Goal: Task Accomplishment & Management: Use online tool/utility

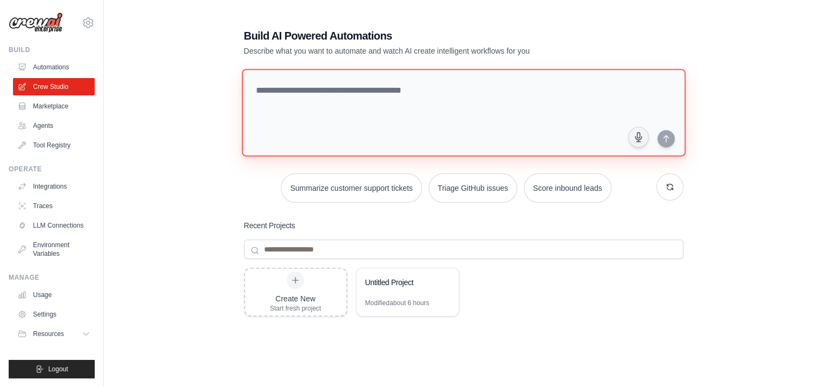
click at [325, 91] on textarea at bounding box center [463, 113] width 444 height 88
click at [437, 89] on textarea "**********" at bounding box center [463, 113] width 444 height 88
drag, startPoint x: 666, startPoint y: 138, endPoint x: 468, endPoint y: 121, distance: 198.3
click at [468, 121] on textarea "**********" at bounding box center [463, 113] width 444 height 88
click at [289, 109] on textarea "**********" at bounding box center [463, 113] width 444 height 88
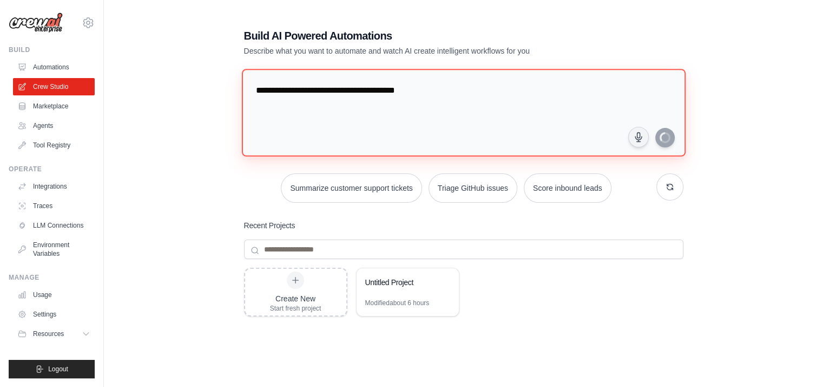
click at [454, 93] on textarea "**********" at bounding box center [463, 113] width 444 height 88
paste textarea "**********"
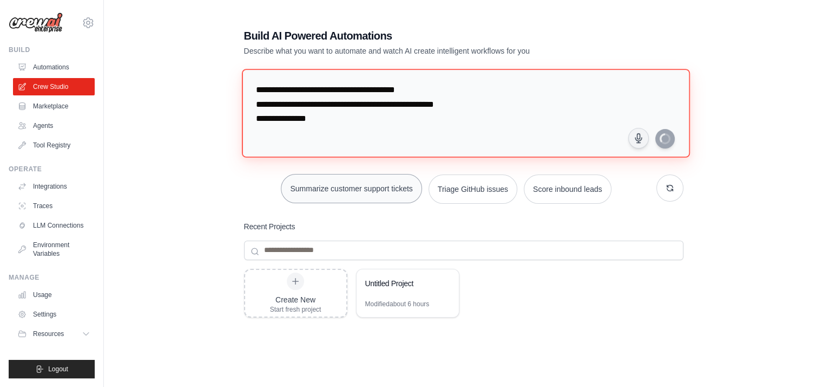
paste textarea "**********"
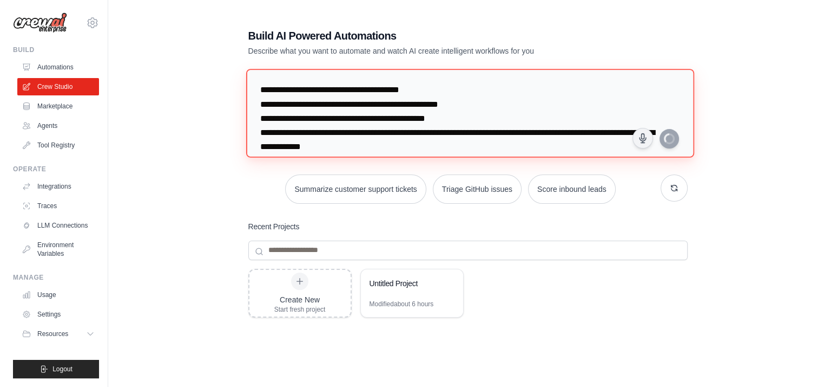
scroll to position [10, 0]
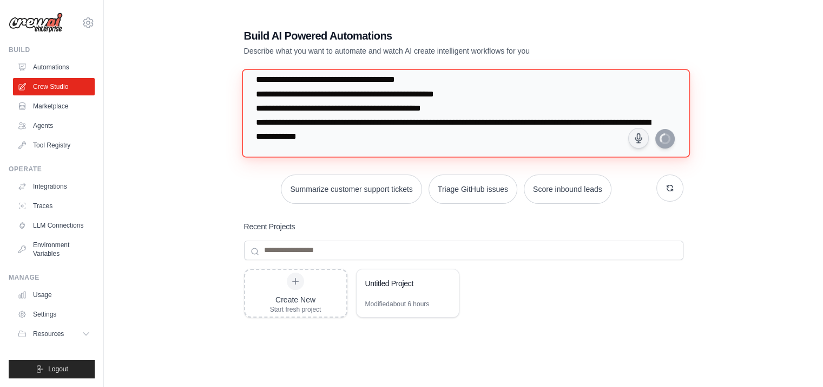
drag, startPoint x: 316, startPoint y: 91, endPoint x: 331, endPoint y: 103, distance: 20.0
click at [328, 97] on textarea "**********" at bounding box center [465, 113] width 448 height 88
click at [319, 94] on textarea "**********" at bounding box center [465, 113] width 448 height 88
click at [330, 107] on textarea "**********" at bounding box center [465, 113] width 448 height 88
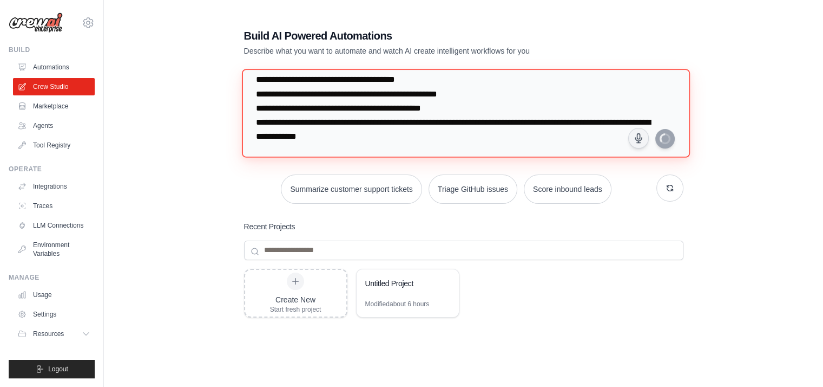
click at [330, 107] on textarea "**********" at bounding box center [465, 113] width 448 height 88
paste textarea "*"
click at [326, 122] on textarea "**********" at bounding box center [465, 113] width 448 height 88
paste textarea "*"
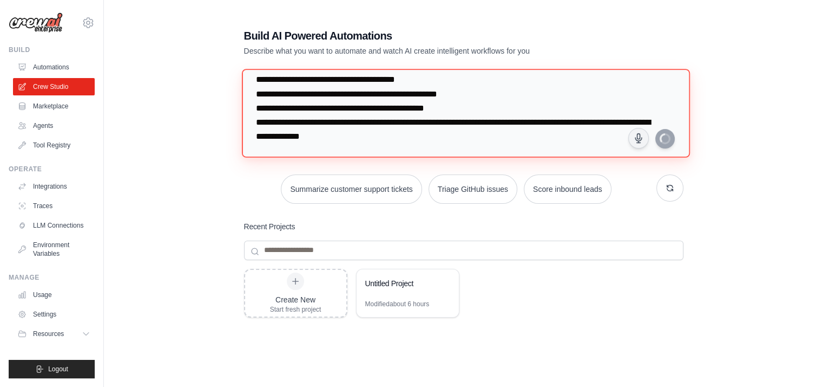
click at [411, 142] on textarea "**********" at bounding box center [465, 113] width 448 height 88
type textarea "**********"
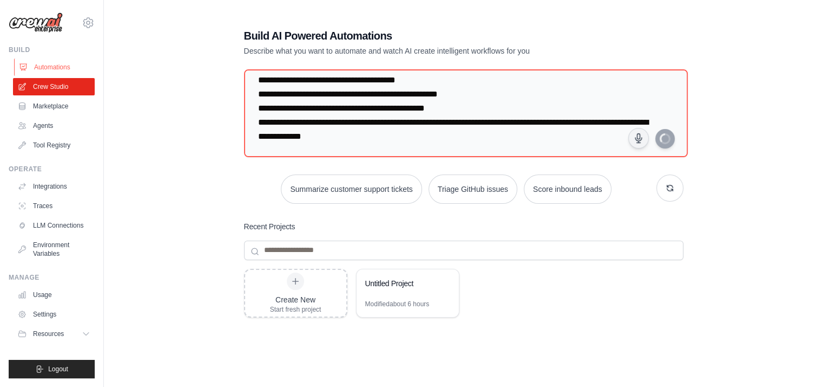
click at [45, 66] on link "Automations" at bounding box center [55, 66] width 82 height 17
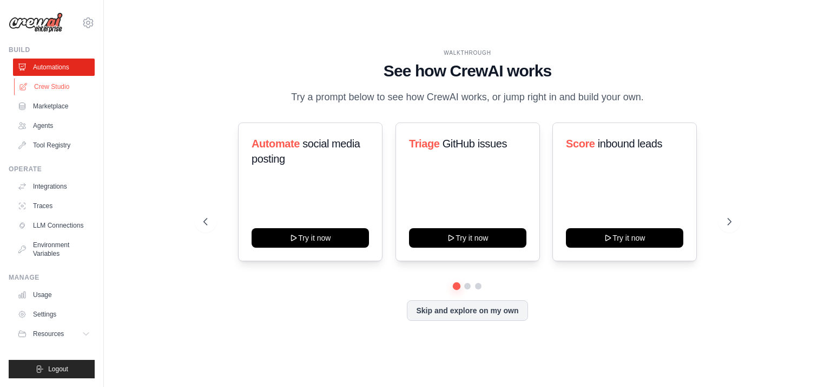
click at [49, 87] on link "Crew Studio" at bounding box center [55, 86] width 82 height 17
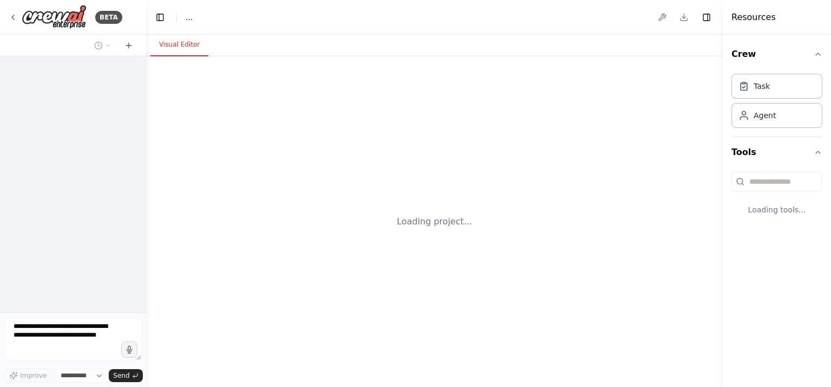
select select "****"
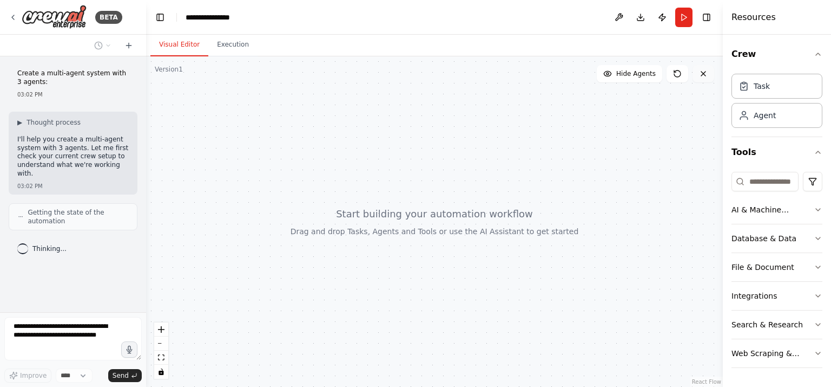
click at [703, 71] on icon at bounding box center [703, 73] width 9 height 9
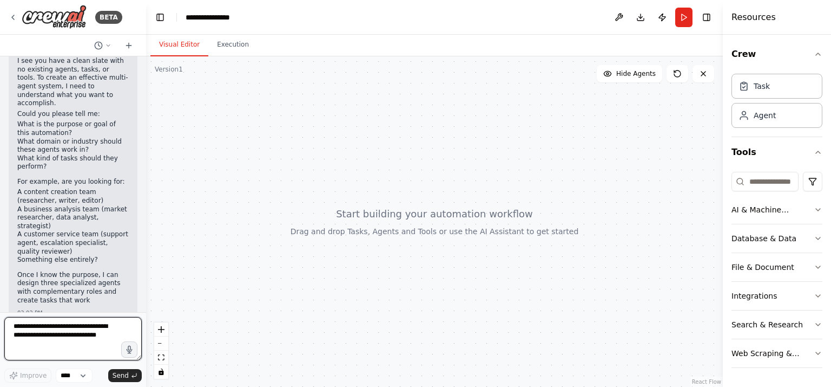
scroll to position [195, 0]
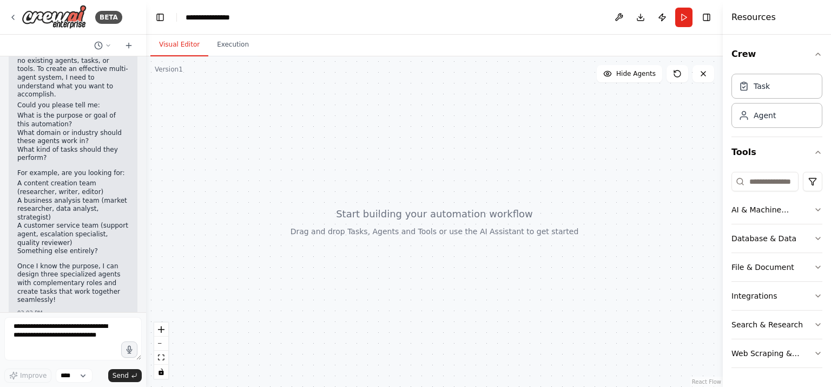
click at [174, 46] on button "Visual Editor" at bounding box center [179, 45] width 58 height 23
click at [15, 14] on icon at bounding box center [13, 17] width 9 height 9
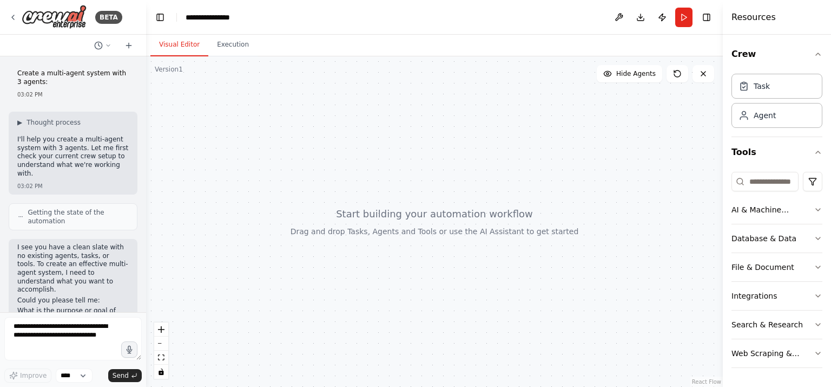
scroll to position [162, 0]
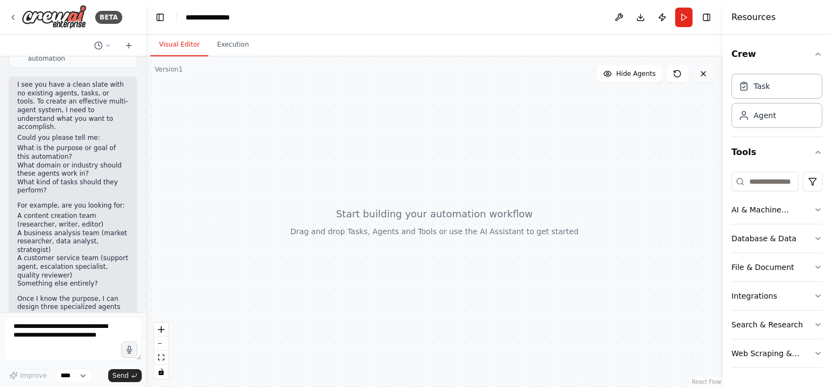
click at [700, 70] on icon at bounding box center [703, 73] width 9 height 9
click at [171, 42] on button "Visual Editor" at bounding box center [179, 45] width 58 height 23
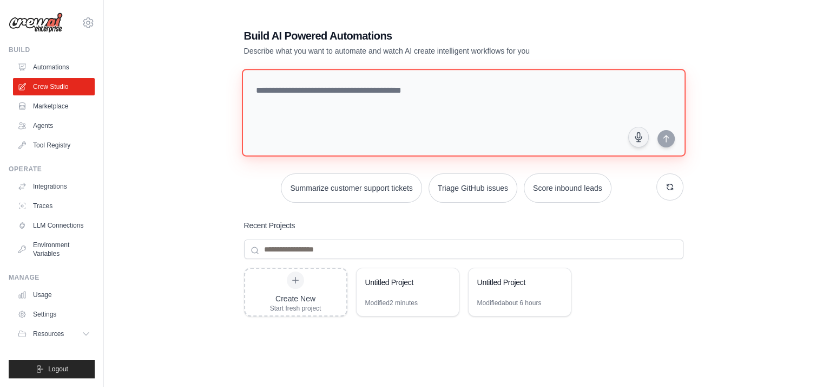
click at [289, 96] on textarea at bounding box center [463, 113] width 444 height 88
paste textarea "**********"
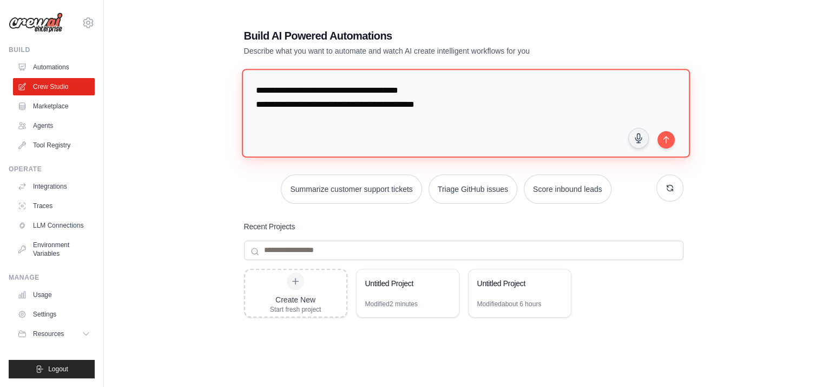
drag, startPoint x: 254, startPoint y: 103, endPoint x: 306, endPoint y: 108, distance: 52.2
click at [306, 108] on textarea "**********" at bounding box center [465, 113] width 448 height 88
click at [274, 120] on textarea "**********" at bounding box center [465, 113] width 448 height 88
paste textarea "**********"
click at [285, 118] on textarea "**********" at bounding box center [465, 113] width 448 height 88
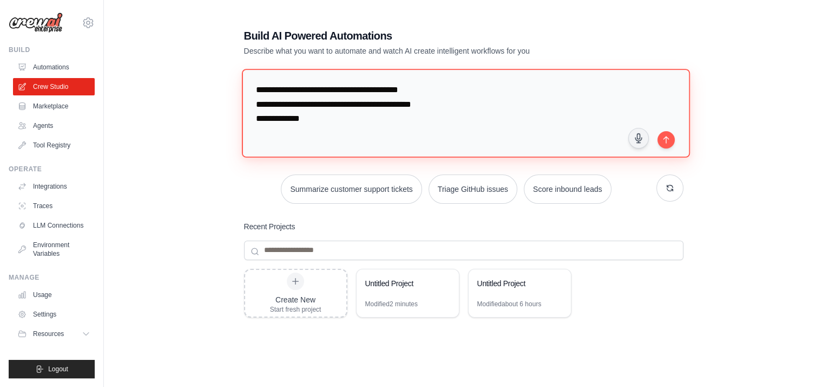
click at [320, 118] on textarea "**********" at bounding box center [465, 113] width 448 height 88
paste textarea "**********"
drag, startPoint x: 255, startPoint y: 116, endPoint x: 307, endPoint y: 116, distance: 52.5
click at [307, 116] on textarea "**********" at bounding box center [465, 113] width 448 height 88
click at [285, 136] on textarea "**********" at bounding box center [465, 113] width 448 height 88
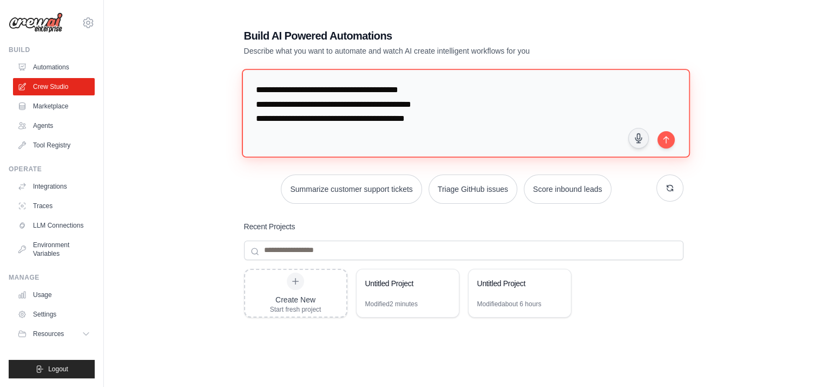
paste textarea "**********"
click at [285, 133] on textarea "**********" at bounding box center [465, 113] width 448 height 88
click at [313, 130] on textarea "**********" at bounding box center [465, 113] width 448 height 88
paste textarea "**********"
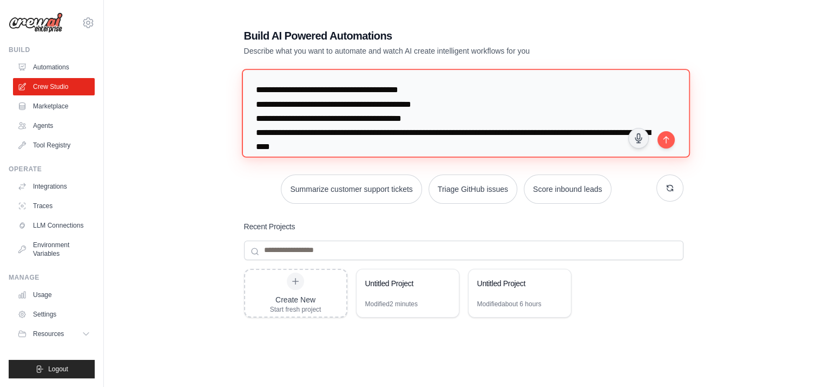
type textarea "**********"
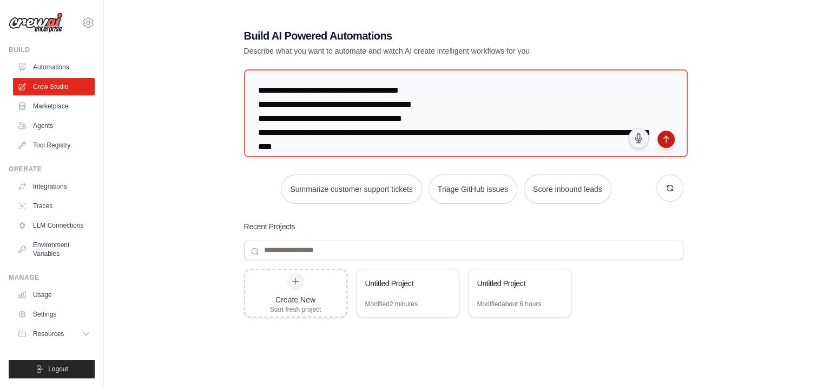
click at [664, 138] on icon "submit" at bounding box center [666, 139] width 9 height 9
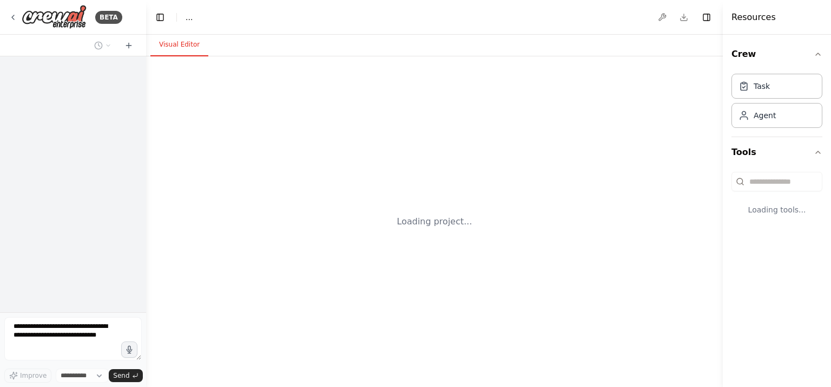
select select "****"
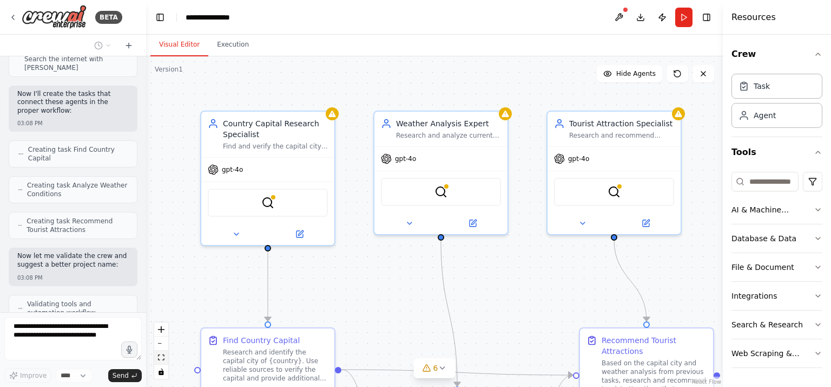
scroll to position [722, 0]
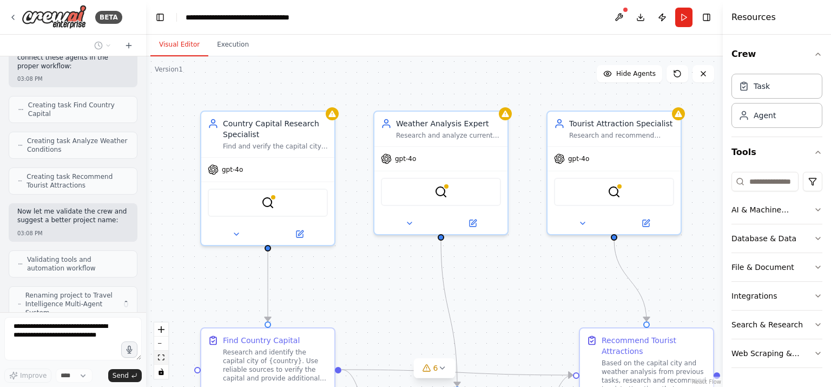
click at [162, 357] on icon "fit view" at bounding box center [161, 357] width 6 height 6
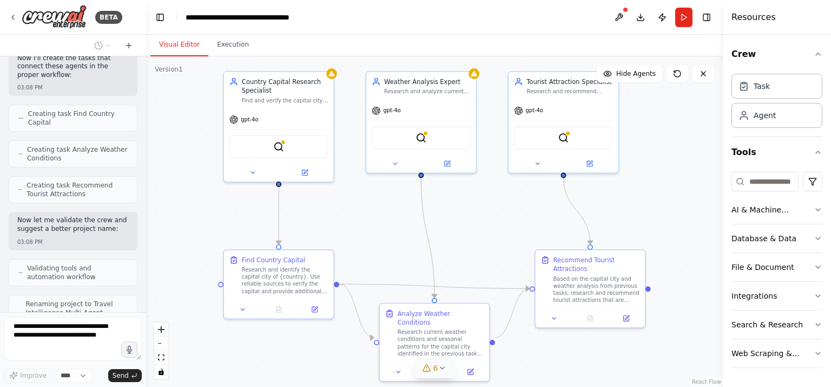
click at [442, 368] on icon at bounding box center [442, 367] width 4 height 2
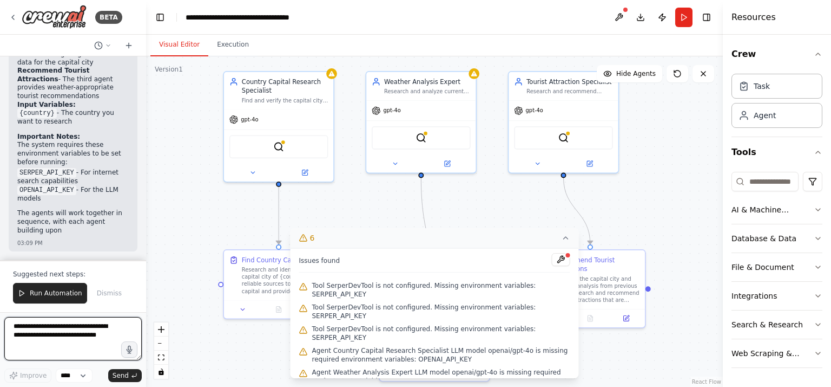
scroll to position [1213, 0]
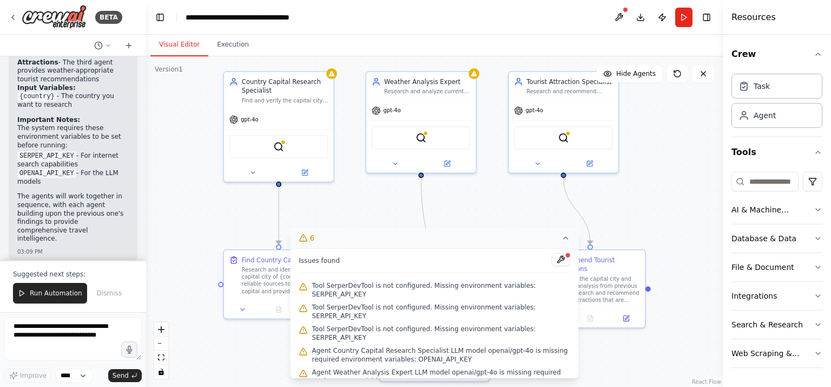
click at [259, 336] on div ".deletable-edge-delete-btn { width: 20px; height: 20px; border: 0px solid #ffff…" at bounding box center [434, 221] width 577 height 330
click at [566, 238] on icon at bounding box center [566, 237] width 9 height 9
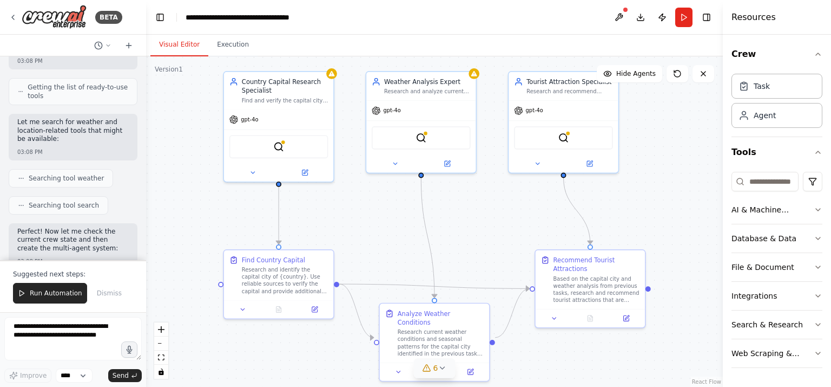
scroll to position [217, 0]
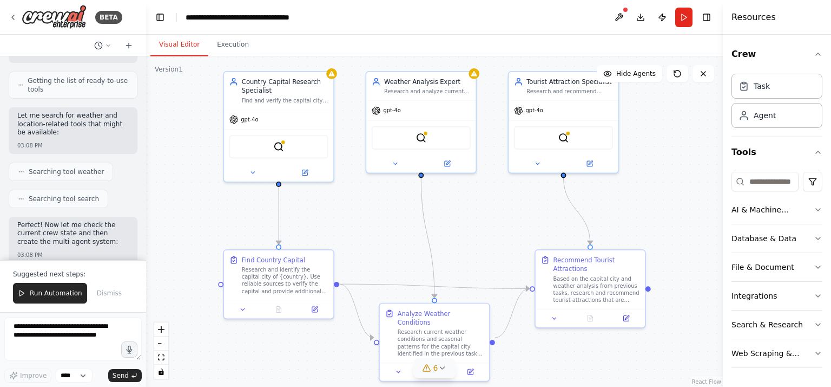
click at [141, 60] on div "BETA Create a multi-agent system using 3 agents: Agent 1 gets the Capital of a …" at bounding box center [415, 193] width 831 height 387
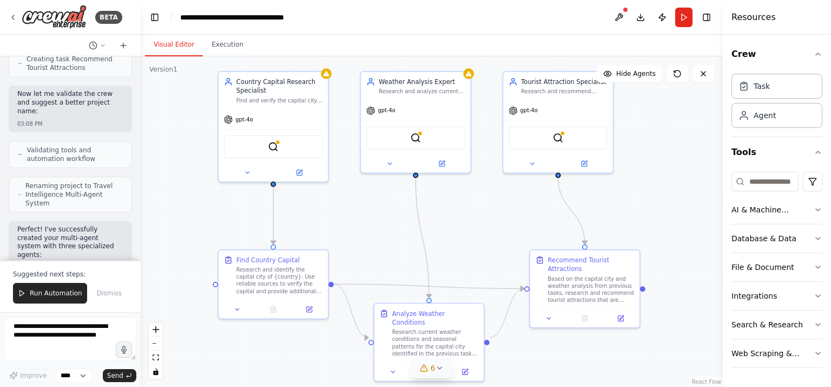
scroll to position [848, 0]
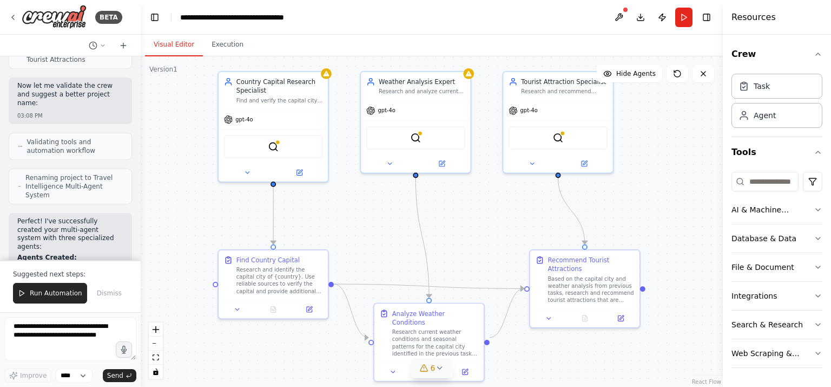
drag, startPoint x: 138, startPoint y: 186, endPoint x: 140, endPoint y: 207, distance: 21.8
click at [140, 207] on div "BETA Create a multi-agent system using 3 agents: Agent 1 gets the Capital of a …" at bounding box center [415, 193] width 831 height 387
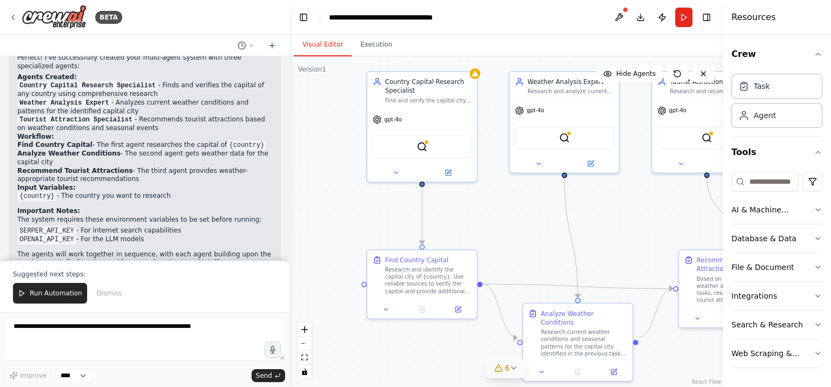
scroll to position [730, 0]
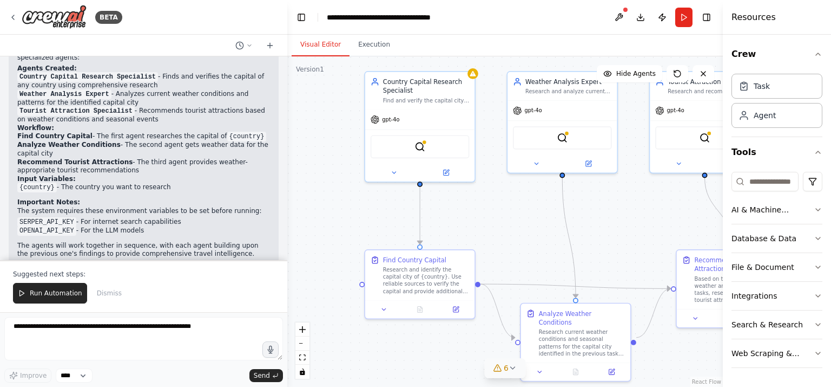
drag, startPoint x: 139, startPoint y: 231, endPoint x: 287, endPoint y: 253, distance: 150.0
click at [287, 253] on div "BETA Create a multi-agent system using 3 agents: Agent 1 gets the Capital of a …" at bounding box center [415, 193] width 831 height 387
click at [283, 231] on div at bounding box center [285, 193] width 4 height 387
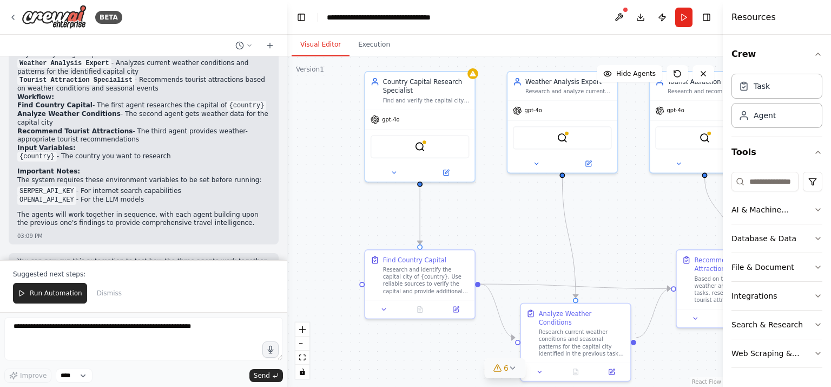
scroll to position [765, 0]
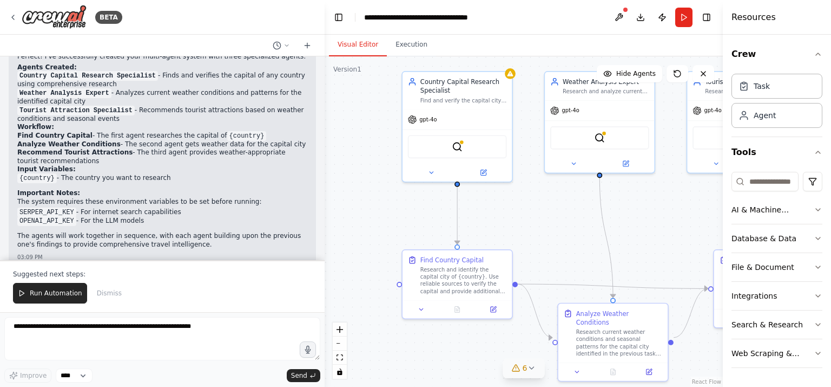
click at [325, 204] on div "BETA Create a multi-agent system using 3 agents: Agent 1 gets the Capital of a …" at bounding box center [415, 193] width 831 height 387
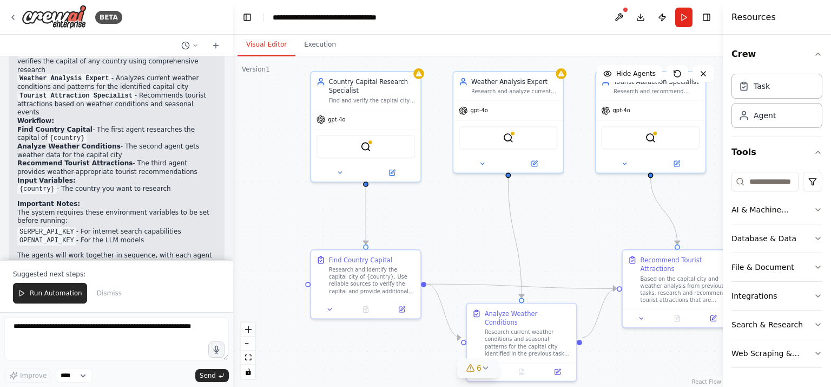
scroll to position [821, 0]
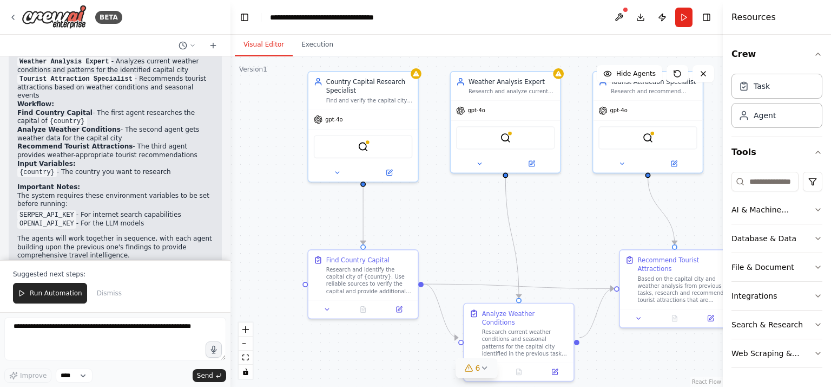
drag, startPoint x: 324, startPoint y: 192, endPoint x: 231, endPoint y: 173, distance: 95.0
click at [231, 173] on div "BETA Create a multi-agent system using 3 agents: Agent 1 gets the Capital of a …" at bounding box center [415, 193] width 831 height 387
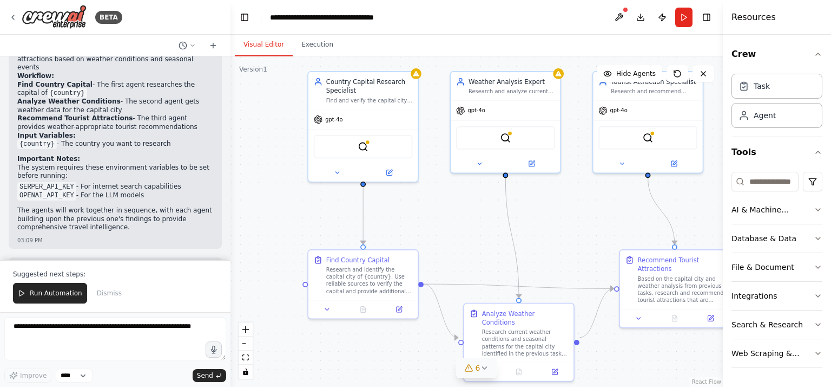
scroll to position [864, 0]
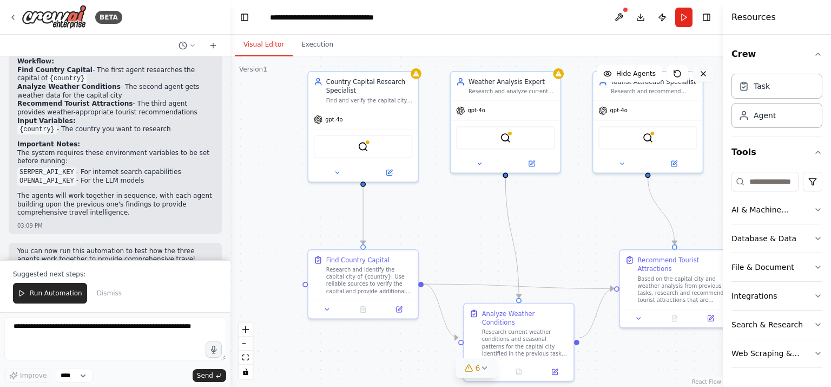
click at [704, 73] on icon at bounding box center [703, 73] width 9 height 9
click at [705, 71] on icon at bounding box center [703, 73] width 9 height 9
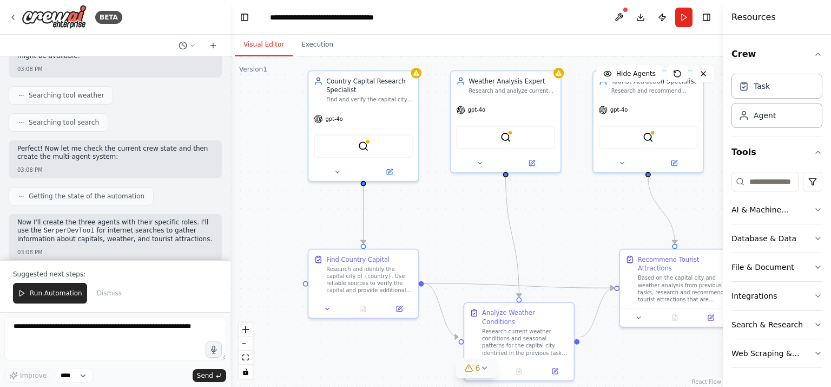
scroll to position [0, 0]
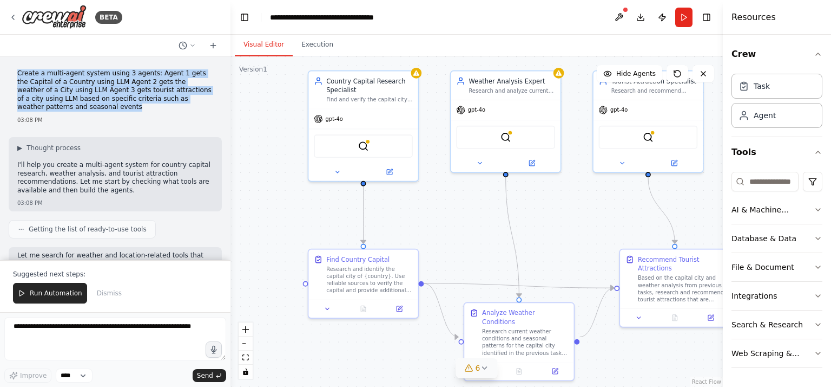
drag, startPoint x: 17, startPoint y: 71, endPoint x: 69, endPoint y: 110, distance: 65.0
click at [69, 110] on p "Create a multi-agent system using 3 agents: Agent 1 gets the Capital of a Count…" at bounding box center [115, 90] width 196 height 42
copy p "Create a multi-agent system using 3 agents: Agent 1 gets the Capital of a Count…"
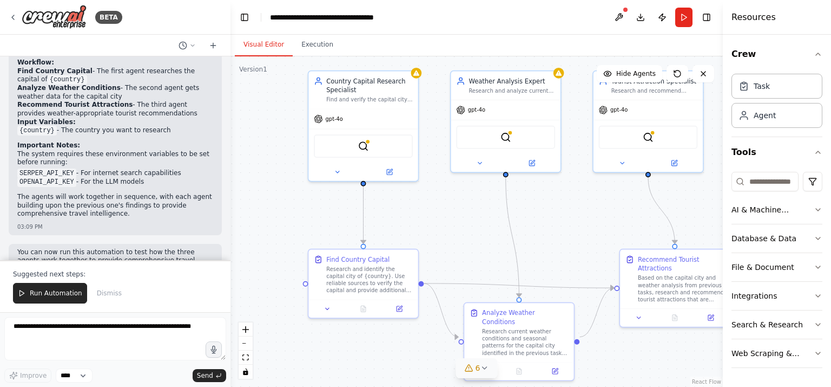
scroll to position [864, 0]
click at [60, 294] on span "Run Automation" at bounding box center [56, 293] width 53 height 9
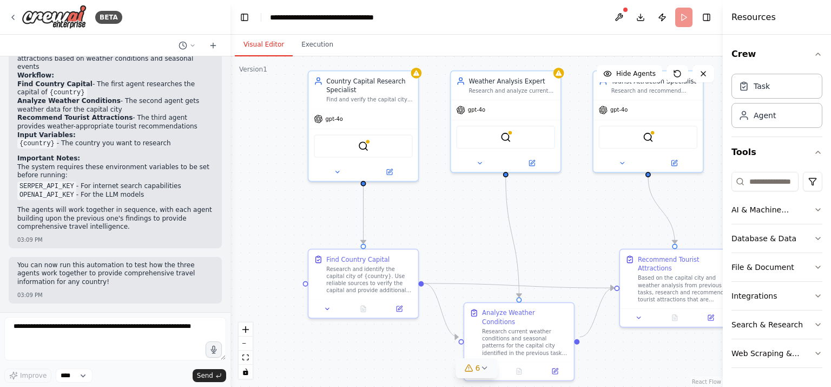
scroll to position [812, 0]
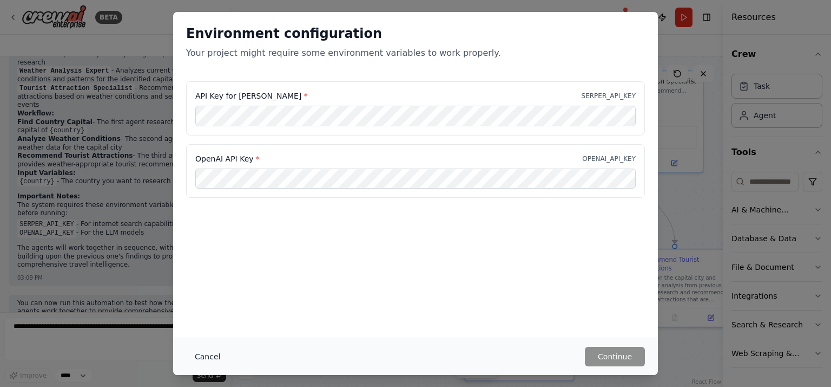
click at [207, 356] on button "Cancel" at bounding box center [207, 355] width 43 height 19
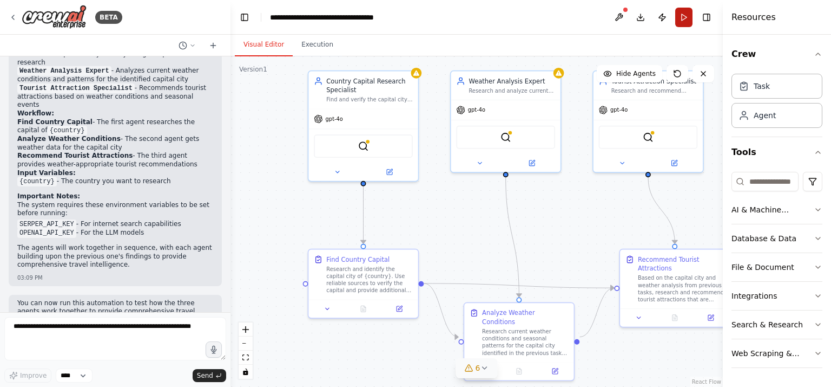
click at [681, 11] on button "Run" at bounding box center [684, 17] width 17 height 19
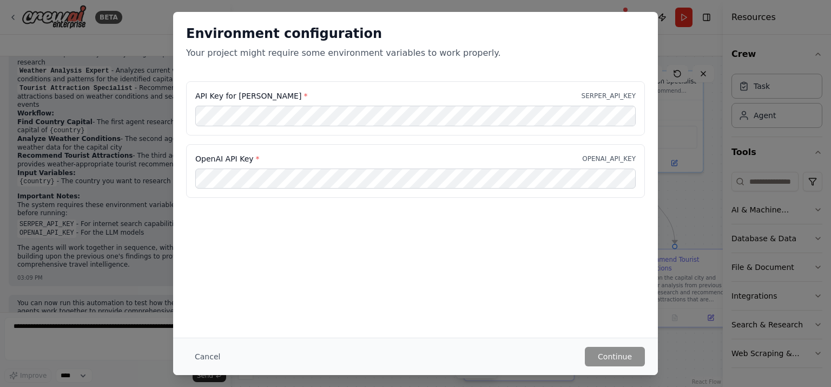
click at [226, 132] on div "API Key for Serper * SERPER_API_KEY" at bounding box center [415, 108] width 459 height 54
click at [614, 357] on button "Continue" at bounding box center [615, 355] width 60 height 19
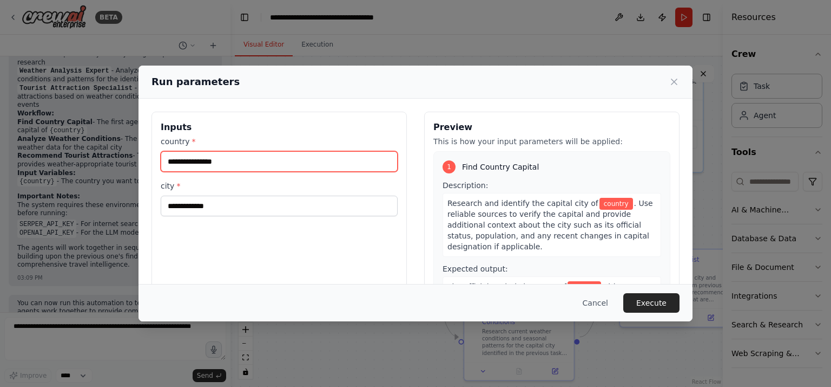
click at [178, 163] on input "country *" at bounding box center [279, 161] width 237 height 21
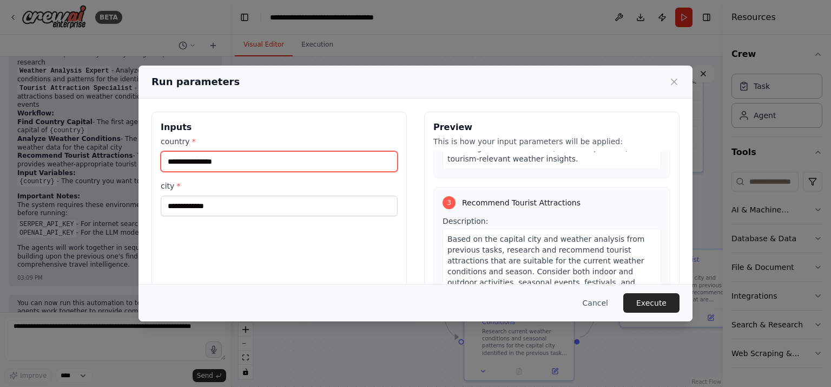
scroll to position [348, 0]
type input "******"
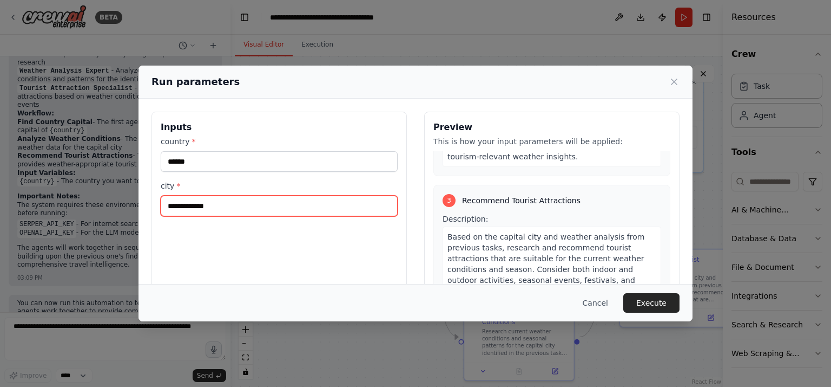
click at [181, 208] on input "city *" at bounding box center [279, 205] width 237 height 21
type input "*****"
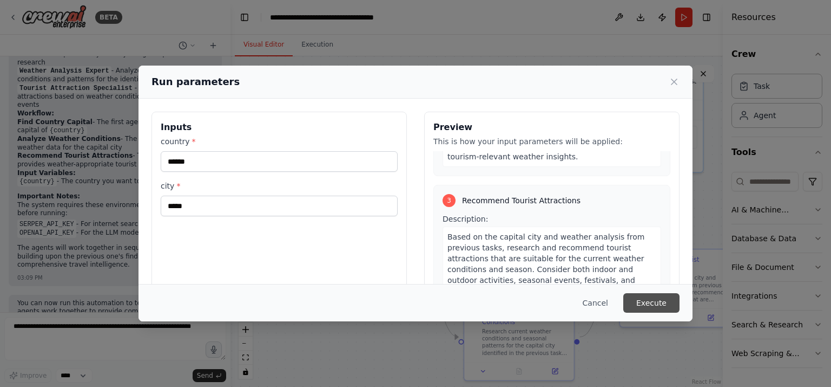
click at [651, 302] on button "Execute" at bounding box center [652, 302] width 56 height 19
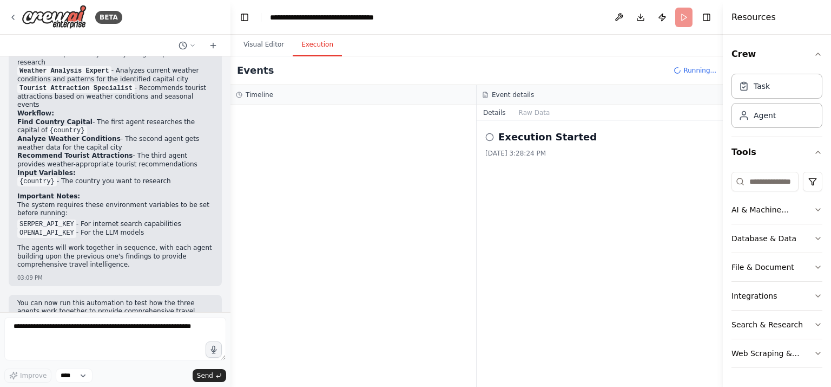
click at [313, 45] on button "Execution" at bounding box center [317, 45] width 49 height 23
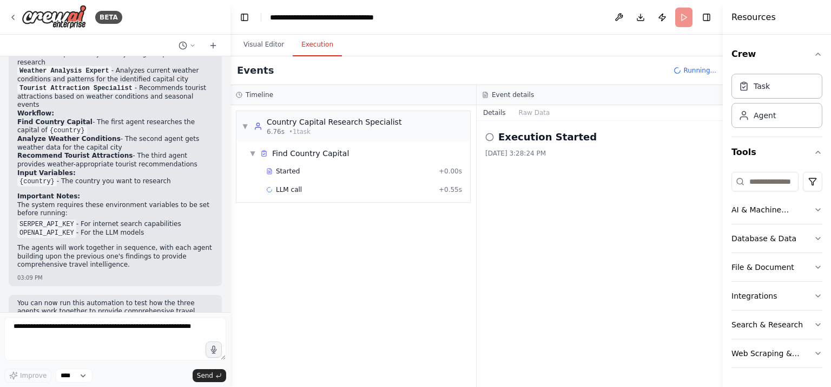
scroll to position [864, 0]
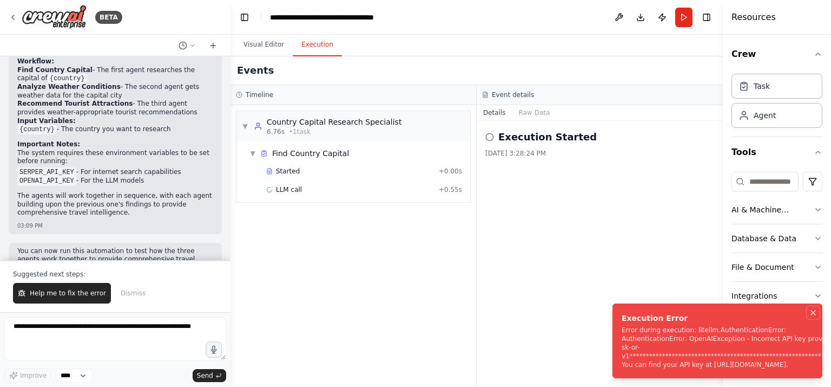
click at [813, 308] on icon "Notifications (F8)" at bounding box center [813, 312] width 9 height 9
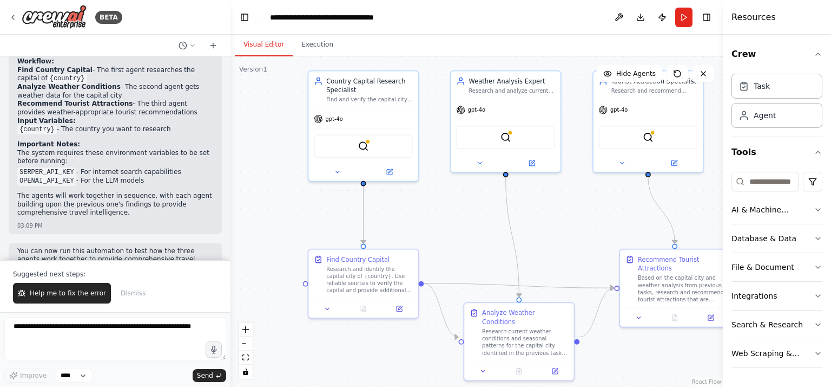
click at [258, 42] on button "Visual Editor" at bounding box center [264, 45] width 58 height 23
click at [618, 14] on button at bounding box center [619, 17] width 17 height 19
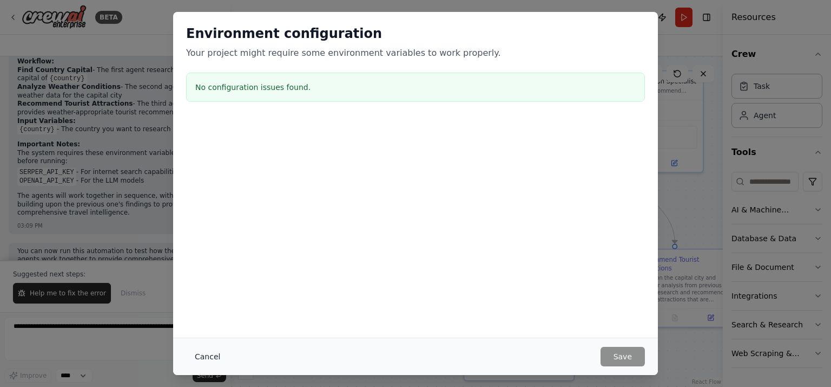
click at [210, 358] on button "Cancel" at bounding box center [207, 355] width 43 height 19
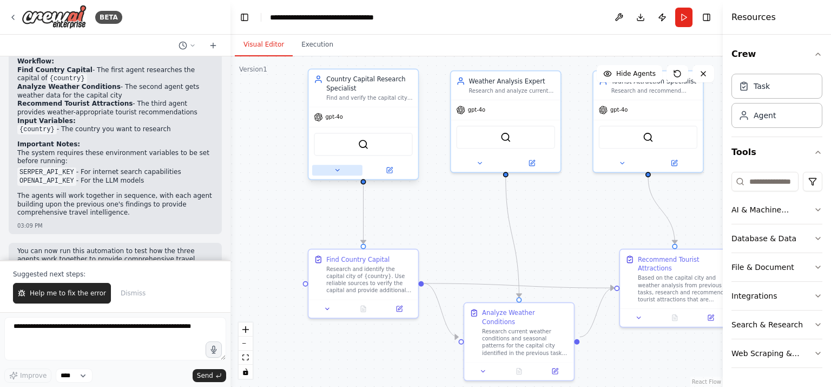
click at [338, 166] on icon at bounding box center [337, 169] width 7 height 7
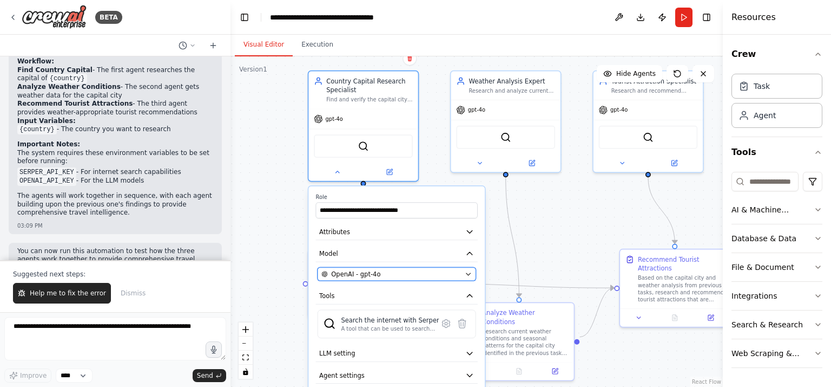
click at [470, 271] on icon "button" at bounding box center [468, 273] width 7 height 7
click at [469, 270] on icon "button" at bounding box center [468, 273] width 7 height 7
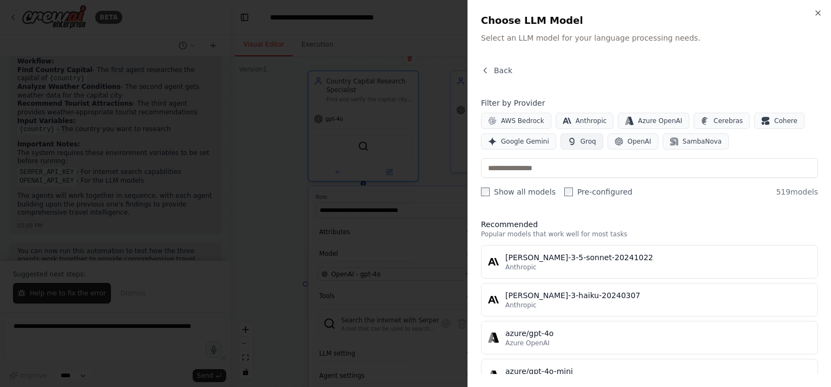
click at [581, 141] on span "Groq" at bounding box center [589, 141] width 16 height 9
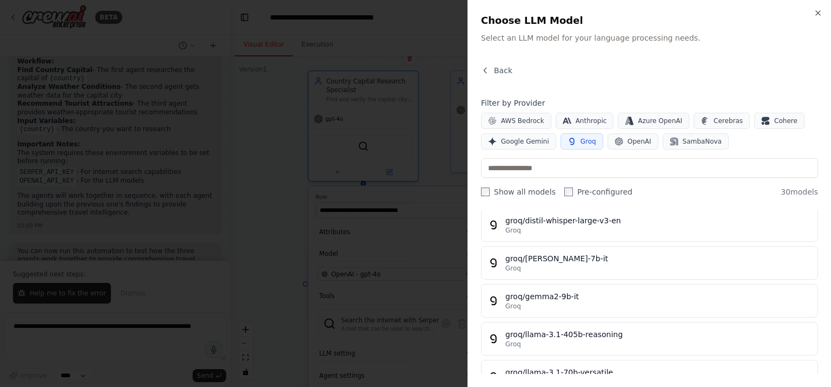
scroll to position [0, 0]
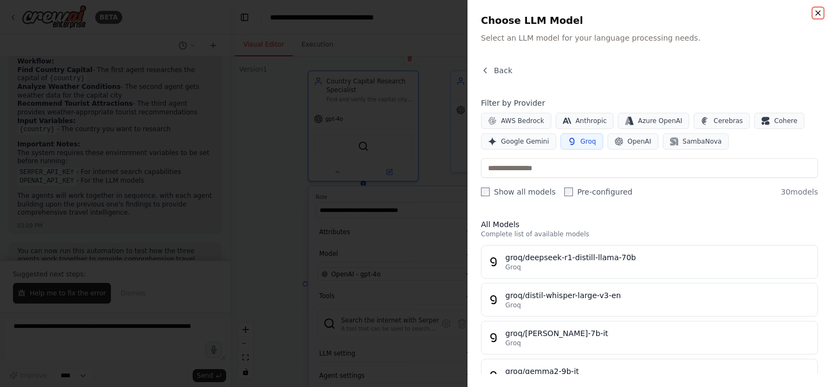
click at [816, 10] on icon "button" at bounding box center [818, 13] width 9 height 9
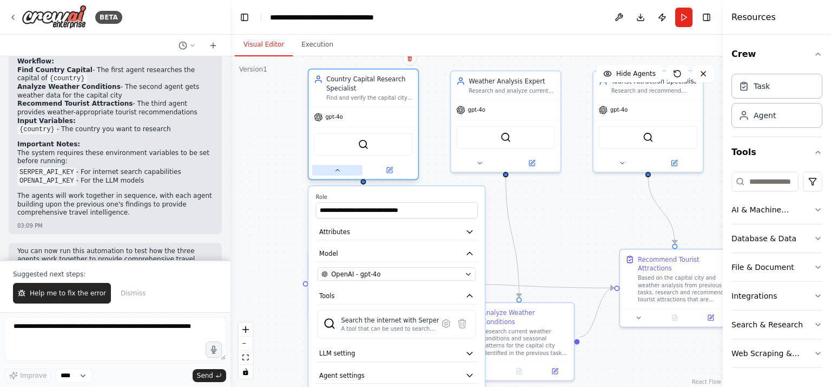
click at [338, 168] on icon at bounding box center [337, 169] width 7 height 7
click at [470, 271] on icon "button" at bounding box center [468, 273] width 7 height 7
click at [468, 271] on icon "button" at bounding box center [468, 273] width 7 height 7
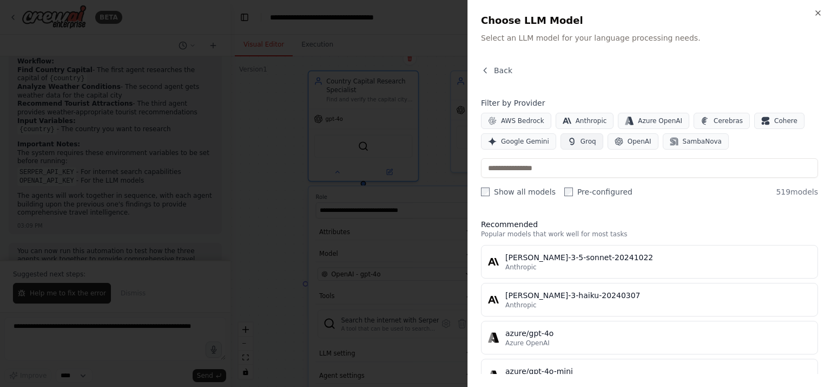
click at [581, 142] on span "Groq" at bounding box center [589, 141] width 16 height 9
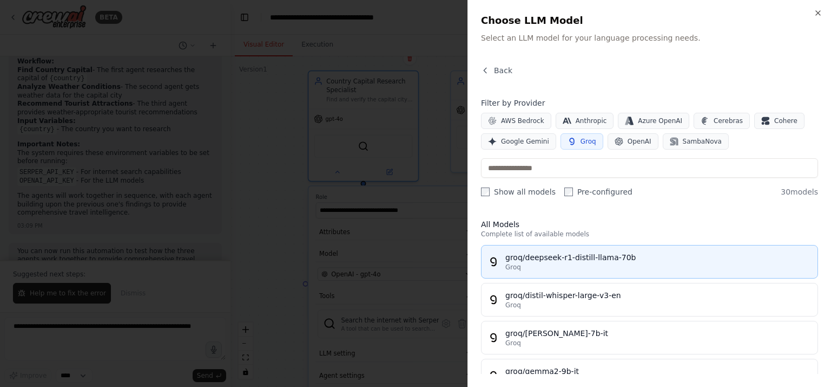
click at [549, 255] on div "groq/deepseek-r1-distill-llama-70b" at bounding box center [659, 257] width 306 height 11
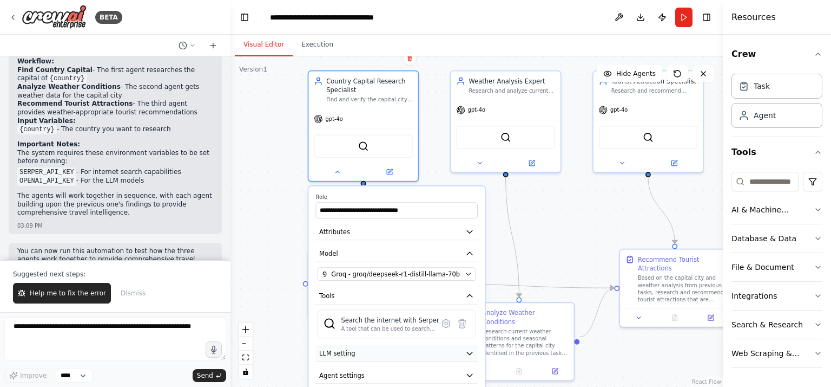
click at [469, 352] on icon "button" at bounding box center [469, 353] width 5 height 3
click at [342, 353] on span "LLM setting" at bounding box center [337, 353] width 36 height 9
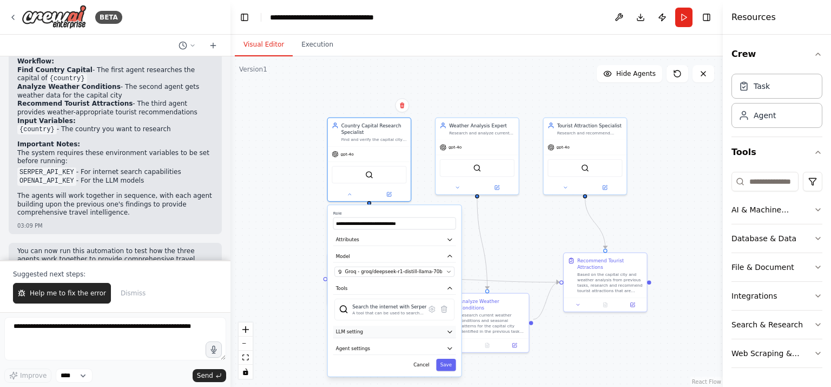
click at [450, 331] on icon "button" at bounding box center [450, 332] width 4 height 2
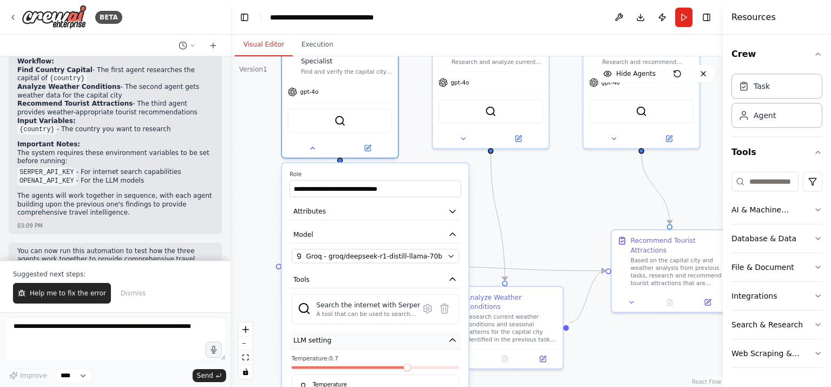
click at [450, 335] on icon "button" at bounding box center [452, 339] width 9 height 9
click at [451, 336] on icon "button" at bounding box center [452, 339] width 9 height 9
click at [370, 145] on icon at bounding box center [368, 146] width 8 height 8
click at [311, 145] on icon at bounding box center [313, 146] width 8 height 8
click at [313, 144] on icon at bounding box center [313, 146] width 8 height 8
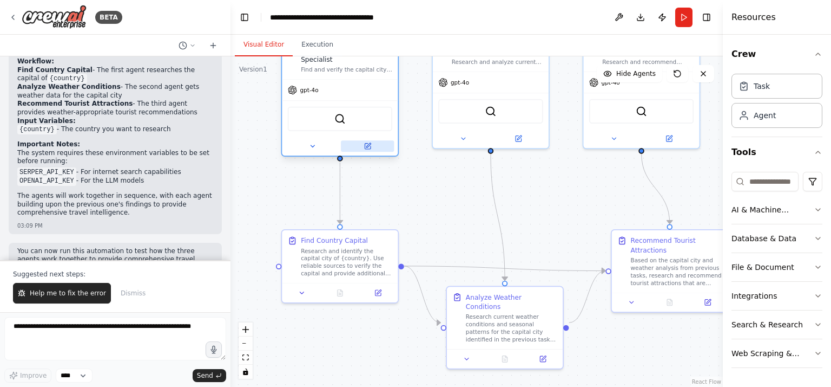
click at [370, 146] on icon at bounding box center [367, 145] width 5 height 5
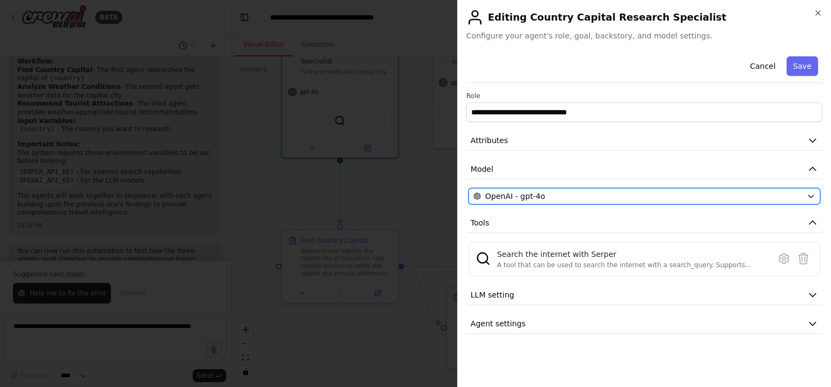
click at [813, 194] on icon "button" at bounding box center [811, 196] width 9 height 9
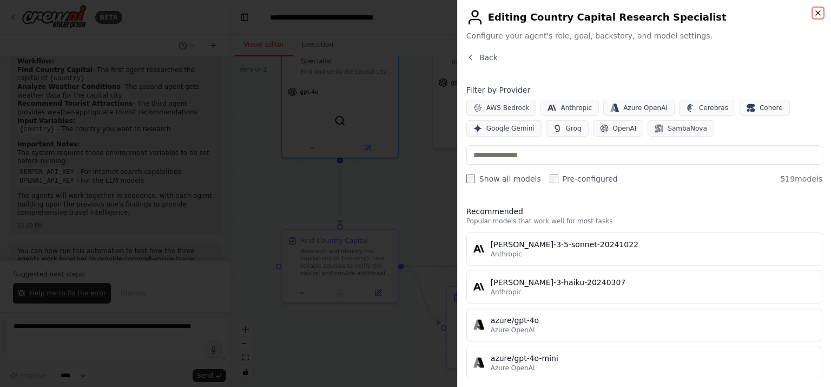
click at [818, 12] on icon "button" at bounding box center [818, 13] width 9 height 9
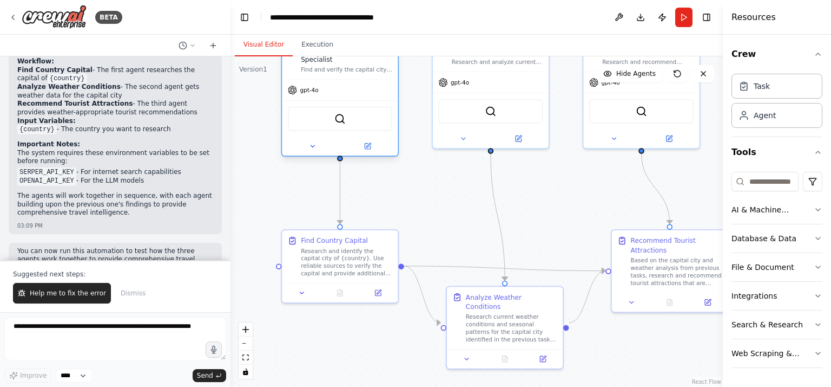
click at [306, 94] on div "gpt-4o" at bounding box center [303, 89] width 31 height 9
click at [306, 93] on span "gpt-4o" at bounding box center [309, 90] width 18 height 8
drag, startPoint x: 306, startPoint y: 93, endPoint x: 299, endPoint y: 93, distance: 7.1
click at [306, 93] on span "gpt-4o" at bounding box center [309, 90] width 18 height 8
click at [293, 91] on icon at bounding box center [292, 89] width 9 height 9
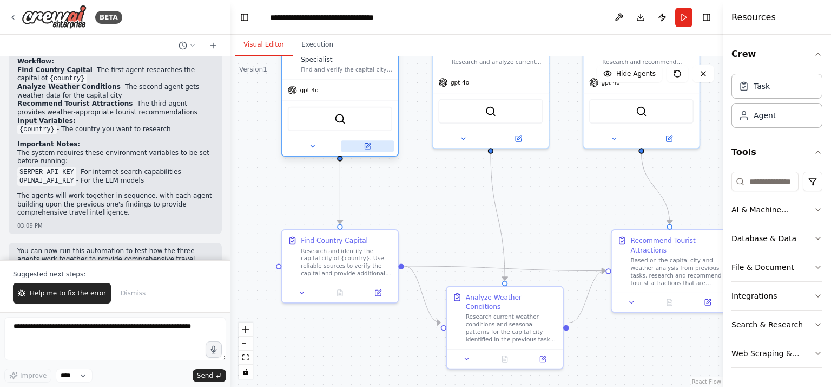
click at [370, 143] on icon at bounding box center [368, 145] width 4 height 4
click at [312, 145] on icon at bounding box center [313, 146] width 8 height 8
click at [310, 143] on icon at bounding box center [313, 146] width 8 height 8
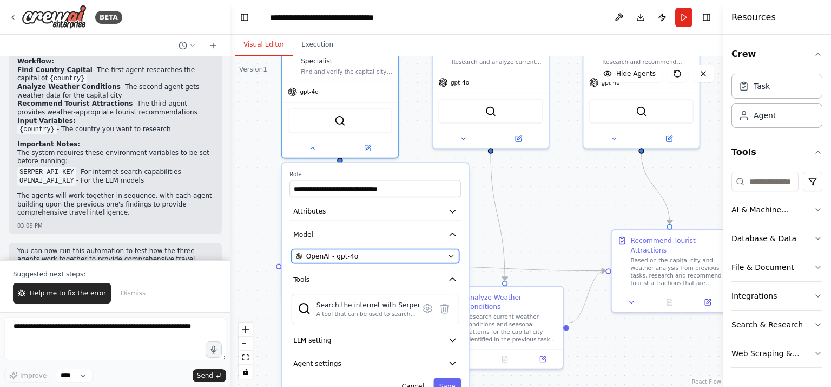
click at [362, 254] on div "OpenAI - gpt-4o" at bounding box center [370, 255] width 148 height 9
click at [817, 207] on icon "button" at bounding box center [818, 209] width 9 height 9
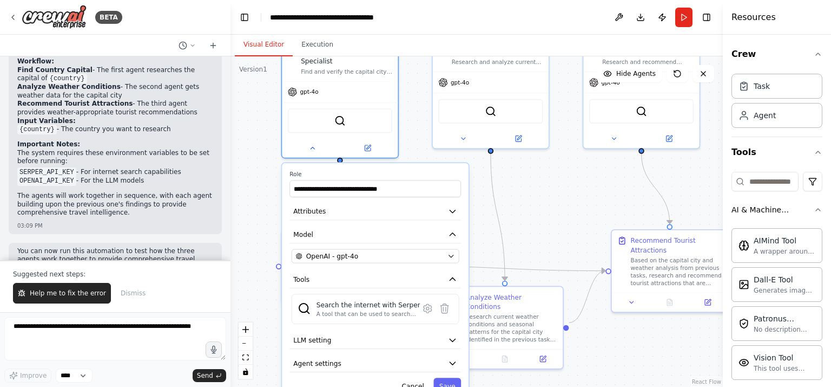
click at [817, 208] on div "Crew Task Agent Tools AI & Machine Learning AIMind Tool A wrapper around [AI-Mi…" at bounding box center [777, 211] width 108 height 352
click at [453, 255] on icon "button" at bounding box center [451, 256] width 4 height 2
click at [450, 252] on icon "button" at bounding box center [452, 256] width 8 height 8
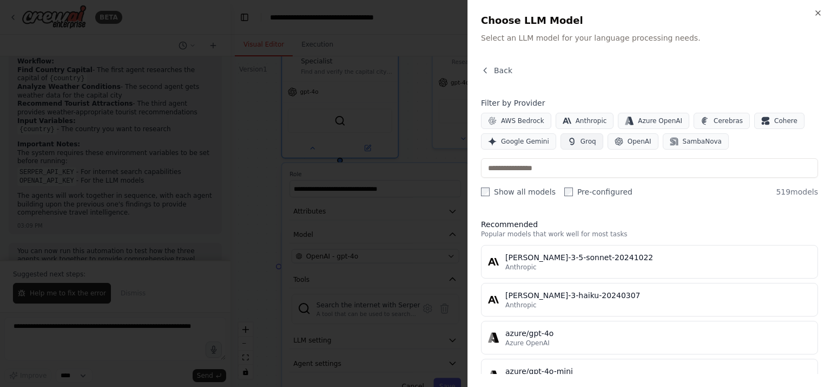
click at [573, 136] on button "Groq" at bounding box center [582, 141] width 43 height 16
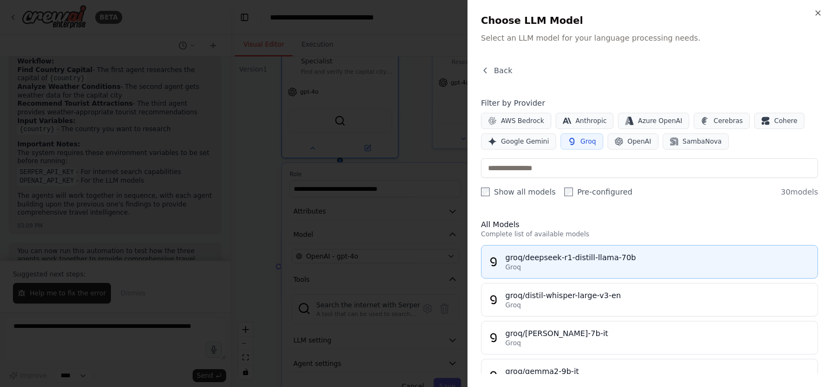
drag, startPoint x: 556, startPoint y: 261, endPoint x: 531, endPoint y: 256, distance: 26.7
click at [531, 256] on div "groq/deepseek-r1-distill-llama-70b" at bounding box center [659, 257] width 306 height 11
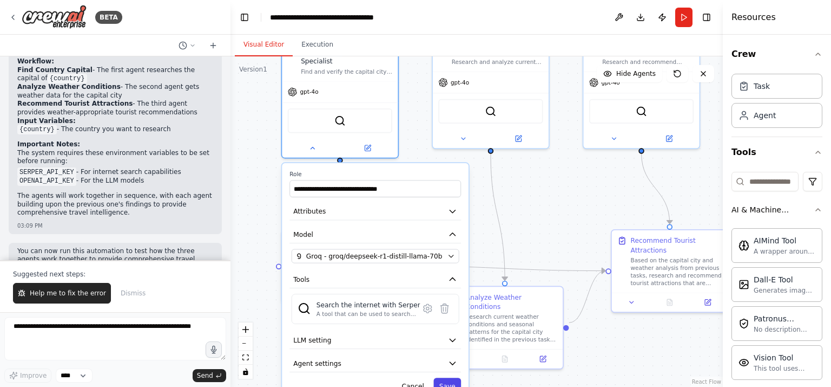
click at [446, 378] on button "Save" at bounding box center [448, 385] width 28 height 17
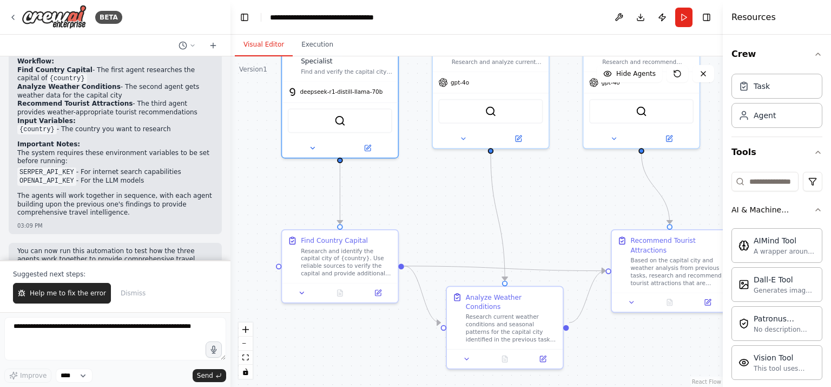
click at [54, 167] on code "SERPER_API_KEY" at bounding box center [46, 172] width 59 height 10
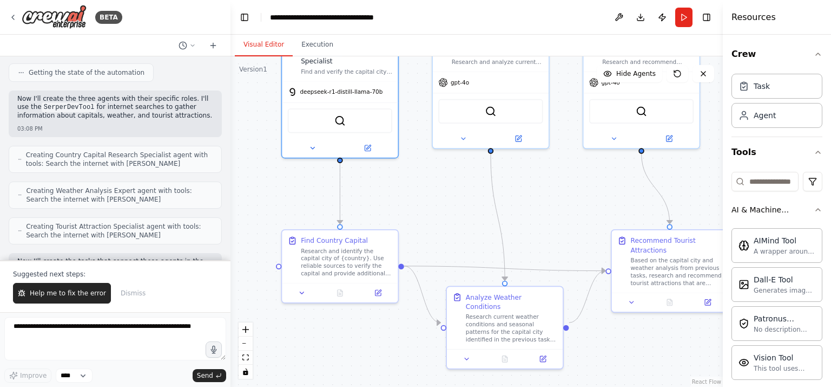
scroll to position [269, 0]
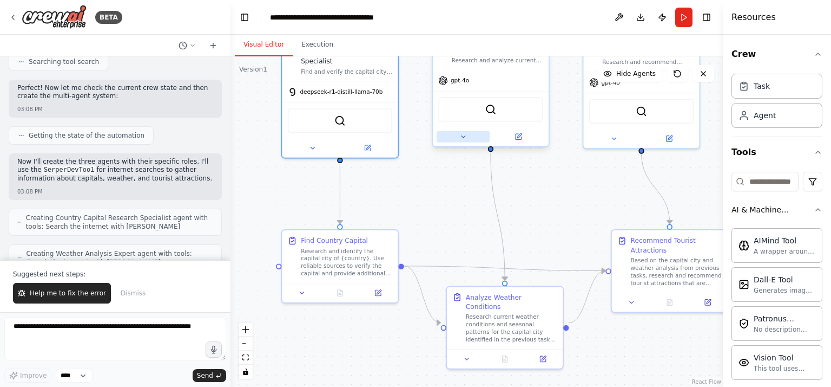
click at [463, 136] on icon at bounding box center [464, 137] width 4 height 2
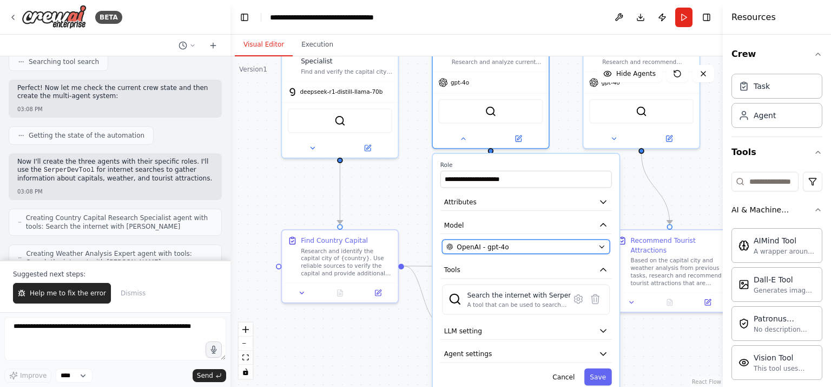
click at [603, 245] on icon "button" at bounding box center [602, 246] width 4 height 2
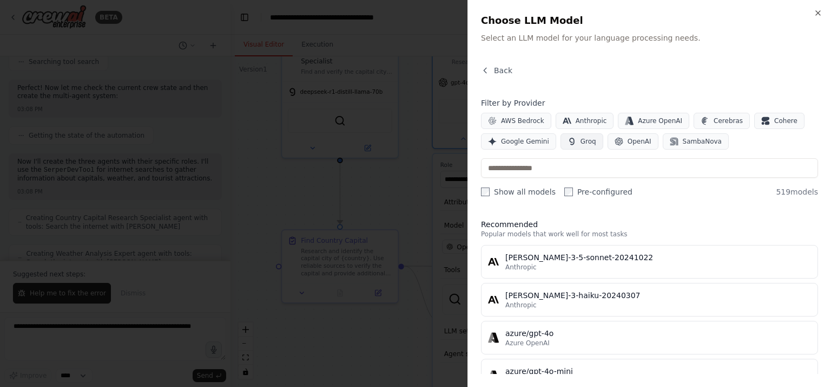
click at [575, 137] on button "Groq" at bounding box center [582, 141] width 43 height 16
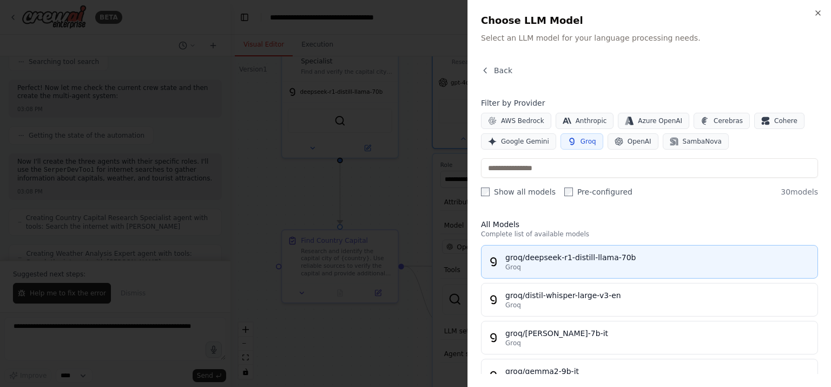
click at [543, 258] on div "groq/deepseek-r1-distill-llama-70b" at bounding box center [659, 257] width 306 height 11
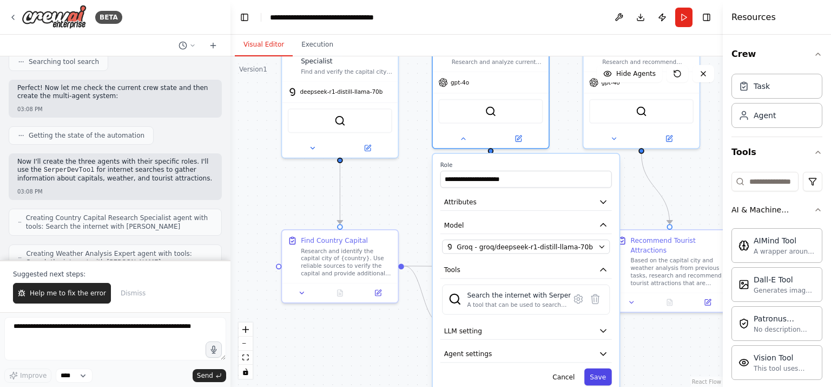
click at [604, 374] on button "Save" at bounding box center [599, 376] width 28 height 17
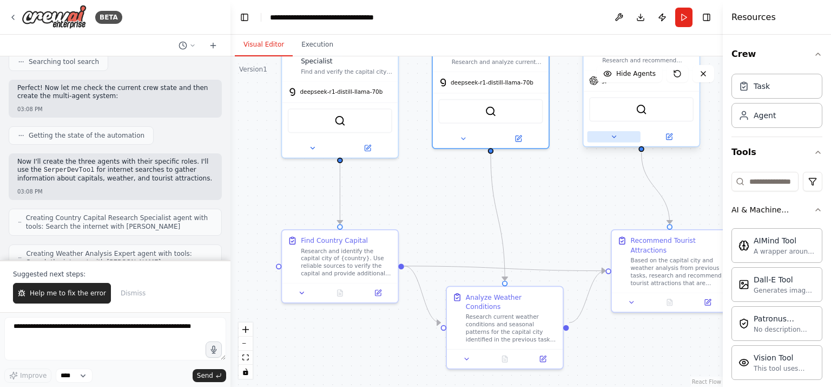
click at [613, 136] on icon at bounding box center [615, 137] width 8 height 8
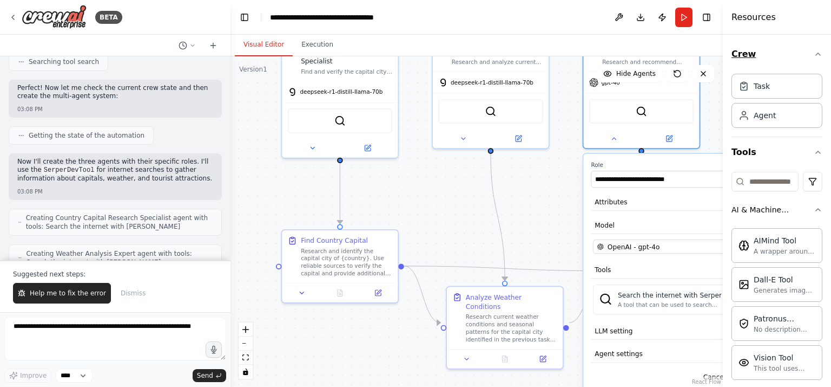
click at [814, 54] on icon "button" at bounding box center [818, 54] width 9 height 9
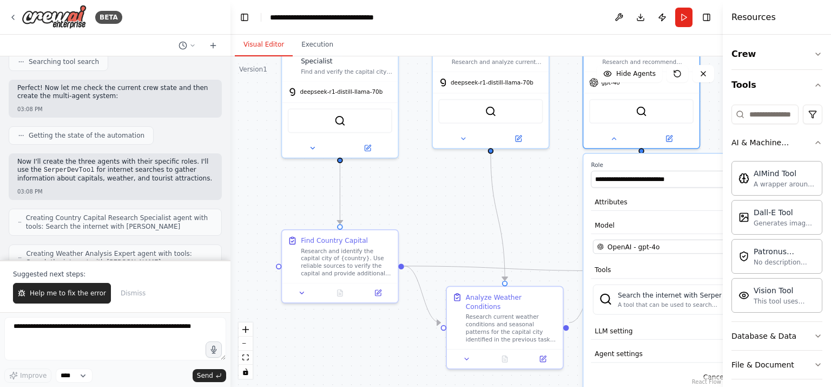
drag, startPoint x: 724, startPoint y: 114, endPoint x: 769, endPoint y: 122, distance: 46.1
click at [769, 121] on div "Resources Crew Tools AI & Machine Learning AIMind Tool A wrapper around [AI-Min…" at bounding box center [777, 193] width 108 height 387
drag, startPoint x: 722, startPoint y: 125, endPoint x: 738, endPoint y: 122, distance: 15.9
click at [738, 122] on div "Resources Crew Tools AI & Machine Learning AIMind Tool A wrapper around [AI-Min…" at bounding box center [777, 193] width 108 height 387
click at [673, 247] on div "OpenAI - gpt-4o" at bounding box center [672, 245] width 148 height 9
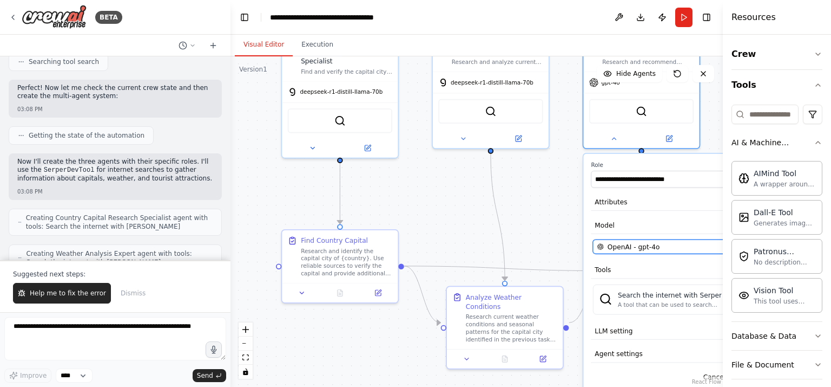
click at [717, 246] on div "OpenAI - gpt-4o" at bounding box center [672, 245] width 148 height 9
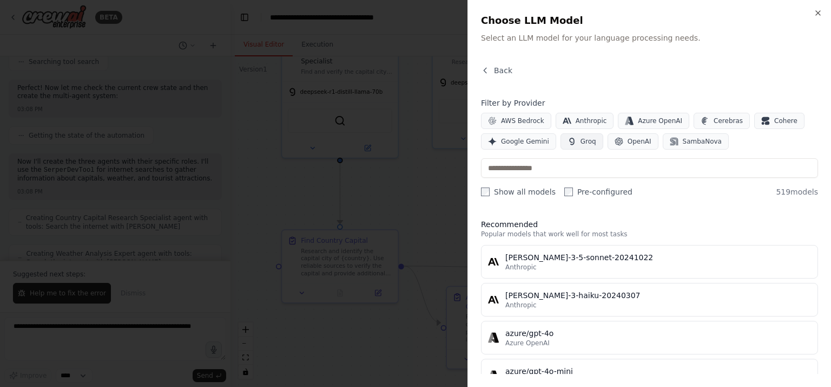
click at [573, 142] on button "Groq" at bounding box center [582, 141] width 43 height 16
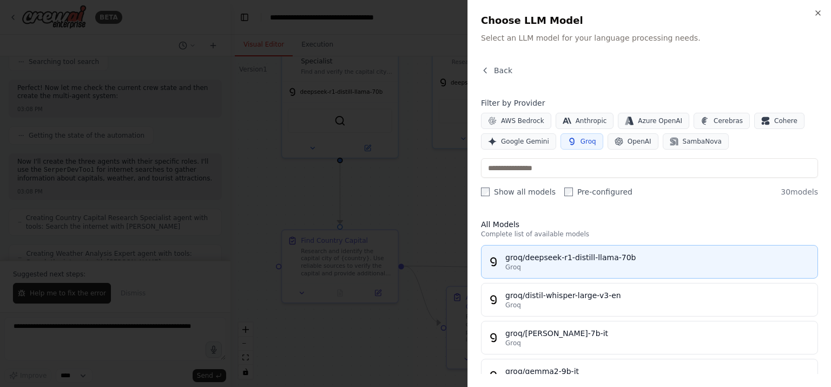
click at [572, 259] on div "groq/deepseek-r1-distill-llama-70b" at bounding box center [659, 257] width 306 height 11
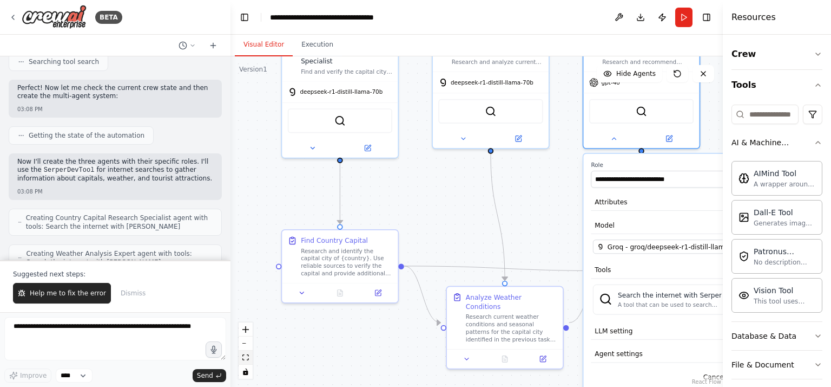
click at [247, 356] on icon "fit view" at bounding box center [246, 357] width 6 height 6
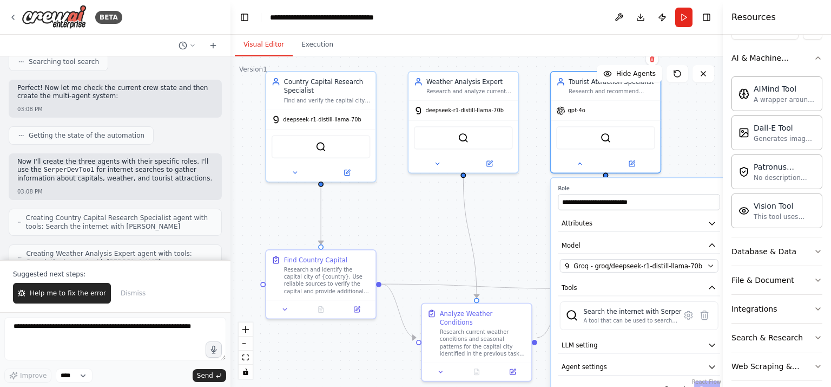
scroll to position [94, 0]
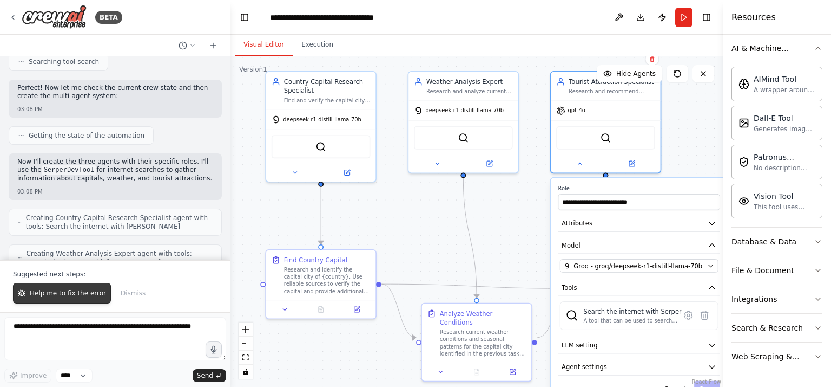
click at [57, 291] on span "Help me to fix the error" at bounding box center [68, 293] width 76 height 9
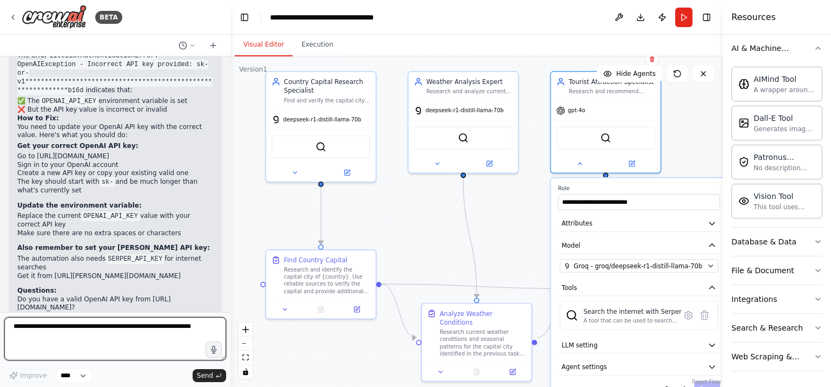
scroll to position [1135, 0]
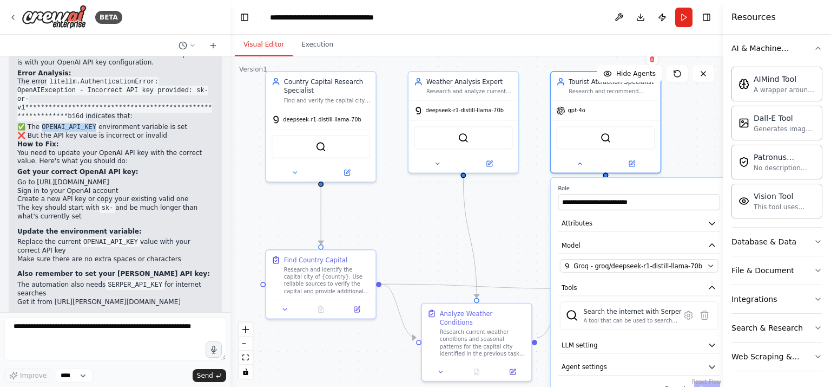
drag, startPoint x: 43, startPoint y: 81, endPoint x: 91, endPoint y: 80, distance: 48.7
click at [91, 122] on code "OPENAI_API_KEY" at bounding box center [69, 127] width 59 height 10
copy code "OPENAI_API_KEY"
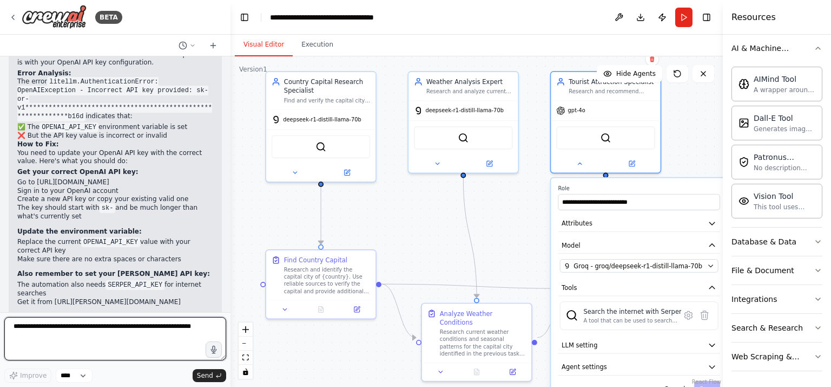
click at [38, 325] on textarea at bounding box center [115, 338] width 222 height 43
paste textarea "**********"
type textarea "**********"
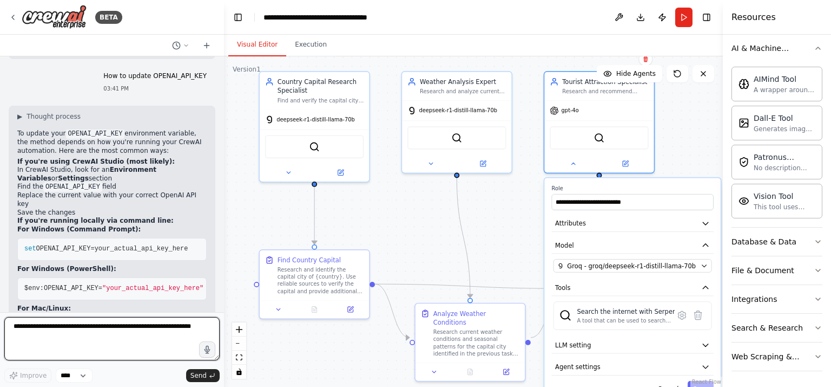
scroll to position [1501, 0]
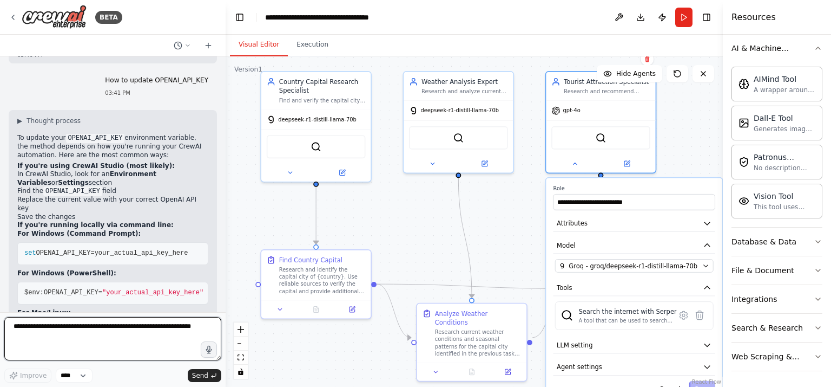
drag, startPoint x: 226, startPoint y: 296, endPoint x: 226, endPoint y: 274, distance: 21.7
click at [226, 274] on div "BETA Create a multi-agent system using 3 agents: Agent 1 gets the Capital of a …" at bounding box center [415, 193] width 831 height 387
click at [617, 14] on button at bounding box center [619, 17] width 17 height 19
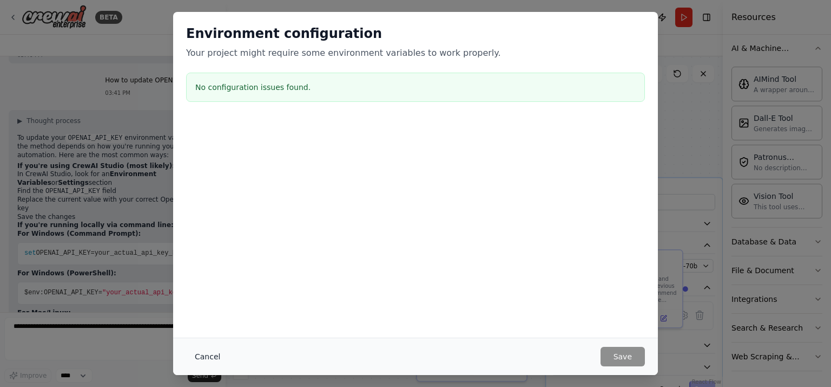
click at [212, 357] on button "Cancel" at bounding box center [207, 355] width 43 height 19
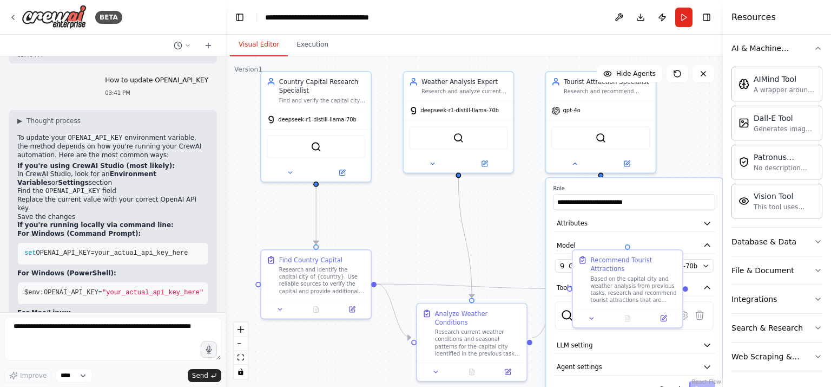
scroll to position [1674, 0]
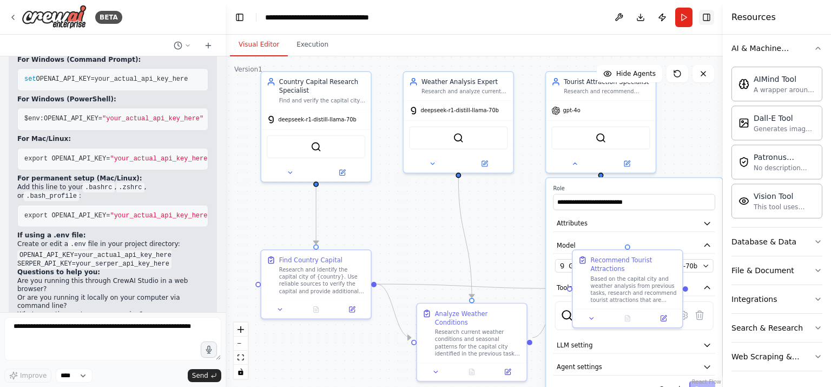
click at [708, 17] on button "Toggle Right Sidebar" at bounding box center [706, 17] width 15 height 15
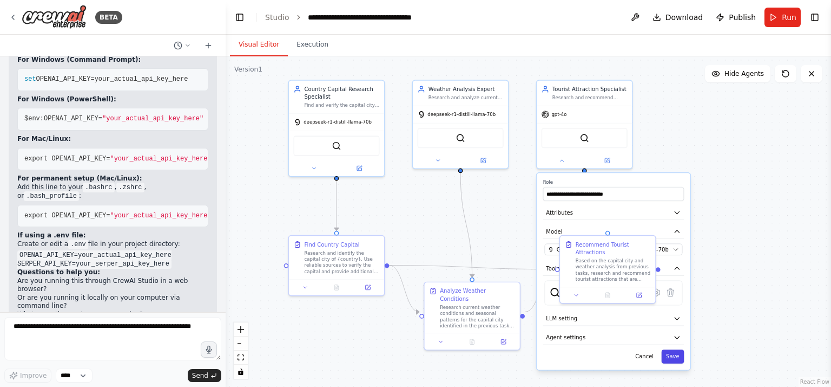
click at [670, 350] on button "Save" at bounding box center [673, 356] width 23 height 14
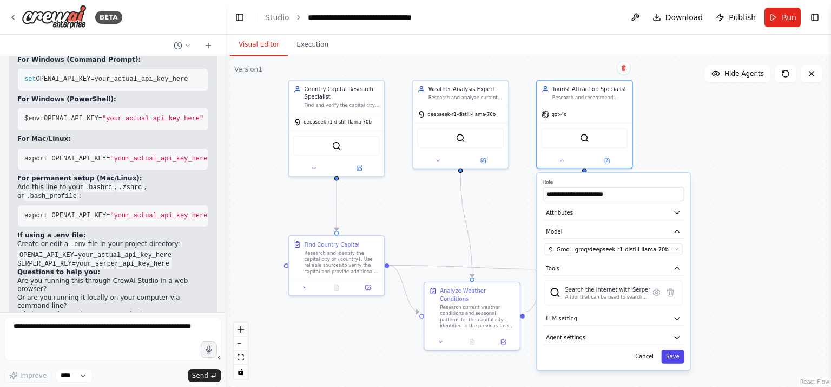
click at [670, 353] on button "Save" at bounding box center [673, 356] width 23 height 14
click at [670, 356] on button "Save" at bounding box center [673, 356] width 23 height 14
click at [675, 353] on button "Save" at bounding box center [673, 356] width 23 height 14
click at [556, 155] on button at bounding box center [562, 158] width 44 height 9
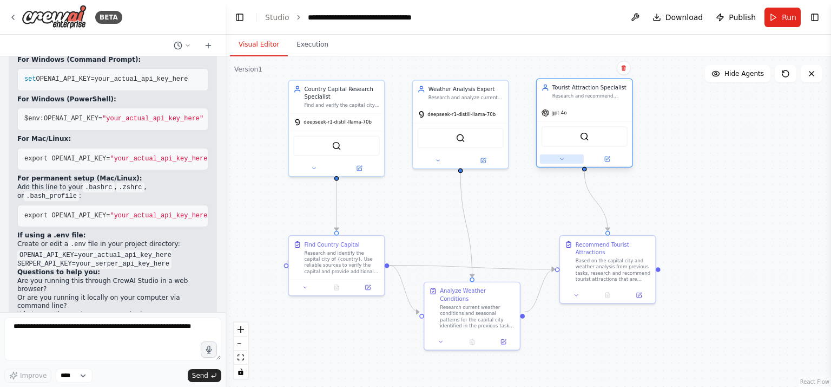
click at [561, 154] on button at bounding box center [562, 158] width 44 height 9
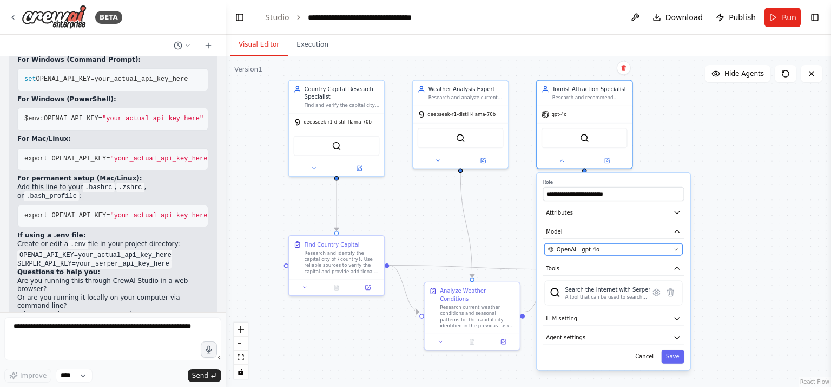
click at [672, 244] on button "OpenAI - gpt-4o" at bounding box center [614, 248] width 138 height 11
click at [676, 247] on icon "button" at bounding box center [676, 249] width 6 height 6
click at [677, 250] on icon "button" at bounding box center [676, 249] width 6 height 6
click at [676, 246] on icon "button" at bounding box center [676, 249] width 6 height 6
click at [552, 249] on icon "button" at bounding box center [550, 248] width 5 height 5
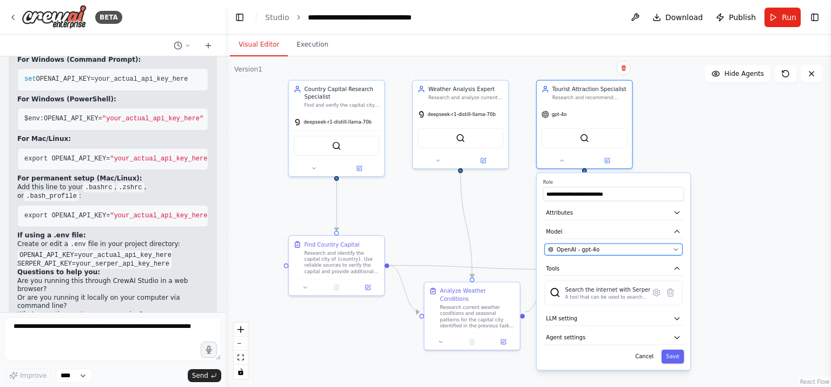
click at [583, 248] on span "OpenAI - gpt-4o" at bounding box center [578, 249] width 43 height 8
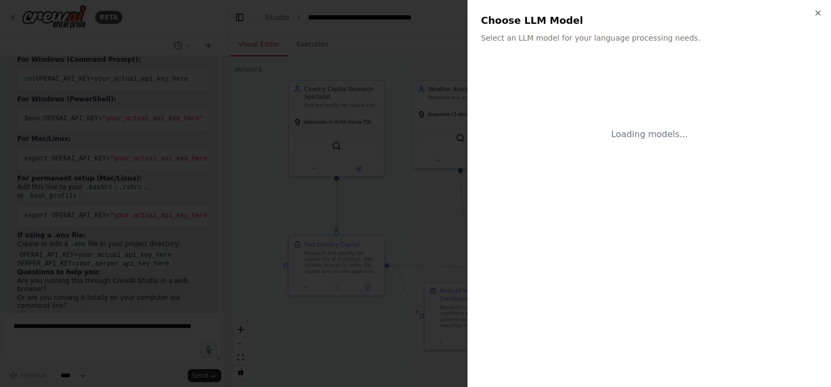
click at [583, 248] on div at bounding box center [415, 193] width 831 height 387
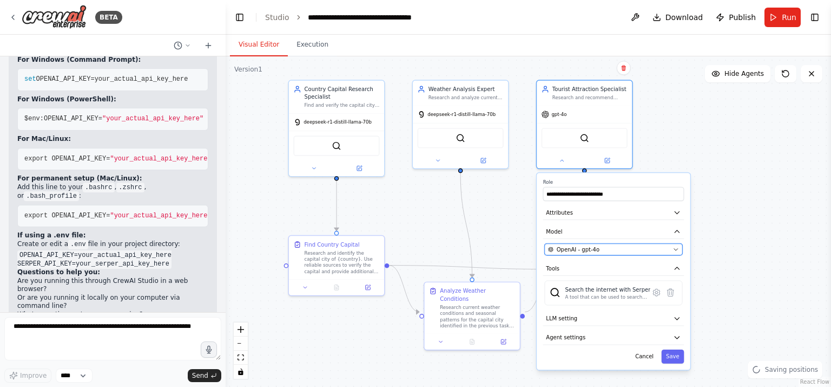
click at [584, 248] on span "OpenAI - gpt-4o" at bounding box center [578, 249] width 43 height 8
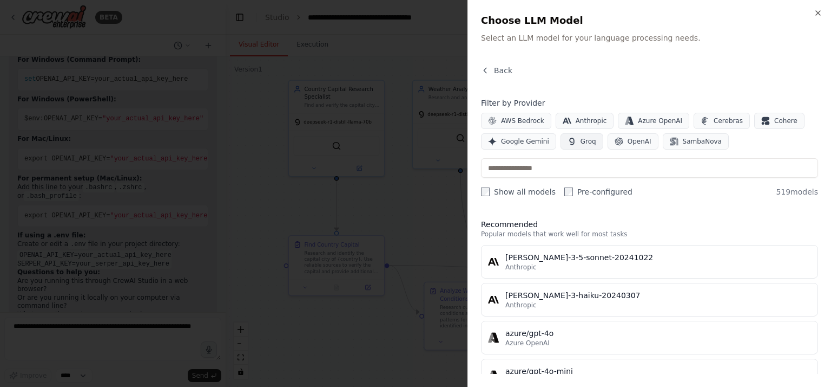
click at [581, 142] on span "Groq" at bounding box center [589, 141] width 16 height 9
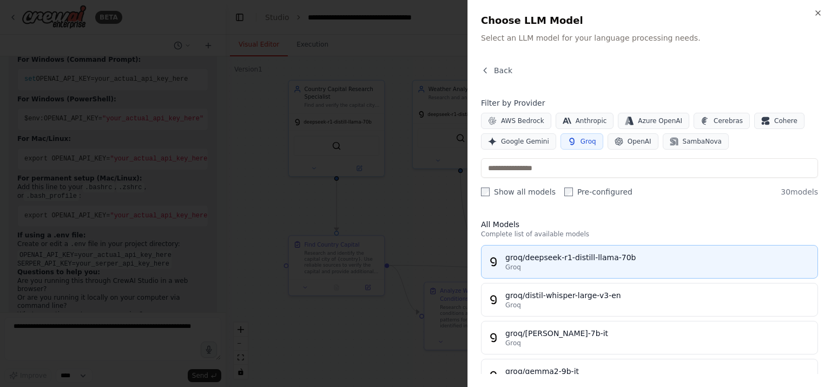
click at [592, 259] on div "groq/deepseek-r1-distill-llama-70b" at bounding box center [659, 257] width 306 height 11
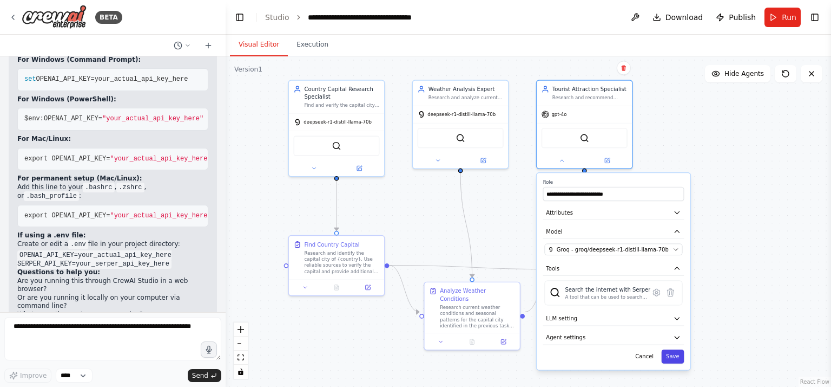
click at [670, 352] on button "Save" at bounding box center [673, 356] width 23 height 14
click at [676, 315] on icon "button" at bounding box center [677, 319] width 8 height 8
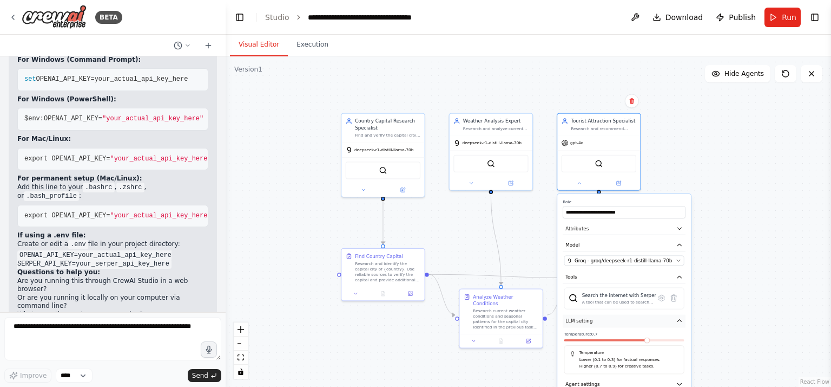
click at [679, 318] on icon "button" at bounding box center [680, 320] width 6 height 6
click at [679, 317] on icon "button" at bounding box center [680, 320] width 6 height 6
click at [814, 15] on button "Toggle Right Sidebar" at bounding box center [815, 17] width 15 height 15
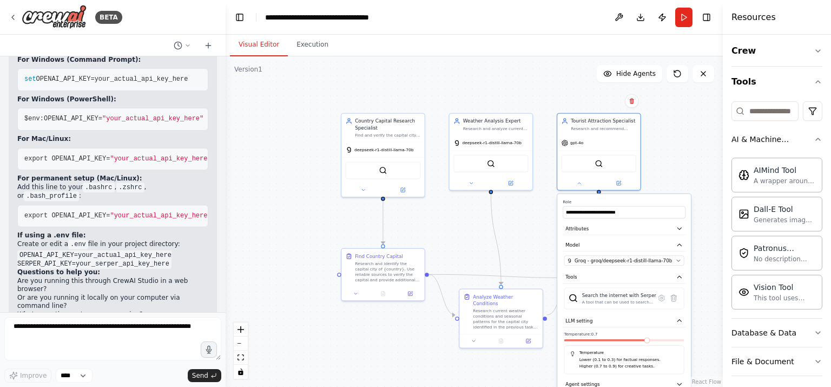
scroll to position [0, 0]
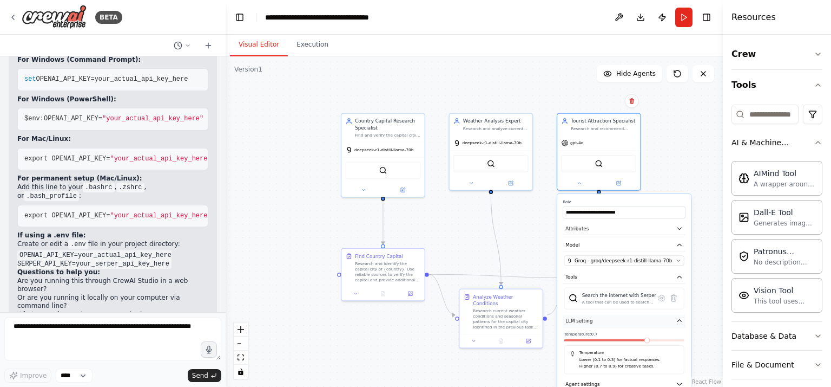
click at [678, 318] on icon "button" at bounding box center [680, 320] width 6 height 6
drag, startPoint x: 680, startPoint y: 319, endPoint x: 665, endPoint y: 319, distance: 14.6
click at [680, 319] on icon "button" at bounding box center [680, 320] width 4 height 2
click at [588, 320] on span "LLM setting" at bounding box center [579, 320] width 27 height 6
click at [587, 320] on span "LLM setting" at bounding box center [579, 320] width 27 height 6
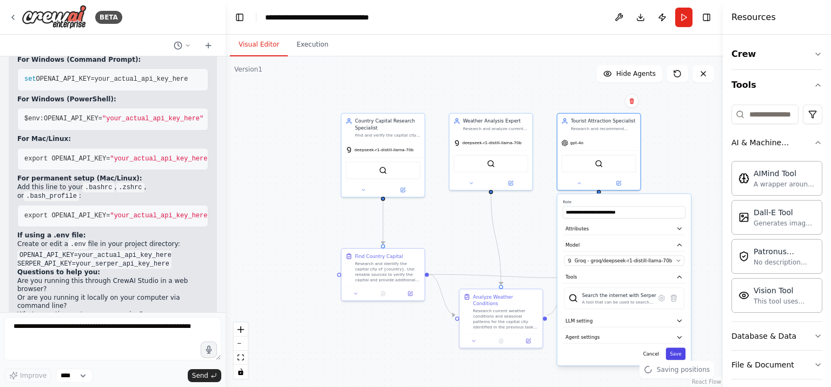
click at [679, 352] on button "Save" at bounding box center [675, 354] width 19 height 12
click at [679, 352] on div "Cancel Saving..." at bounding box center [624, 354] width 123 height 12
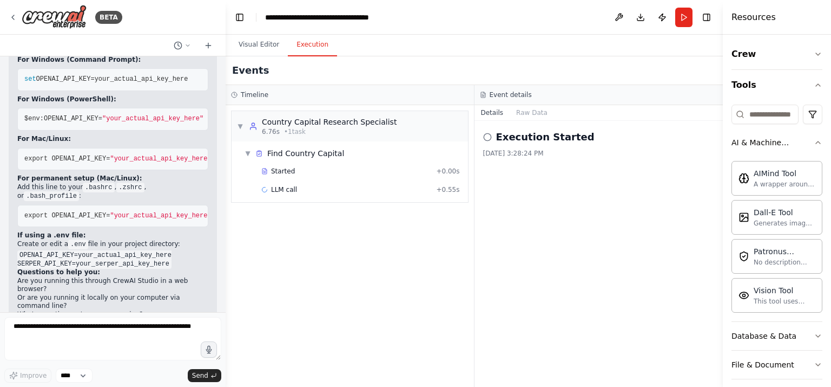
click at [312, 41] on button "Execution" at bounding box center [312, 45] width 49 height 23
click at [495, 112] on button "Details" at bounding box center [493, 112] width 36 height 15
click at [617, 15] on button at bounding box center [619, 17] width 17 height 19
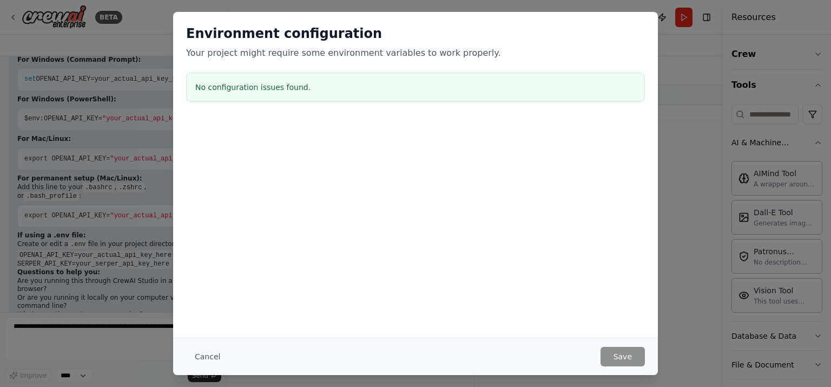
click at [304, 87] on h3 "No configuration issues found." at bounding box center [415, 87] width 441 height 11
click at [209, 359] on button "Cancel" at bounding box center [207, 355] width 43 height 19
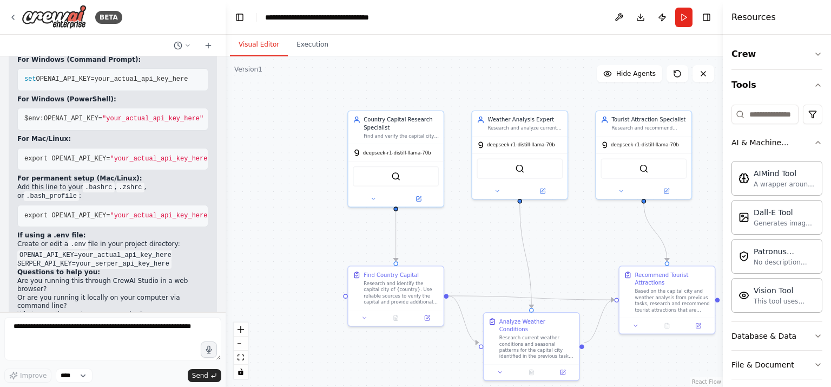
click at [265, 43] on button "Visual Editor" at bounding box center [259, 45] width 58 height 23
click at [187, 44] on icon at bounding box center [188, 45] width 6 height 6
click at [187, 44] on div at bounding box center [113, 193] width 226 height 387
click at [394, 20] on icon "breadcrumb" at bounding box center [395, 17] width 7 height 7
click at [394, 17] on icon "breadcrumb" at bounding box center [395, 17] width 7 height 7
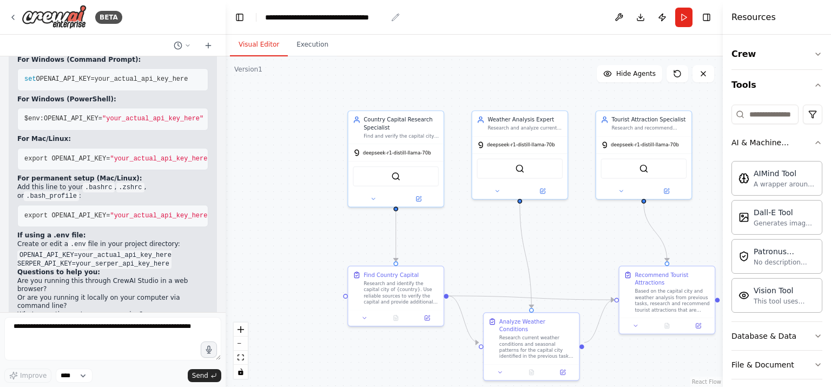
click at [358, 18] on div "**********" at bounding box center [326, 17] width 122 height 11
click at [358, 18] on div "**********" at bounding box center [331, 17] width 133 height 11
click at [344, 19] on div "**********" at bounding box center [331, 17] width 133 height 11
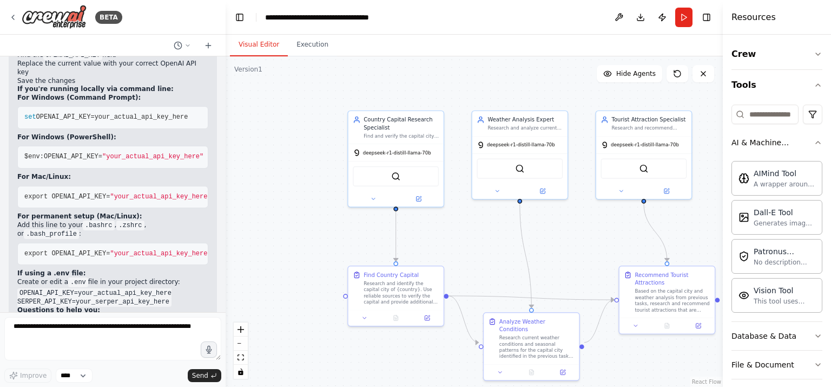
scroll to position [1674, 0]
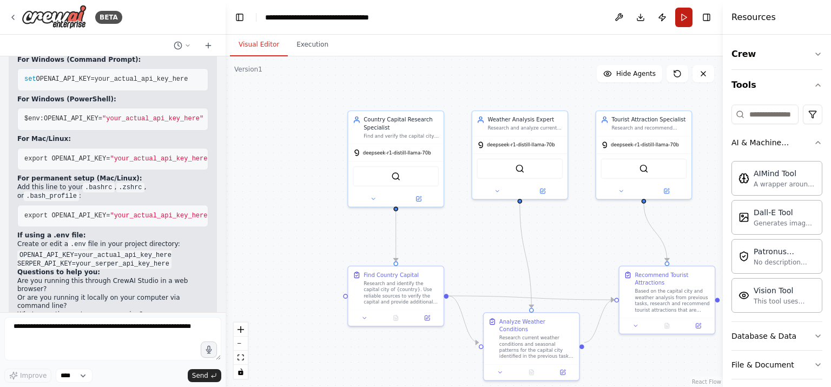
click at [680, 13] on button "Run" at bounding box center [684, 17] width 17 height 19
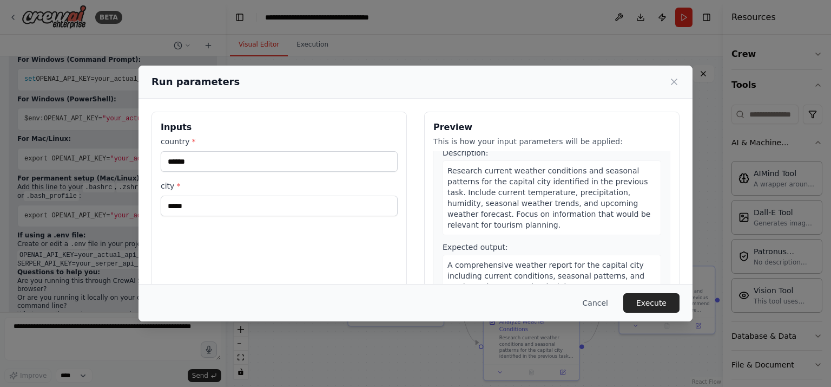
scroll to position [222, 0]
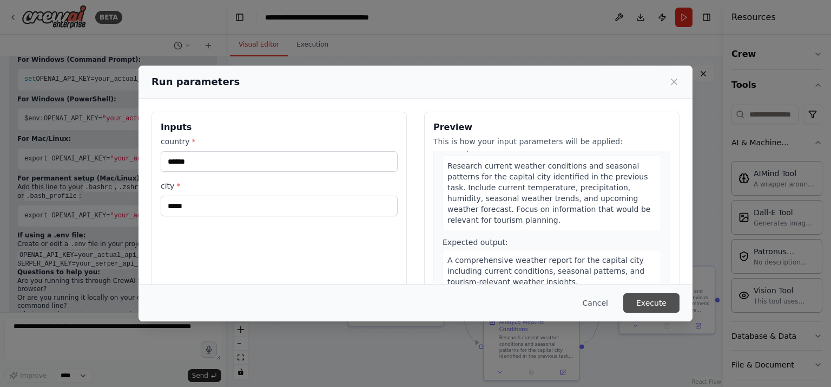
click at [650, 302] on button "Execute" at bounding box center [652, 302] width 56 height 19
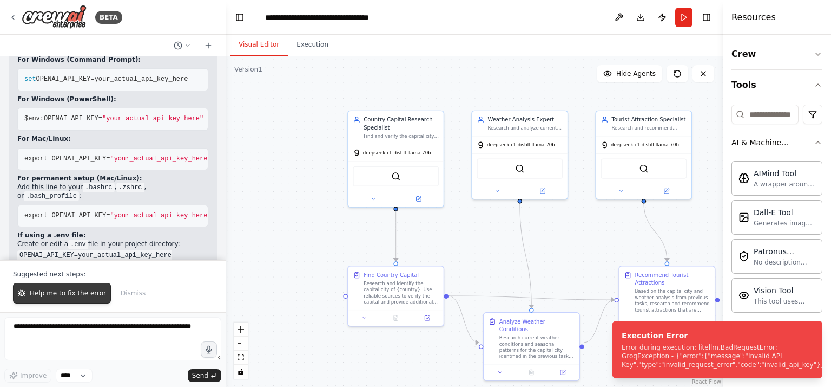
click at [78, 292] on span "Help me to fix the error" at bounding box center [68, 293] width 76 height 9
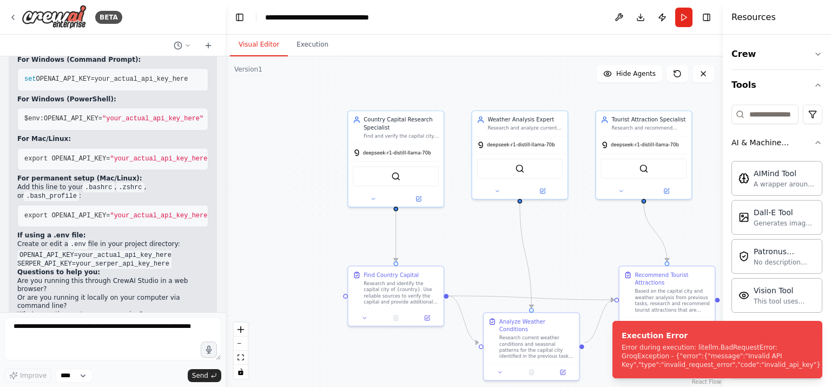
scroll to position [1702, 0]
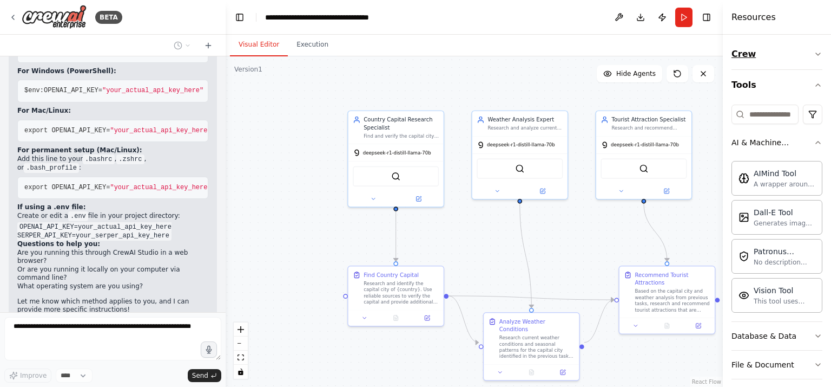
click at [814, 53] on icon "button" at bounding box center [818, 54] width 9 height 9
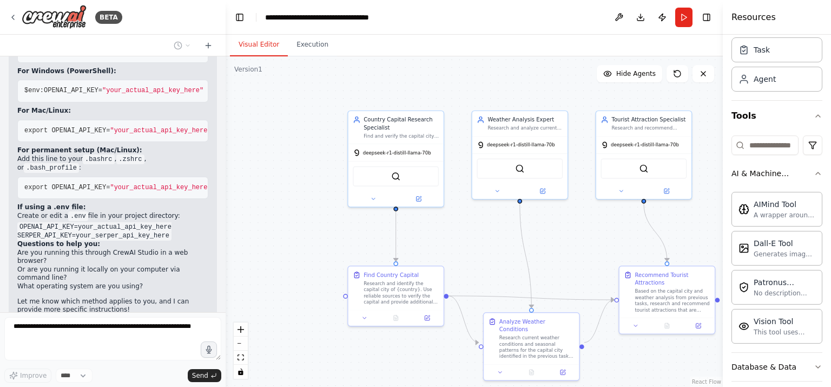
scroll to position [0, 0]
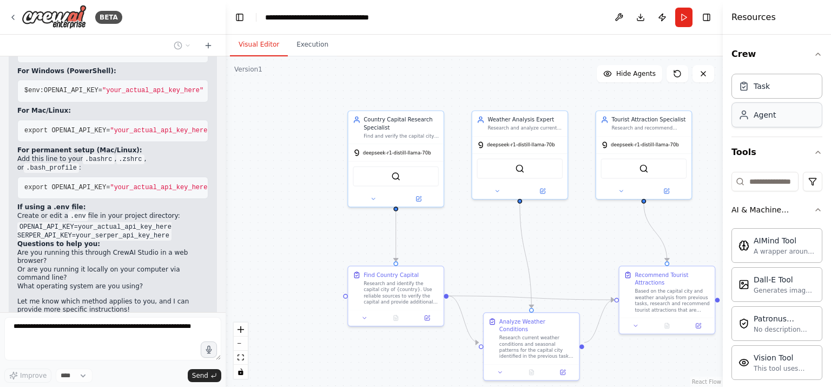
click at [771, 120] on div "Agent" at bounding box center [777, 114] width 91 height 25
click at [764, 121] on div "Agent" at bounding box center [777, 114] width 91 height 25
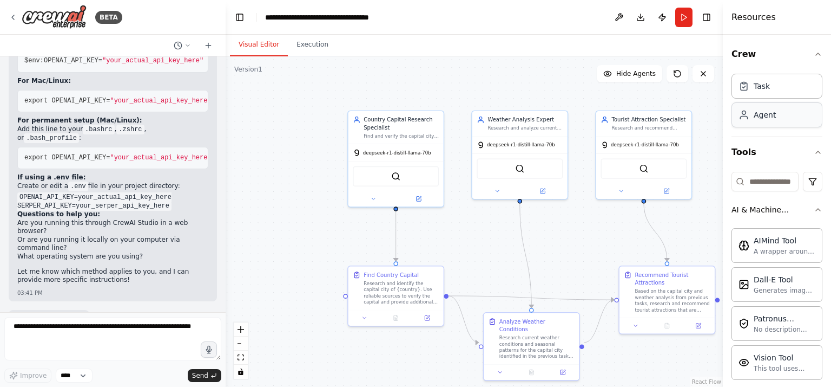
click at [764, 121] on div "Agent" at bounding box center [777, 114] width 91 height 25
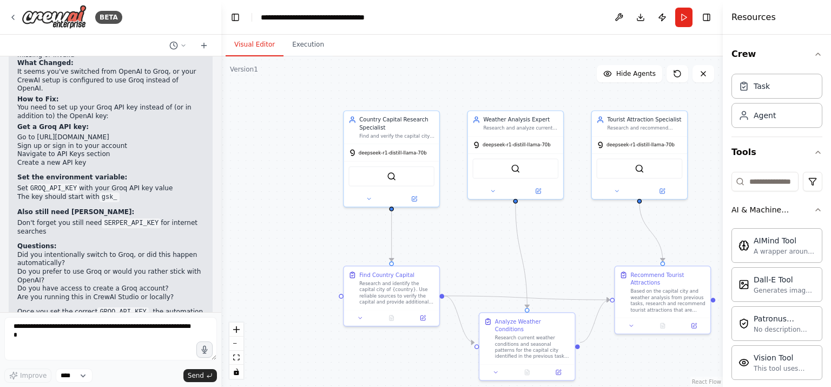
scroll to position [2113, 0]
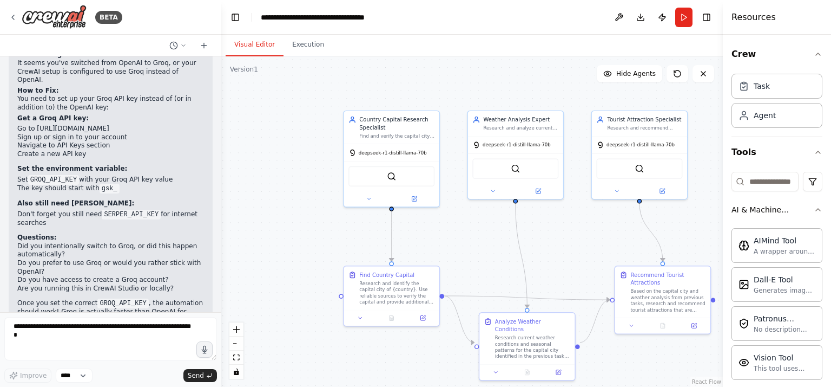
drag, startPoint x: 221, startPoint y: 292, endPoint x: 219, endPoint y: 286, distance: 6.8
click at [221, 276] on div "BETA Create a multi-agent system using 3 agents: Agent 1 gets the Capital of a …" at bounding box center [415, 193] width 831 height 387
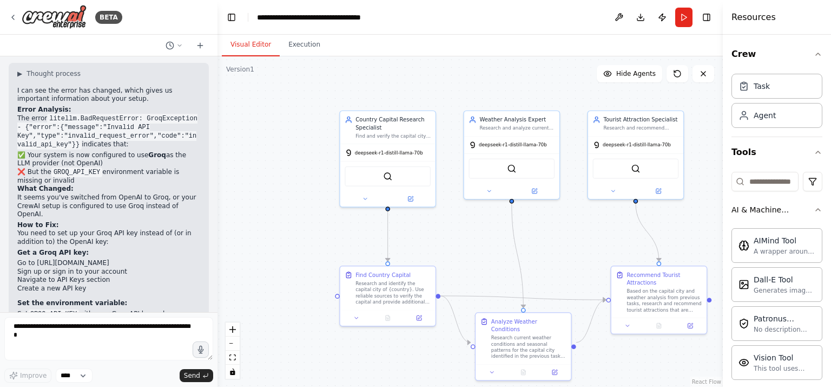
scroll to position [1988, 0]
drag, startPoint x: 218, startPoint y: 277, endPoint x: 215, endPoint y: 286, distance: 9.5
click at [215, 286] on div "BETA Create a multi-agent system using 3 agents: Agent 1 gets the Capital of a …" at bounding box center [415, 193] width 831 height 387
click at [211, 270] on div at bounding box center [213, 193] width 4 height 387
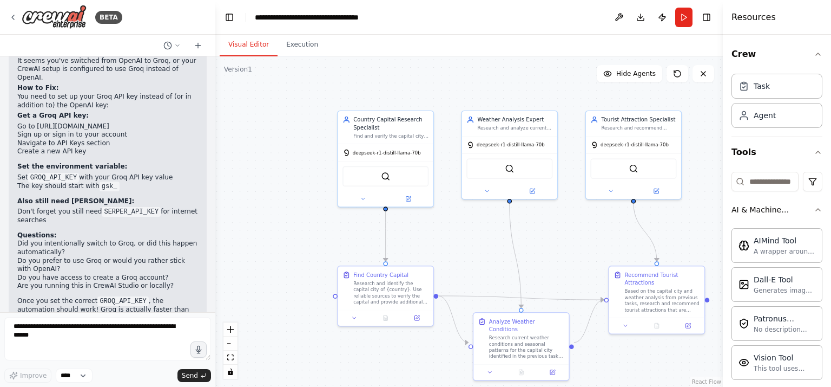
scroll to position [2129, 0]
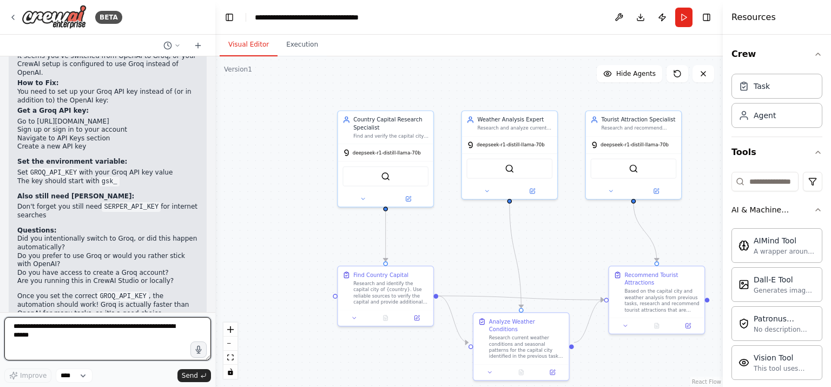
click at [22, 323] on textarea at bounding box center [107, 338] width 207 height 43
drag, startPoint x: 93, startPoint y: 268, endPoint x: 135, endPoint y: 269, distance: 42.8
click at [135, 291] on code "GROQ_API_KEY" at bounding box center [122, 296] width 51 height 10
copy code "GROQ_API_KEY"
click at [18, 326] on textarea at bounding box center [107, 338] width 207 height 43
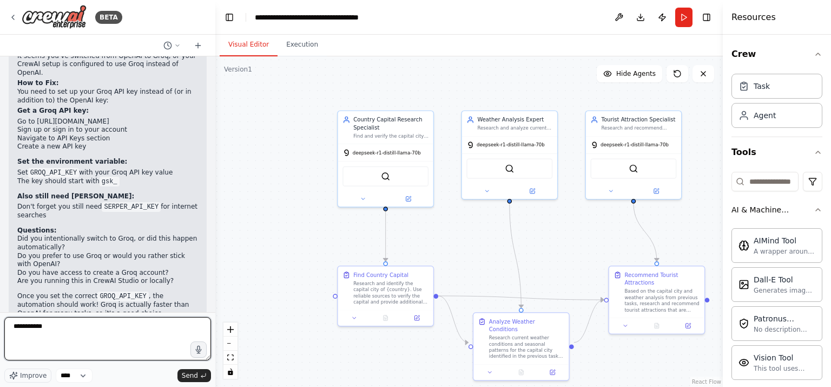
paste textarea "**********"
type textarea "**********"
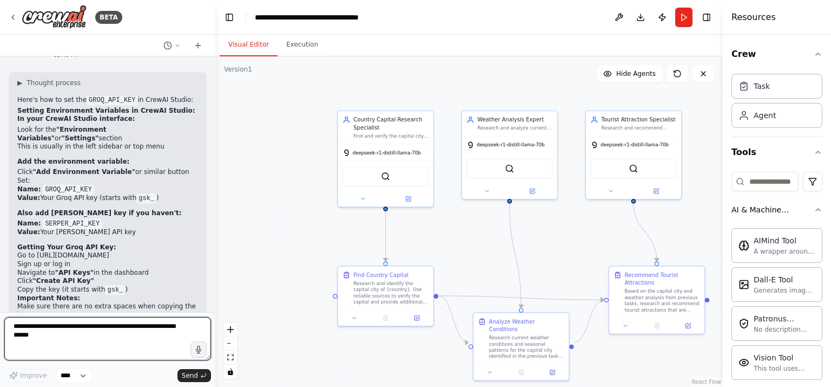
scroll to position [2418, 0]
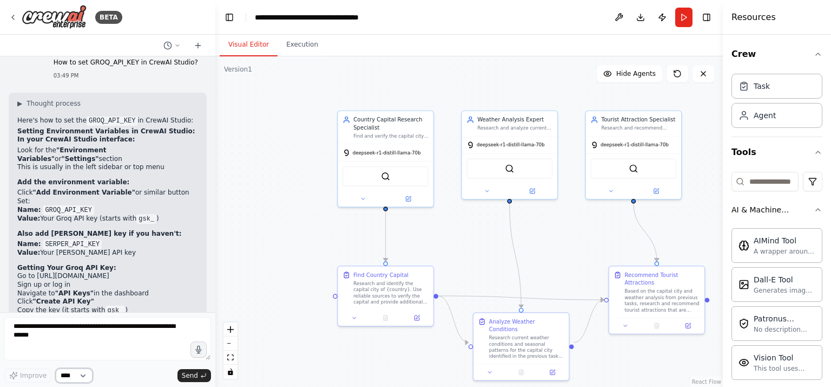
click at [87, 374] on select "****" at bounding box center [74, 375] width 37 height 14
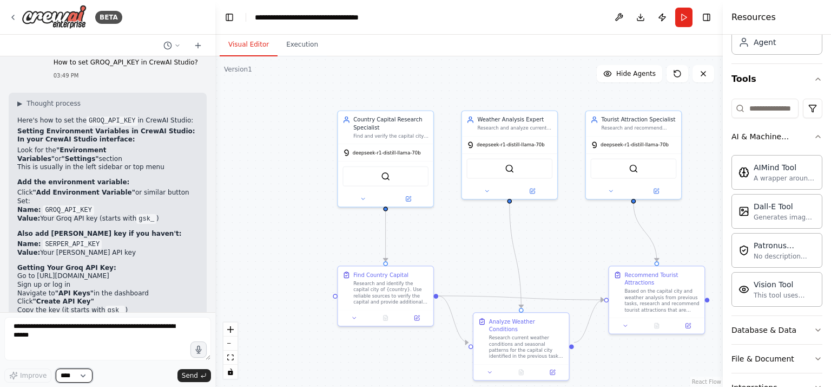
scroll to position [0, 0]
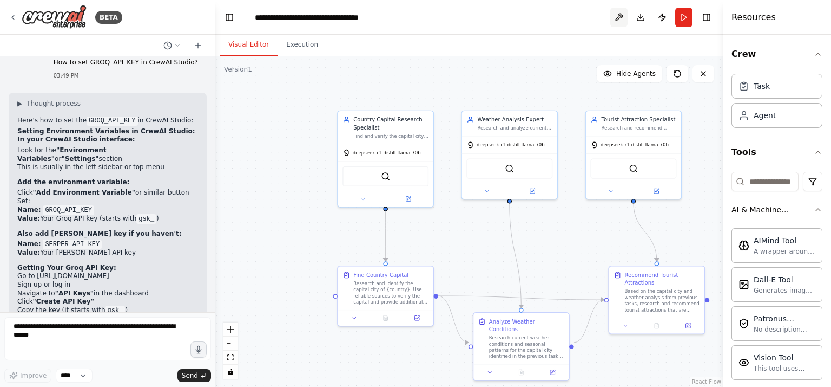
click at [620, 12] on button at bounding box center [619, 17] width 17 height 19
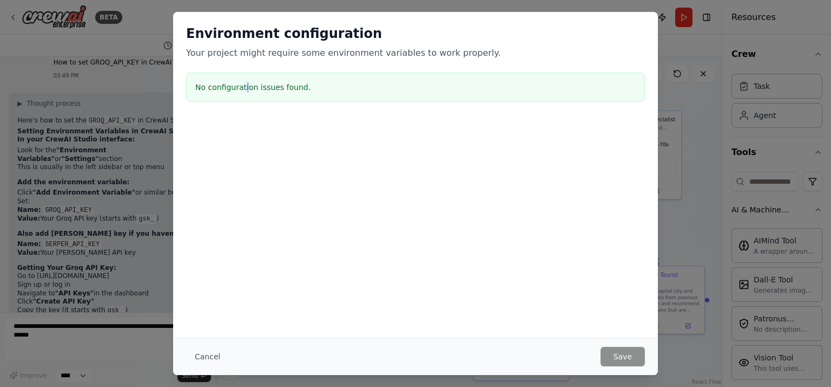
click at [244, 85] on h3 "No configuration issues found." at bounding box center [415, 87] width 441 height 11
click at [209, 355] on button "Cancel" at bounding box center [207, 355] width 43 height 19
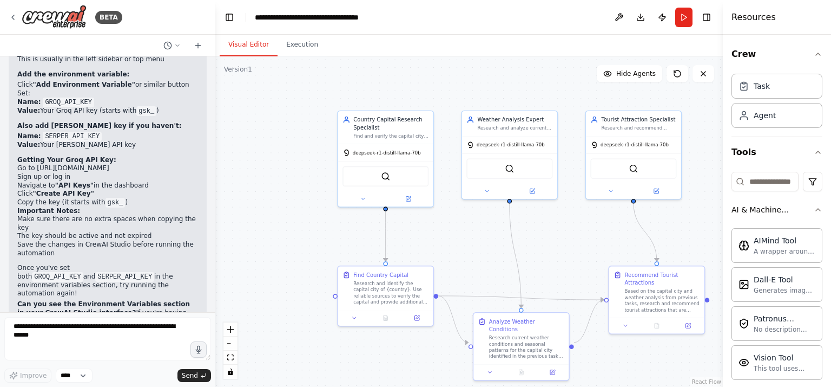
scroll to position [2526, 0]
drag, startPoint x: 43, startPoint y: 259, endPoint x: 89, endPoint y: 267, distance: 46.2
click at [89, 299] on strong "Can you see the Environment Variables section in your CrewAI Studio interface?" at bounding box center [103, 307] width 173 height 16
copy strong "see the Environment Variables section in your CrewAI Studio interface"
click at [22, 325] on textarea at bounding box center [107, 338] width 207 height 43
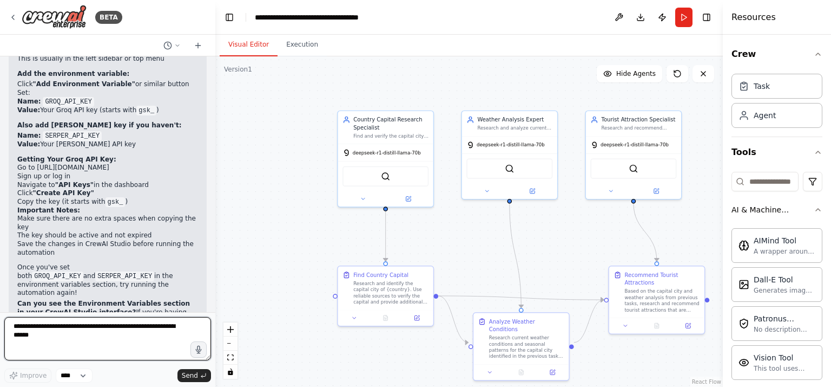
paste textarea "**********"
click at [11, 328] on textarea "**********" at bounding box center [107, 338] width 207 height 43
click at [151, 324] on textarea "**********" at bounding box center [107, 338] width 207 height 43
click at [150, 324] on textarea "**********" at bounding box center [107, 338] width 207 height 43
type textarea "**********"
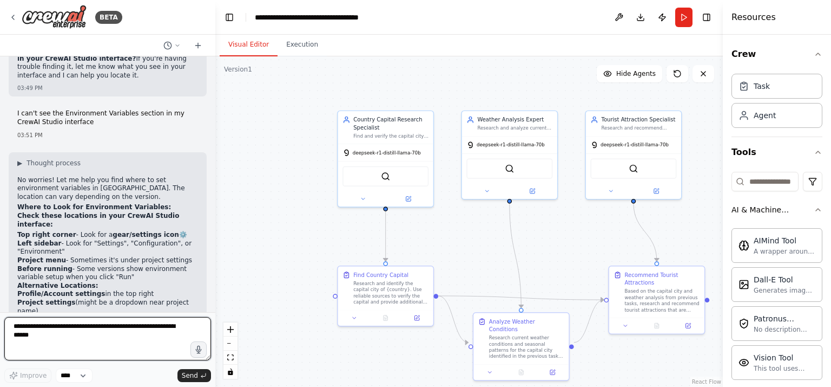
scroll to position [2808, 0]
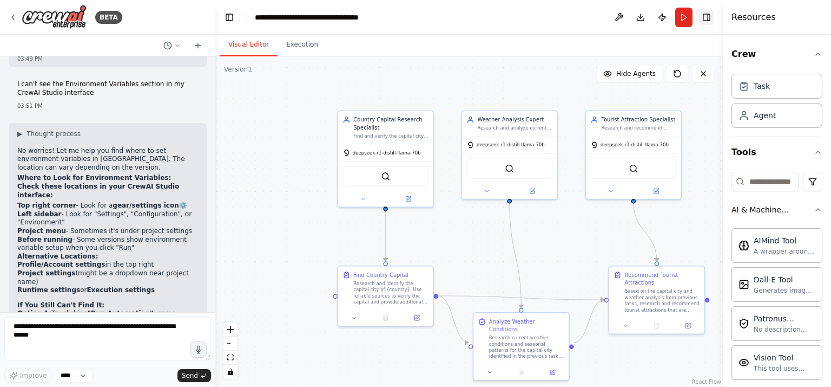
click at [706, 15] on button "Toggle Right Sidebar" at bounding box center [706, 17] width 15 height 15
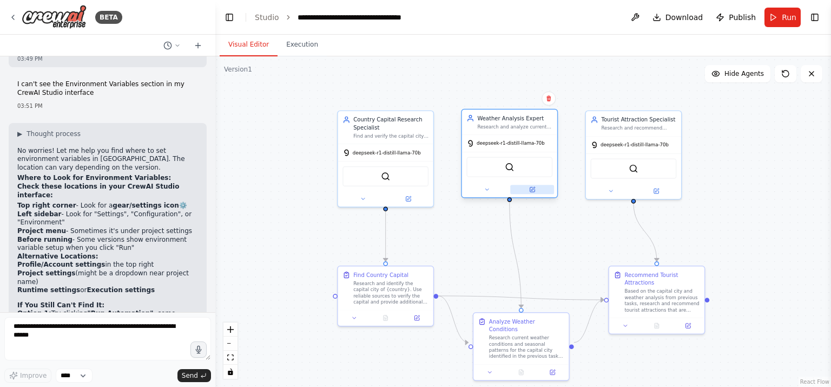
click at [532, 188] on icon at bounding box center [534, 189] width 4 height 4
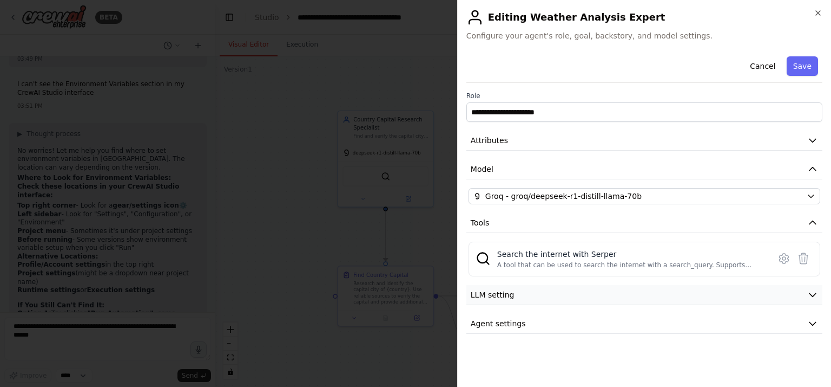
click at [816, 293] on icon "button" at bounding box center [813, 294] width 6 height 3
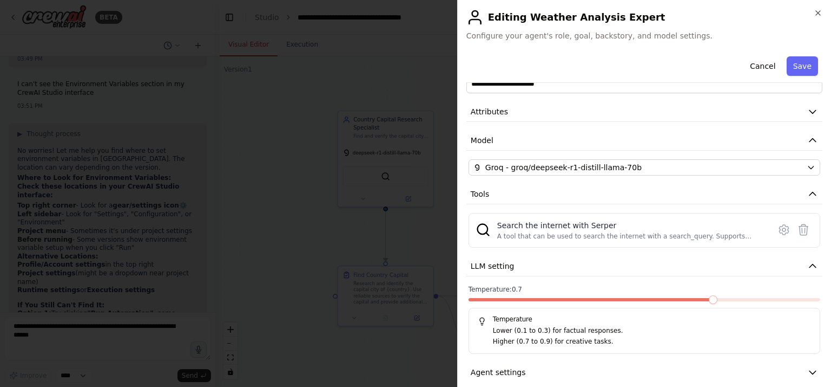
scroll to position [41, 0]
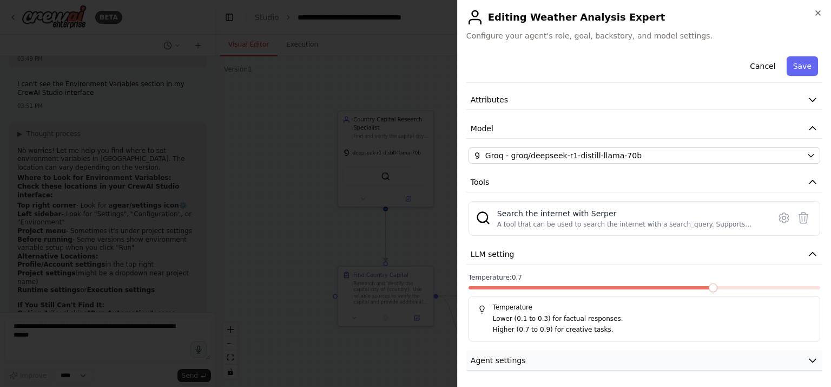
click at [808, 356] on icon "button" at bounding box center [813, 360] width 11 height 11
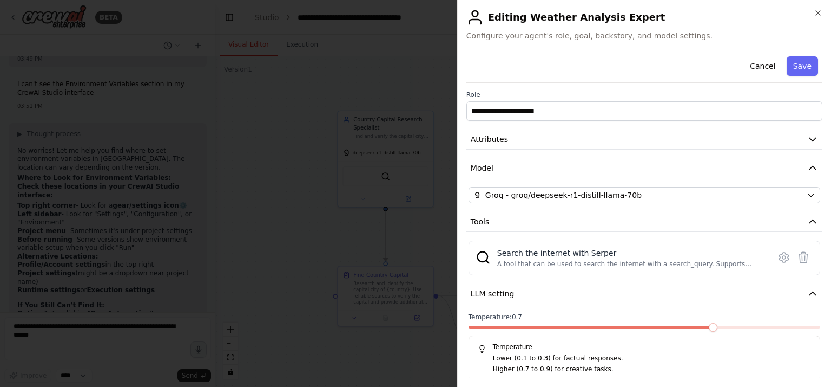
scroll to position [0, 0]
click at [778, 257] on icon at bounding box center [784, 258] width 13 height 13
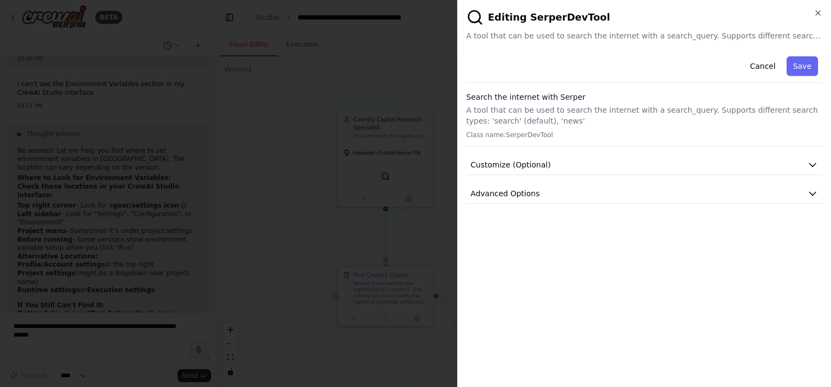
click at [757, 62] on button "Cancel" at bounding box center [763, 65] width 38 height 19
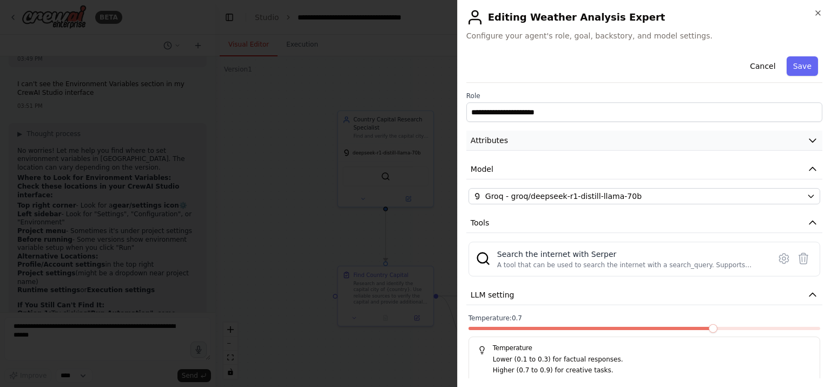
click at [808, 141] on icon "button" at bounding box center [813, 140] width 11 height 11
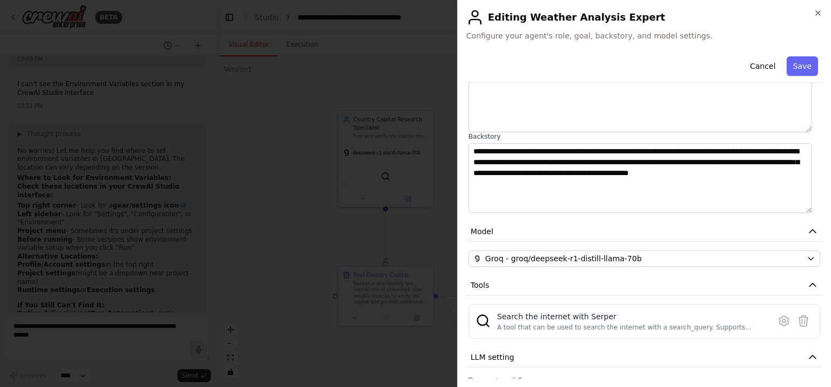
scroll to position [162, 0]
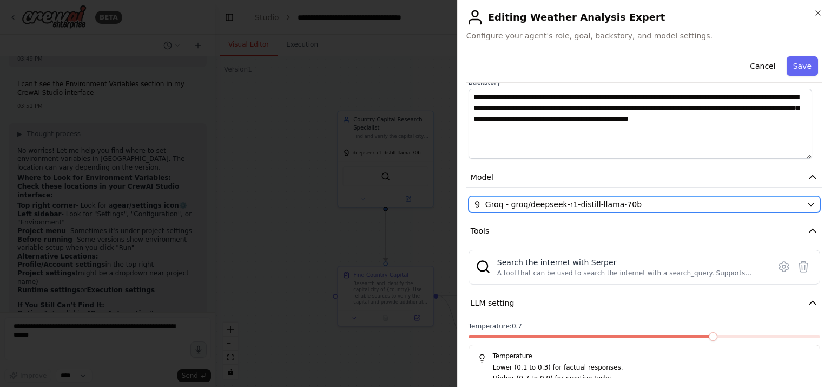
click at [809, 204] on icon "button" at bounding box center [811, 204] width 5 height 3
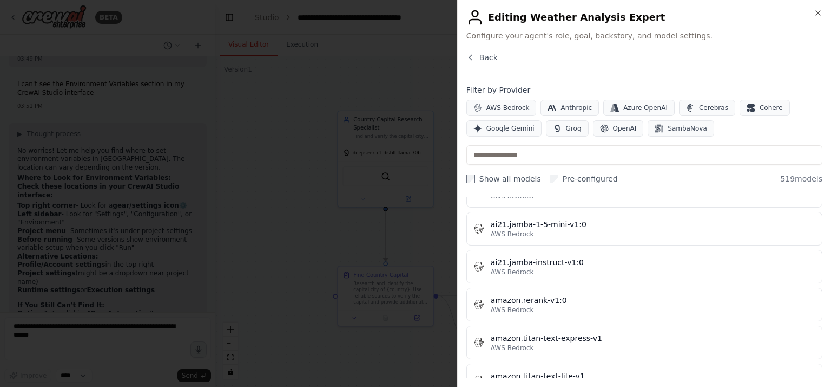
scroll to position [0, 0]
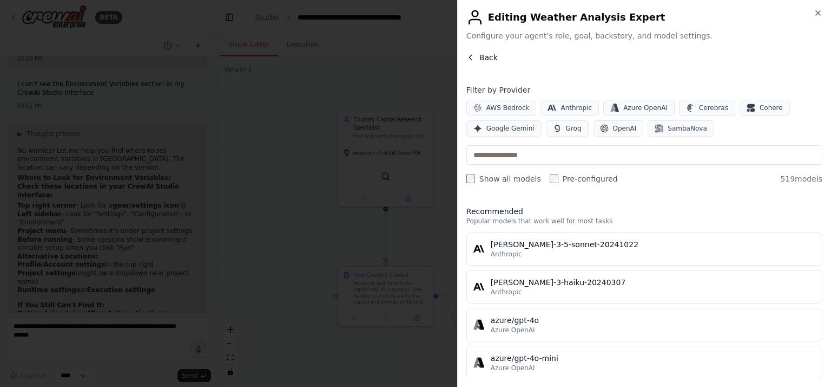
click at [468, 52] on button "Back" at bounding box center [482, 57] width 31 height 11
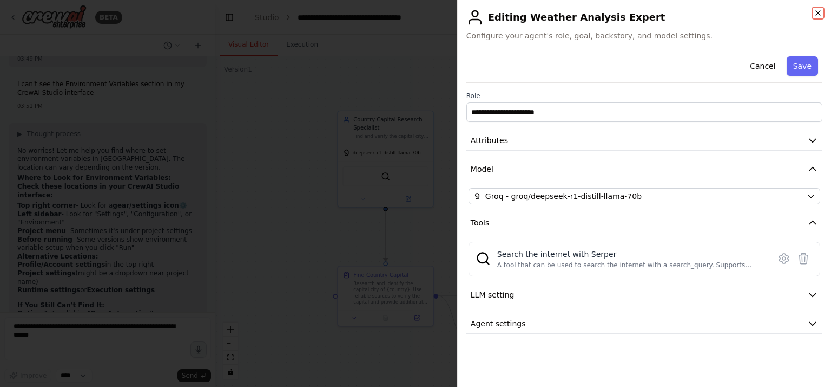
click at [819, 10] on icon "button" at bounding box center [818, 13] width 9 height 9
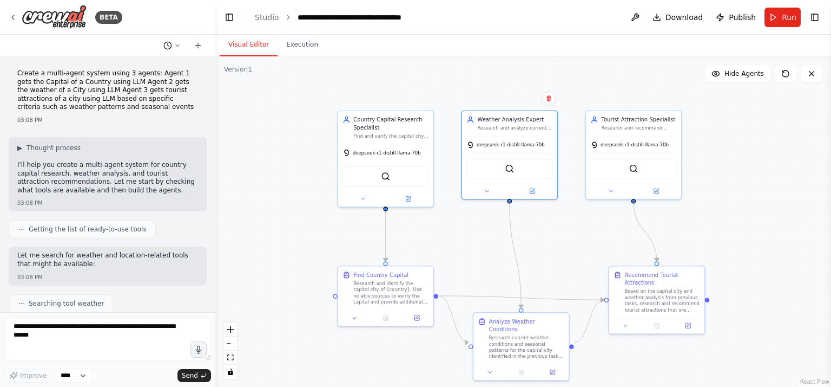
click at [176, 46] on icon at bounding box center [177, 45] width 6 height 6
click at [201, 43] on div at bounding box center [107, 193] width 215 height 387
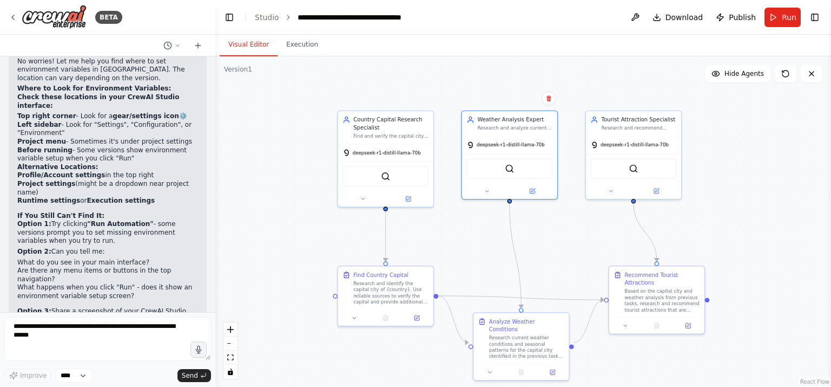
scroll to position [2899, 0]
click at [284, 40] on button "Execution" at bounding box center [302, 45] width 49 height 23
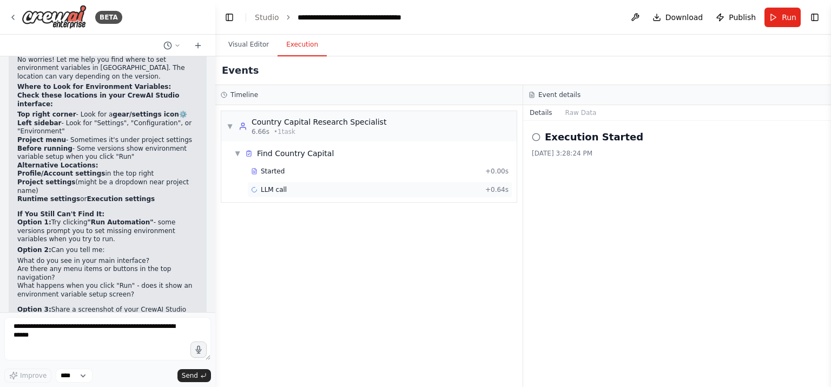
click at [276, 192] on span "LLM call" at bounding box center [274, 189] width 26 height 9
click at [271, 188] on span "LLM call" at bounding box center [274, 189] width 26 height 9
drag, startPoint x: 271, startPoint y: 188, endPoint x: 266, endPoint y: 191, distance: 5.6
click at [266, 191] on span "LLM call" at bounding box center [274, 189] width 26 height 9
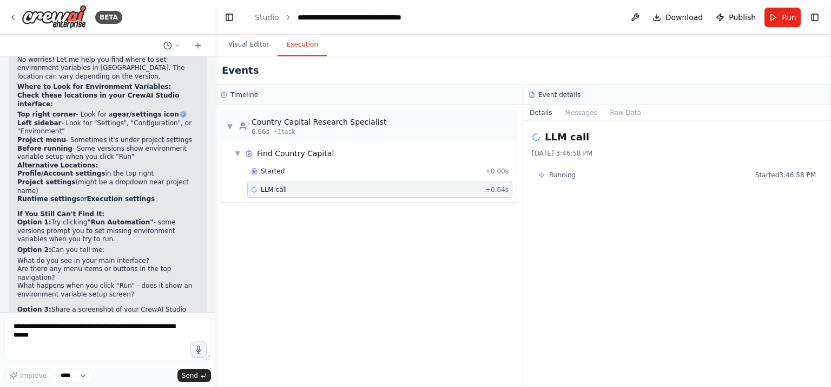
click at [252, 186] on icon at bounding box center [254, 189] width 8 height 8
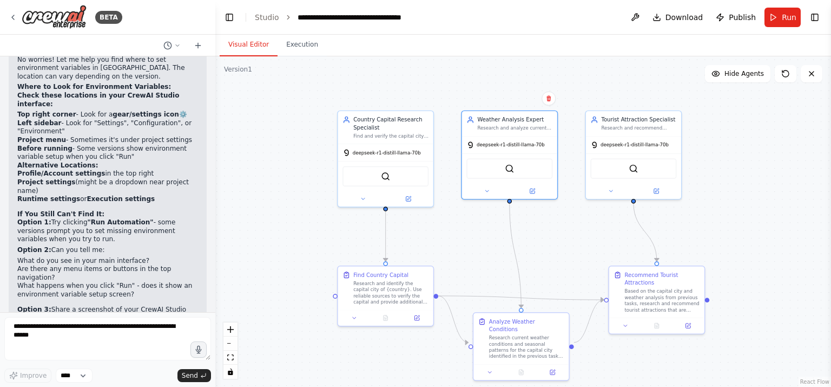
click at [252, 41] on button "Visual Editor" at bounding box center [249, 45] width 58 height 23
click at [265, 16] on link "Studio" at bounding box center [267, 17] width 24 height 9
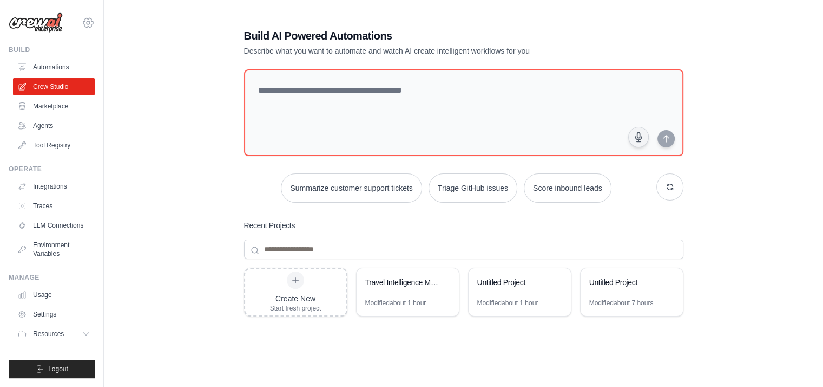
click at [86, 20] on icon at bounding box center [88, 22] width 13 height 13
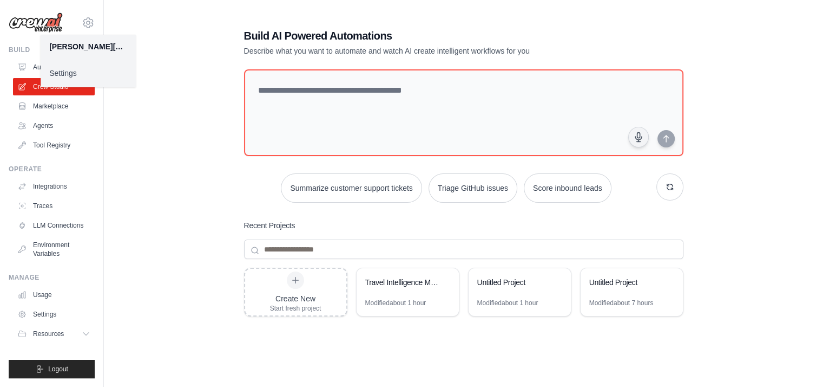
click at [69, 75] on link "Settings" at bounding box center [88, 72] width 95 height 19
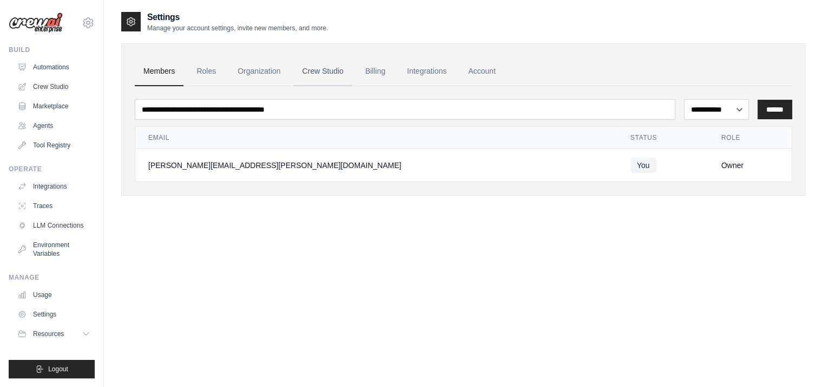
click at [314, 72] on link "Crew Studio" at bounding box center [323, 71] width 58 height 29
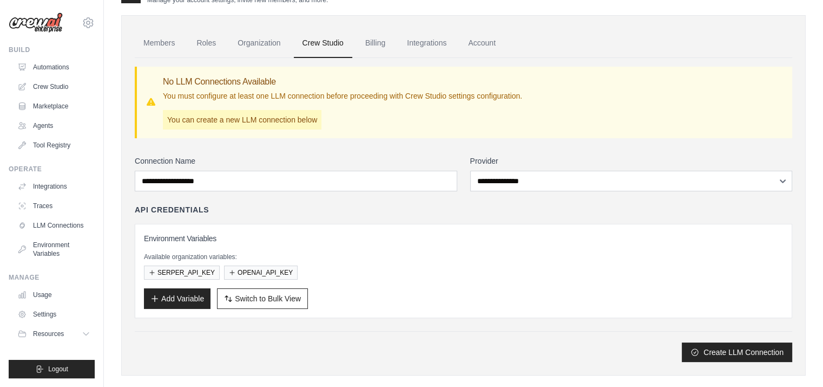
scroll to position [43, 0]
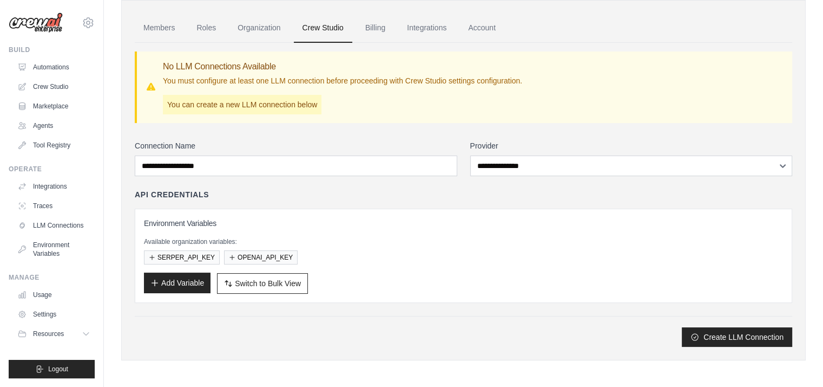
click at [178, 280] on button "Add Variable" at bounding box center [177, 282] width 67 height 21
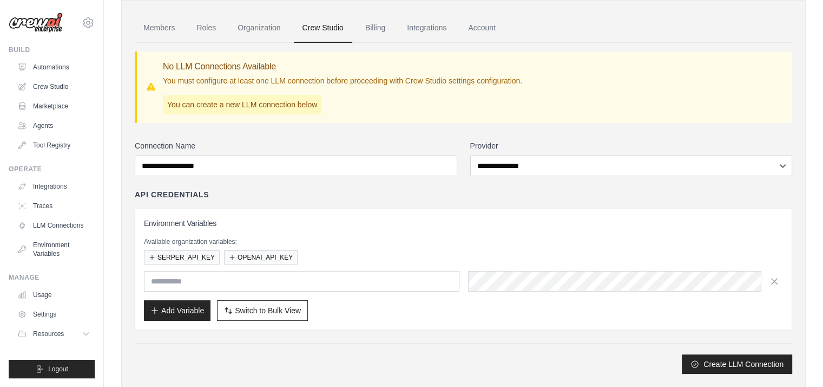
click at [193, 279] on input "text" at bounding box center [302, 281] width 316 height 21
click at [186, 281] on input "text" at bounding box center [302, 281] width 316 height 21
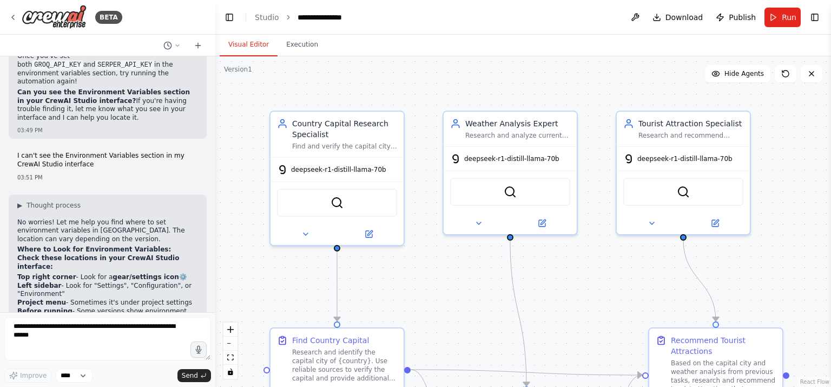
scroll to position [2683, 0]
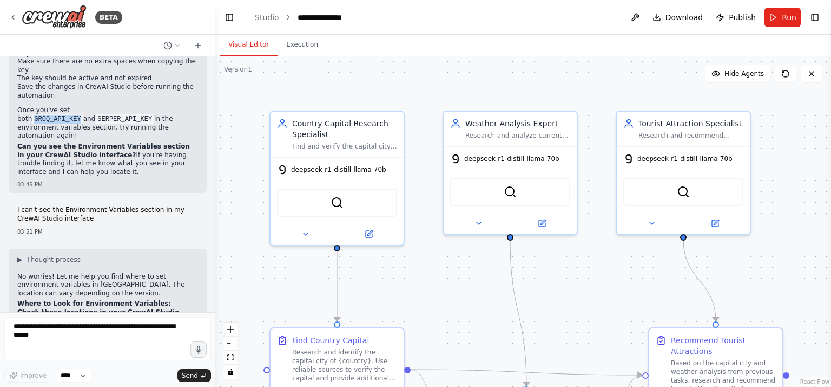
drag, startPoint x: 82, startPoint y: 72, endPoint x: 126, endPoint y: 74, distance: 43.3
click at [83, 114] on code "GROQ_API_KEY" at bounding box center [57, 119] width 51 height 10
copy code "GROQ_API_KEY"
click at [11, 15] on icon at bounding box center [13, 17] width 9 height 9
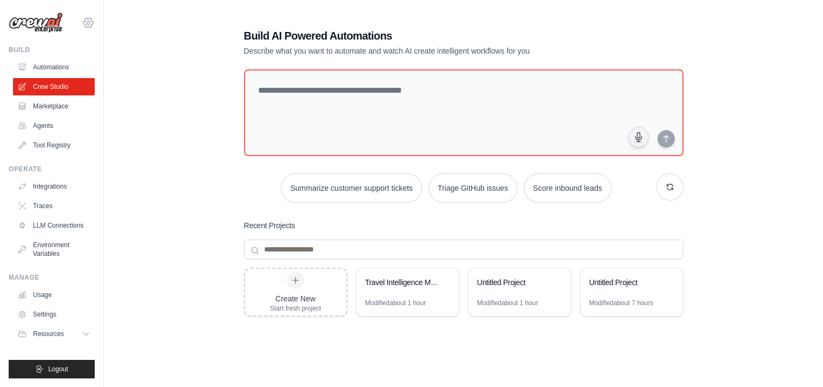
click at [89, 19] on icon at bounding box center [88, 22] width 10 height 9
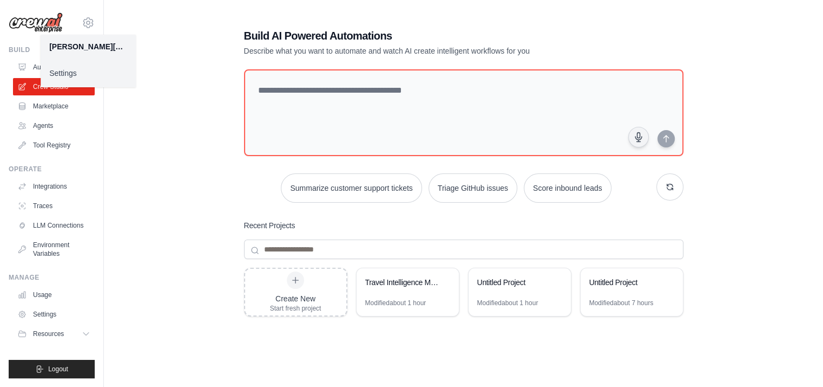
click at [66, 73] on link "Settings" at bounding box center [88, 72] width 95 height 19
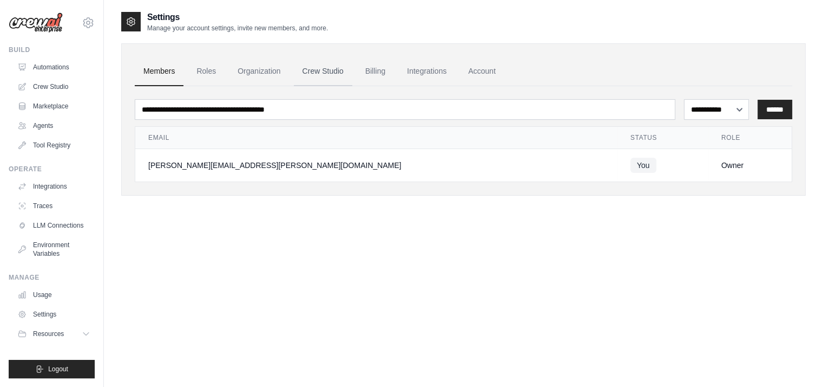
click at [317, 69] on link "Crew Studio" at bounding box center [323, 71] width 58 height 29
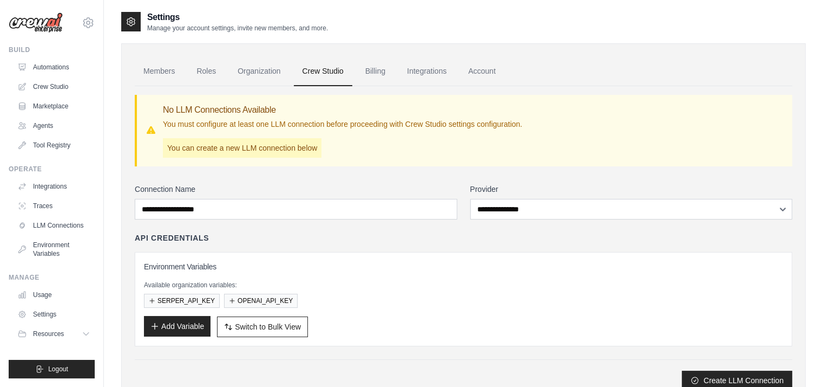
click at [186, 325] on button "Add Variable" at bounding box center [177, 326] width 67 height 21
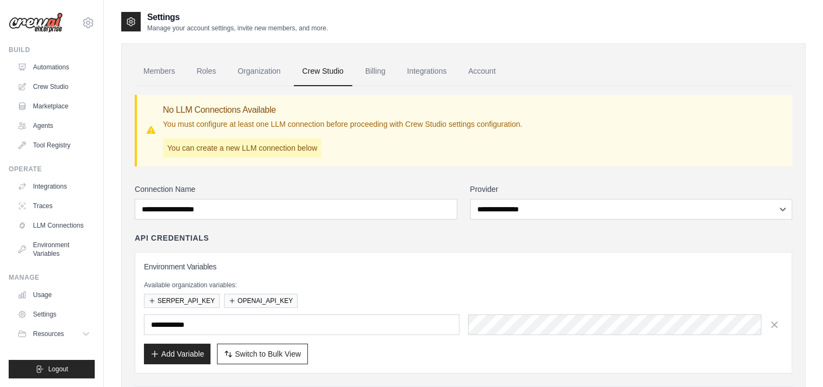
type input "**********"
click at [120, 87] on div "Settings Manage your account settings, invite new members, and more. Members Ro…" at bounding box center [463, 229] width 719 height 437
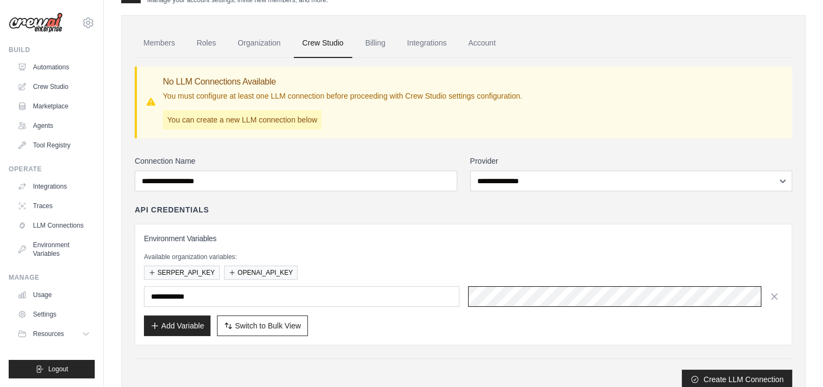
scroll to position [54, 0]
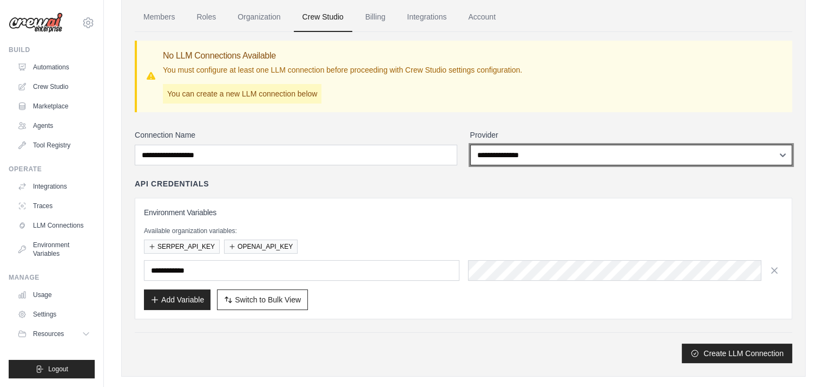
click at [782, 153] on select "**********" at bounding box center [631, 155] width 323 height 21
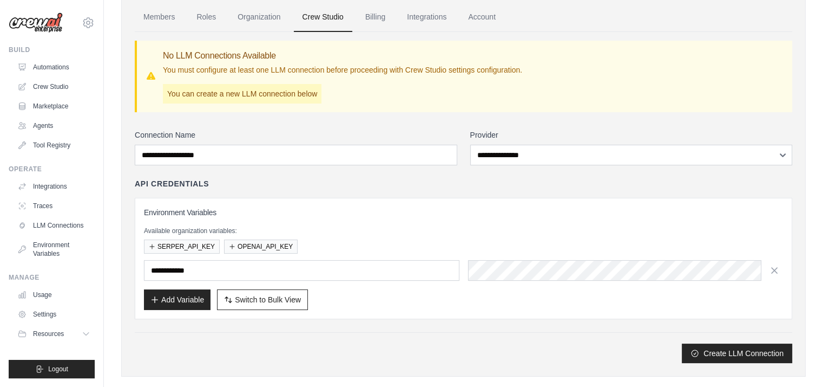
click at [369, 123] on div "**********" at bounding box center [464, 197] width 658 height 331
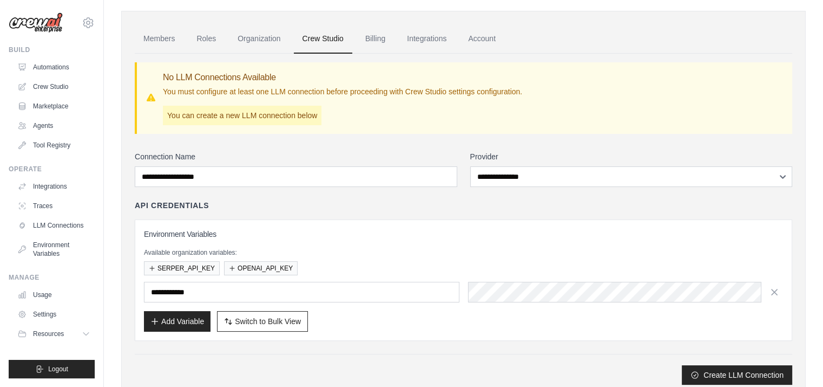
scroll to position [0, 0]
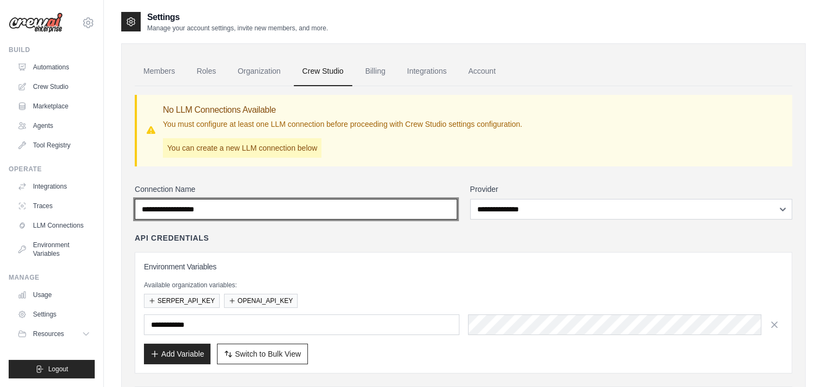
drag, startPoint x: 140, startPoint y: 209, endPoint x: 231, endPoint y: 205, distance: 91.0
click at [231, 205] on input "Connection Name" at bounding box center [296, 209] width 323 height 21
drag, startPoint x: 232, startPoint y: 205, endPoint x: 205, endPoint y: 208, distance: 27.3
click at [199, 209] on input "Connection Name" at bounding box center [296, 209] width 323 height 21
click at [218, 205] on input "Connection Name" at bounding box center [296, 209] width 323 height 21
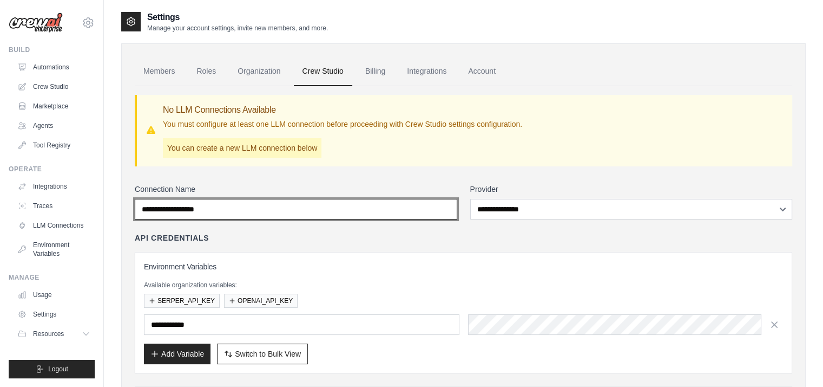
drag, startPoint x: 220, startPoint y: 205, endPoint x: 176, endPoint y: 210, distance: 44.1
click at [179, 207] on input "Connection Name" at bounding box center [296, 209] width 323 height 21
click at [164, 210] on input "Connection Name" at bounding box center [296, 209] width 323 height 21
click at [147, 209] on input "Connection Name" at bounding box center [296, 209] width 323 height 21
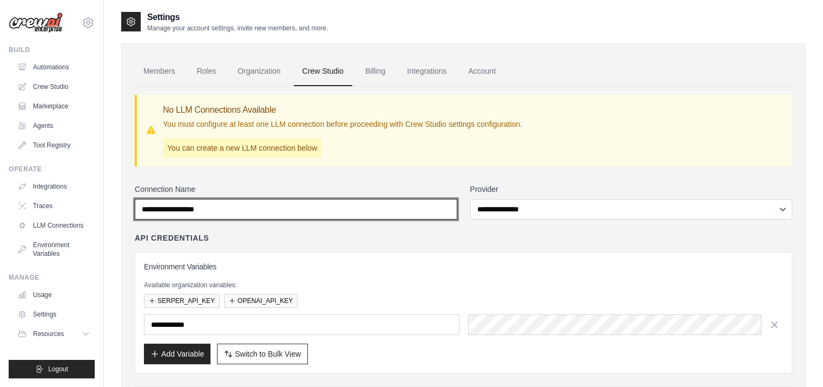
click at [147, 209] on input "Connection Name" at bounding box center [296, 209] width 323 height 21
type input "****"
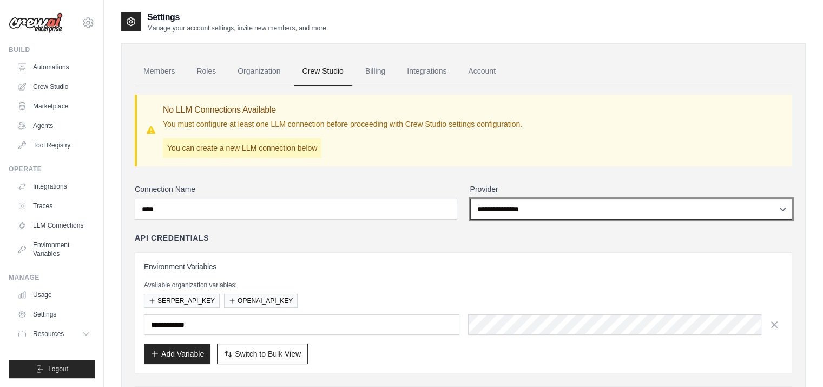
click at [512, 208] on select "**********" at bounding box center [631, 209] width 323 height 21
click at [784, 205] on select "**********" at bounding box center [631, 209] width 323 height 21
click at [470, 199] on select "**********" at bounding box center [631, 209] width 323 height 21
click at [783, 208] on select "**********" at bounding box center [631, 209] width 323 height 21
select select "******"
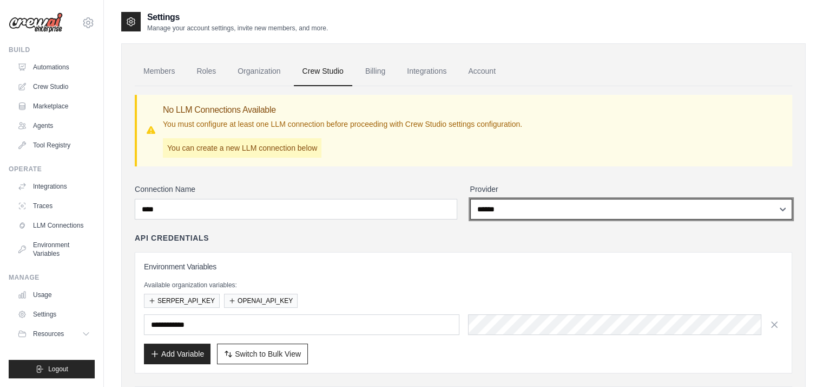
click at [470, 199] on select "**********" at bounding box center [631, 209] width 323 height 21
click at [784, 208] on select "**********" at bounding box center [631, 209] width 323 height 21
select select
click at [470, 199] on select "**********" at bounding box center [631, 209] width 323 height 21
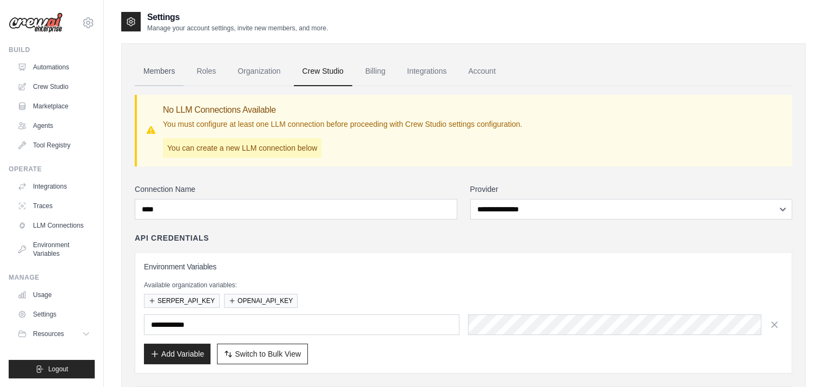
click at [160, 67] on link "Members" at bounding box center [159, 71] width 49 height 29
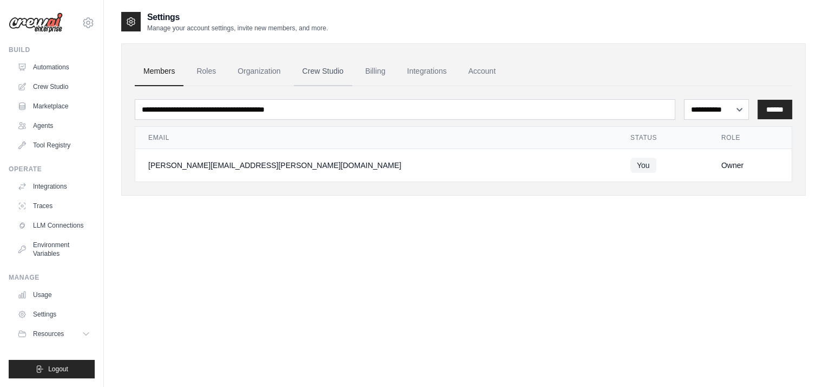
click at [327, 69] on link "Crew Studio" at bounding box center [323, 71] width 58 height 29
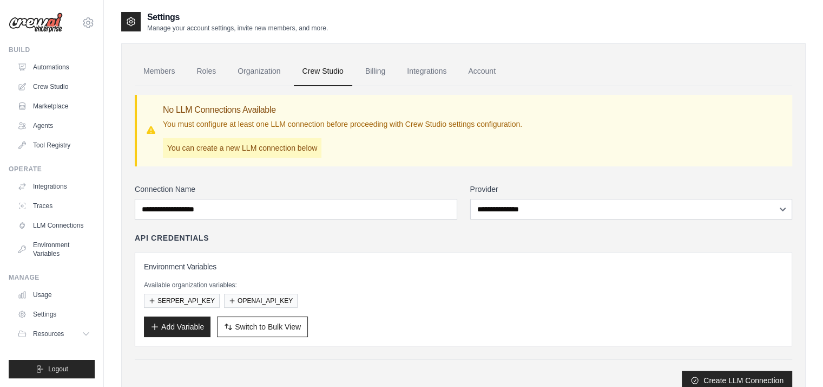
click at [256, 146] on p "You can create a new LLM connection below" at bounding box center [242, 147] width 159 height 19
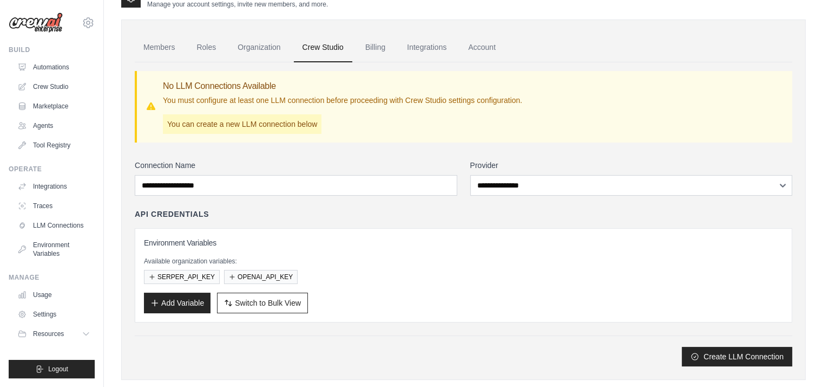
scroll to position [43, 0]
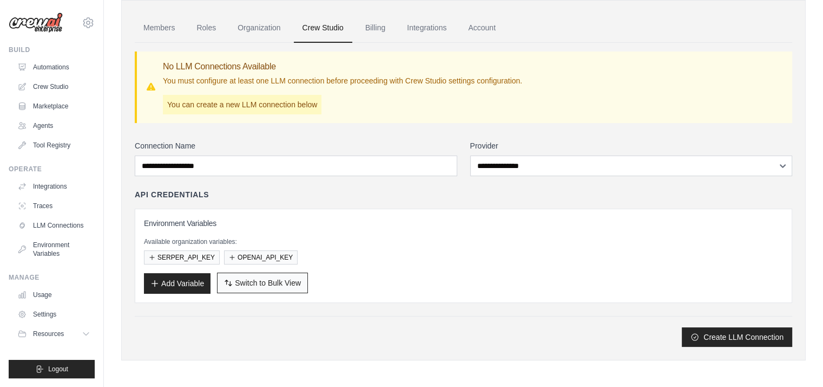
click at [232, 283] on icon "button" at bounding box center [230, 283] width 3 height 4
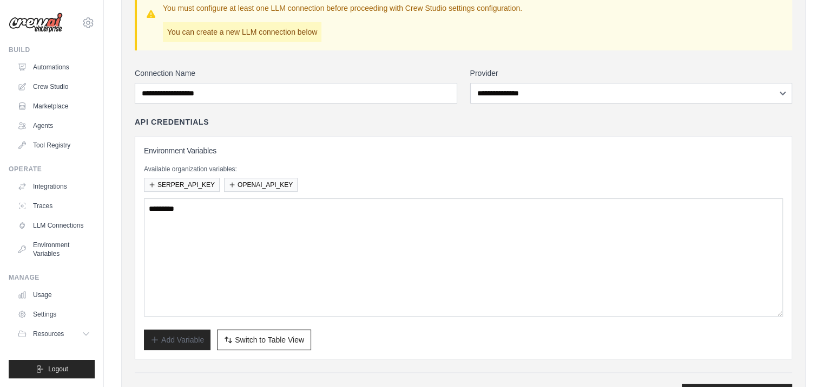
scroll to position [97, 0]
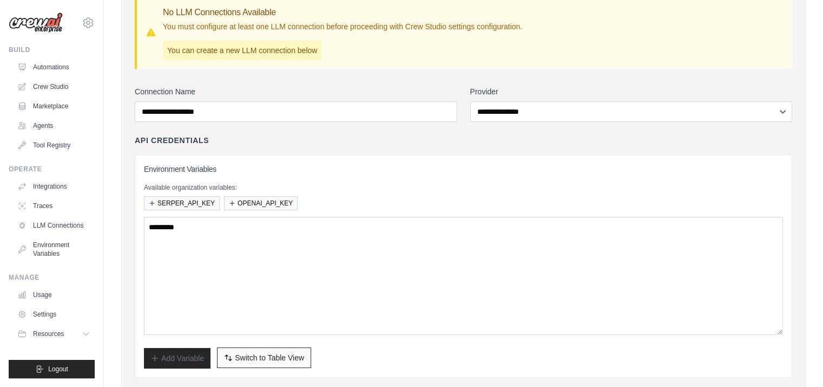
click at [262, 352] on span "Switch to Table View" at bounding box center [269, 357] width 69 height 11
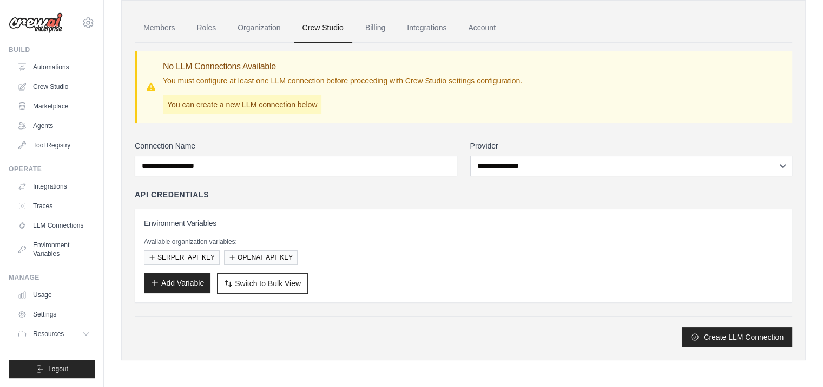
click at [176, 279] on button "Add Variable" at bounding box center [177, 282] width 67 height 21
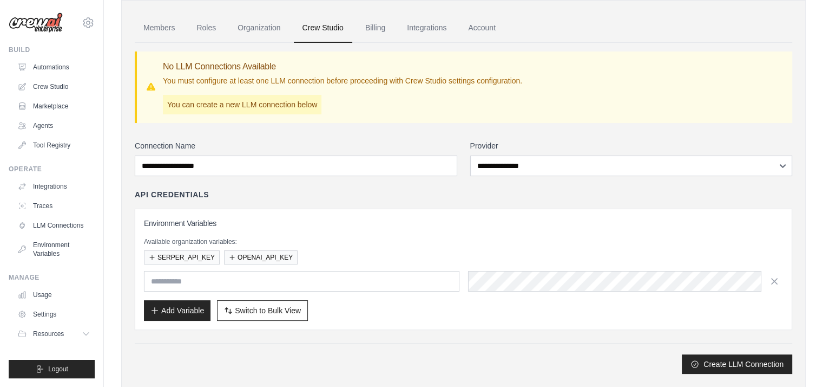
click at [168, 278] on input "text" at bounding box center [302, 281] width 316 height 21
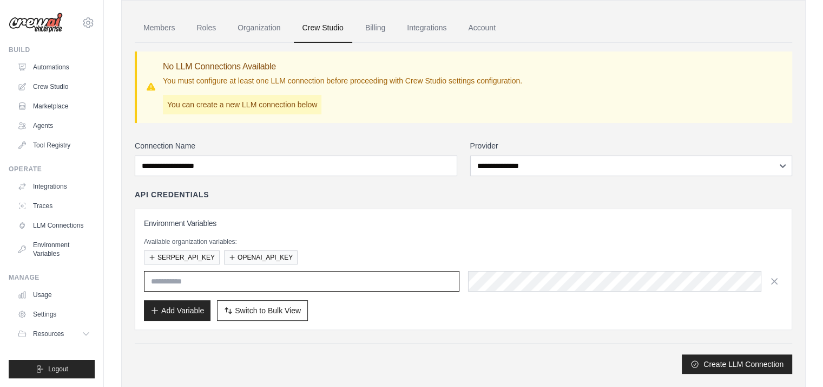
click at [161, 280] on input "text" at bounding box center [302, 281] width 316 height 21
click at [222, 284] on input "text" at bounding box center [302, 281] width 316 height 21
click at [181, 279] on input "text" at bounding box center [302, 281] width 316 height 21
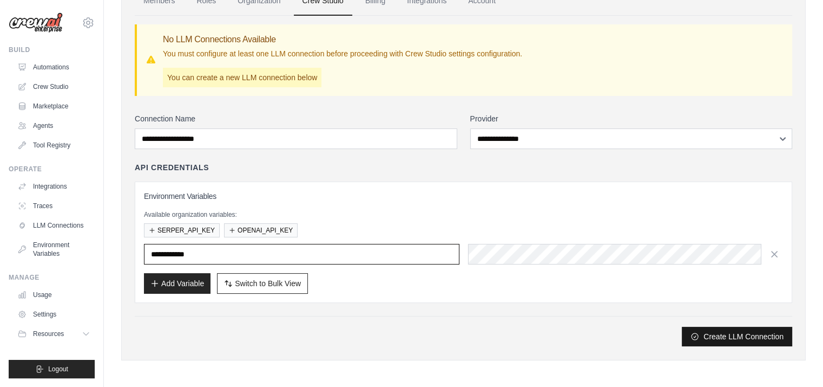
type input "**********"
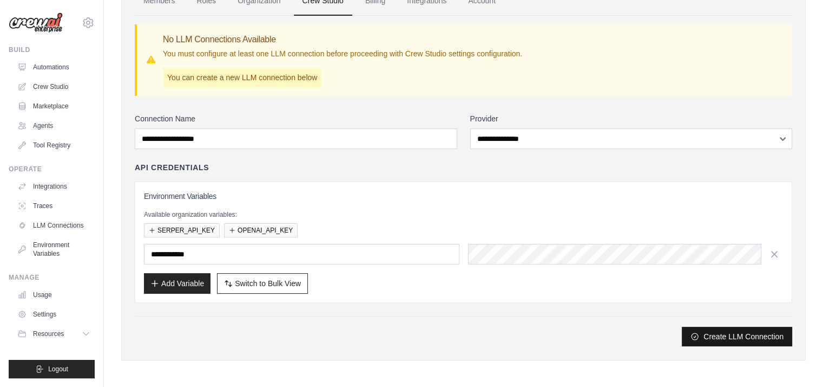
click at [738, 332] on button "Create LLM Connection" at bounding box center [737, 335] width 110 height 19
click at [758, 335] on button "Create LLM Connection" at bounding box center [737, 335] width 110 height 19
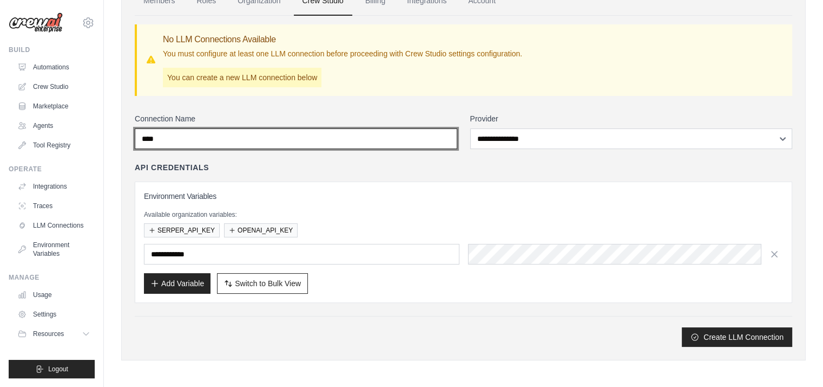
click at [172, 134] on input "****" at bounding box center [296, 138] width 323 height 21
click at [136, 132] on input "****" at bounding box center [296, 138] width 323 height 21
click at [165, 137] on input "****" at bounding box center [296, 138] width 323 height 21
paste input "**********"
click at [146, 136] on input "**********" at bounding box center [296, 138] width 323 height 21
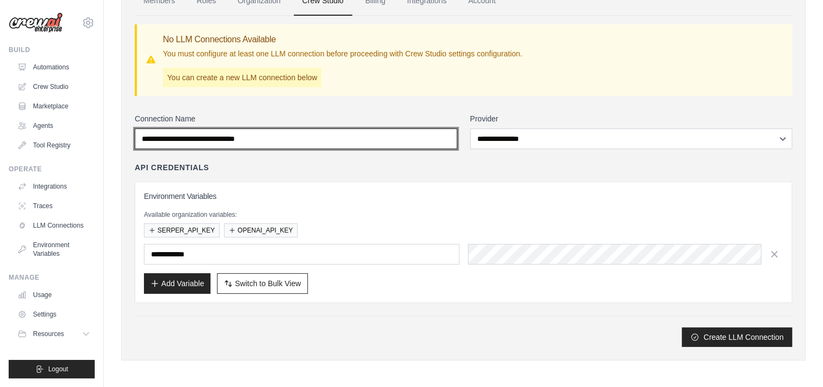
type input "**********"
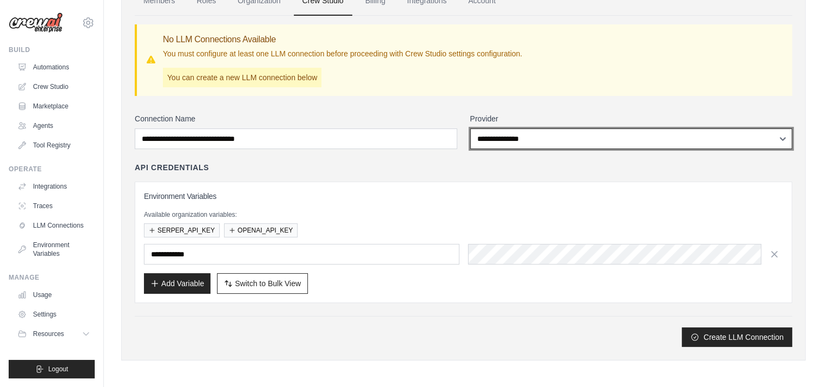
click at [509, 135] on select "**********" at bounding box center [631, 138] width 323 height 21
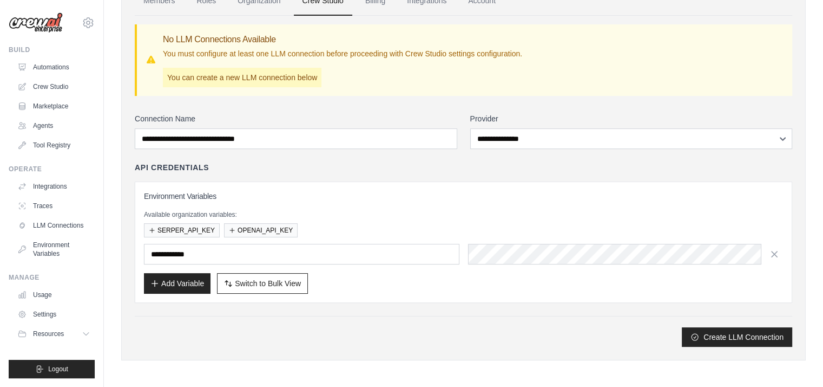
drag, startPoint x: 743, startPoint y: 335, endPoint x: 506, endPoint y: 37, distance: 380.6
click at [742, 335] on button "Create LLM Connection" at bounding box center [737, 336] width 110 height 19
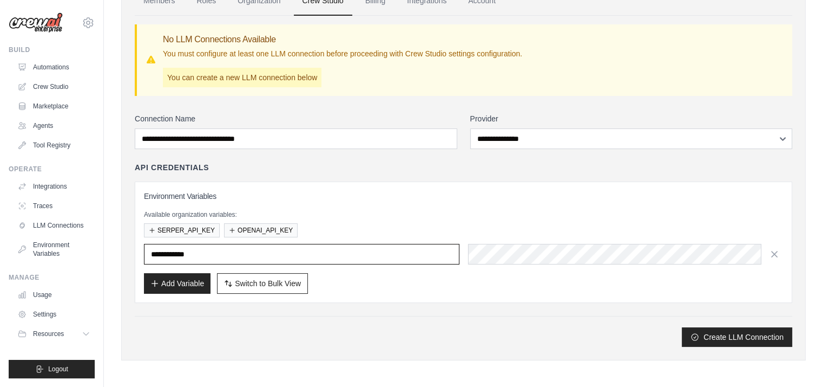
click at [215, 254] on input "**********" at bounding box center [302, 254] width 316 height 21
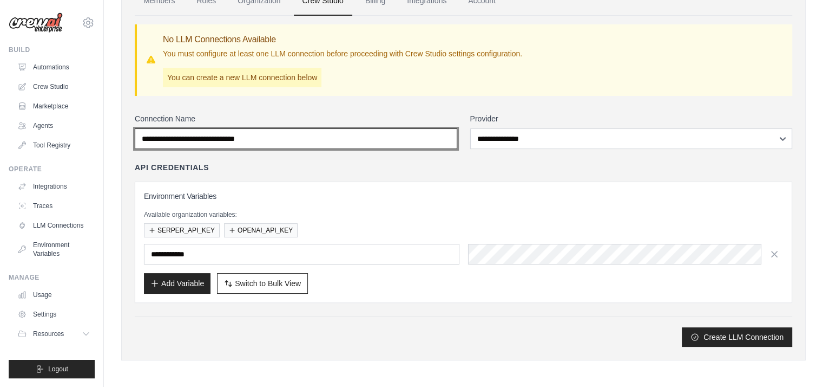
click at [269, 138] on input "**********" at bounding box center [296, 138] width 323 height 21
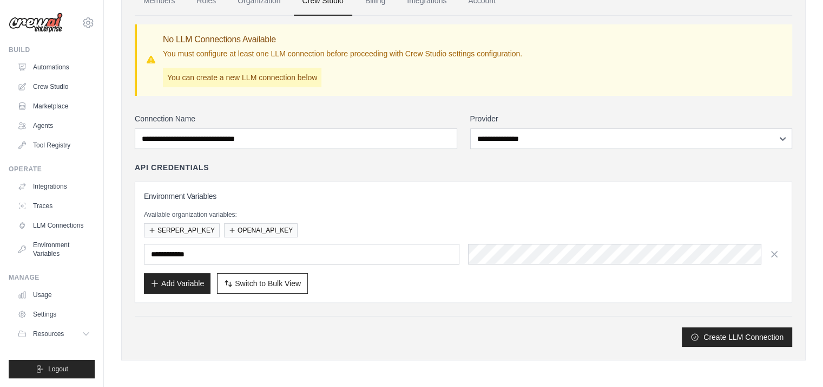
click at [245, 54] on p "You must configure at least one LLM connection before proceeding with Crew Stud…" at bounding box center [342, 53] width 359 height 11
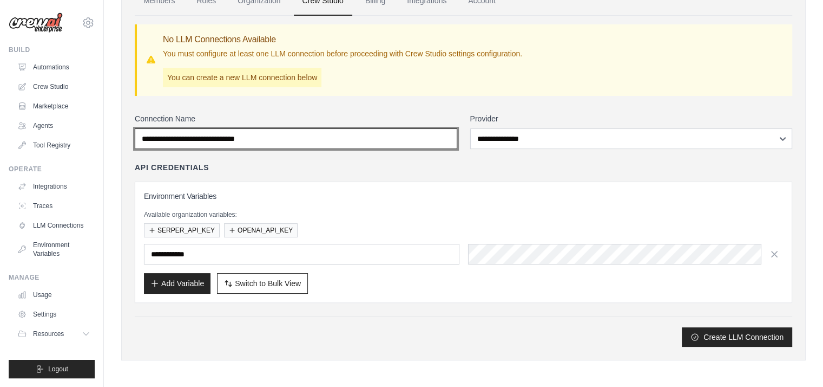
click at [260, 135] on input "**********" at bounding box center [296, 138] width 323 height 21
drag, startPoint x: 156, startPoint y: 136, endPoint x: 185, endPoint y: 129, distance: 29.5
click at [185, 129] on input "**********" at bounding box center [296, 138] width 323 height 21
drag, startPoint x: 142, startPoint y: 139, endPoint x: 284, endPoint y: 148, distance: 141.6
click at [284, 148] on div "**********" at bounding box center [464, 229] width 658 height 233
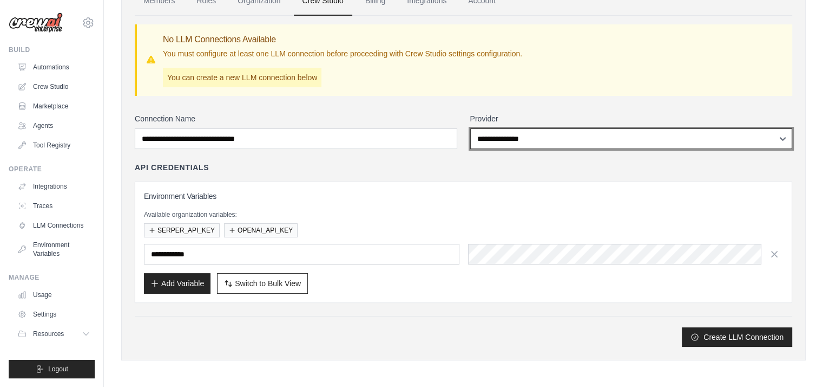
click at [500, 136] on select "**********" at bounding box center [631, 138] width 323 height 21
select select "******"
click at [470, 128] on select "**********" at bounding box center [631, 138] width 323 height 21
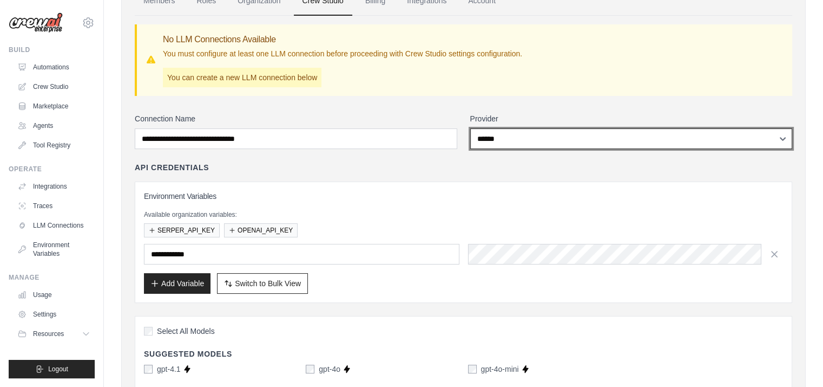
click at [508, 135] on select "**********" at bounding box center [631, 138] width 323 height 21
click at [482, 135] on select "**********" at bounding box center [631, 138] width 323 height 21
select select
click at [470, 128] on select "**********" at bounding box center [631, 138] width 323 height 21
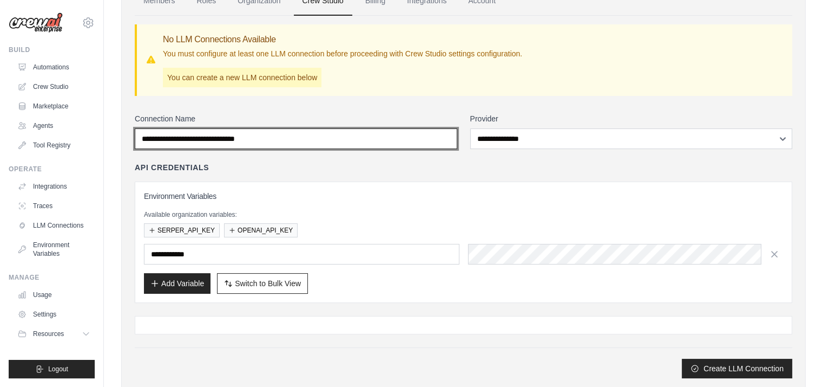
click at [277, 133] on input "**********" at bounding box center [296, 138] width 323 height 21
drag, startPoint x: 269, startPoint y: 135, endPoint x: 262, endPoint y: 137, distance: 7.5
click at [269, 135] on input "**********" at bounding box center [296, 138] width 323 height 21
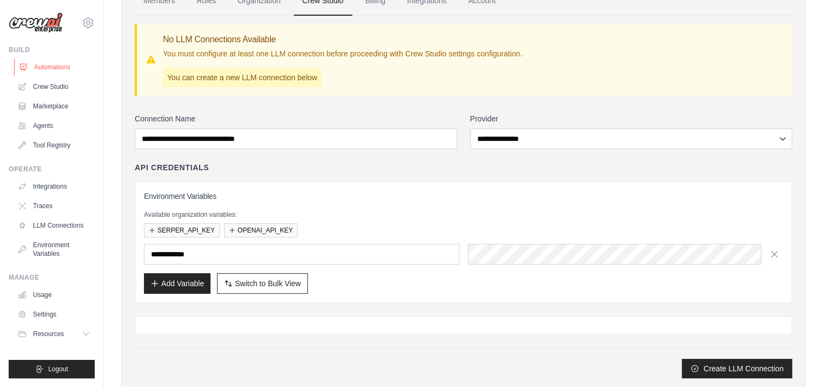
click at [57, 66] on link "Automations" at bounding box center [55, 66] width 82 height 17
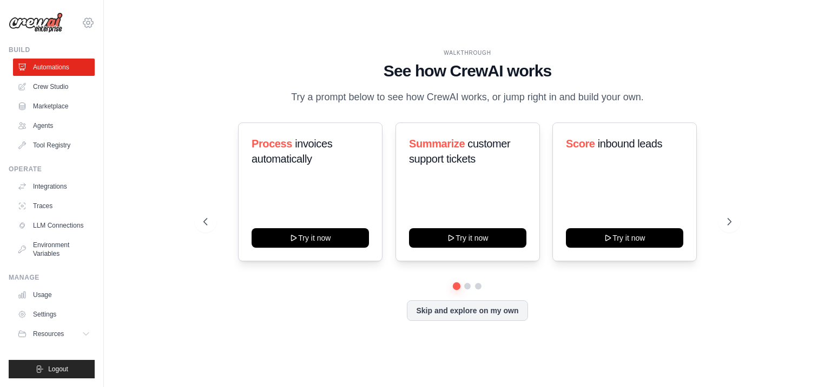
click at [88, 21] on icon at bounding box center [88, 22] width 13 height 13
click at [66, 71] on link "Settings" at bounding box center [88, 72] width 95 height 19
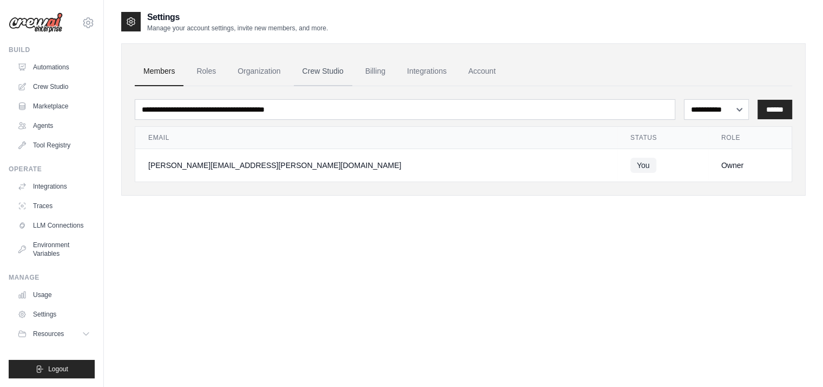
click at [333, 67] on link "Crew Studio" at bounding box center [323, 71] width 58 height 29
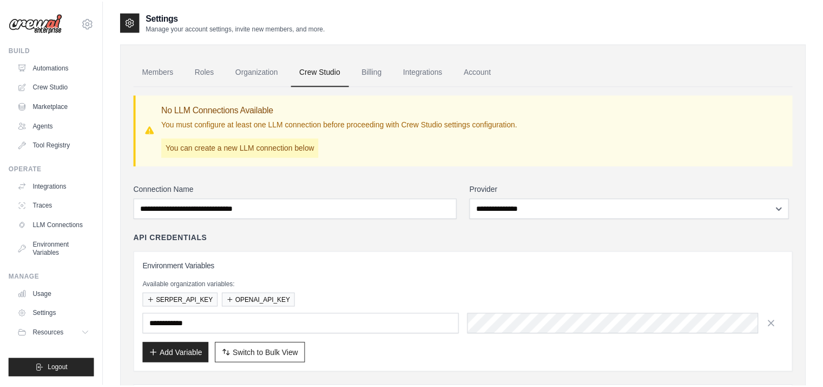
scroll to position [70, 0]
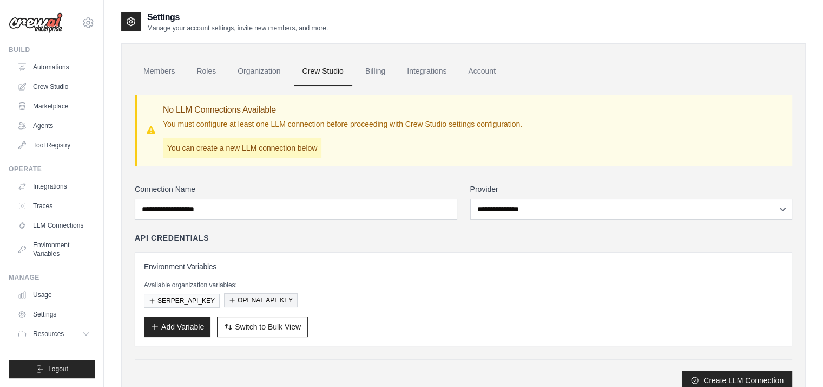
click at [271, 301] on button "OPENAI_API_KEY" at bounding box center [261, 300] width 74 height 14
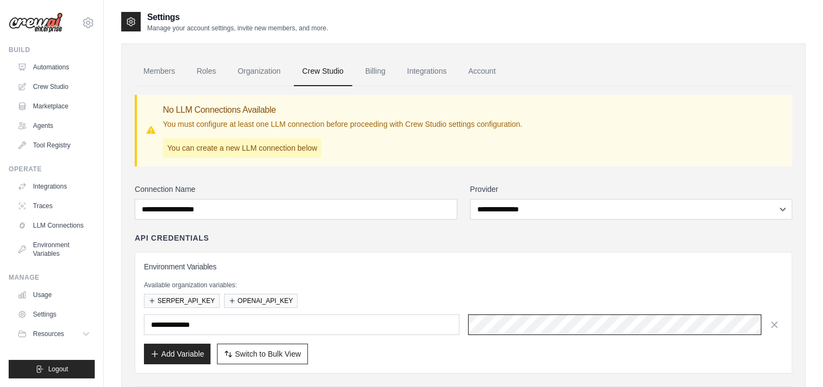
scroll to position [0, 24]
click at [23, 9] on div "[PERSON_NAME][EMAIL_ADDRESS][PERSON_NAME][DOMAIN_NAME] Settings Build Automatio…" at bounding box center [411, 229] width 823 height 459
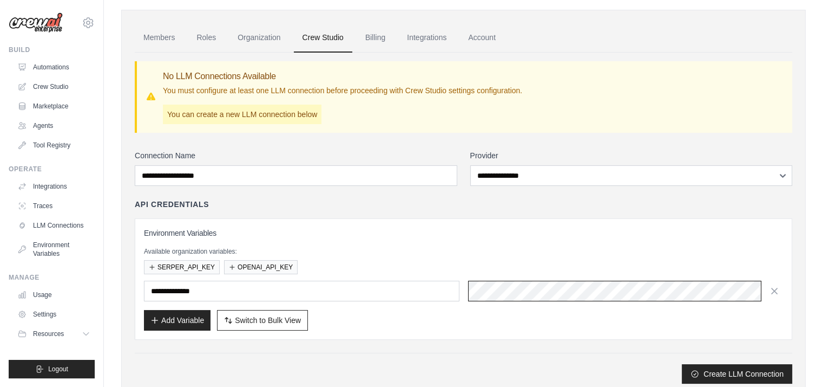
scroll to position [70, 0]
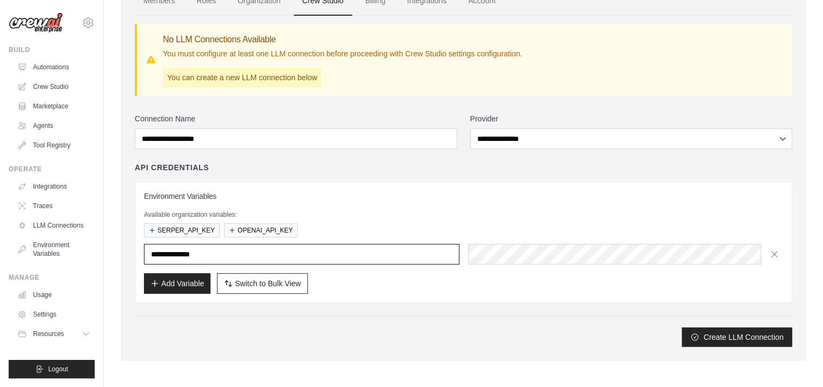
click at [232, 254] on input "**********" at bounding box center [302, 254] width 316 height 21
click at [235, 251] on input "**********" at bounding box center [302, 254] width 316 height 21
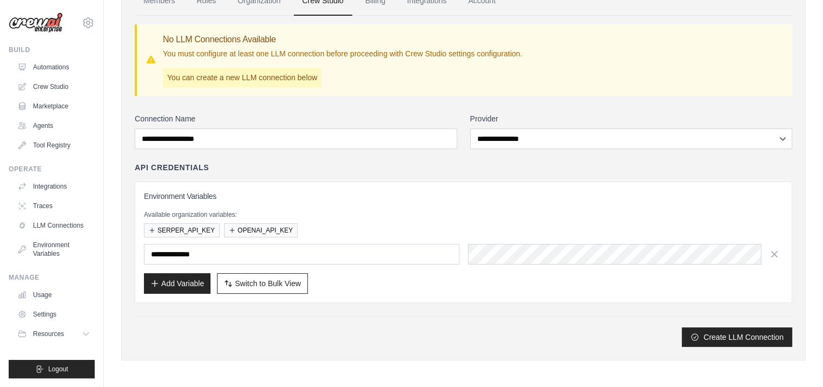
drag, startPoint x: 511, startPoint y: 334, endPoint x: 569, endPoint y: 331, distance: 58.6
click at [513, 334] on div "Create LLM Connection" at bounding box center [464, 336] width 658 height 19
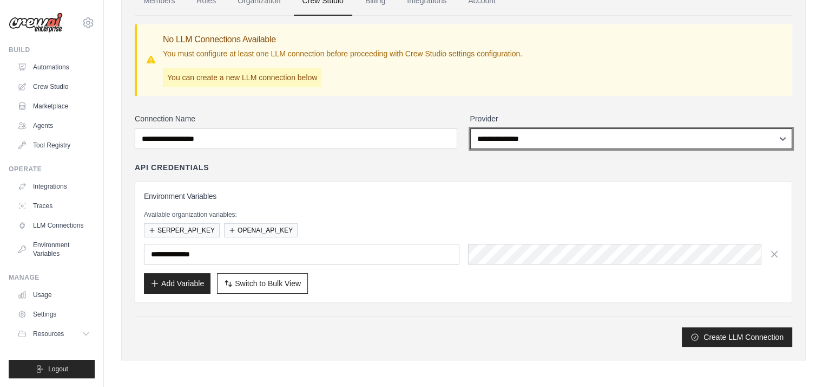
click at [783, 136] on select "**********" at bounding box center [631, 138] width 323 height 21
select select "******"
click at [470, 128] on select "**********" at bounding box center [631, 138] width 323 height 21
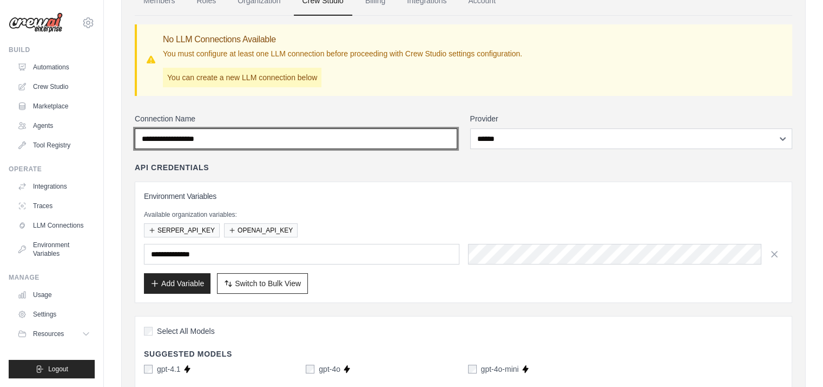
click at [226, 134] on input "Connection Name" at bounding box center [296, 138] width 323 height 21
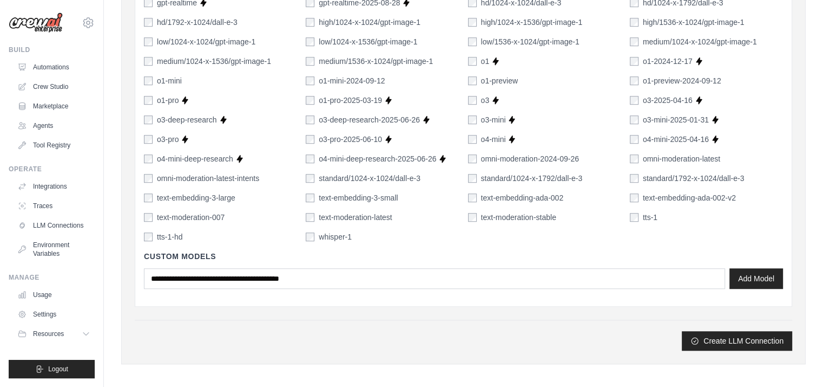
scroll to position [828, 0]
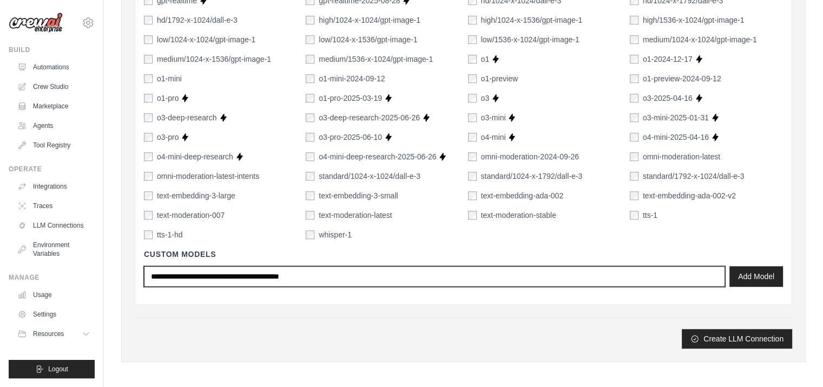
click at [232, 274] on input "text" at bounding box center [434, 276] width 581 height 21
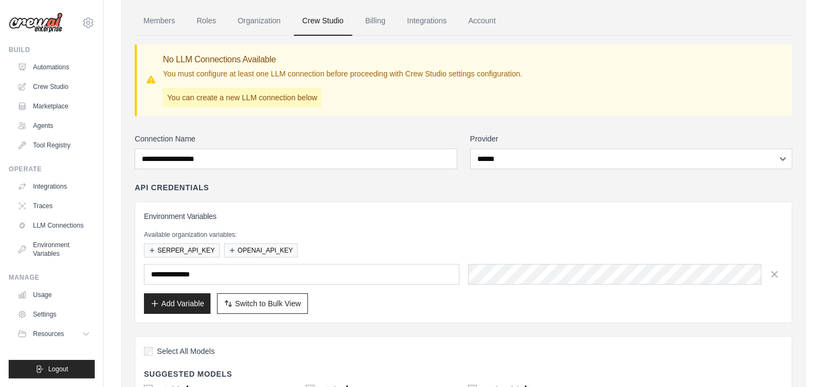
scroll to position [52, 0]
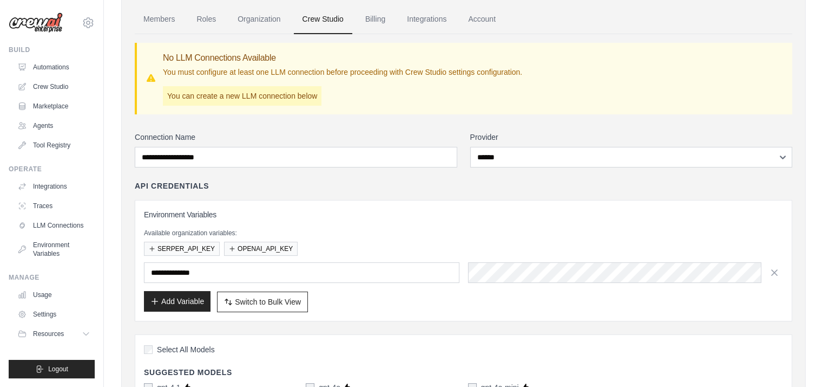
click at [181, 298] on button "Add Variable" at bounding box center [177, 301] width 67 height 21
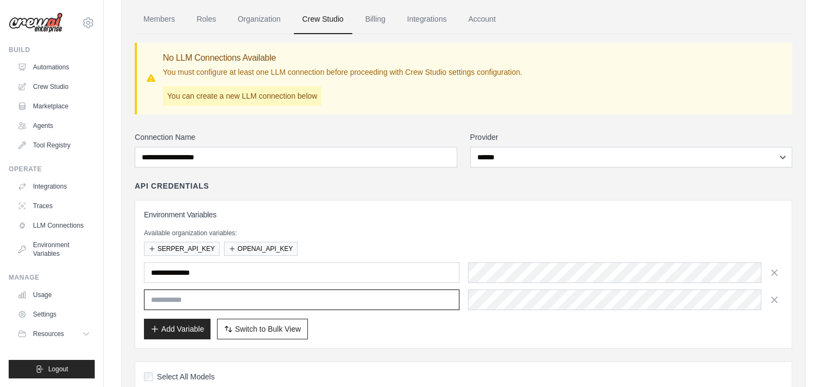
click at [162, 292] on input "text" at bounding box center [302, 299] width 316 height 21
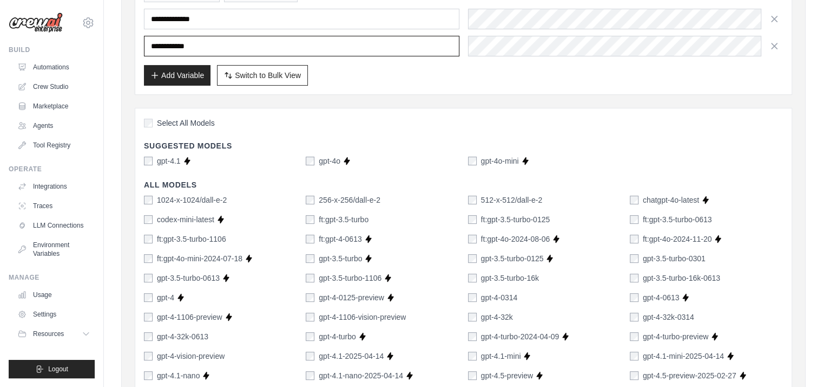
scroll to position [269, 0]
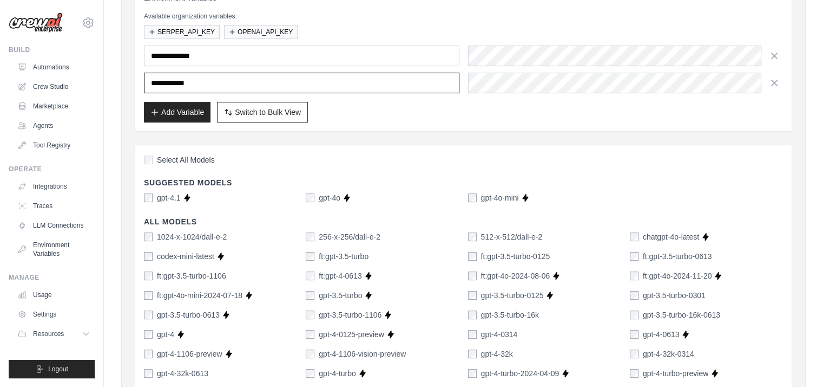
type input "**********"
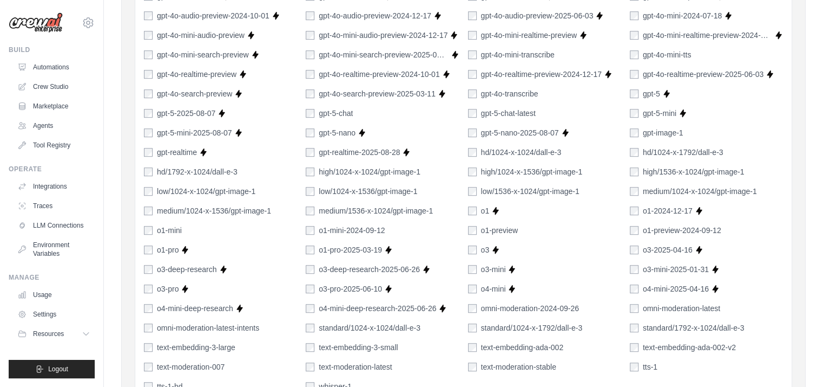
scroll to position [856, 0]
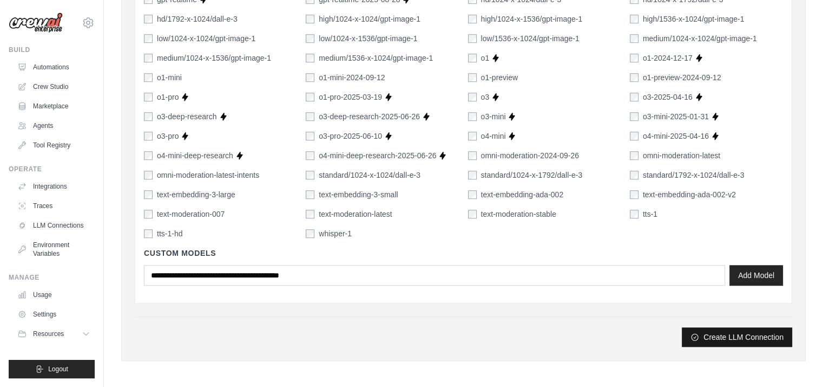
click at [724, 337] on button "Create LLM Connection" at bounding box center [737, 336] width 110 height 19
type input "*******"
click at [758, 335] on button "Create LLM Connection" at bounding box center [737, 336] width 110 height 19
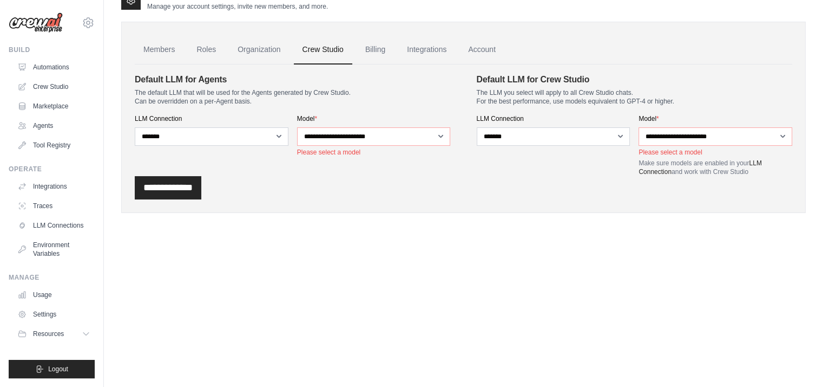
scroll to position [0, 0]
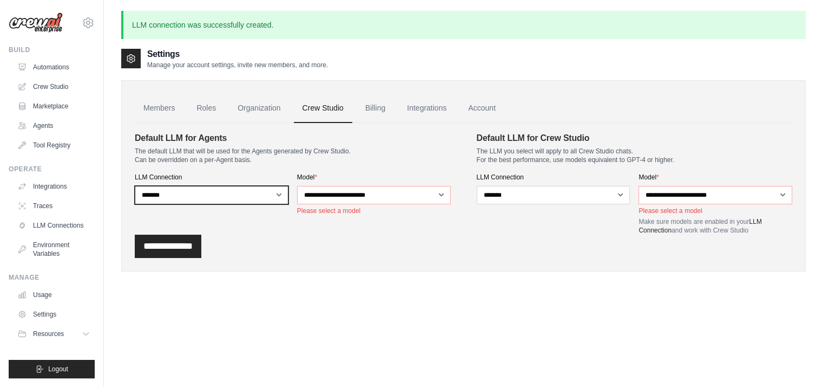
click at [280, 194] on select "**********" at bounding box center [212, 195] width 154 height 18
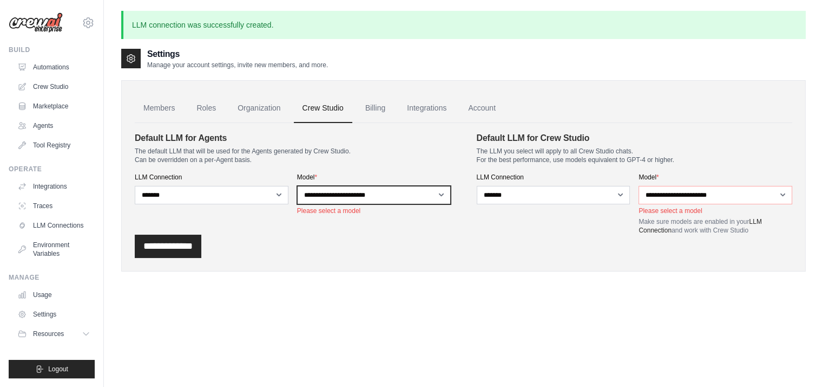
click at [441, 192] on select "**********" at bounding box center [374, 195] width 154 height 18
select select "*******"
click at [297, 186] on select "**********" at bounding box center [374, 195] width 154 height 18
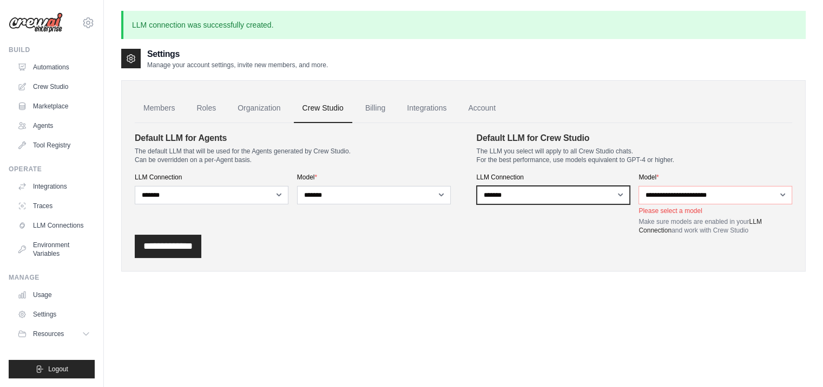
click at [619, 196] on select "**********" at bounding box center [554, 195] width 154 height 18
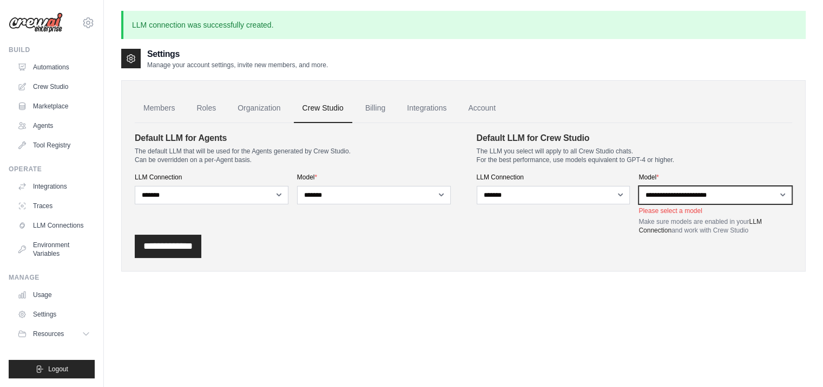
click at [780, 193] on select "**********" at bounding box center [716, 195] width 154 height 18
select select "*******"
click at [639, 186] on select "**********" at bounding box center [716, 195] width 154 height 18
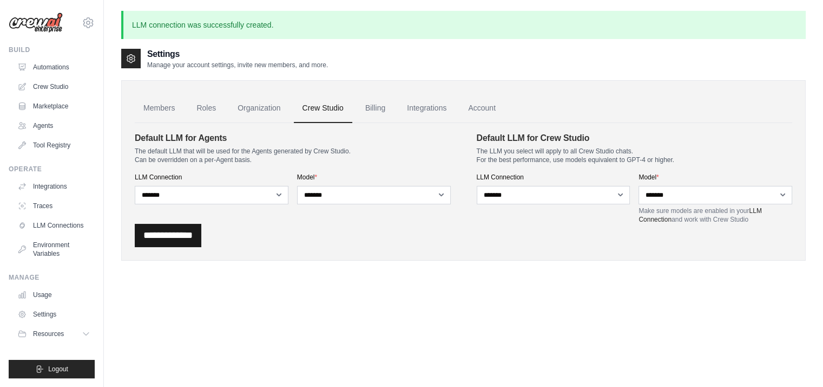
click at [180, 233] on input "**********" at bounding box center [168, 235] width 67 height 23
click at [37, 86] on link "Crew Studio" at bounding box center [55, 86] width 82 height 17
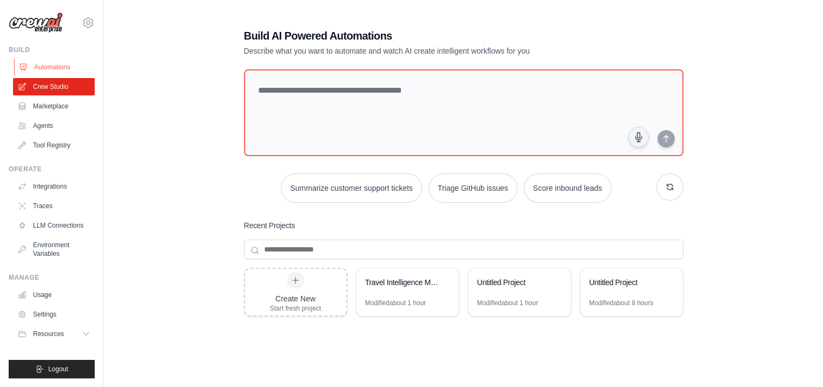
click at [55, 68] on link "Automations" at bounding box center [55, 66] width 82 height 17
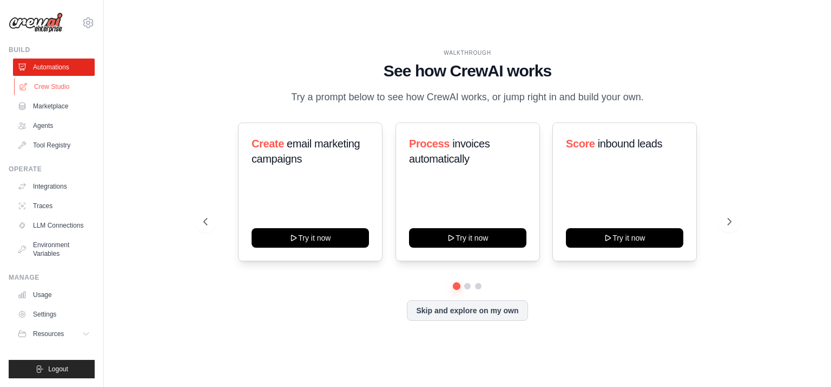
click at [57, 89] on link "Crew Studio" at bounding box center [55, 86] width 82 height 17
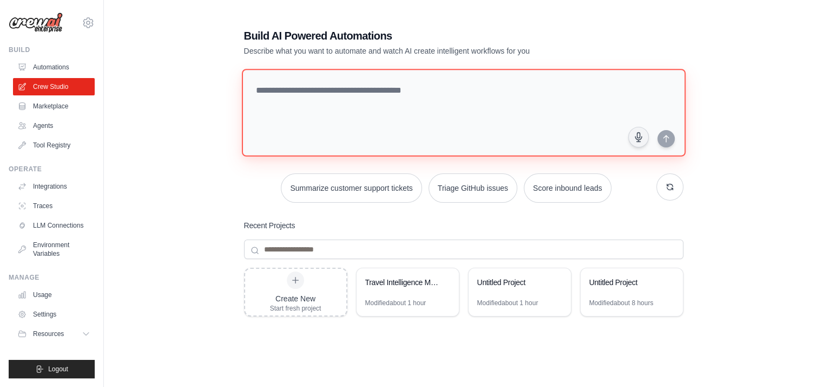
click at [278, 88] on textarea at bounding box center [463, 113] width 444 height 88
paste textarea "**********"
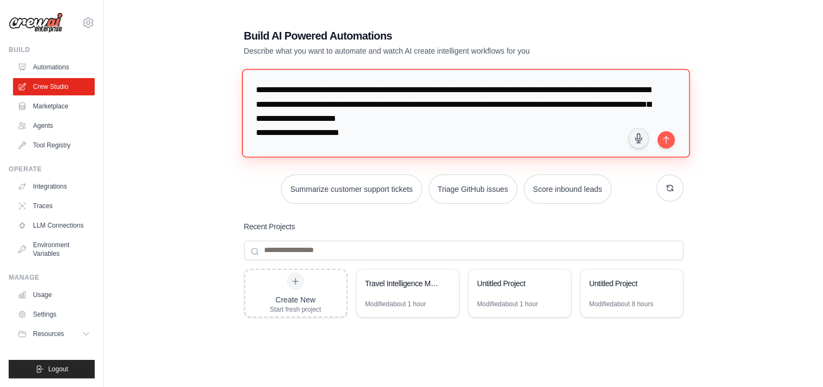
drag, startPoint x: 258, startPoint y: 131, endPoint x: 363, endPoint y: 132, distance: 105.6
click at [363, 131] on textarea "**********" at bounding box center [465, 113] width 448 height 88
type textarea "**********"
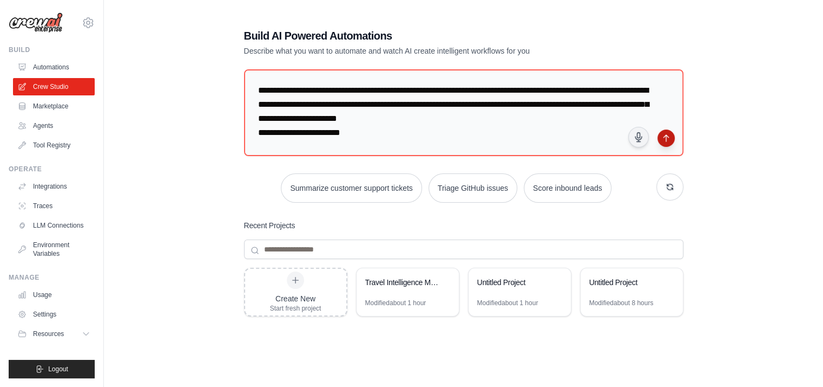
click at [666, 141] on icon "submit" at bounding box center [666, 138] width 9 height 9
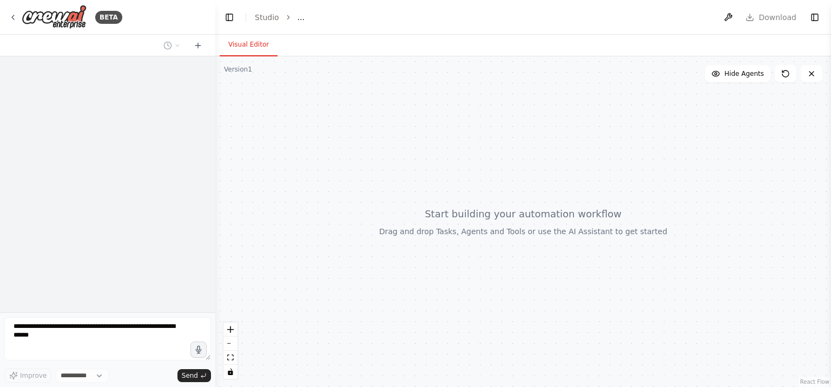
select select "****"
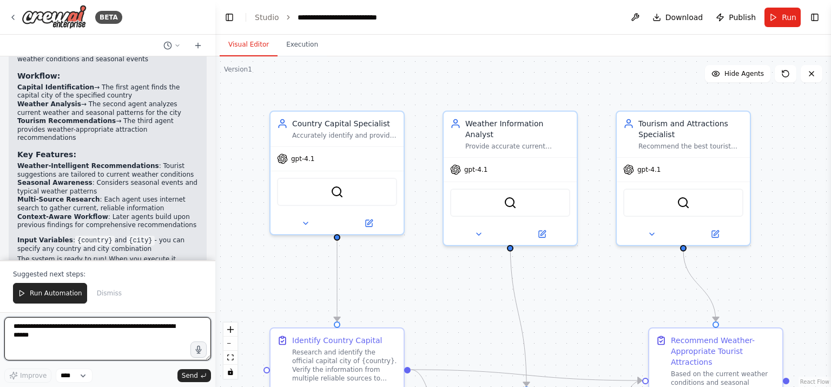
scroll to position [1029, 0]
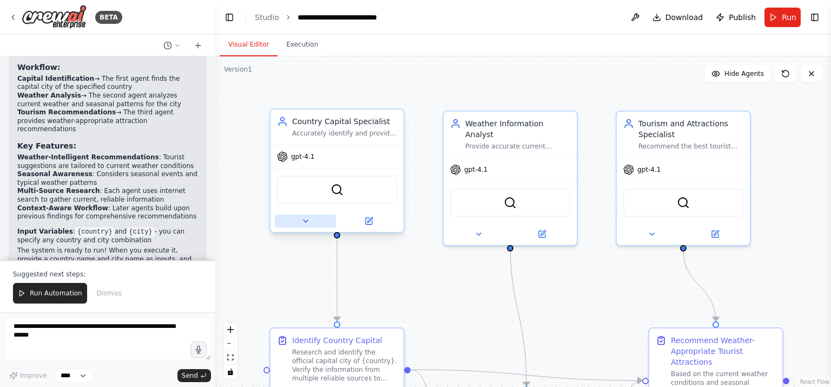
click at [304, 220] on icon at bounding box center [306, 221] width 4 height 2
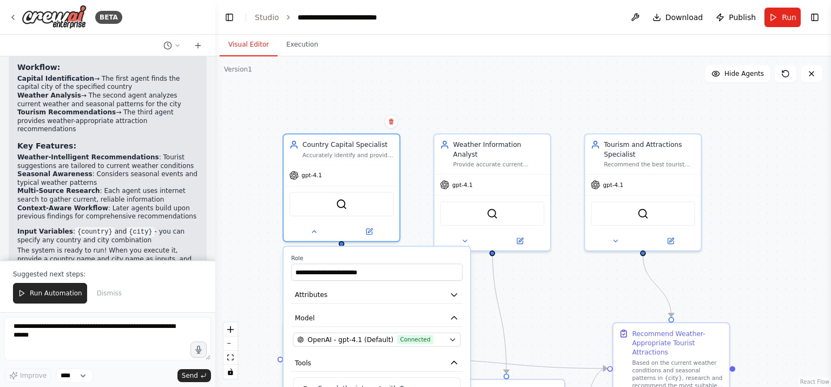
click at [250, 195] on div ".deletable-edge-delete-btn { width: 20px; height: 20px; border: 0px solid #ffff…" at bounding box center [523, 221] width 616 height 330
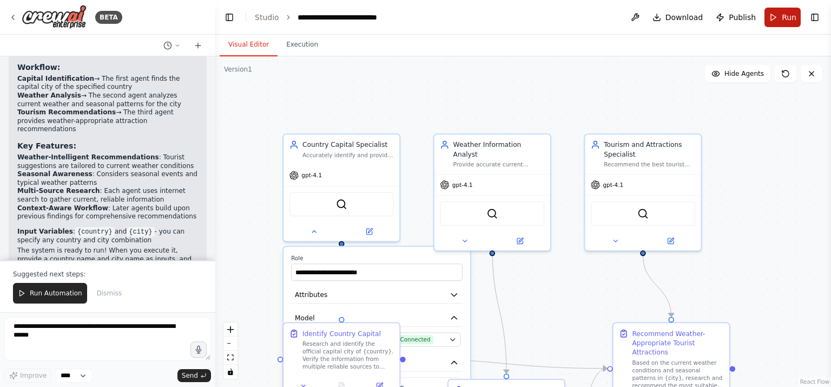
click at [785, 17] on span "Run" at bounding box center [789, 17] width 15 height 11
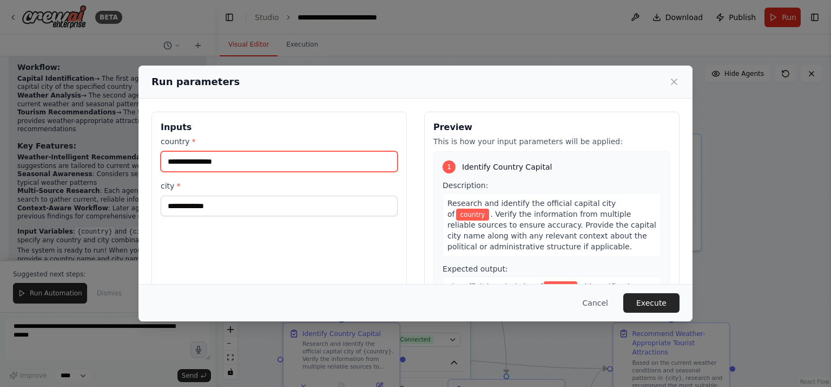
click at [184, 165] on input "country *" at bounding box center [279, 161] width 237 height 21
type input "******"
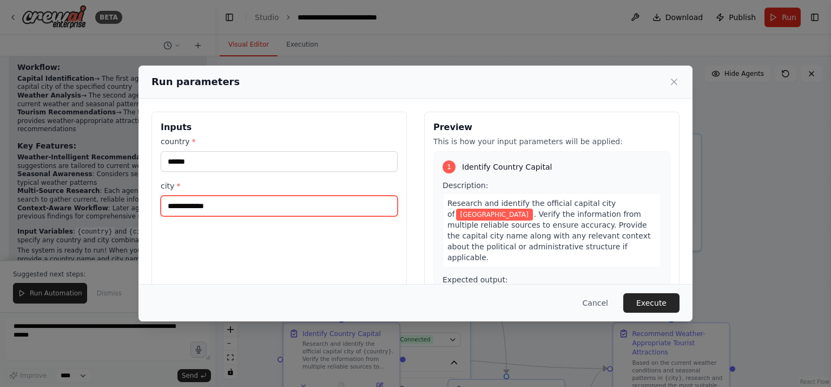
click at [208, 206] on input "city *" at bounding box center [279, 205] width 237 height 21
type input "*****"
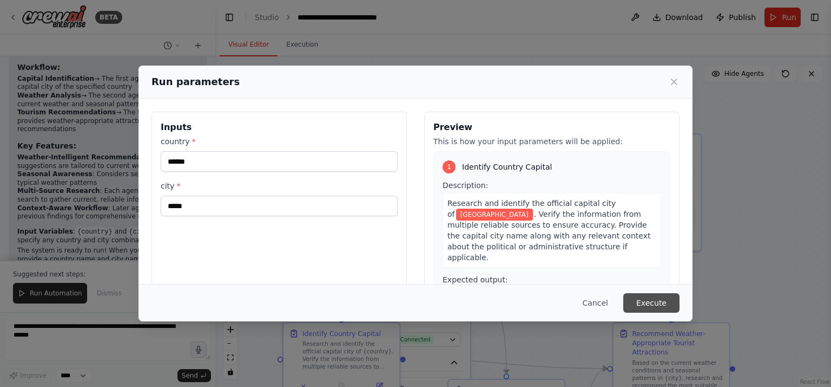
click at [658, 303] on button "Execute" at bounding box center [652, 302] width 56 height 19
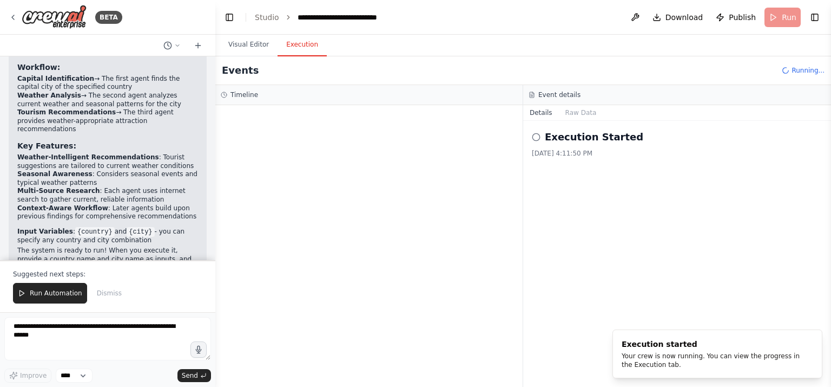
click at [292, 41] on button "Execution" at bounding box center [302, 45] width 49 height 23
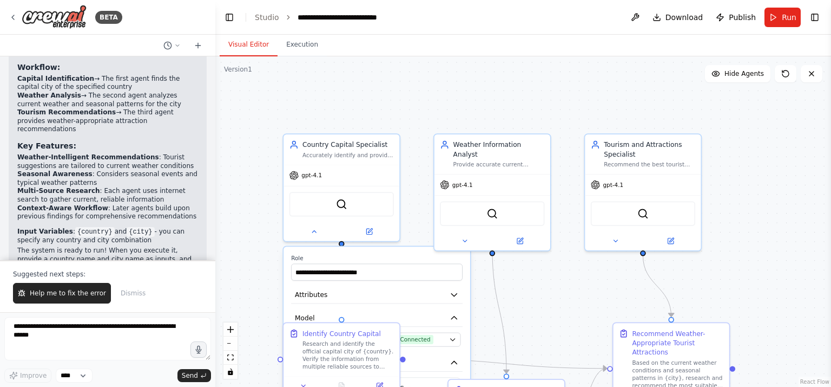
click at [247, 47] on button "Visual Editor" at bounding box center [249, 45] width 58 height 23
click at [253, 143] on div ".deletable-edge-delete-btn { width: 20px; height: 20px; border: 0px solid #ffff…" at bounding box center [523, 221] width 616 height 330
click at [312, 228] on icon at bounding box center [314, 229] width 8 height 8
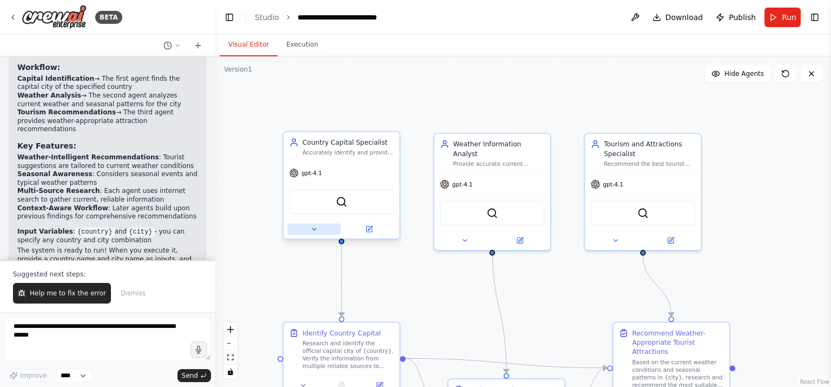
click at [314, 225] on icon at bounding box center [314, 229] width 8 height 8
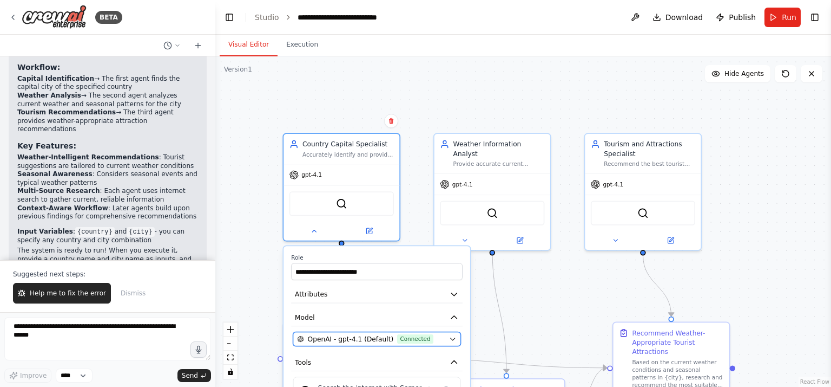
click at [452, 335] on icon "button" at bounding box center [453, 339] width 8 height 8
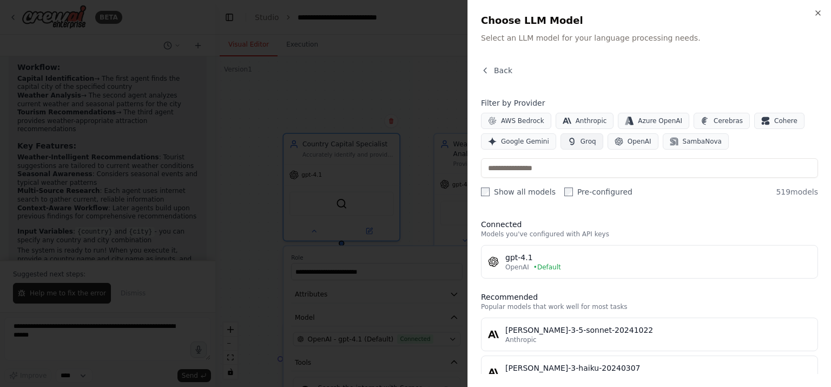
click at [581, 139] on span "Groq" at bounding box center [589, 141] width 16 height 9
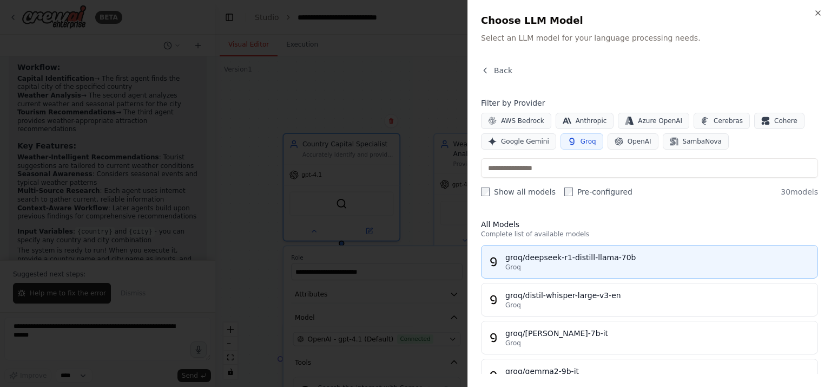
click at [572, 256] on div "groq/deepseek-r1-distill-llama-70b" at bounding box center [659, 257] width 306 height 11
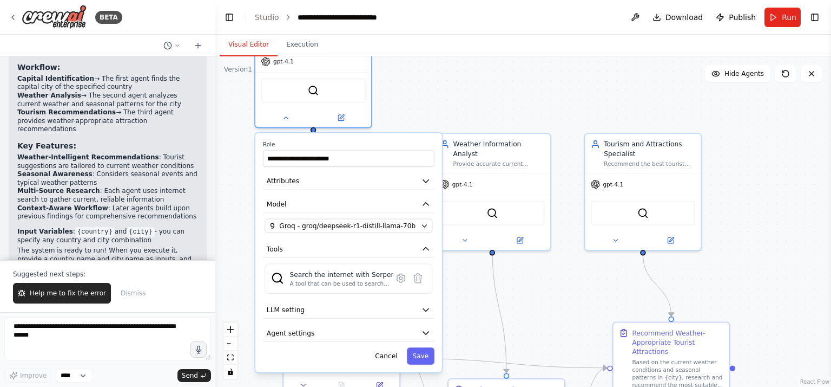
drag, startPoint x: 400, startPoint y: 283, endPoint x: 370, endPoint y: 169, distance: 117.9
click at [370, 167] on div "**********" at bounding box center [349, 252] width 187 height 239
click at [420, 353] on button "Save" at bounding box center [421, 355] width 28 height 17
click at [420, 354] on button "Save" at bounding box center [421, 355] width 28 height 17
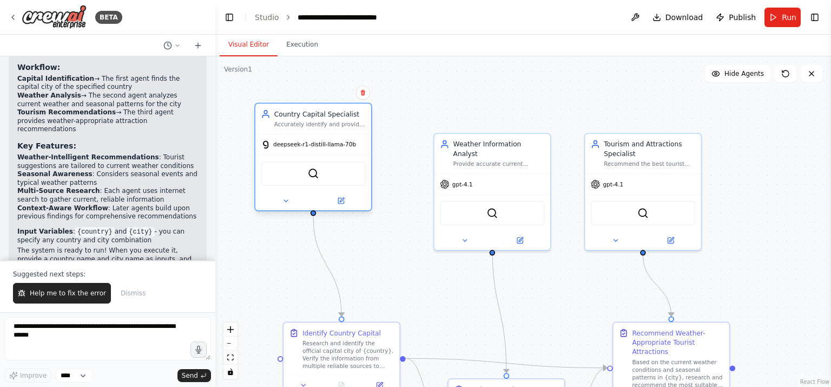
drag, startPoint x: 279, startPoint y: 85, endPoint x: 281, endPoint y: 172, distance: 86.6
click at [281, 172] on div "SerperDevTool" at bounding box center [313, 173] width 104 height 24
click at [777, 17] on button "Run" at bounding box center [783, 17] width 36 height 19
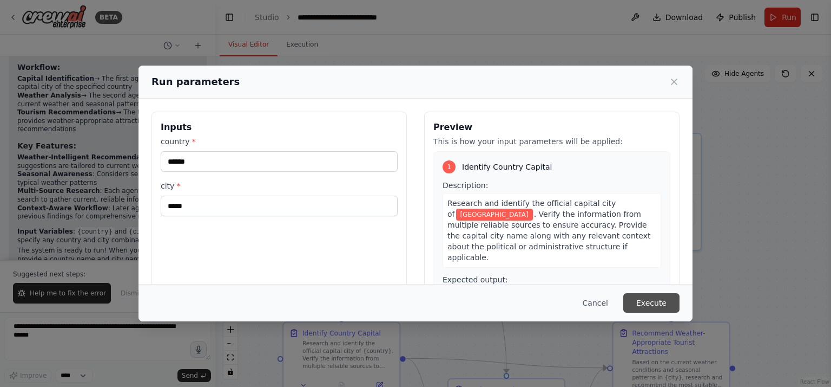
click at [645, 303] on button "Execute" at bounding box center [652, 302] width 56 height 19
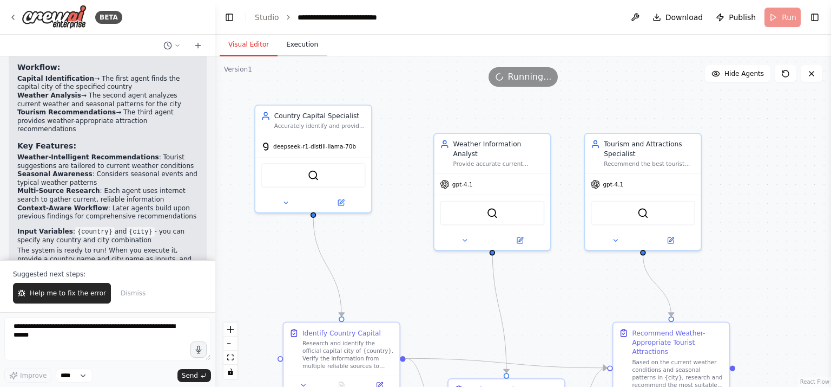
click at [297, 42] on button "Execution" at bounding box center [302, 45] width 49 height 23
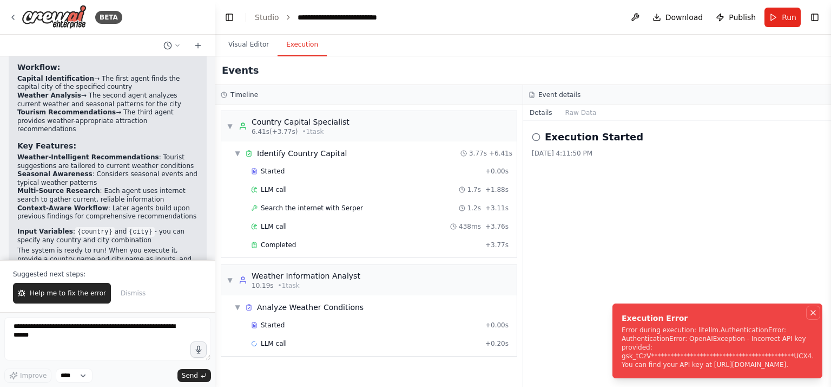
click at [812, 308] on icon "Notifications (F8)" at bounding box center [813, 312] width 9 height 9
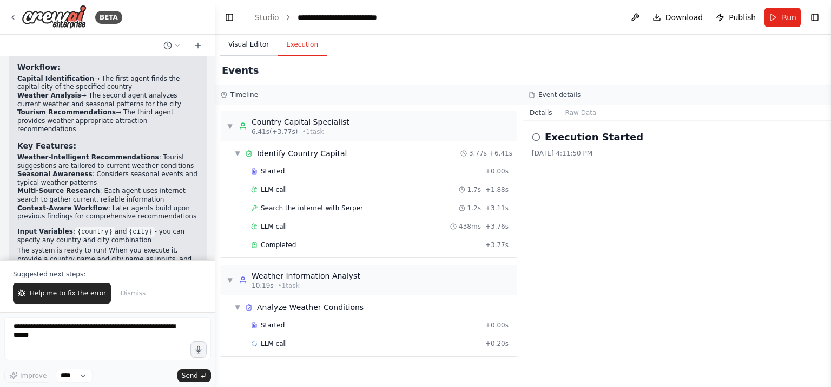
click at [247, 43] on button "Visual Editor" at bounding box center [249, 45] width 58 height 23
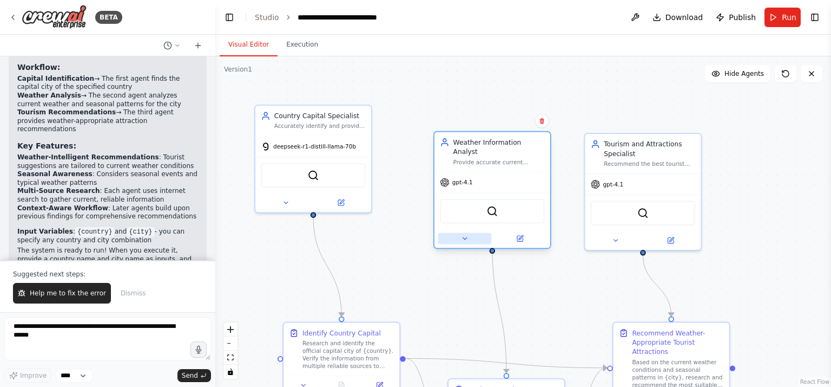
click at [463, 234] on icon at bounding box center [465, 238] width 8 height 8
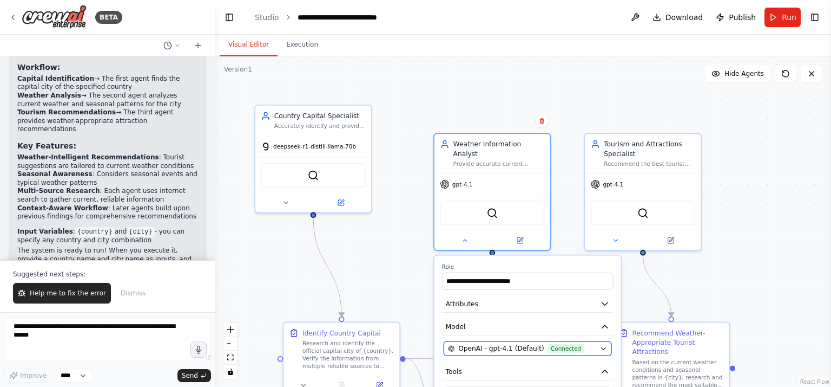
click at [604, 344] on icon "button" at bounding box center [604, 348] width 8 height 8
click at [604, 347] on icon "button" at bounding box center [603, 348] width 4 height 2
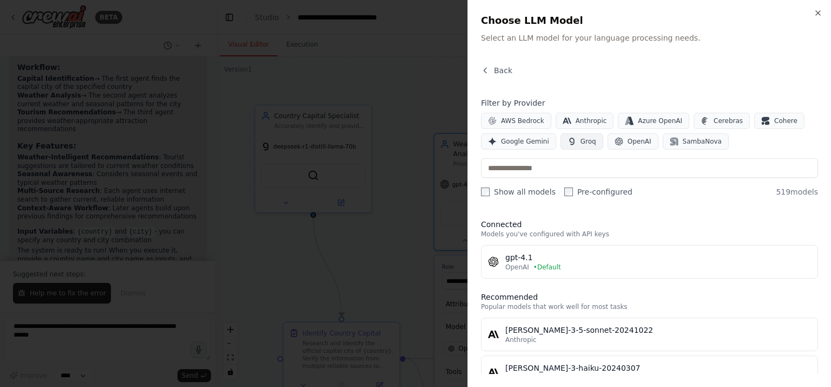
click at [581, 144] on span "Groq" at bounding box center [589, 141] width 16 height 9
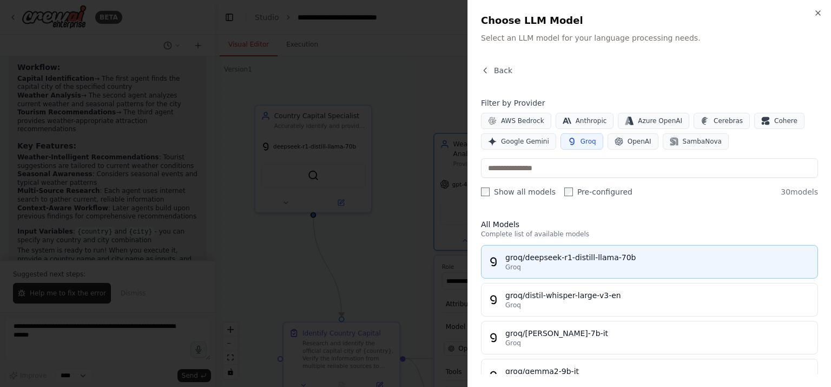
click at [565, 257] on div "groq/deepseek-r1-distill-llama-70b" at bounding box center [659, 257] width 306 height 11
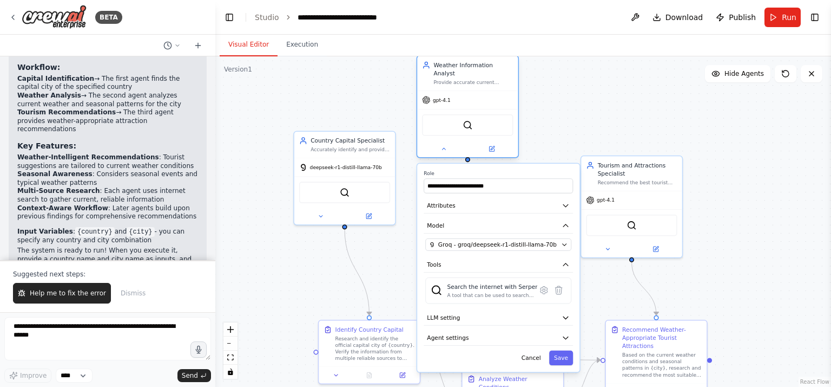
drag, startPoint x: 514, startPoint y: 246, endPoint x: 483, endPoint y: 147, distance: 103.4
click at [483, 146] on div at bounding box center [467, 149] width 101 height 16
click at [561, 350] on button "Save" at bounding box center [561, 357] width 24 height 15
click at [565, 350] on button "Save" at bounding box center [561, 357] width 24 height 15
click at [563, 350] on button "Save" at bounding box center [561, 357] width 24 height 15
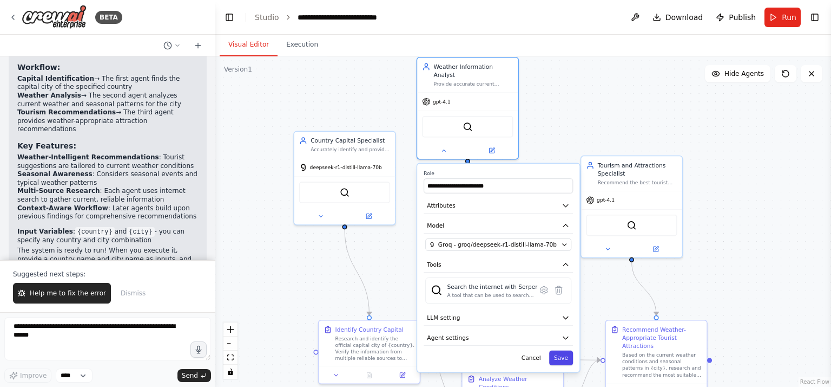
click at [562, 350] on button "Save" at bounding box center [561, 357] width 24 height 15
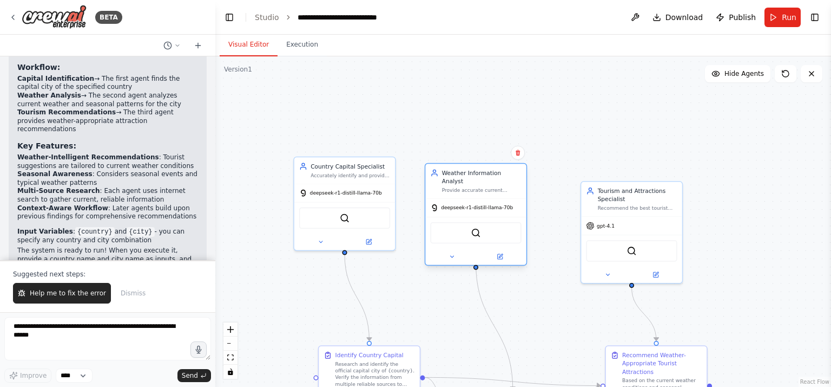
drag, startPoint x: 447, startPoint y: 62, endPoint x: 484, endPoint y: 185, distance: 128.6
click at [458, 168] on div "Weather Information Analyst Provide accurate current weather conditions, foreca…" at bounding box center [475, 180] width 101 height 35
click at [657, 226] on div "gpt-4.1" at bounding box center [631, 224] width 101 height 18
click at [610, 279] on div at bounding box center [631, 273] width 101 height 16
click at [607, 272] on icon at bounding box center [608, 273] width 6 height 6
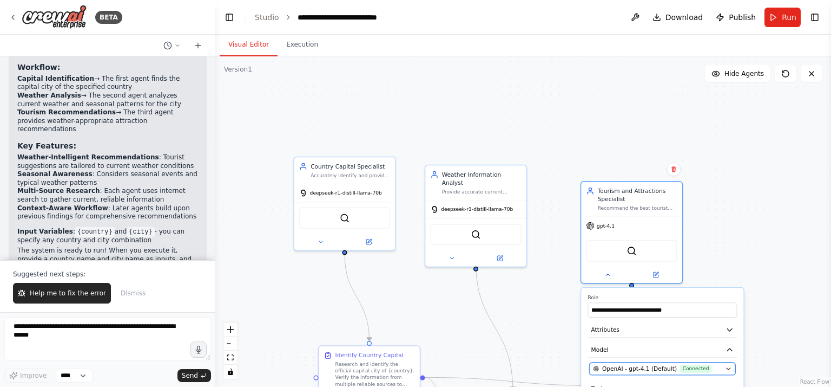
click at [730, 365] on icon "button" at bounding box center [728, 368] width 6 height 6
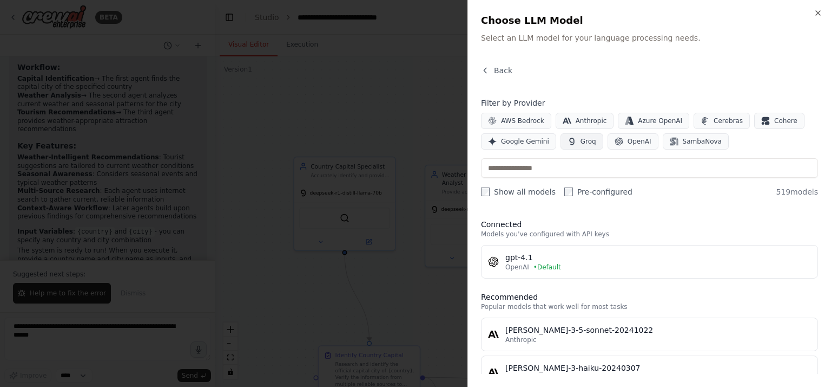
click at [581, 143] on span "Groq" at bounding box center [589, 141] width 16 height 9
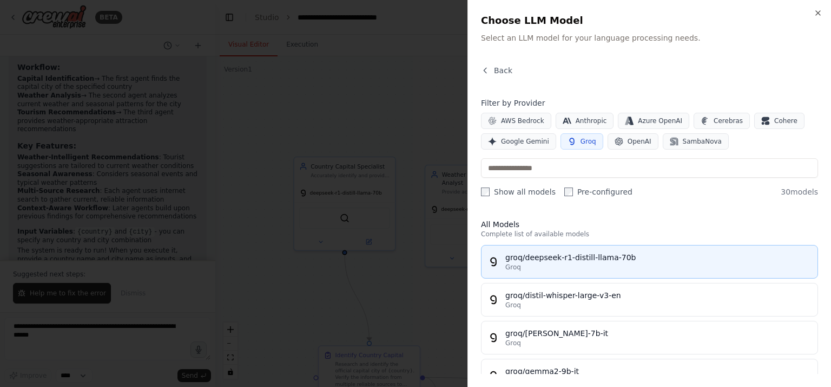
click at [565, 260] on div "groq/deepseek-r1-distill-llama-70b" at bounding box center [659, 257] width 306 height 11
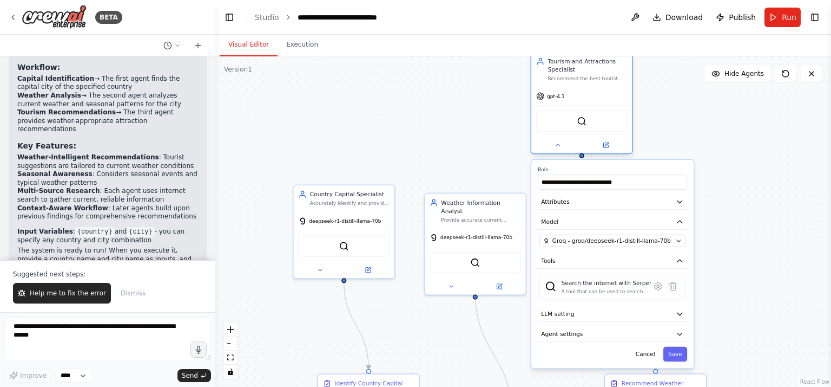
drag, startPoint x: 615, startPoint y: 167, endPoint x: 591, endPoint y: 71, distance: 98.3
click at [590, 71] on div "Tourism and Attractions Specialist Recommend the best tourist attractions and a…" at bounding box center [588, 69] width 80 height 24
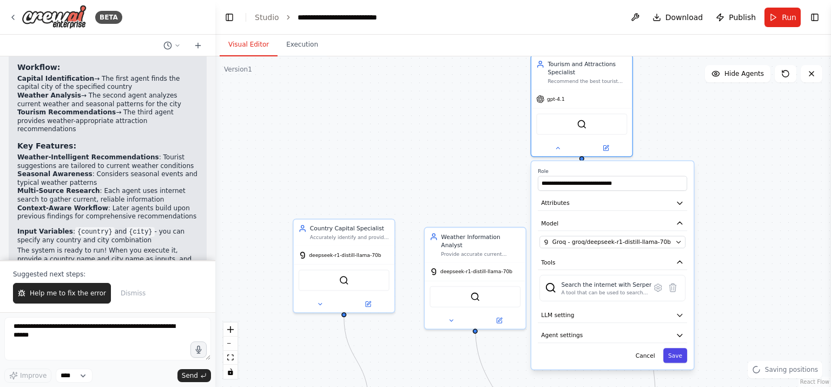
click at [677, 355] on button "Save" at bounding box center [676, 355] width 24 height 15
click at [676, 351] on button "Save" at bounding box center [676, 355] width 24 height 15
click at [676, 348] on button "Save" at bounding box center [676, 355] width 24 height 15
click at [675, 348] on div "Cancel Saving..." at bounding box center [612, 355] width 149 height 15
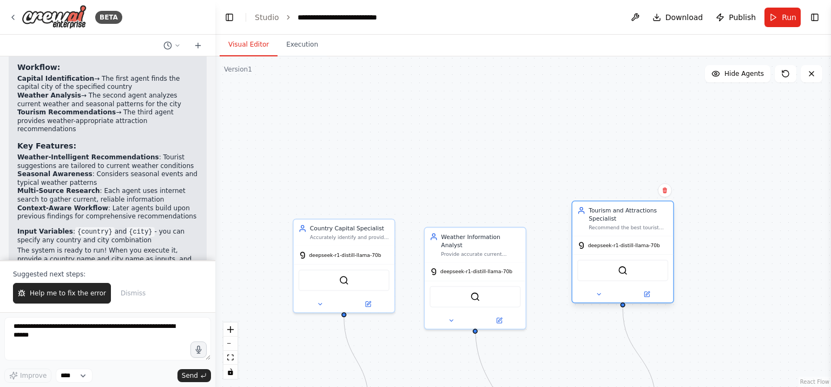
drag, startPoint x: 550, startPoint y: 96, endPoint x: 591, endPoint y: 247, distance: 156.5
click at [591, 247] on span "deepseek-r1-distill-llama-70b" at bounding box center [624, 245] width 72 height 6
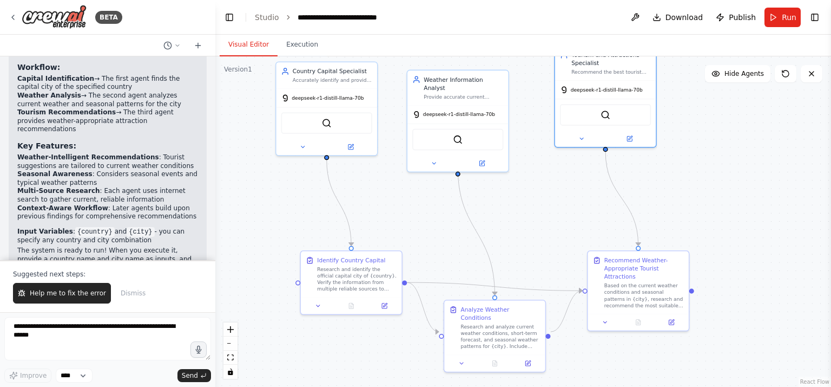
drag, startPoint x: 750, startPoint y: 285, endPoint x: 729, endPoint y: 134, distance: 152.6
click at [733, 128] on div ".deletable-edge-delete-btn { width: 20px; height: 20px; border: 0px solid #ffff…" at bounding box center [523, 221] width 616 height 330
click at [779, 16] on button "Run" at bounding box center [783, 17] width 36 height 19
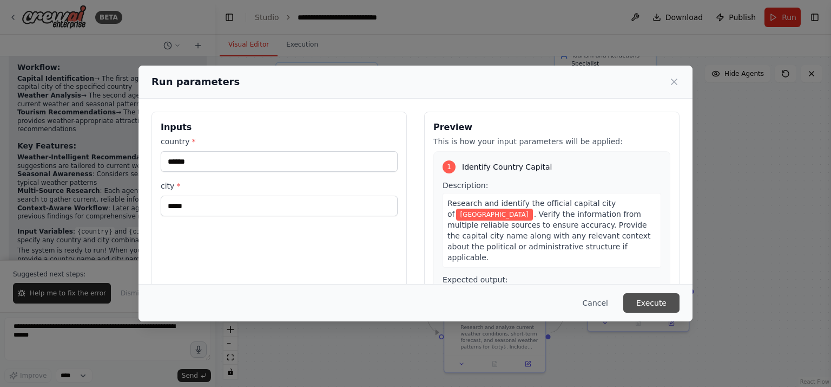
click at [647, 305] on button "Execute" at bounding box center [652, 302] width 56 height 19
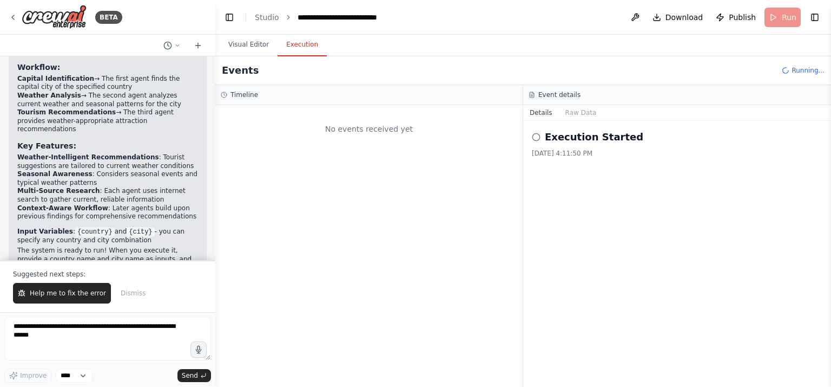
click at [296, 45] on button "Execution" at bounding box center [302, 45] width 49 height 23
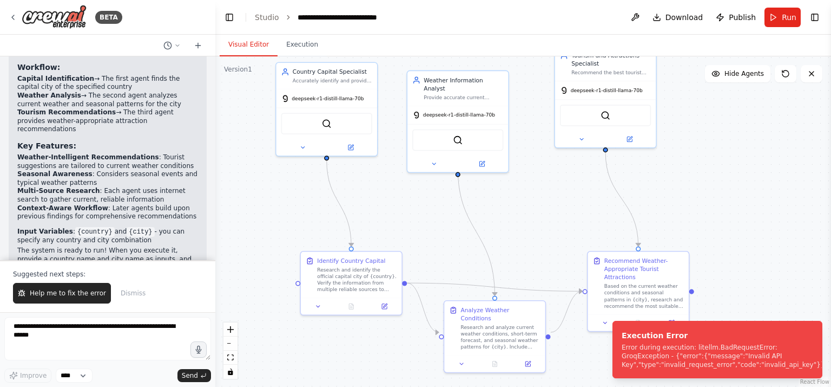
click at [240, 41] on button "Visual Editor" at bounding box center [249, 45] width 58 height 23
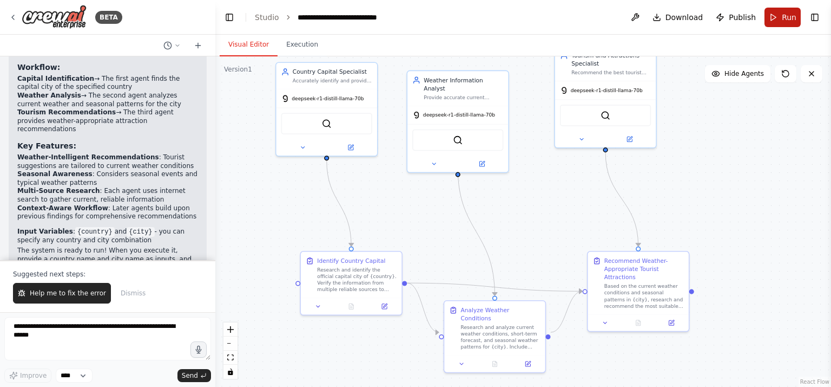
drag, startPoint x: 777, startPoint y: 16, endPoint x: 742, endPoint y: 18, distance: 35.3
click at [777, 17] on button "Run" at bounding box center [783, 17] width 36 height 19
click at [301, 43] on body "BETA Create a multi-agent system using 3 agents: Agent 1 gets the Capital of a …" at bounding box center [415, 193] width 831 height 387
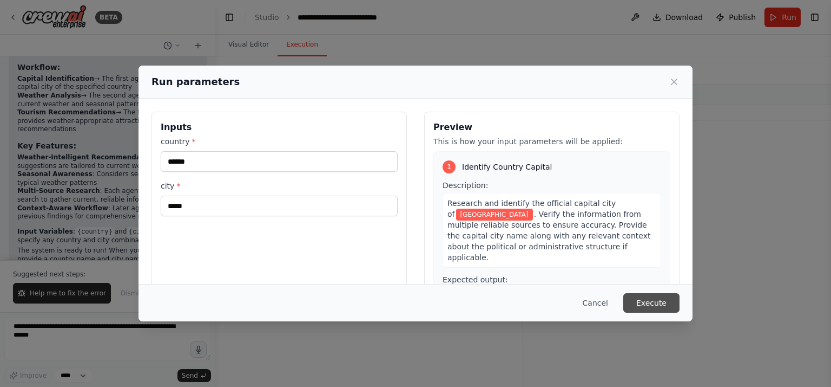
click at [649, 303] on button "Execute" at bounding box center [652, 302] width 56 height 19
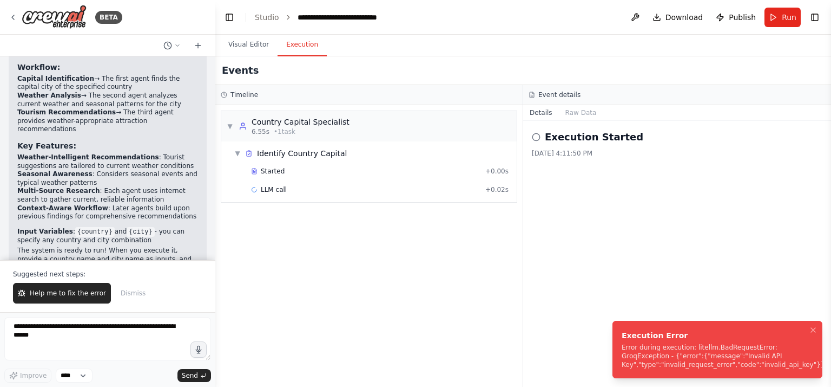
click at [766, 366] on div "Error during execution: litellm.BadRequestError: GroqException - {"error":{"mes…" at bounding box center [724, 356] width 204 height 26
click at [77, 287] on button "Help me to fix the error" at bounding box center [62, 293] width 98 height 21
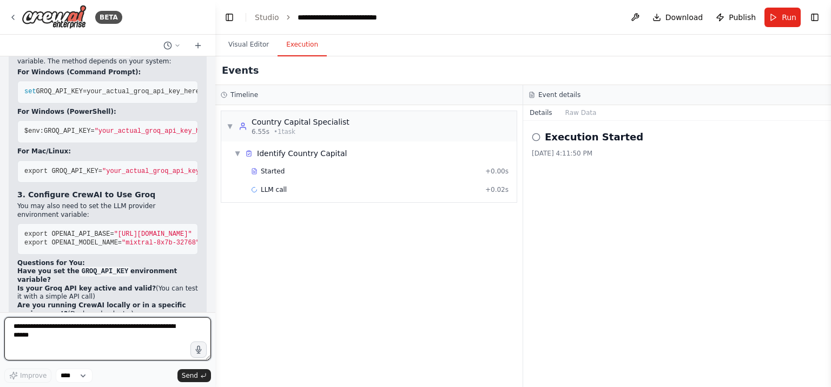
scroll to position [1416, 0]
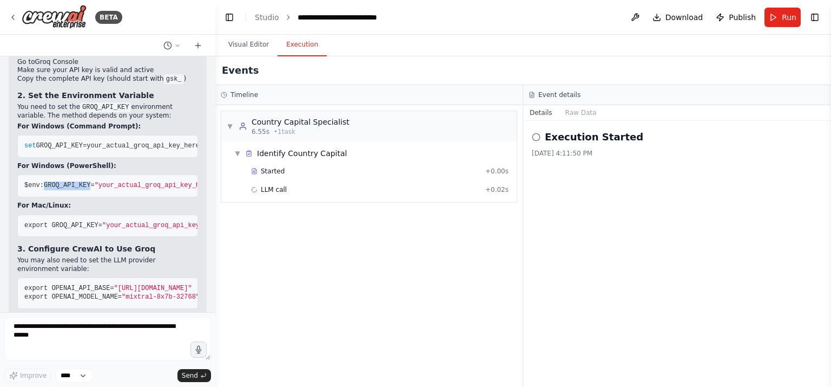
drag, startPoint x: 41, startPoint y: 147, endPoint x: 84, endPoint y: 147, distance: 43.3
click at [84, 181] on span "$env:GROQ_API_KEY=" at bounding box center [59, 185] width 70 height 8
copy span "GROQ_API_KEY"
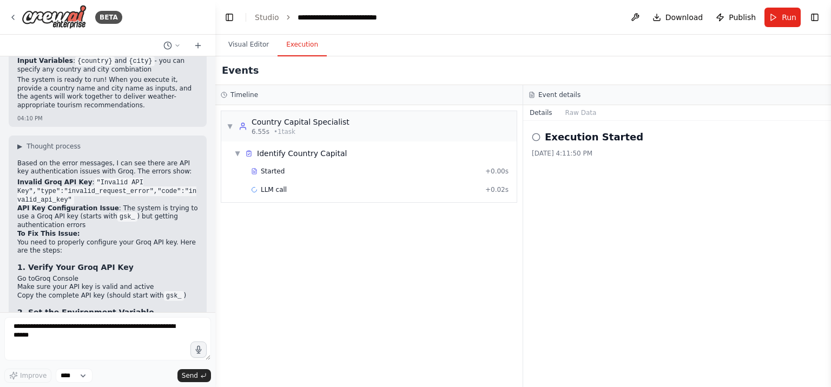
scroll to position [1254, 0]
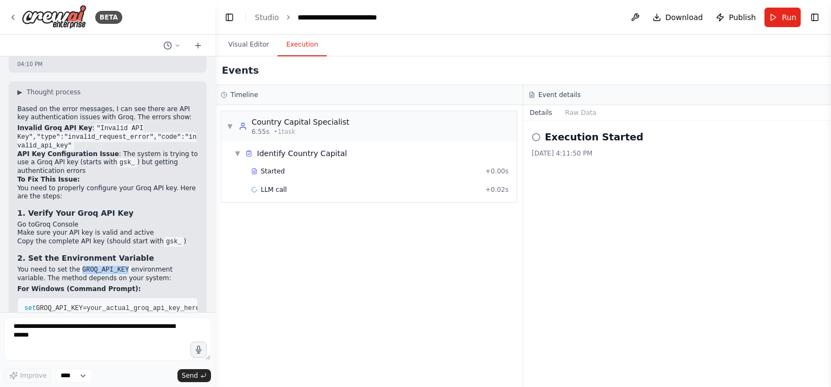
drag, startPoint x: 76, startPoint y: 227, endPoint x: 119, endPoint y: 222, distance: 43.0
click at [119, 265] on code "GROQ_API_KEY" at bounding box center [105, 270] width 51 height 10
copy code "GROQ_API_KEY"
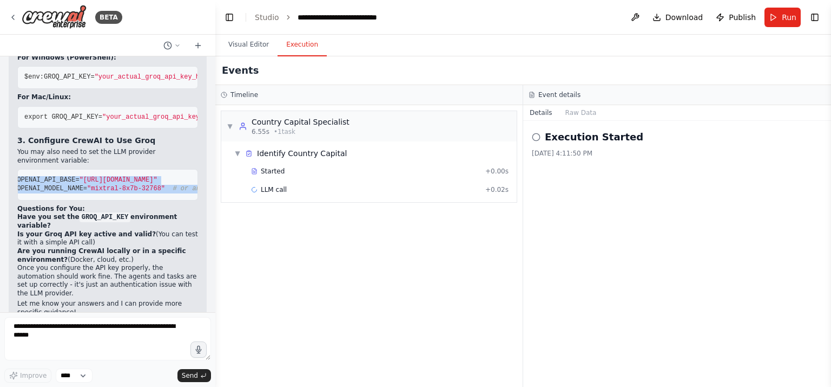
scroll to position [0, 91]
drag, startPoint x: 24, startPoint y: 159, endPoint x: 95, endPoint y: 169, distance: 71.7
click at [95, 169] on pre "export OPENAI_API_BASE= "https://api.groq.com/openai/v1" export OPENAI_MODEL_NA…" at bounding box center [107, 184] width 181 height 31
copy code "export OPENAI_API_BASE= "https://api.groq.com/openai/v1" export OPENAI_MODEL_NA…"
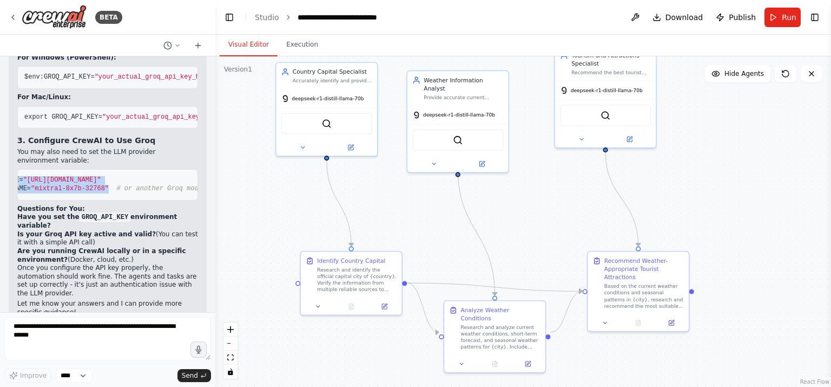
click at [240, 44] on button "Visual Editor" at bounding box center [249, 45] width 58 height 23
click at [738, 15] on span "Publish" at bounding box center [742, 17] width 27 height 11
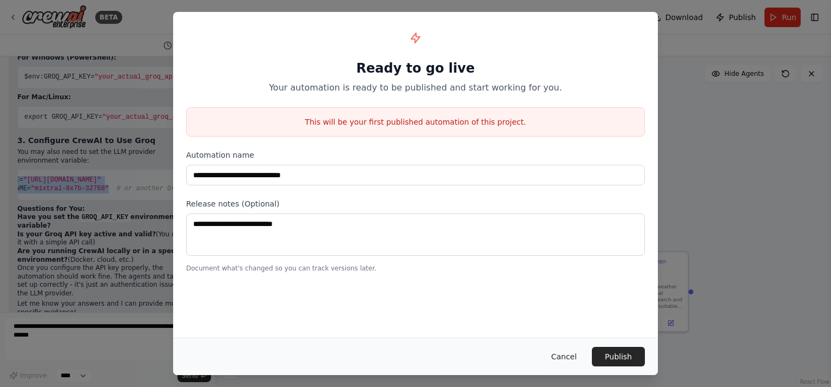
click at [565, 355] on button "Cancel" at bounding box center [564, 355] width 43 height 19
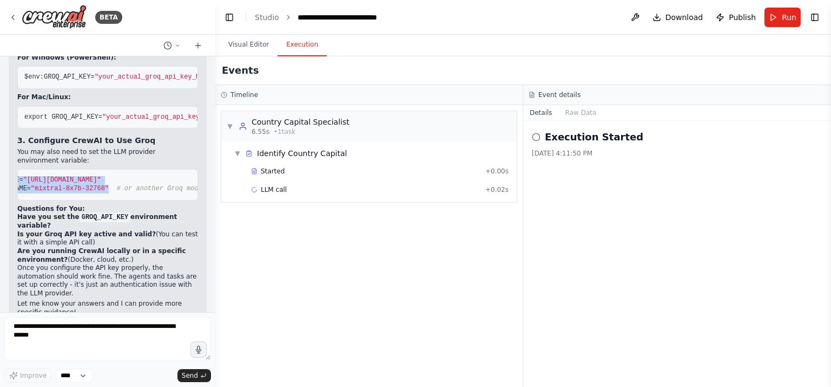
click at [297, 46] on button "Execution" at bounding box center [302, 45] width 49 height 23
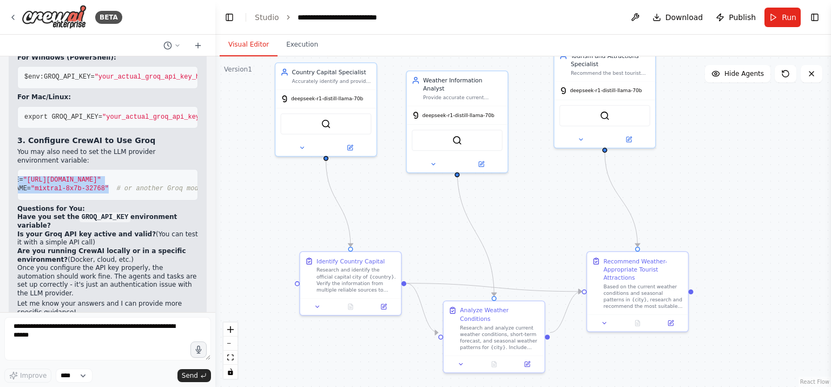
click at [248, 41] on button "Visual Editor" at bounding box center [249, 45] width 58 height 23
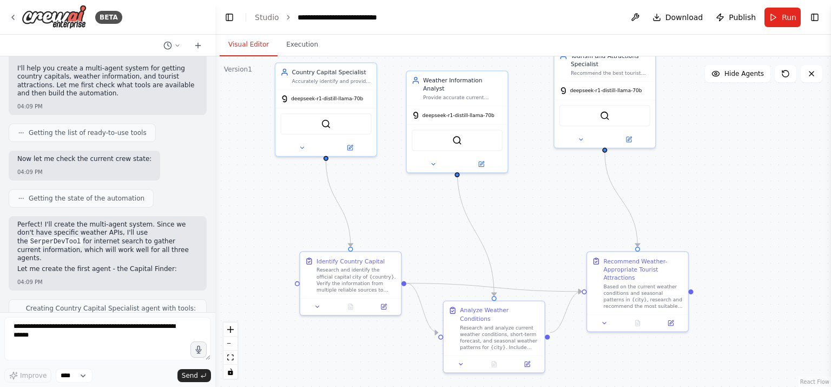
scroll to position [0, 0]
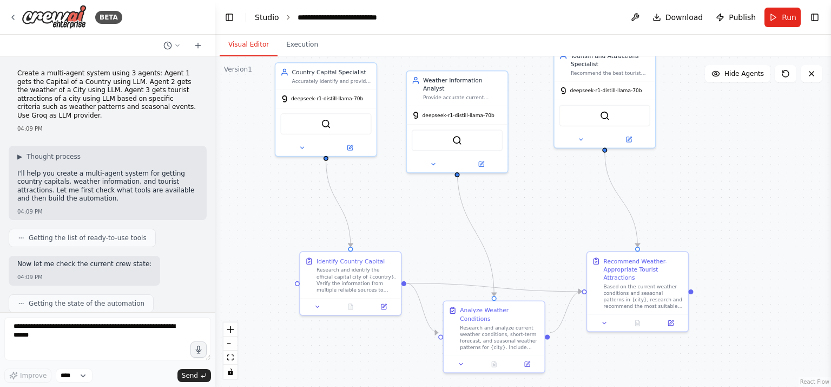
click at [263, 13] on link "Studio" at bounding box center [267, 17] width 24 height 9
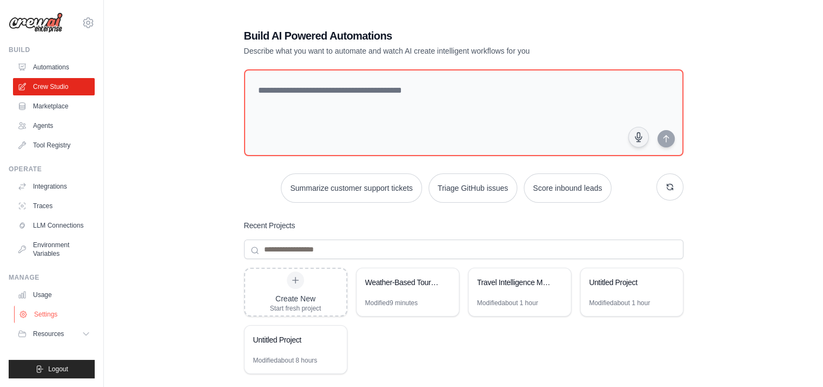
click at [51, 315] on link "Settings" at bounding box center [55, 313] width 82 height 17
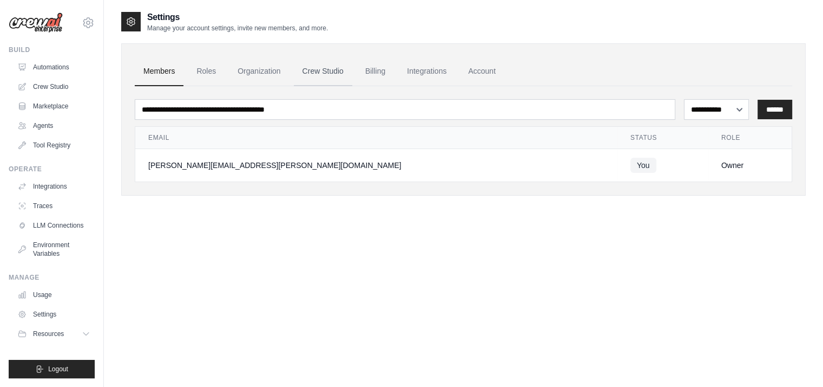
click at [322, 64] on link "Crew Studio" at bounding box center [323, 71] width 58 height 29
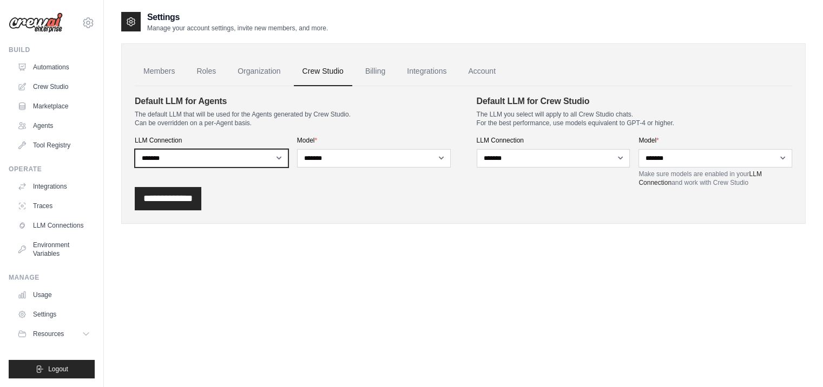
click at [279, 158] on select "**********" at bounding box center [212, 158] width 154 height 18
select select
click at [135, 149] on select "**********" at bounding box center [212, 158] width 154 height 18
click at [258, 153] on select "**********" at bounding box center [212, 158] width 154 height 18
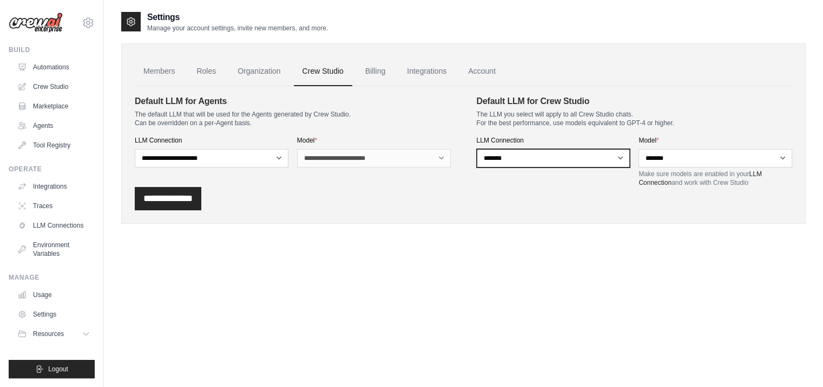
click at [620, 156] on select "**********" at bounding box center [554, 158] width 154 height 18
click at [756, 174] on link "LLM Connection" at bounding box center [700, 178] width 123 height 16
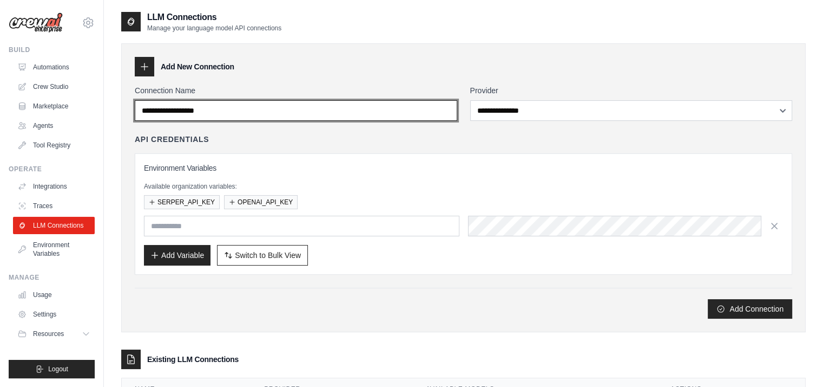
click at [173, 110] on input "Connection Name" at bounding box center [296, 110] width 323 height 21
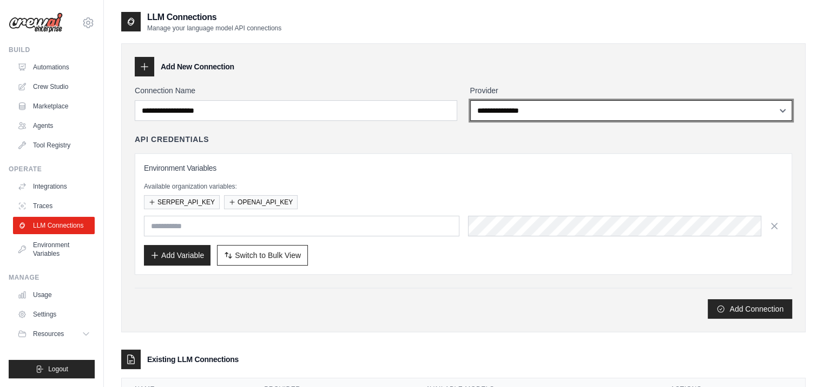
click at [521, 114] on select "**********" at bounding box center [631, 110] width 323 height 21
select select "****"
click at [470, 100] on select "**********" at bounding box center [631, 110] width 323 height 21
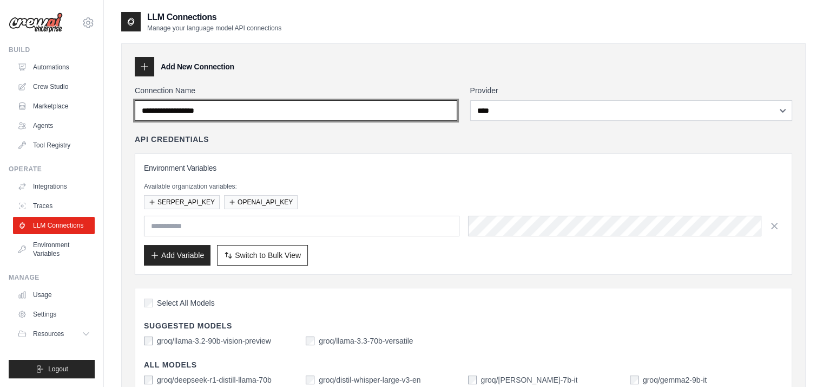
click at [154, 108] on input "Connection Name" at bounding box center [296, 110] width 323 height 21
type input "****"
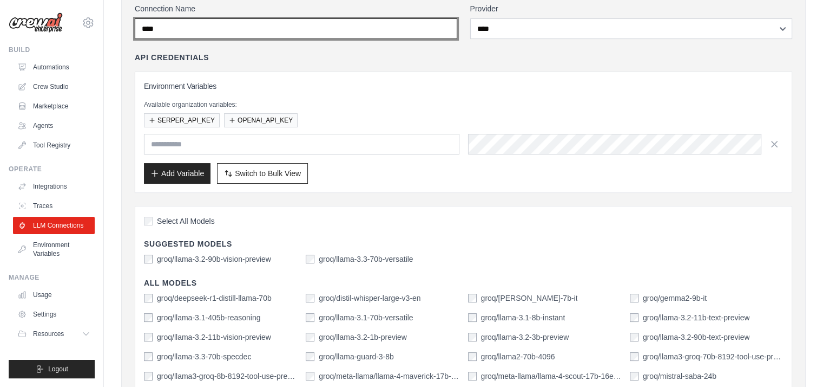
scroll to position [108, 0]
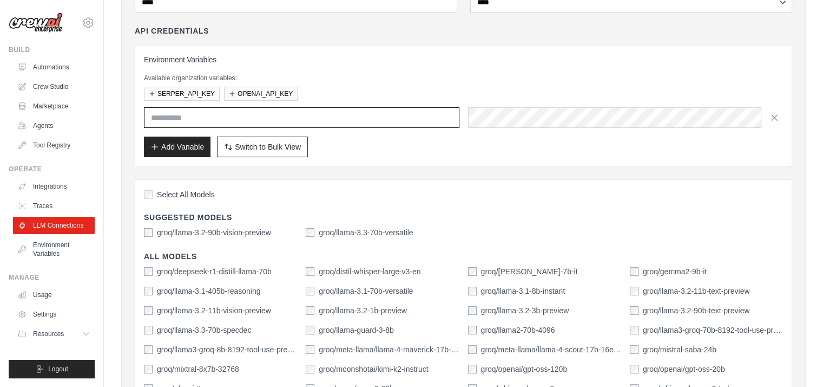
click at [171, 114] on input "text" at bounding box center [302, 117] width 316 height 21
click at [169, 115] on input "text" at bounding box center [302, 117] width 316 height 21
type input "**********"
click at [252, 116] on input "**********" at bounding box center [302, 117] width 316 height 21
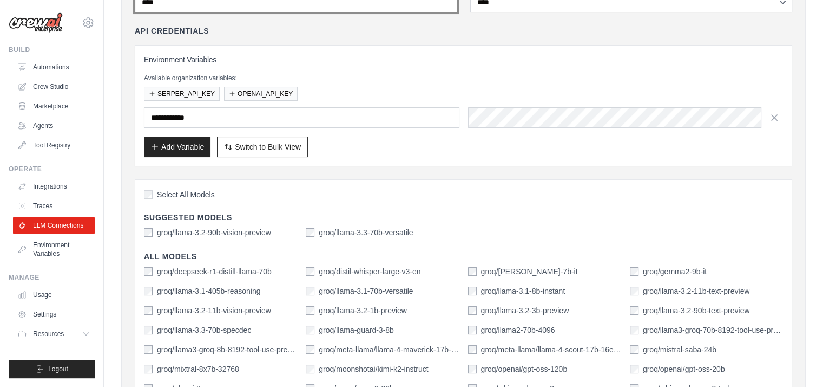
click at [166, 5] on input "****" at bounding box center [296, 2] width 323 height 21
click at [167, 2] on input "****" at bounding box center [296, 2] width 323 height 21
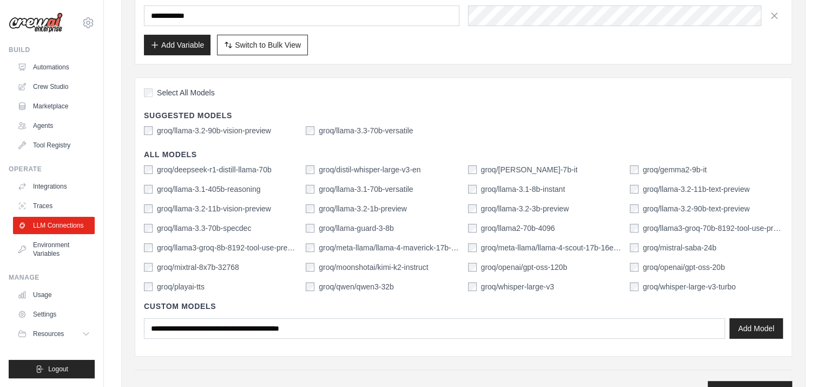
scroll to position [325, 0]
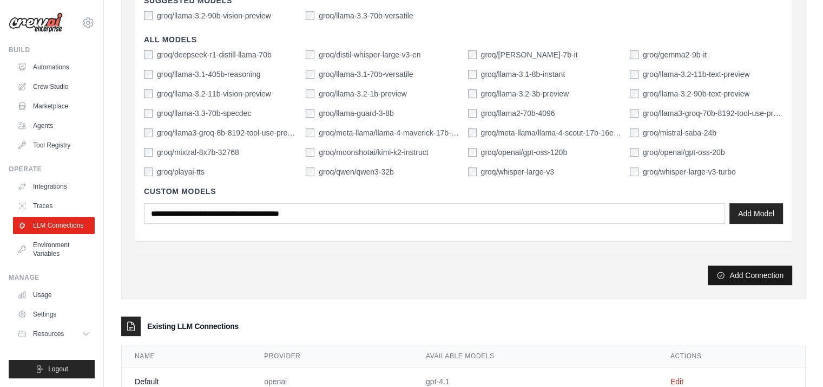
type input "*****"
click at [745, 272] on button "Add Connection" at bounding box center [750, 274] width 84 height 19
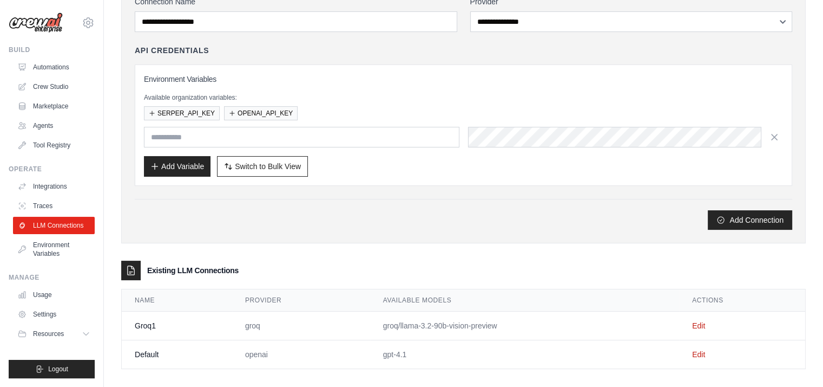
scroll to position [134, 0]
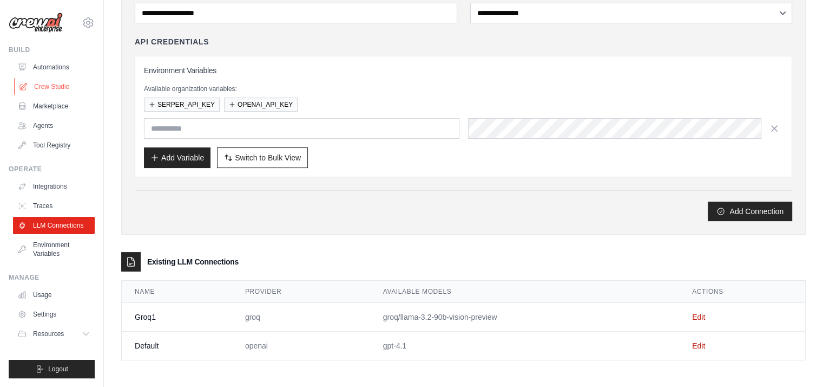
click at [44, 83] on link "Crew Studio" at bounding box center [55, 86] width 82 height 17
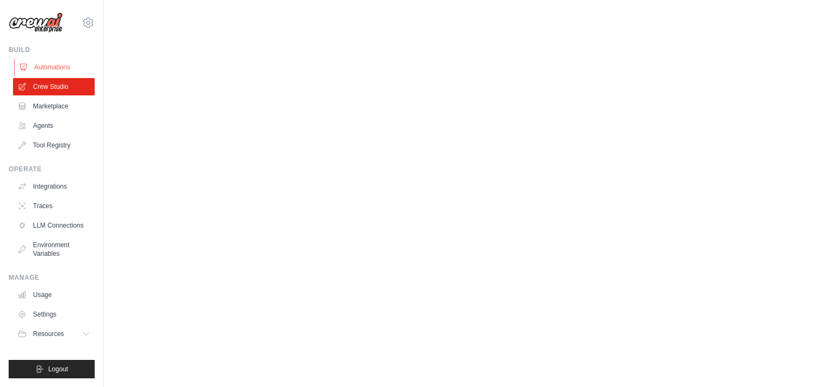
click at [48, 67] on link "Automations" at bounding box center [55, 66] width 82 height 17
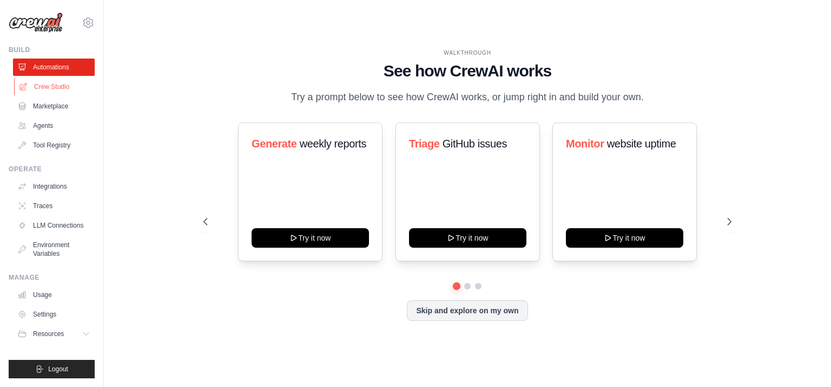
click at [54, 88] on link "Crew Studio" at bounding box center [55, 86] width 82 height 17
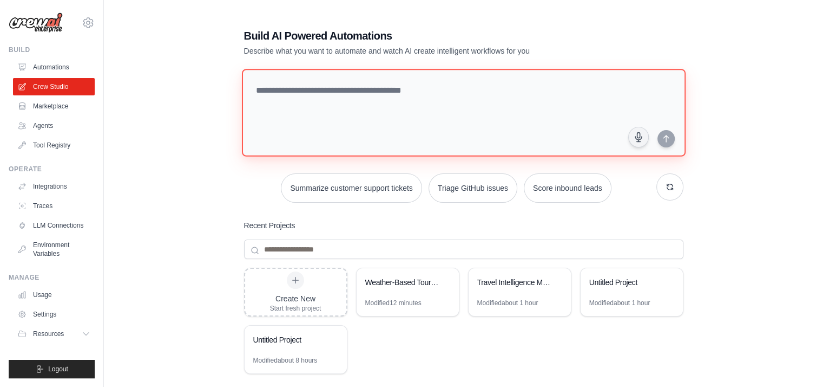
click at [257, 88] on textarea at bounding box center [463, 113] width 444 height 88
paste textarea "**********"
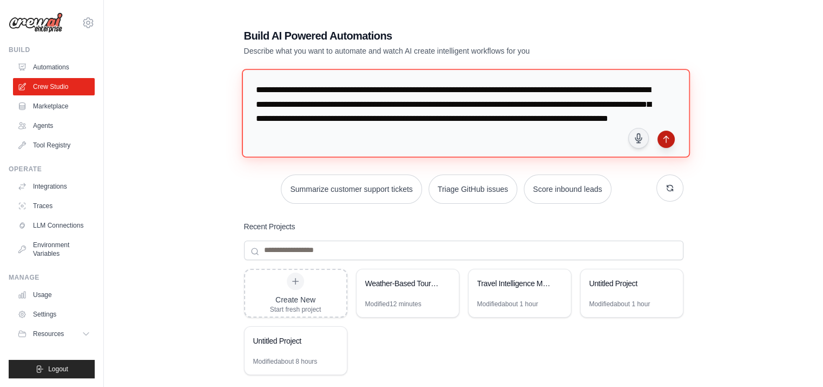
type textarea "**********"
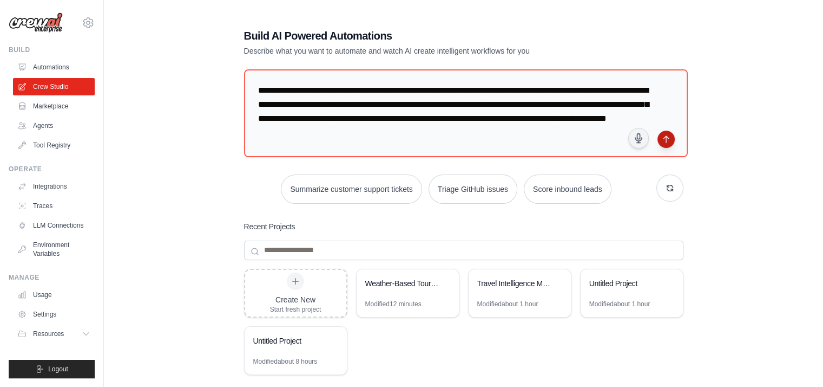
click at [665, 139] on icon "submit" at bounding box center [666, 139] width 9 height 9
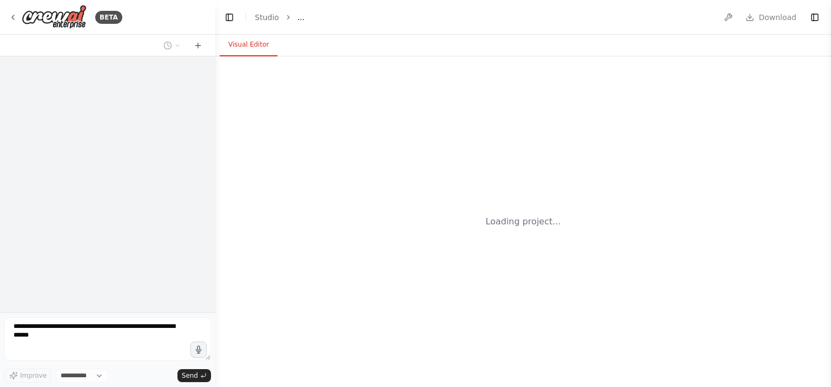
select select "****"
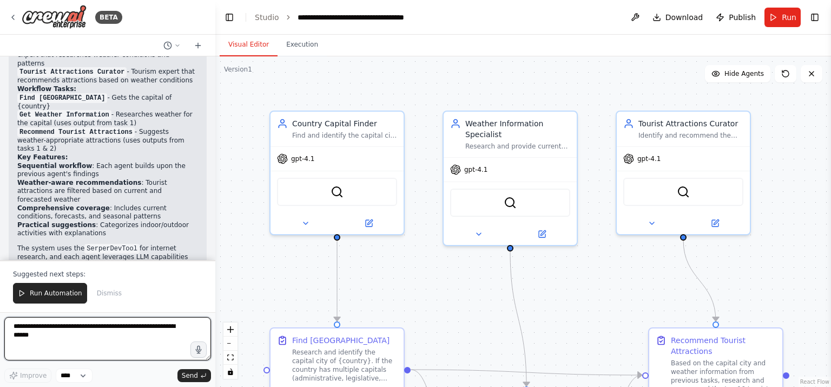
scroll to position [887, 0]
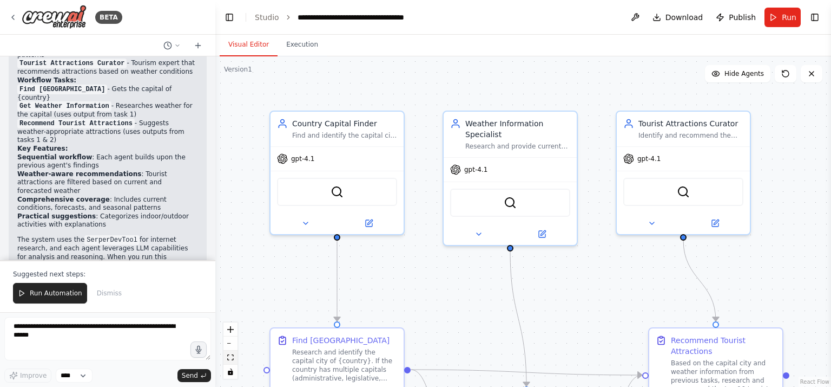
click at [225, 352] on button "fit view" at bounding box center [231, 357] width 14 height 14
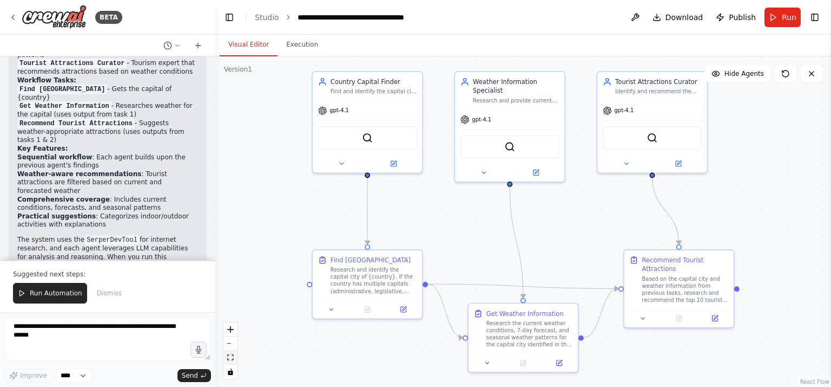
click at [232, 357] on icon "fit view" at bounding box center [230, 357] width 6 height 6
click at [343, 160] on icon at bounding box center [341, 161] width 7 height 7
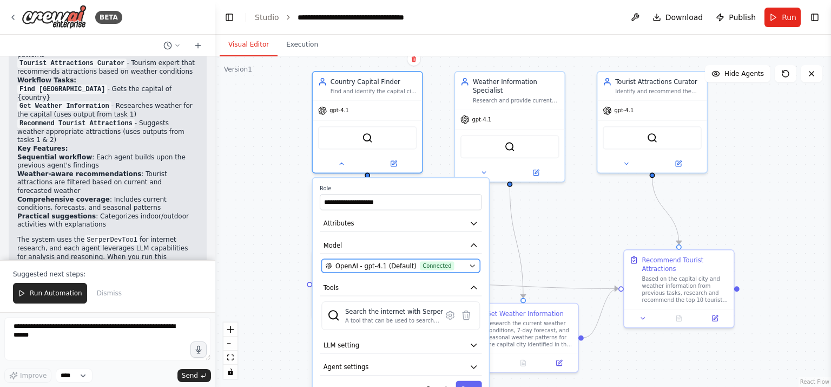
click at [473, 265] on icon "button" at bounding box center [472, 266] width 4 height 2
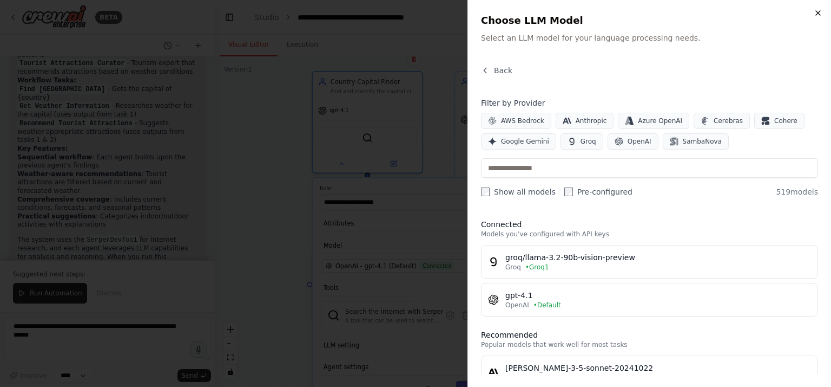
click at [817, 11] on icon "button" at bounding box center [818, 13] width 9 height 9
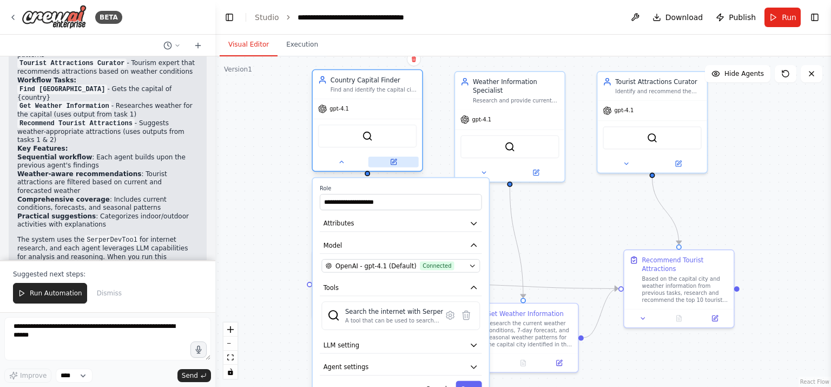
click at [394, 159] on icon at bounding box center [393, 161] width 5 height 5
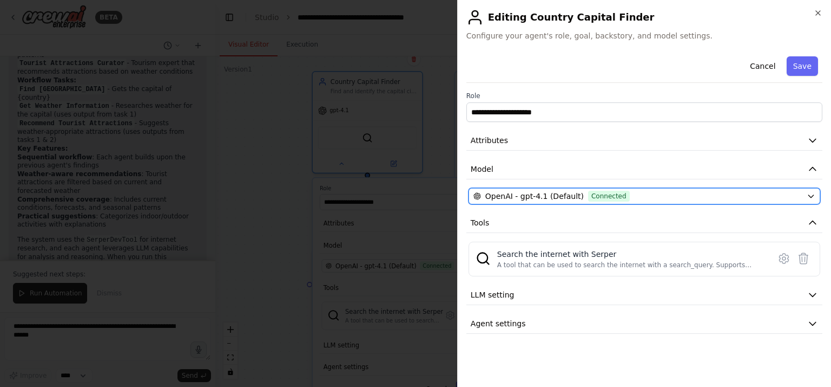
click at [813, 198] on icon "button" at bounding box center [811, 196] width 9 height 9
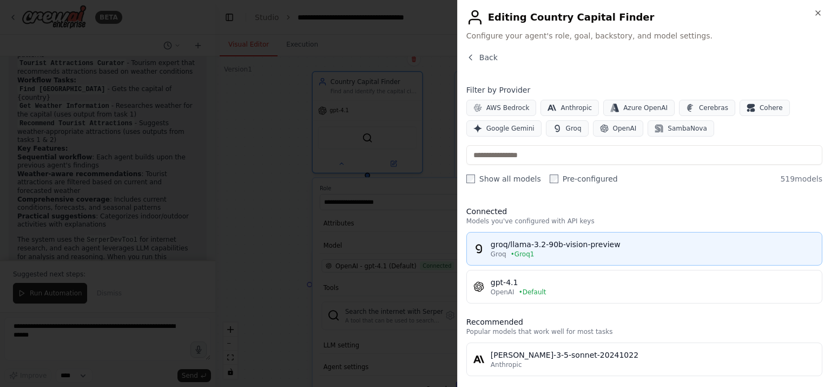
click at [531, 250] on span "• Groq1" at bounding box center [523, 254] width 24 height 9
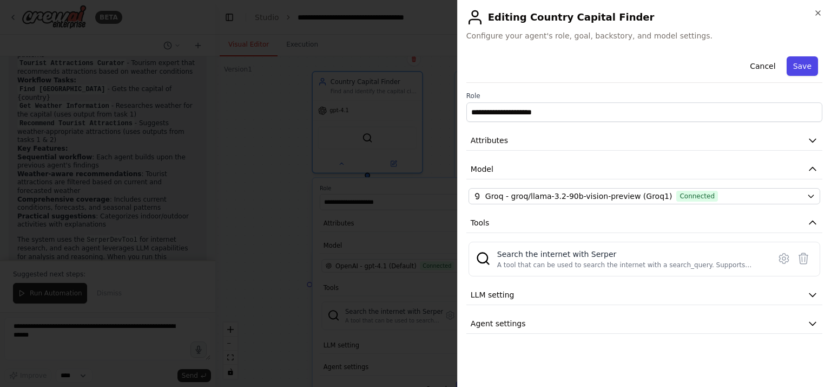
click at [798, 64] on button "Save" at bounding box center [802, 65] width 31 height 19
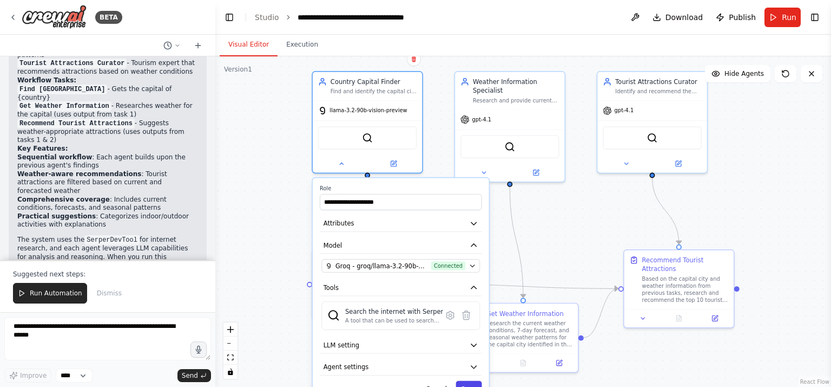
click at [470, 384] on button "Save" at bounding box center [469, 389] width 26 height 16
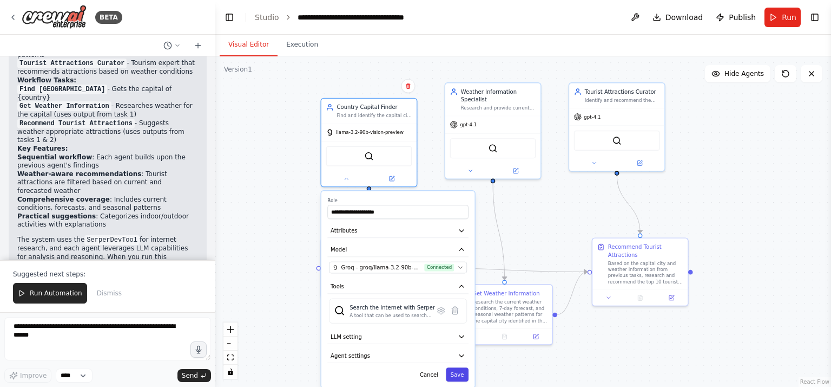
click at [455, 373] on button "Save" at bounding box center [457, 374] width 23 height 14
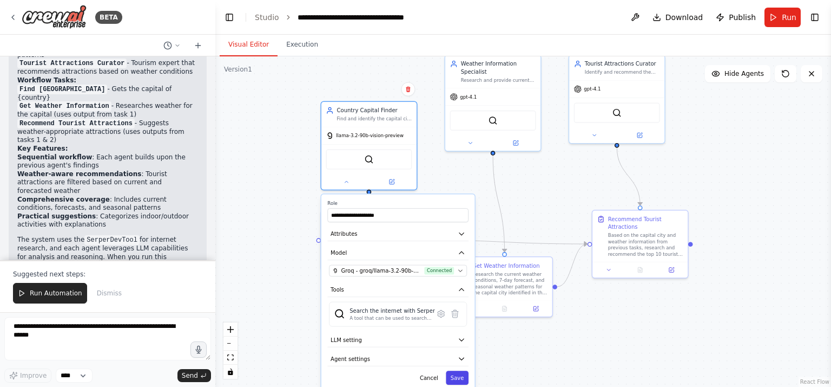
click at [455, 372] on button "Save" at bounding box center [457, 377] width 23 height 14
click at [455, 373] on button "Save" at bounding box center [457, 377] width 23 height 14
click at [457, 374] on button "Save" at bounding box center [457, 377] width 23 height 14
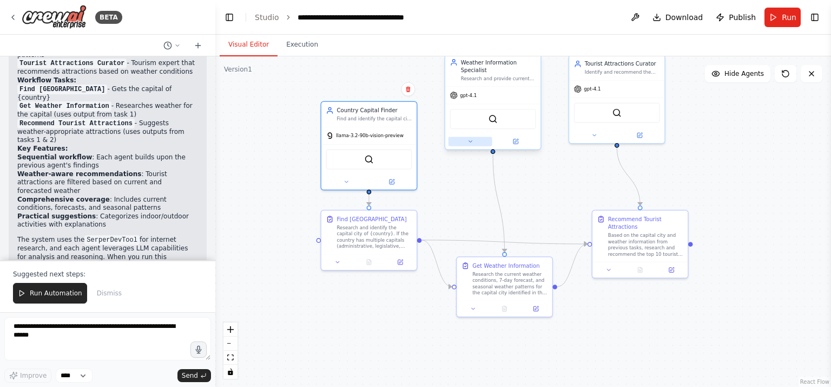
click at [470, 142] on icon at bounding box center [470, 141] width 6 height 6
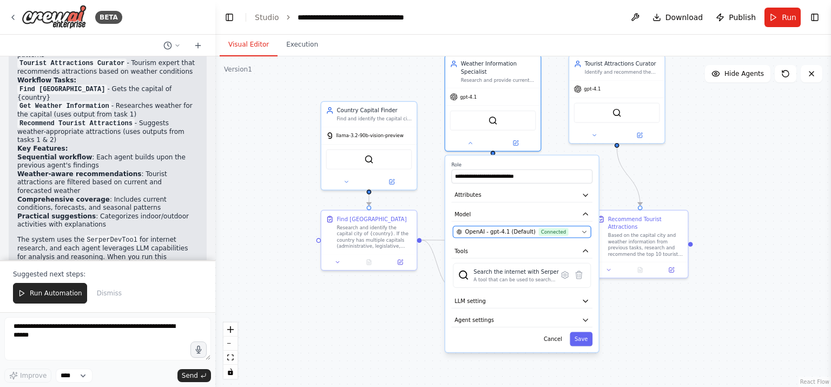
click at [586, 231] on icon "button" at bounding box center [585, 232] width 4 height 2
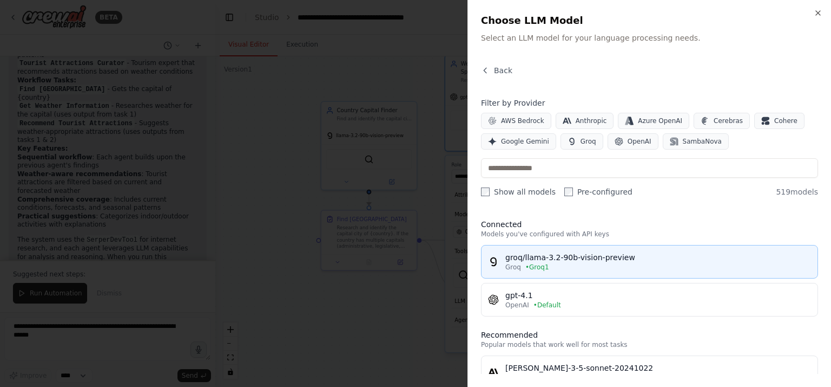
click at [510, 264] on span "Groq" at bounding box center [514, 267] width 16 height 9
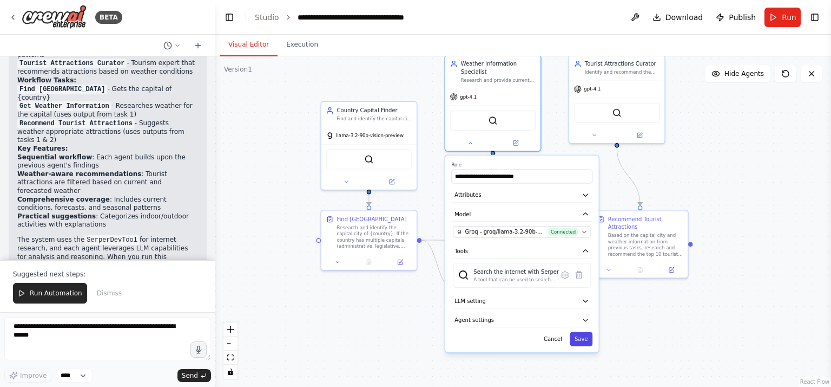
click at [582, 333] on button "Save" at bounding box center [581, 339] width 23 height 14
click at [581, 337] on button "Save" at bounding box center [581, 339] width 23 height 14
click at [581, 337] on div "Cancel Saving..." at bounding box center [521, 339] width 141 height 14
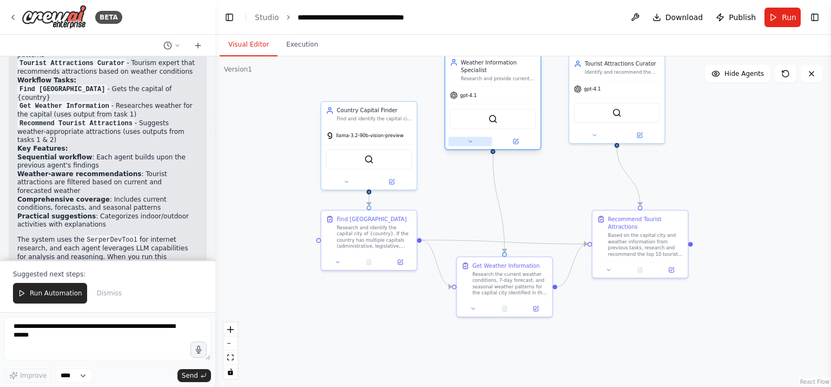
click at [470, 141] on icon at bounding box center [470, 142] width 3 height 2
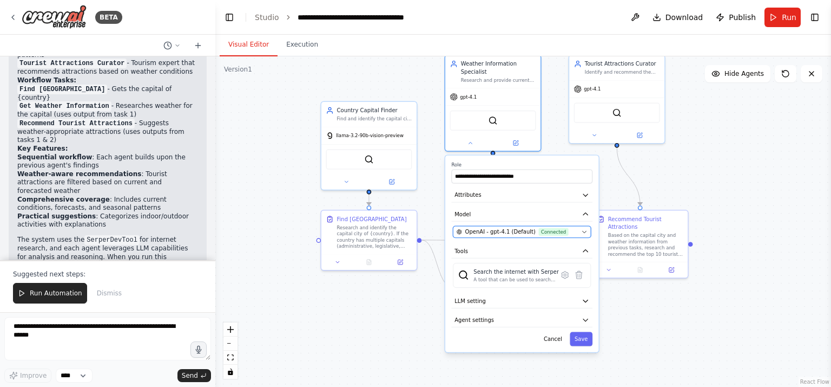
click at [586, 231] on icon "button" at bounding box center [584, 231] width 6 height 6
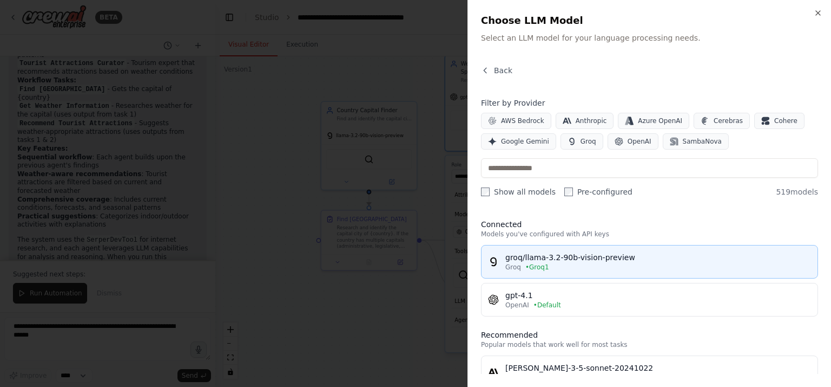
click at [515, 260] on div "groq/llama-3.2-90b-vision-preview" at bounding box center [659, 257] width 306 height 11
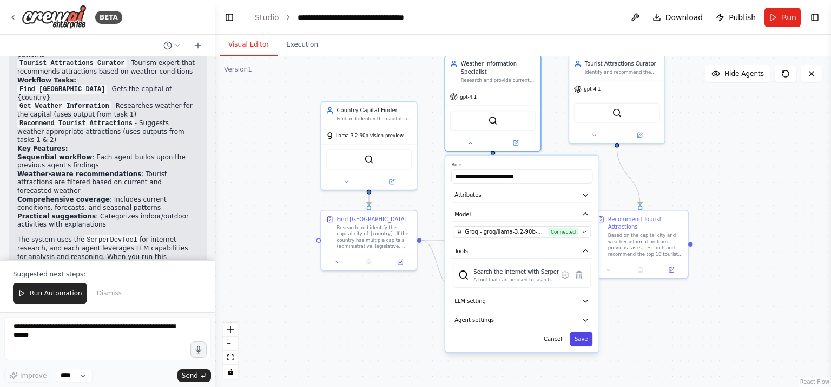
click at [579, 336] on button "Save" at bounding box center [581, 339] width 23 height 14
click at [578, 338] on button "Save" at bounding box center [581, 339] width 23 height 14
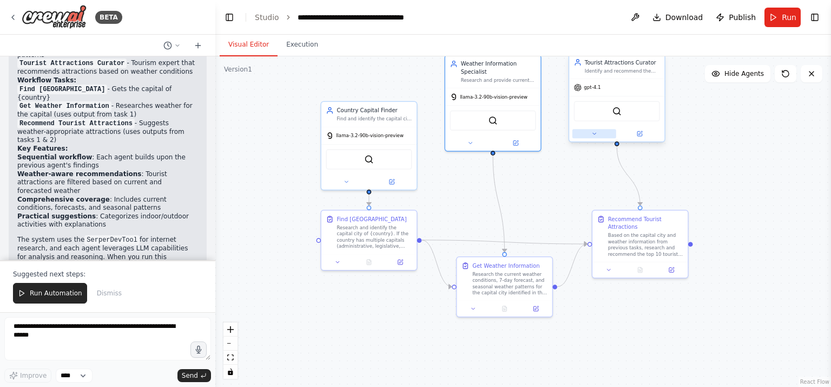
click at [593, 135] on icon at bounding box center [595, 133] width 6 height 6
click at [593, 132] on icon at bounding box center [595, 133] width 6 height 6
click at [595, 132] on icon at bounding box center [595, 133] width 6 height 6
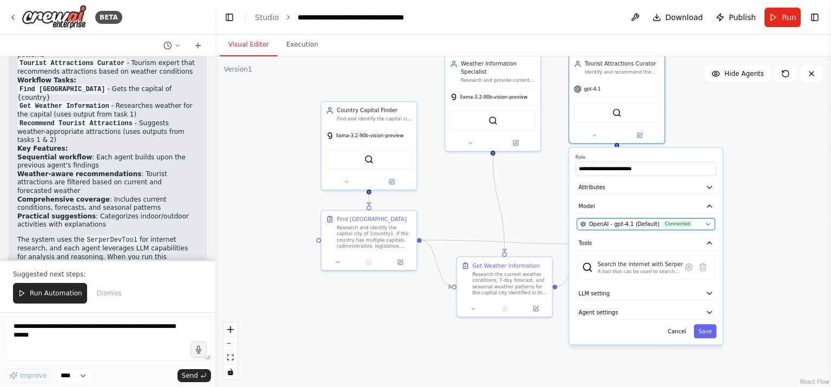
click at [709, 221] on icon "button" at bounding box center [708, 224] width 6 height 6
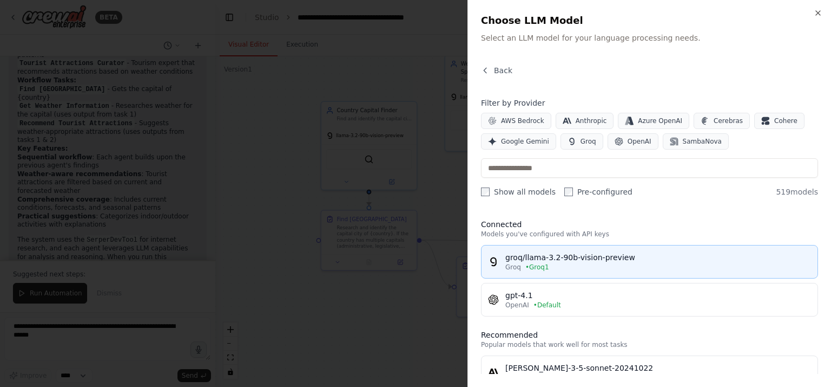
click at [506, 259] on div "groq/llama-3.2-90b-vision-preview" at bounding box center [659, 257] width 306 height 11
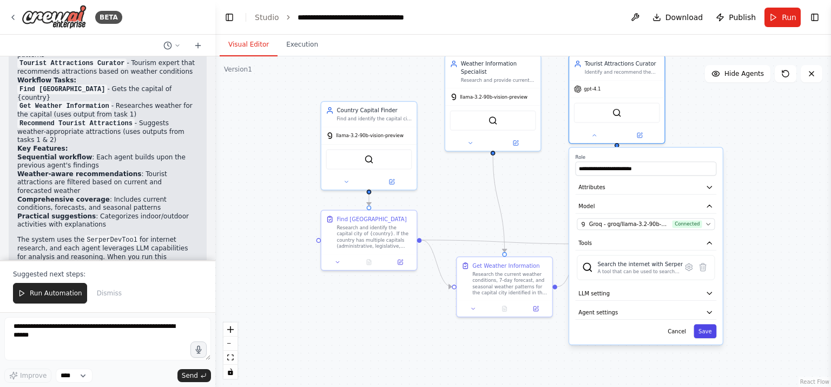
click at [705, 329] on button "Save" at bounding box center [705, 331] width 23 height 14
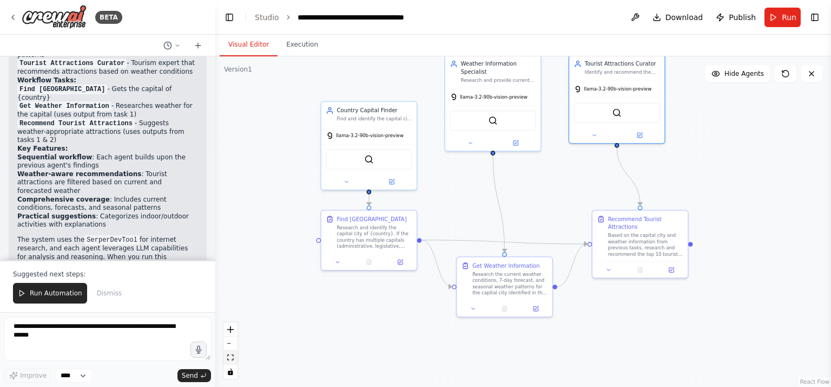
click at [230, 352] on button "fit view" at bounding box center [231, 357] width 14 height 14
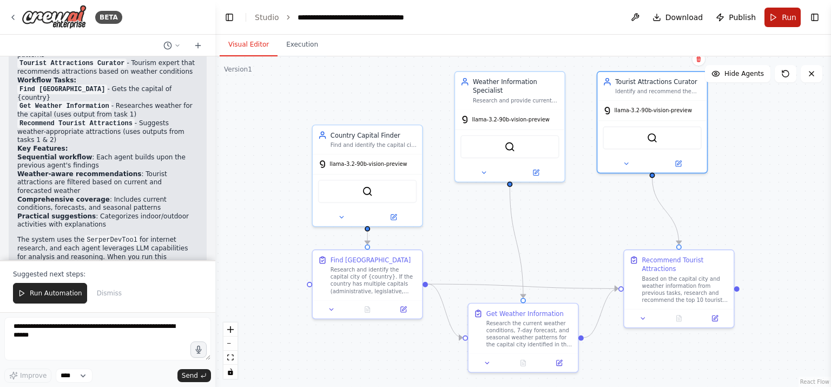
click at [775, 12] on button "Run" at bounding box center [783, 17] width 36 height 19
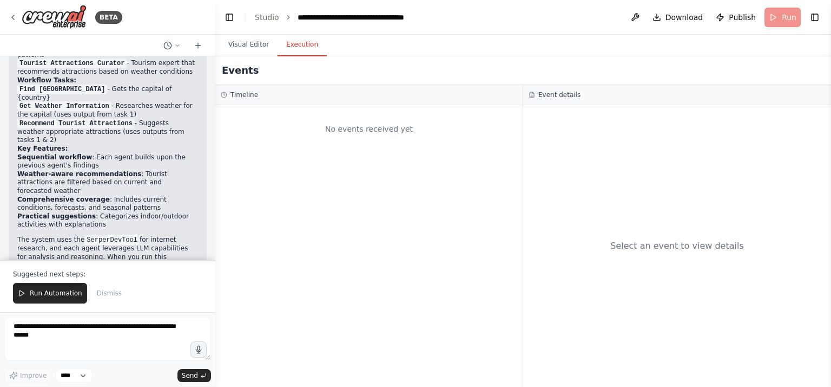
click at [297, 42] on button "Execution" at bounding box center [302, 45] width 49 height 23
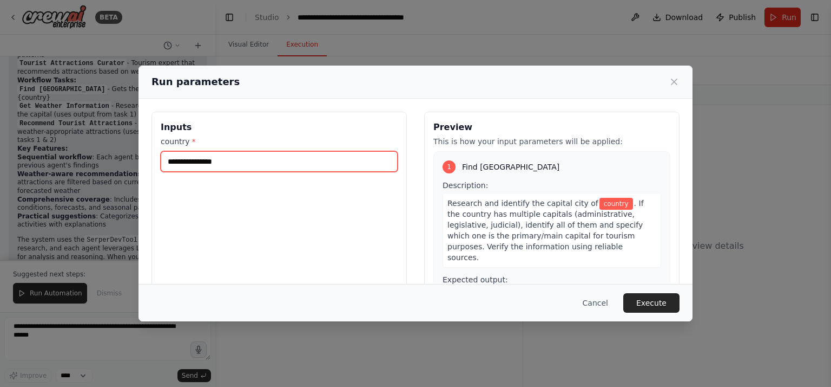
click at [229, 163] on input "country *" at bounding box center [279, 161] width 237 height 21
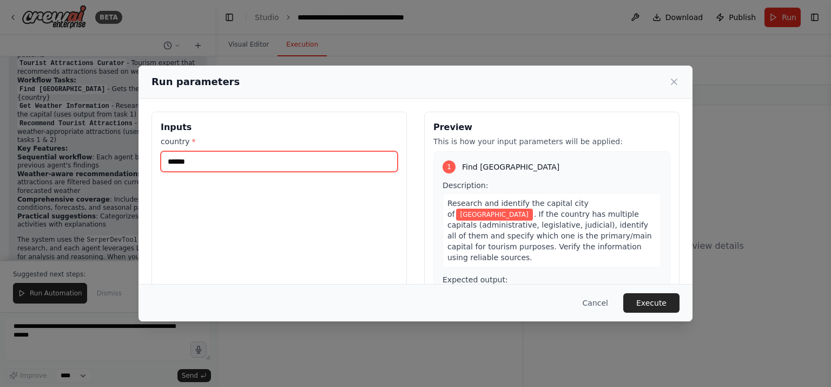
type input "******"
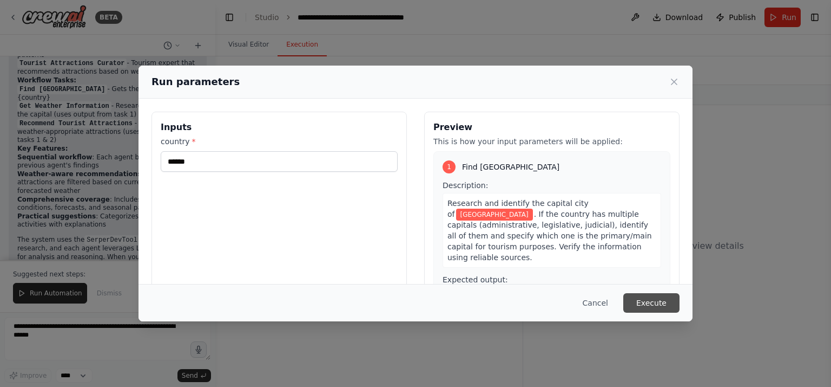
click at [658, 305] on button "Execute" at bounding box center [652, 302] width 56 height 19
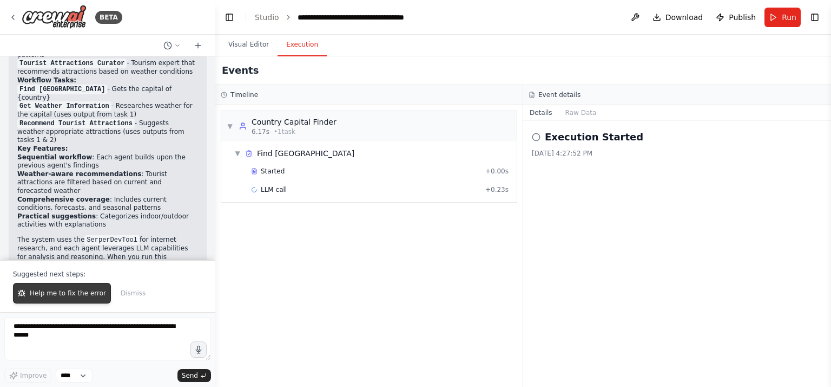
click at [63, 292] on span "Help me to fix the error" at bounding box center [68, 293] width 76 height 9
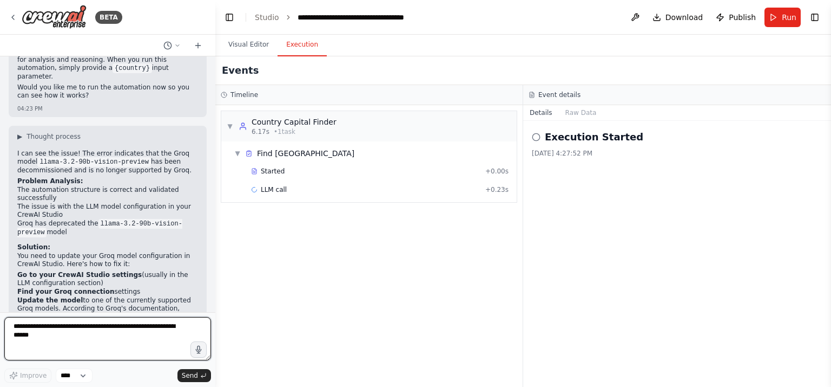
scroll to position [1030, 0]
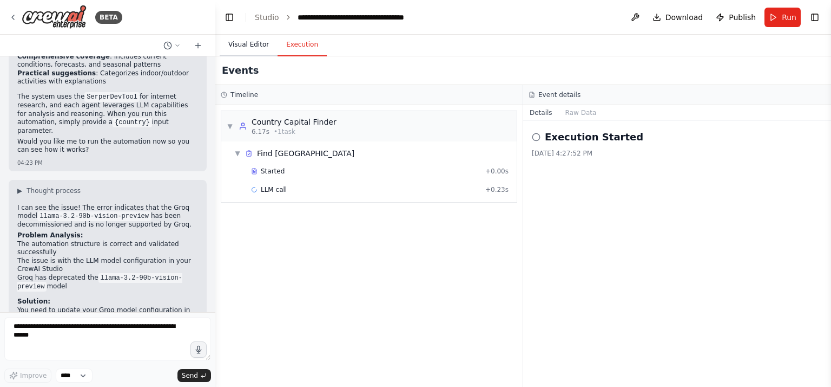
click at [240, 44] on button "Visual Editor" at bounding box center [249, 45] width 58 height 23
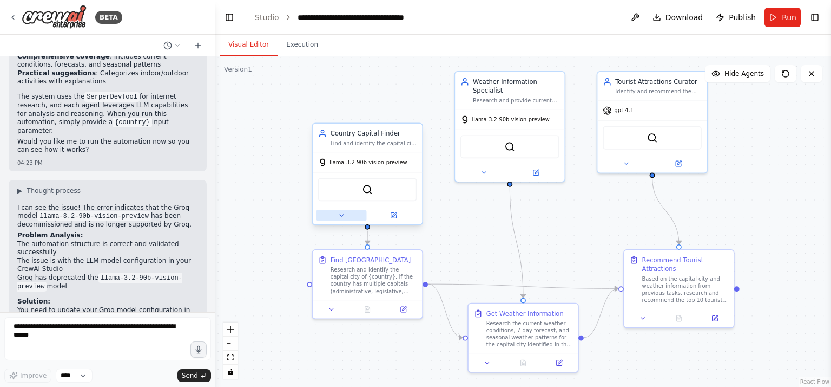
click at [337, 215] on button at bounding box center [342, 215] width 50 height 11
click at [339, 214] on icon at bounding box center [341, 215] width 7 height 7
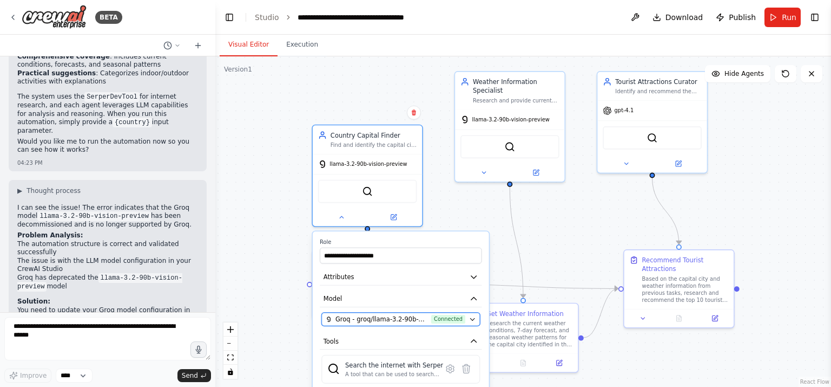
click at [475, 318] on icon "button" at bounding box center [472, 319] width 7 height 7
click at [473, 316] on icon "button" at bounding box center [472, 319] width 7 height 7
click at [401, 317] on span "Groq - groq/llama-3.2-90b-vision-preview (Groq1)" at bounding box center [382, 319] width 93 height 9
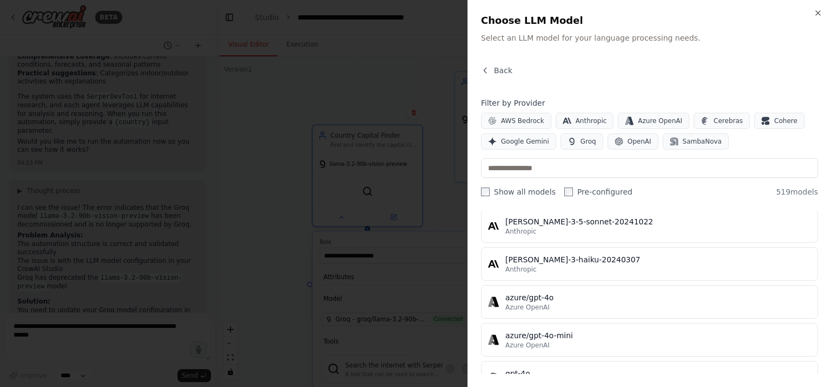
scroll to position [162, 0]
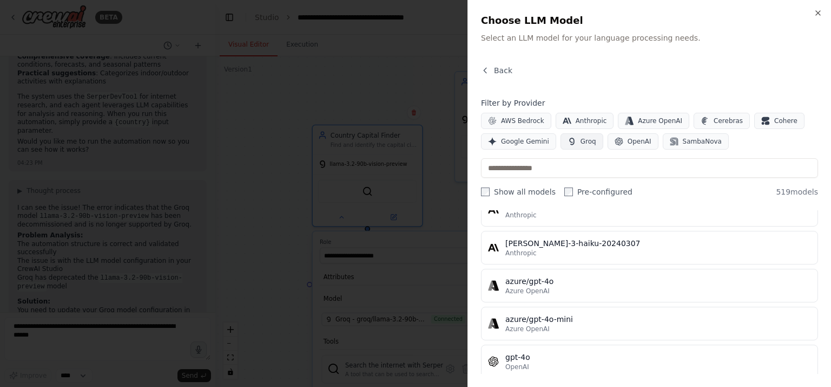
click at [575, 136] on button "Groq" at bounding box center [582, 141] width 43 height 16
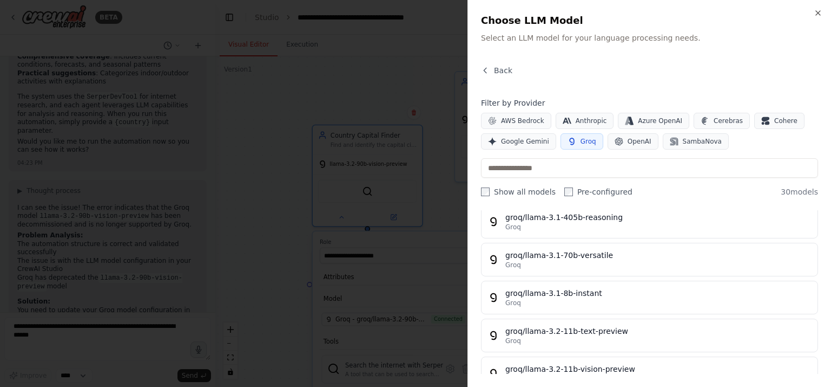
scroll to position [272, 0]
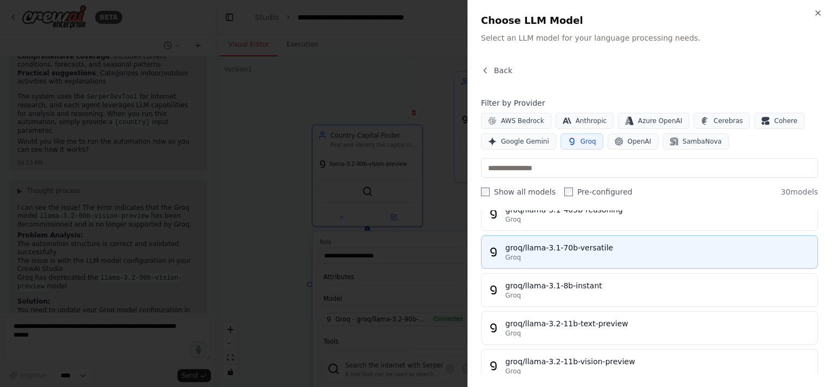
click at [546, 242] on div "groq/llama-3.1-70b-versatile" at bounding box center [659, 247] width 306 height 11
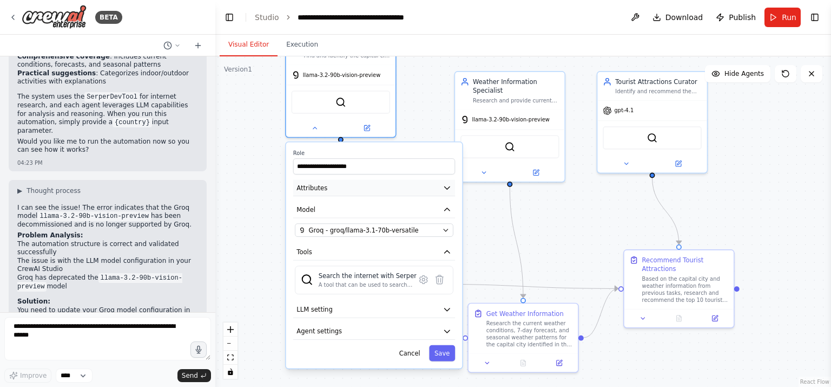
drag, startPoint x: 375, startPoint y: 279, endPoint x: 351, endPoint y: 192, distance: 90.4
click at [351, 190] on button "Attributes" at bounding box center [374, 188] width 162 height 16
click at [443, 347] on button "Save" at bounding box center [442, 353] width 26 height 16
click at [443, 346] on div "Cancel Saving..." at bounding box center [374, 353] width 162 height 16
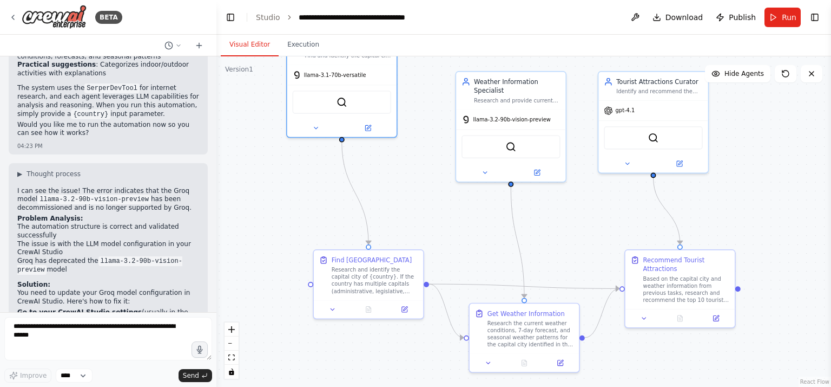
scroll to position [1021, 0]
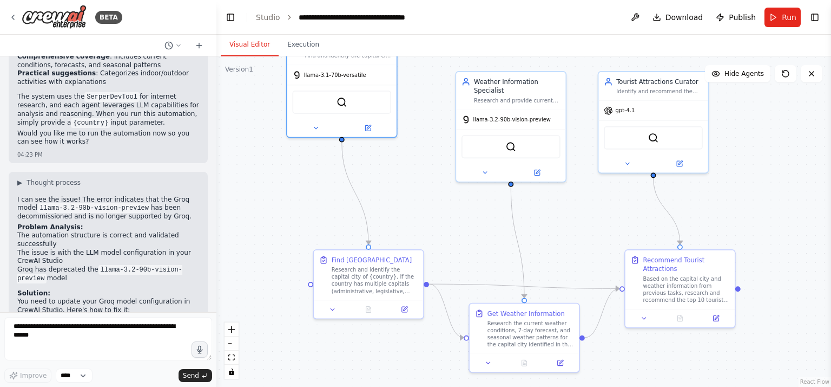
drag, startPoint x: 214, startPoint y: 259, endPoint x: 213, endPoint y: 274, distance: 14.7
click at [217, 281] on div "BETA Create a multi-agent system using 3 agents: Agent 1 gets the Capital of a …" at bounding box center [415, 193] width 831 height 387
drag, startPoint x: 212, startPoint y: 260, endPoint x: 217, endPoint y: 284, distance: 24.7
click at [217, 284] on div "BETA Create a multi-agent system using 3 agents: Agent 1 gets the Capital of a …" at bounding box center [415, 193] width 831 height 387
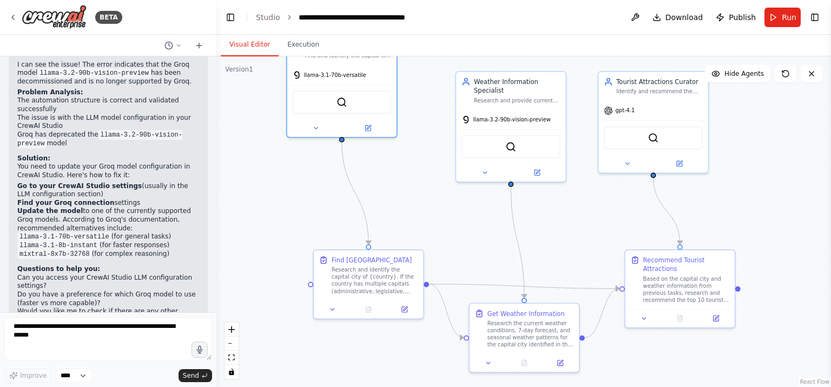
scroll to position [1159, 0]
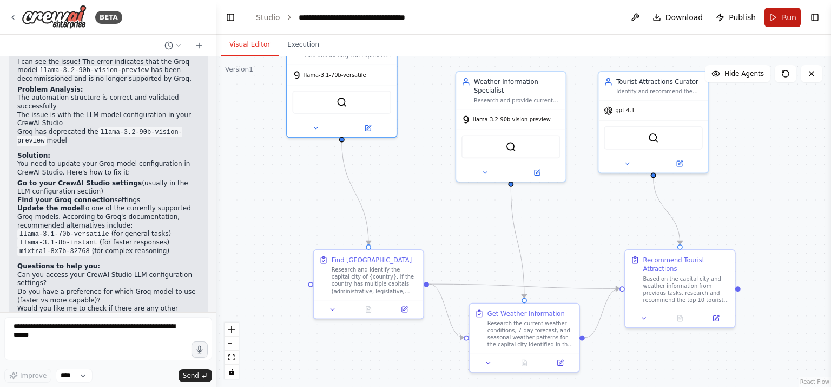
click at [775, 16] on button "Run" at bounding box center [783, 17] width 36 height 19
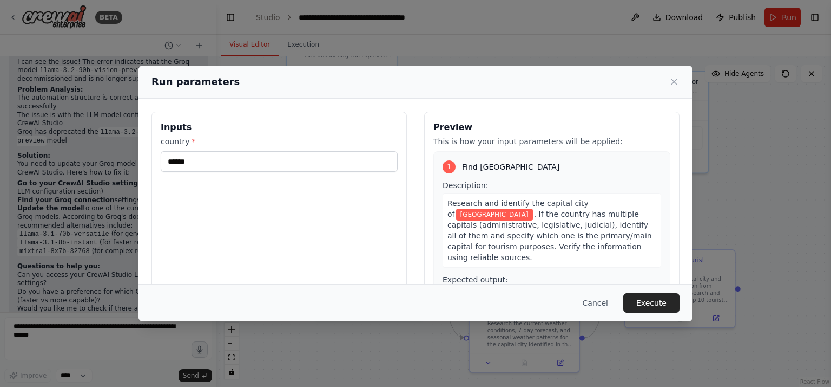
click at [299, 42] on div "Run parameters Inputs country * ****** Preview This is how your input parameter…" at bounding box center [415, 193] width 831 height 387
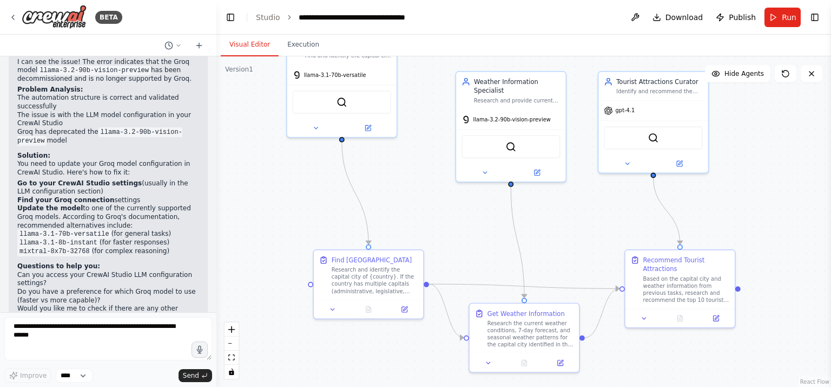
click at [246, 45] on button "Visual Editor" at bounding box center [250, 45] width 58 height 23
click at [781, 14] on button "Run" at bounding box center [783, 17] width 36 height 19
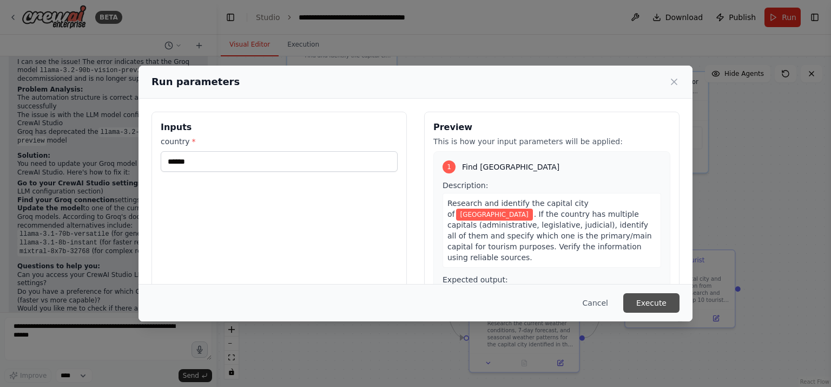
click at [658, 298] on button "Execute" at bounding box center [652, 302] width 56 height 19
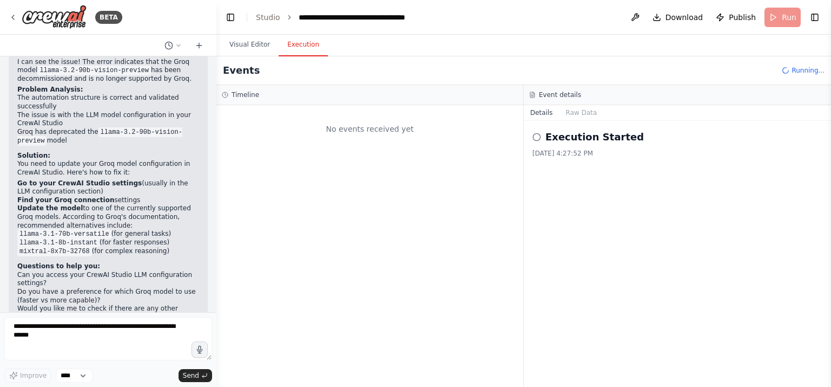
click at [290, 43] on button "Execution" at bounding box center [303, 45] width 49 height 23
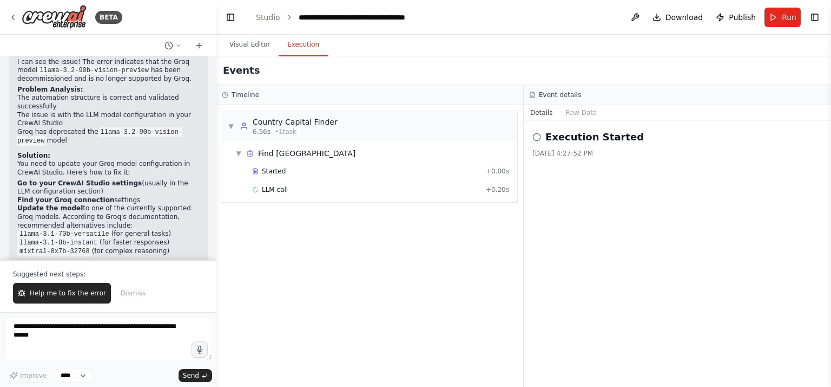
click at [288, 230] on div "▼ Country Capital Finder 6.56s • 1 task ▼ Find Capital City Started + 0.00s LLM…" at bounding box center [370, 245] width 307 height 281
click at [241, 41] on button "Visual Editor" at bounding box center [250, 45] width 58 height 23
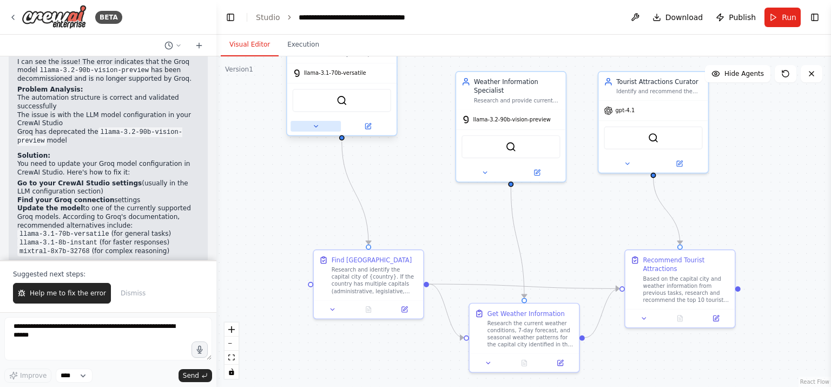
click at [318, 122] on icon at bounding box center [315, 125] width 7 height 7
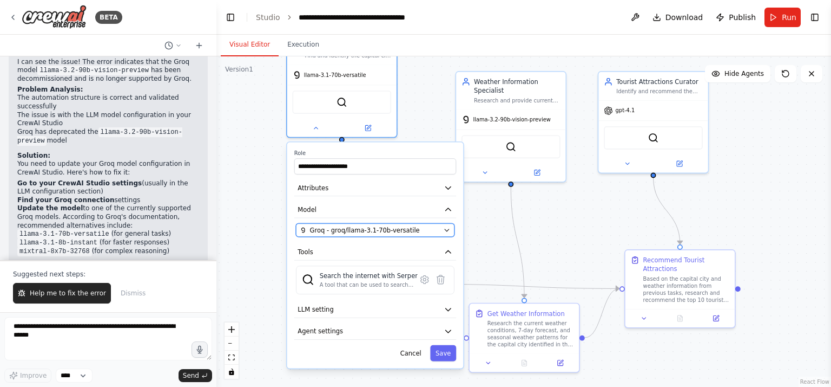
click at [446, 229] on icon "button" at bounding box center [447, 230] width 4 height 2
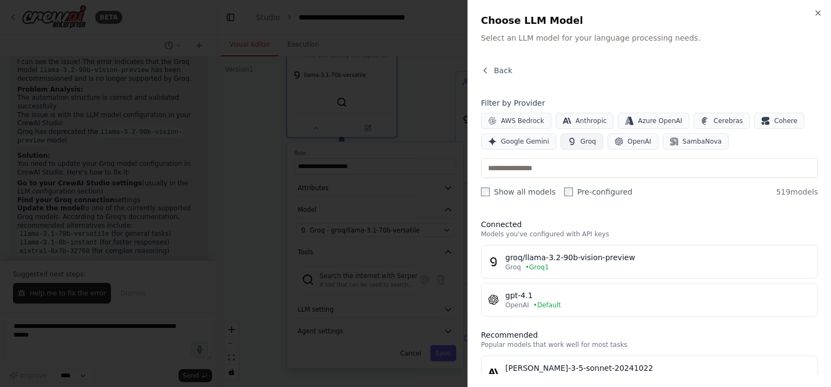
click at [574, 138] on button "Groq" at bounding box center [582, 141] width 43 height 16
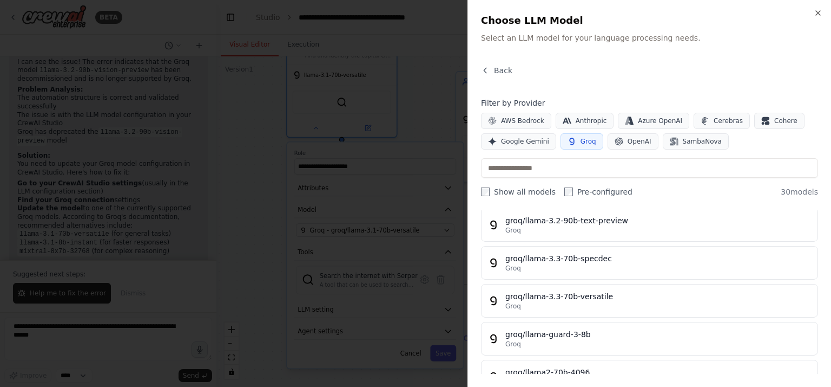
scroll to position [541, 0]
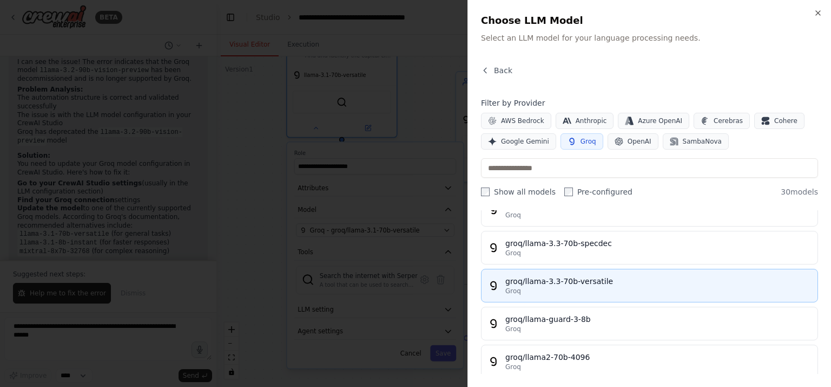
click at [556, 286] on div "Groq" at bounding box center [659, 290] width 306 height 9
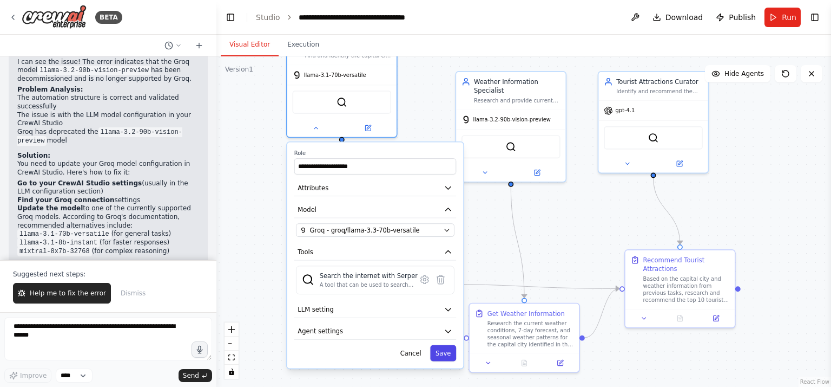
click at [441, 350] on button "Save" at bounding box center [443, 353] width 26 height 16
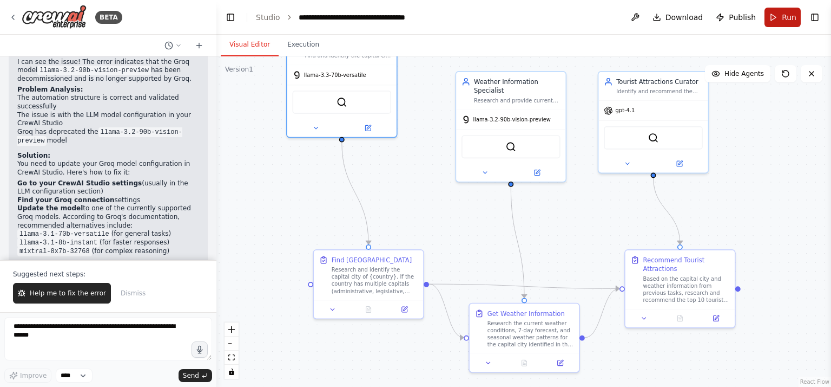
click at [780, 15] on button "Run" at bounding box center [783, 17] width 36 height 19
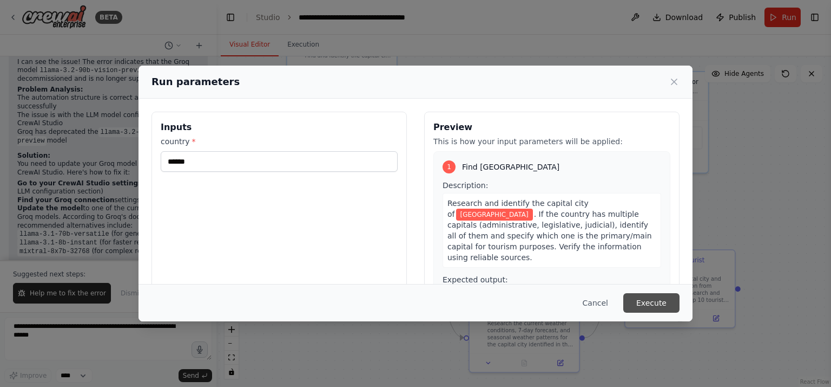
click at [652, 302] on button "Execute" at bounding box center [652, 302] width 56 height 19
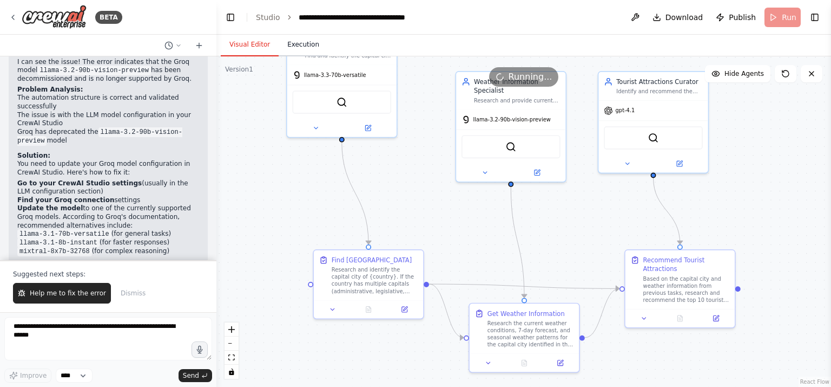
click at [297, 41] on button "Execution" at bounding box center [303, 45] width 49 height 23
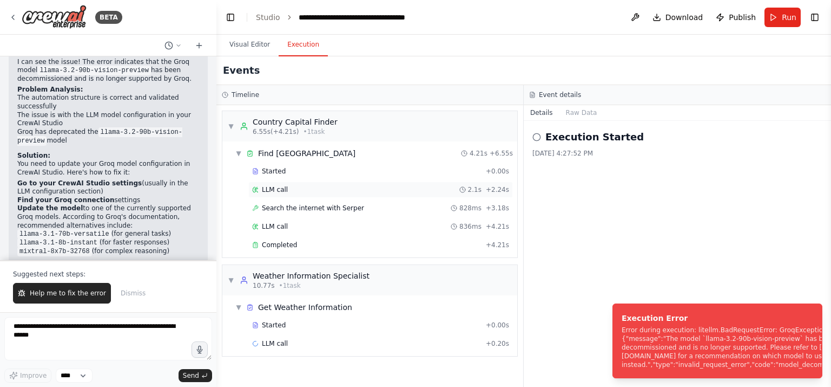
click at [273, 185] on span "LLM call" at bounding box center [275, 189] width 26 height 9
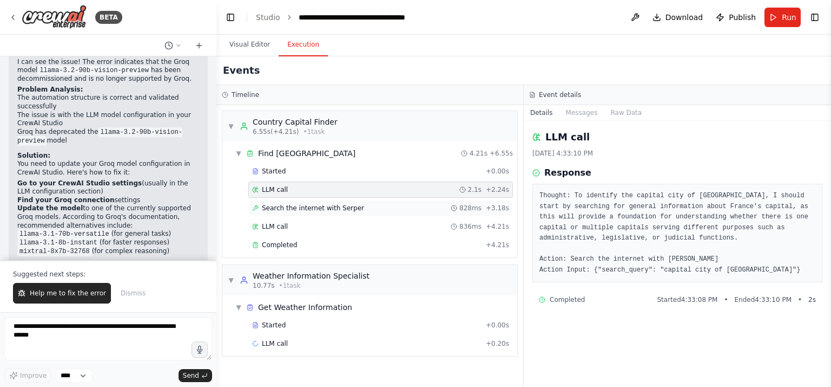
click at [283, 208] on span "Search the internet with Serper" at bounding box center [313, 208] width 102 height 9
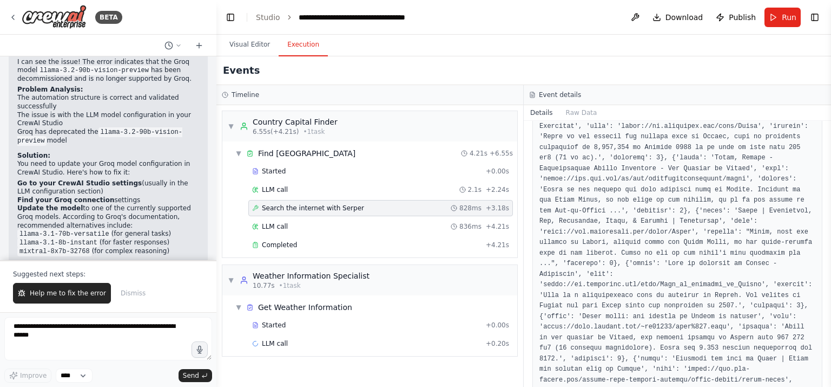
scroll to position [271, 0]
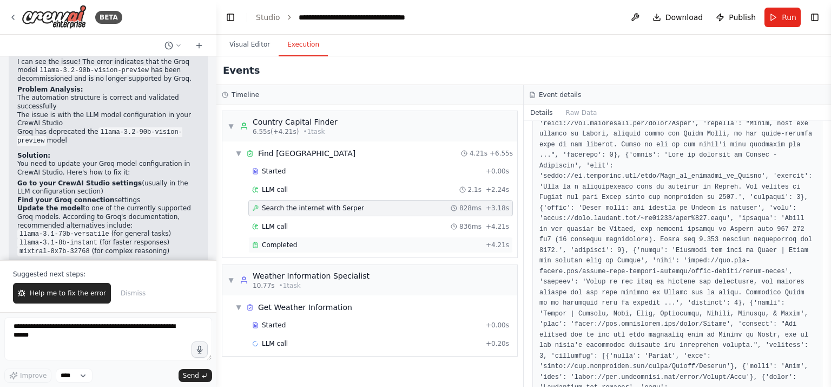
click at [284, 241] on span "Completed" at bounding box center [279, 244] width 35 height 9
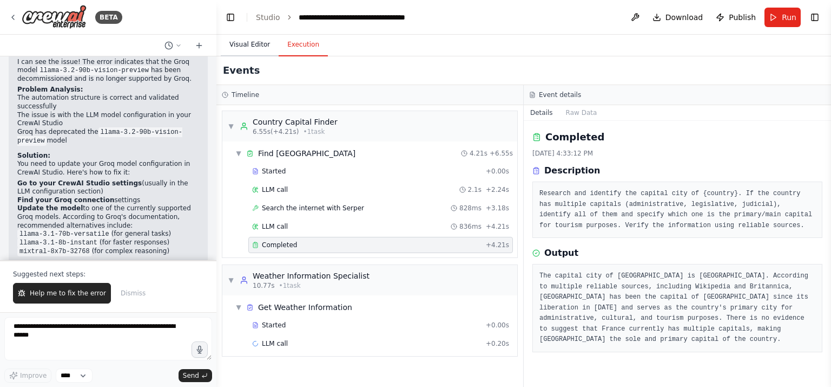
click at [235, 42] on button "Visual Editor" at bounding box center [250, 45] width 58 height 23
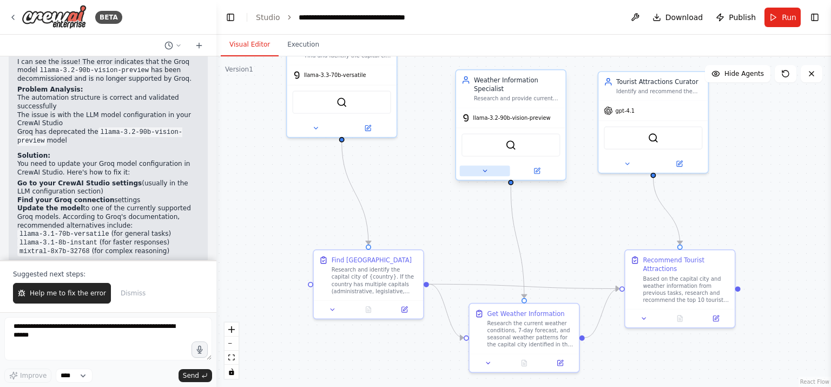
click at [481, 168] on button at bounding box center [485, 170] width 50 height 11
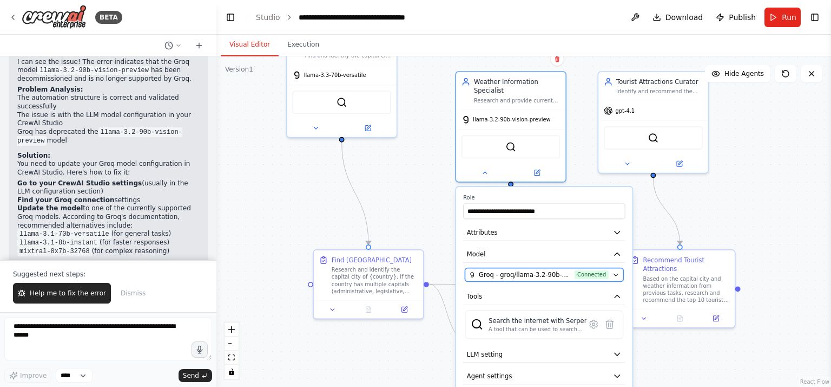
click at [615, 271] on icon "button" at bounding box center [616, 274] width 7 height 7
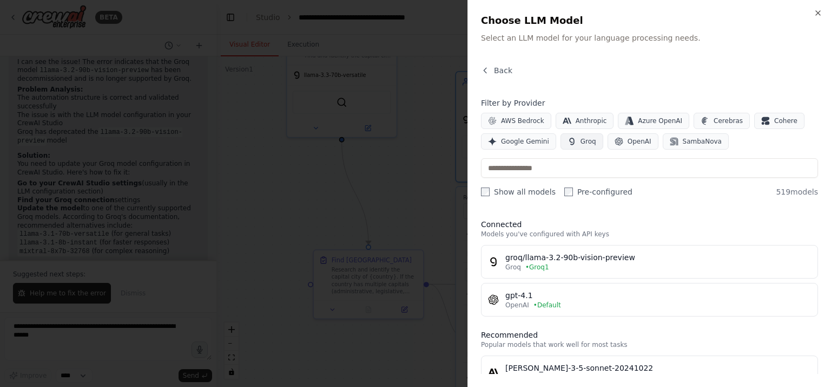
click at [581, 141] on span "Groq" at bounding box center [589, 141] width 16 height 9
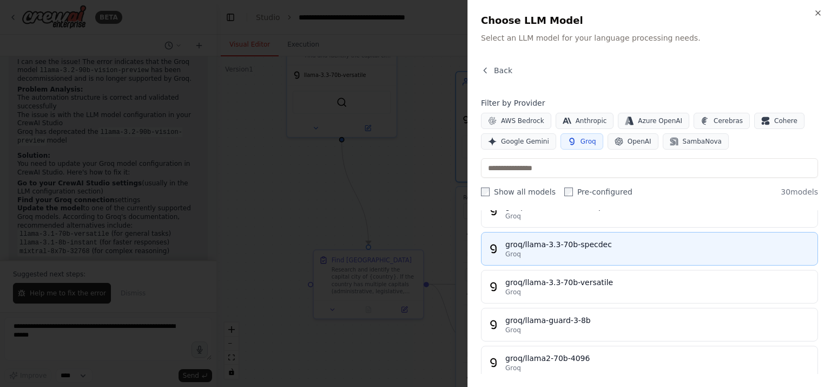
scroll to position [541, 0]
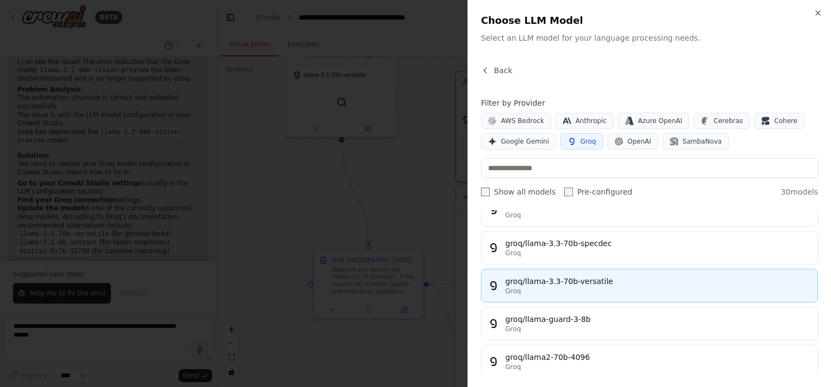
click at [555, 276] on div "groq/llama-3.3-70b-versatile" at bounding box center [659, 281] width 306 height 11
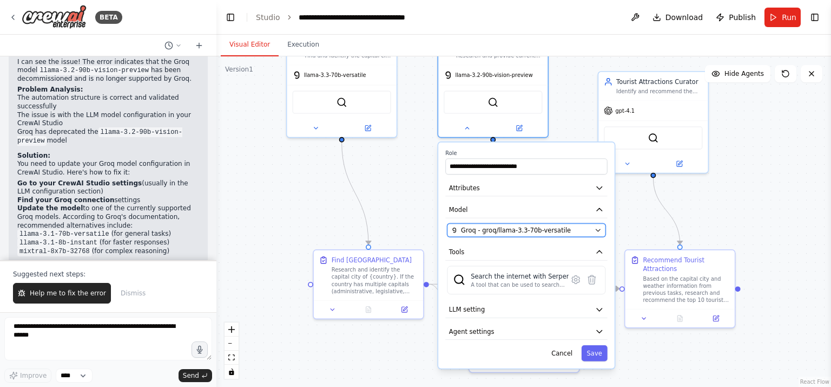
drag, startPoint x: 550, startPoint y: 275, endPoint x: 531, endPoint y: 229, distance: 50.0
click at [531, 228] on span "Groq - groq/llama-3.3-70b-versatile" at bounding box center [516, 230] width 110 height 9
click at [594, 348] on button "Save" at bounding box center [595, 353] width 26 height 16
click at [594, 350] on button "Save" at bounding box center [595, 353] width 26 height 16
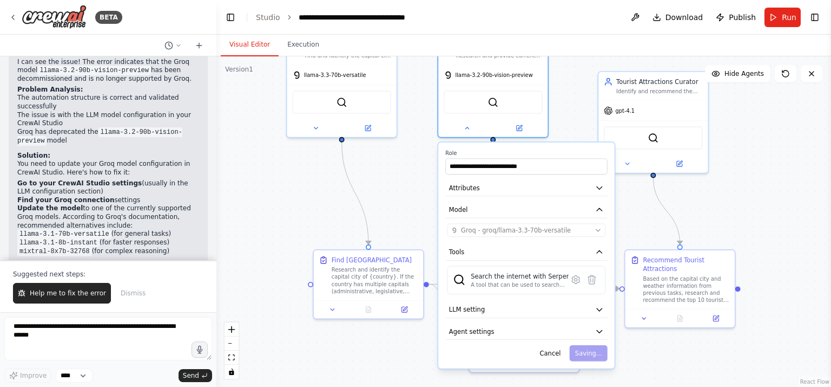
click at [594, 350] on div "Cancel Saving..." at bounding box center [527, 353] width 162 height 16
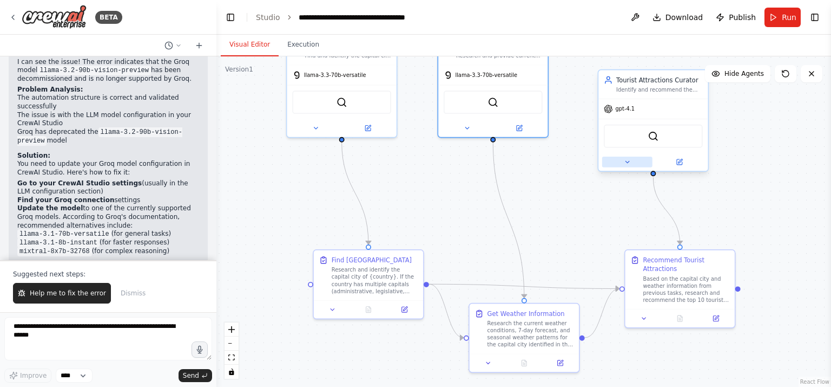
click at [626, 161] on icon at bounding box center [627, 161] width 7 height 7
click at [626, 160] on icon at bounding box center [627, 161] width 7 height 7
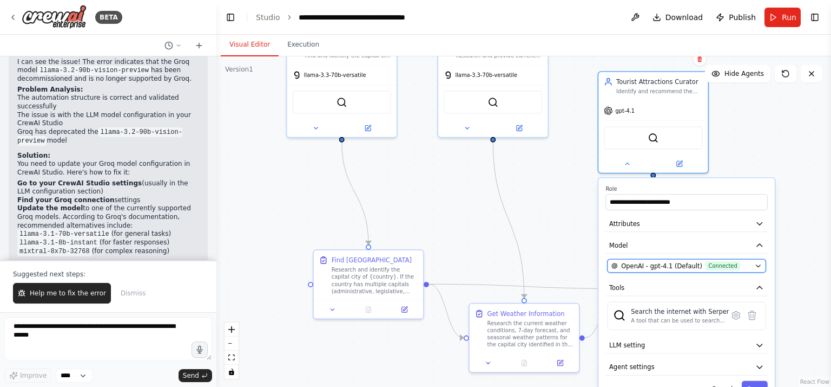
click at [759, 265] on icon "button" at bounding box center [759, 266] width 4 height 2
click at [680, 261] on span "OpenAI - gpt-4.1 (Default)" at bounding box center [661, 265] width 81 height 9
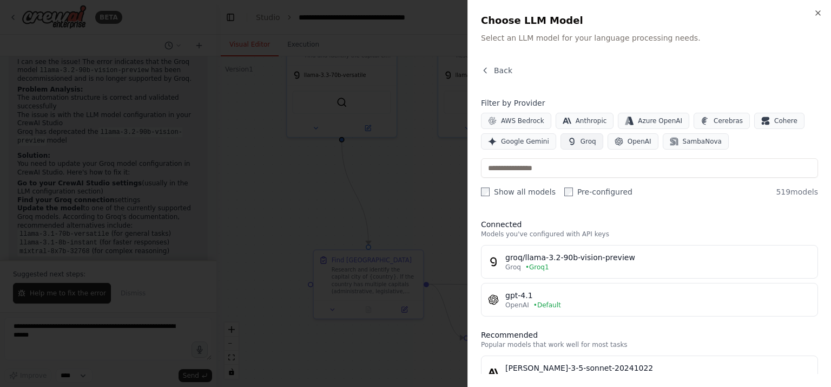
click at [584, 139] on span "Groq" at bounding box center [589, 141] width 16 height 9
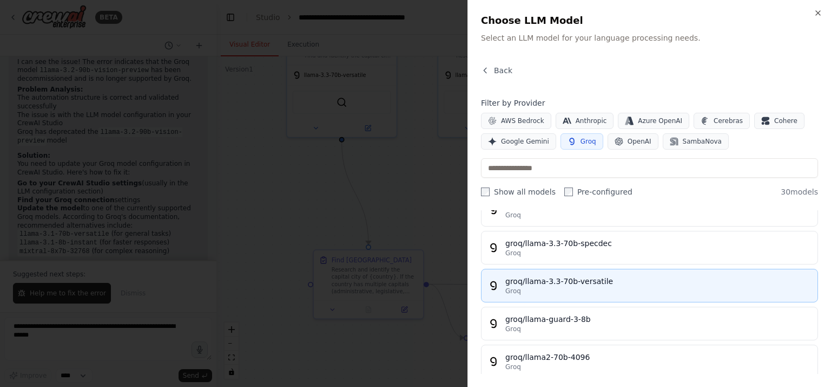
click at [556, 276] on div "groq/llama-3.3-70b-versatile" at bounding box center [659, 281] width 306 height 11
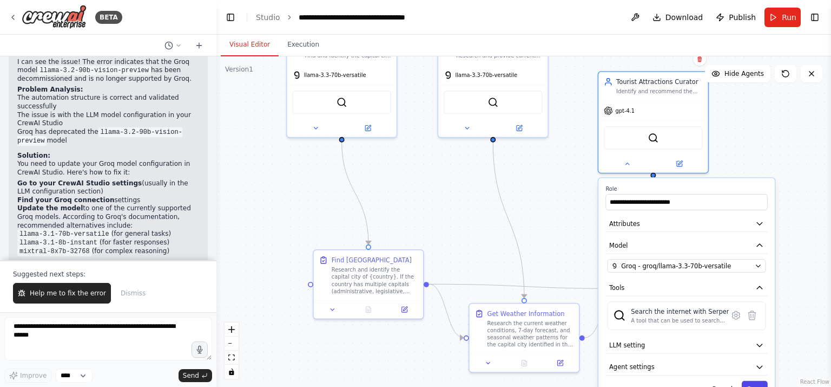
click at [754, 381] on button "Save" at bounding box center [755, 389] width 26 height 16
click at [753, 381] on div "Cancel Saving..." at bounding box center [687, 389] width 162 height 16
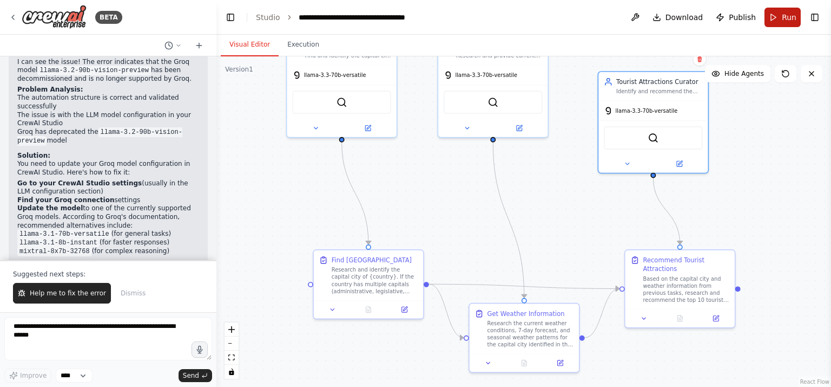
click at [776, 17] on button "Run" at bounding box center [783, 17] width 36 height 19
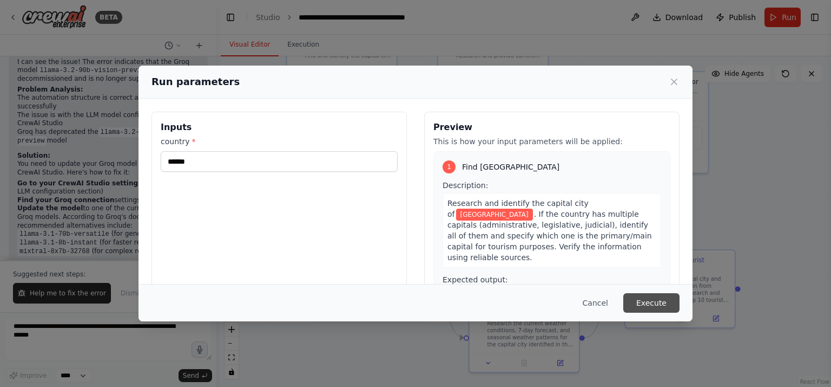
click at [653, 300] on button "Execute" at bounding box center [652, 302] width 56 height 19
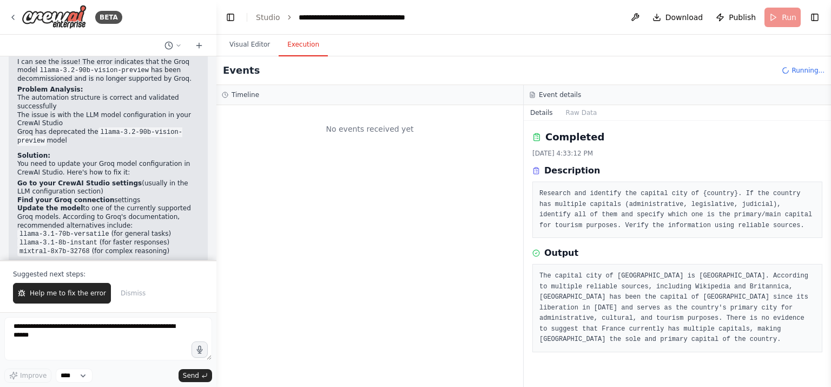
click at [292, 41] on button "Execution" at bounding box center [303, 45] width 49 height 23
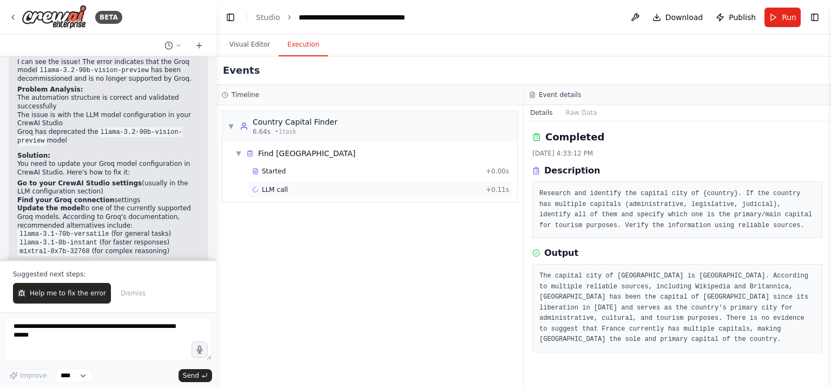
click at [271, 188] on span "LLM call" at bounding box center [275, 189] width 26 height 9
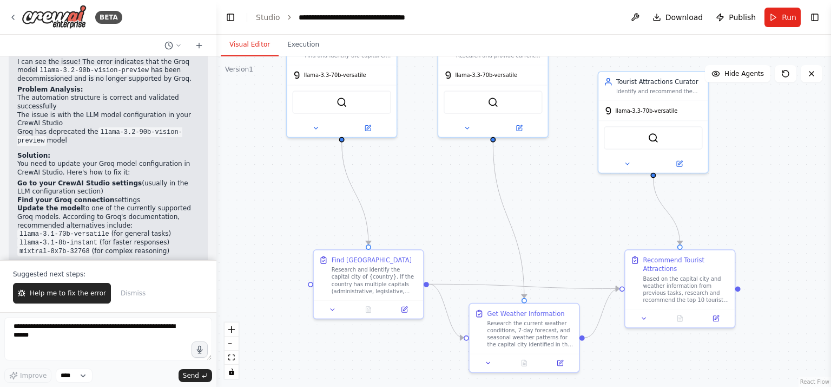
click at [247, 42] on button "Visual Editor" at bounding box center [250, 45] width 58 height 23
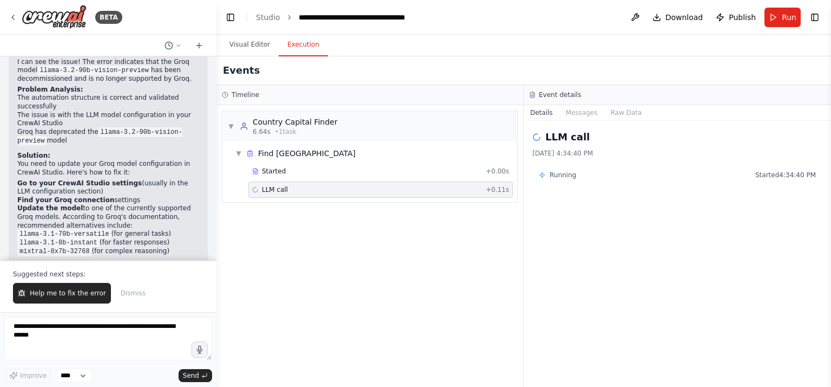
click at [290, 43] on button "Execution" at bounding box center [303, 45] width 49 height 23
drag, startPoint x: 556, startPoint y: 177, endPoint x: 545, endPoint y: 158, distance: 22.1
click at [556, 177] on span "Running" at bounding box center [563, 175] width 27 height 9
click at [543, 134] on div "LLM call" at bounding box center [678, 136] width 290 height 15
click at [779, 16] on button "Run" at bounding box center [783, 17] width 36 height 19
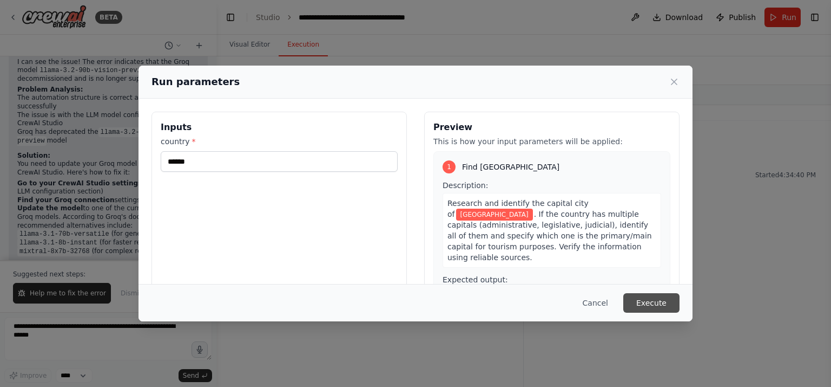
click at [654, 300] on button "Execute" at bounding box center [652, 302] width 56 height 19
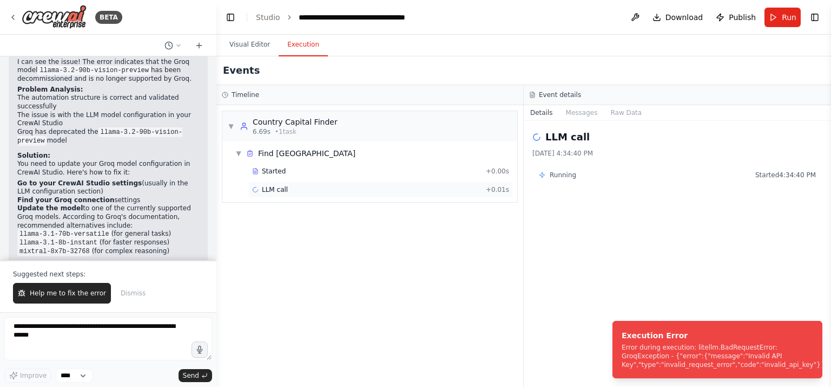
click at [274, 188] on span "LLM call" at bounding box center [275, 189] width 26 height 9
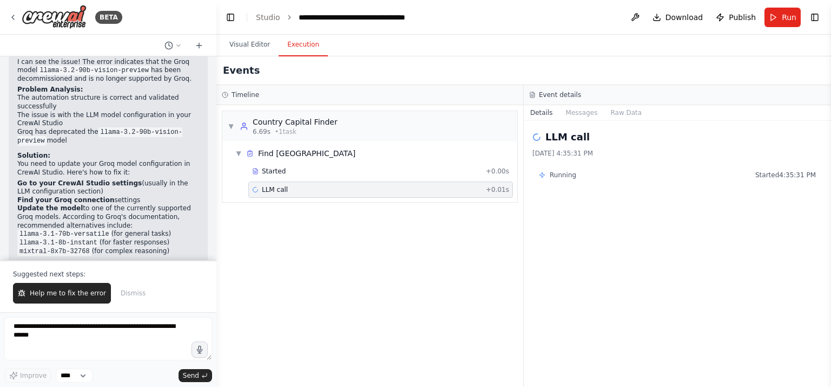
click at [275, 187] on span "LLM call" at bounding box center [275, 189] width 26 height 9
click at [275, 188] on span "LLM call" at bounding box center [275, 189] width 26 height 9
click at [266, 187] on span "LLM call" at bounding box center [275, 189] width 26 height 9
click at [266, 168] on span "Started" at bounding box center [274, 171] width 24 height 9
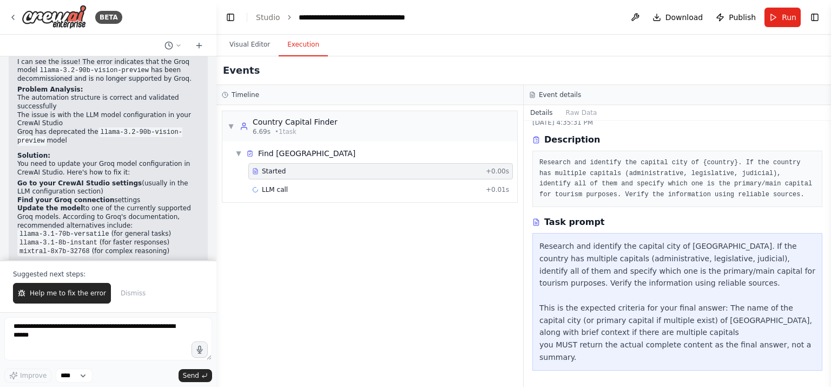
scroll to position [0, 0]
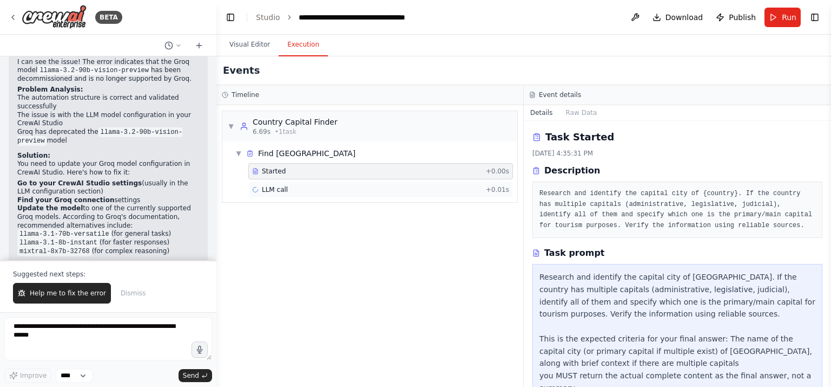
click at [273, 186] on span "LLM call" at bounding box center [275, 189] width 26 height 9
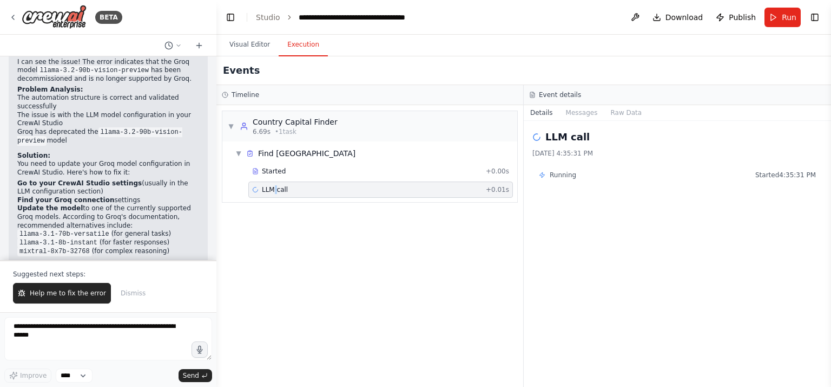
click at [273, 186] on span "LLM call" at bounding box center [275, 189] width 26 height 9
click at [273, 187] on span "LLM call" at bounding box center [275, 189] width 26 height 9
click at [578, 110] on button "Messages" at bounding box center [582, 112] width 45 height 15
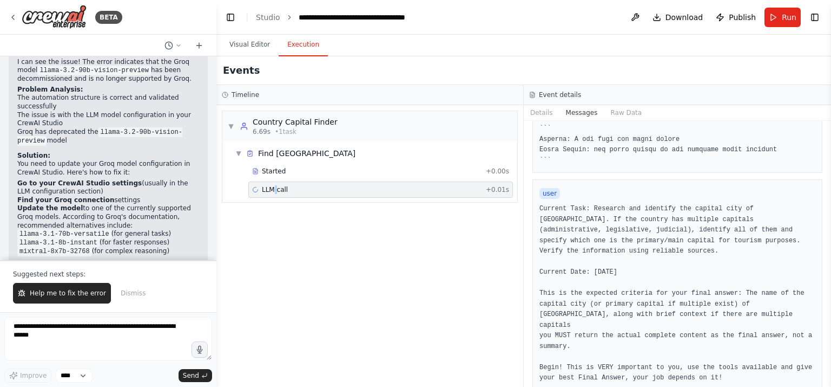
scroll to position [391, 0]
click at [613, 110] on button "Raw Data" at bounding box center [626, 112] width 44 height 15
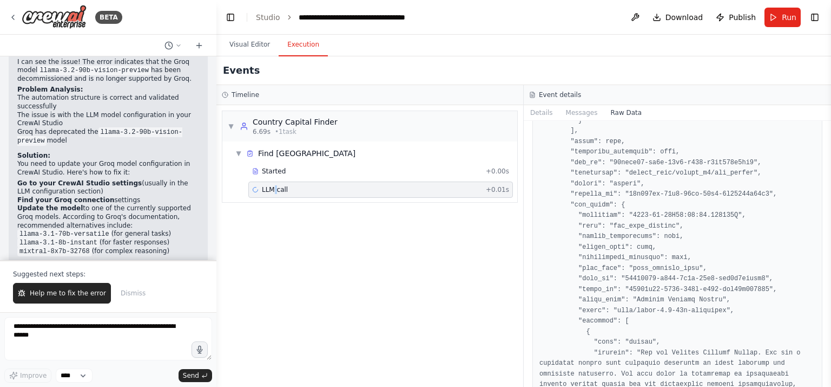
scroll to position [1852, 0]
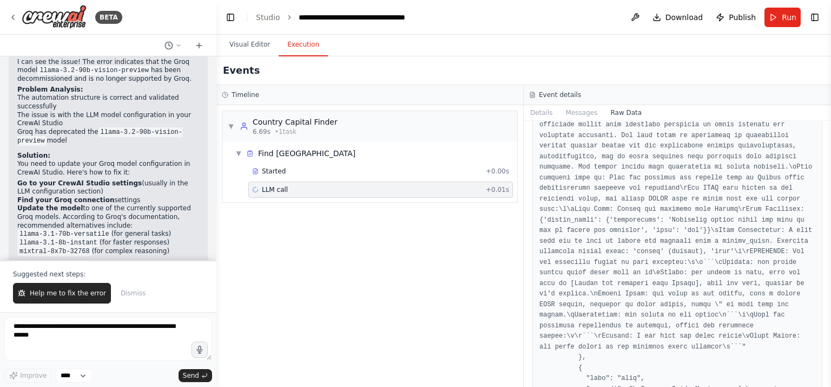
scroll to position [1434, 0]
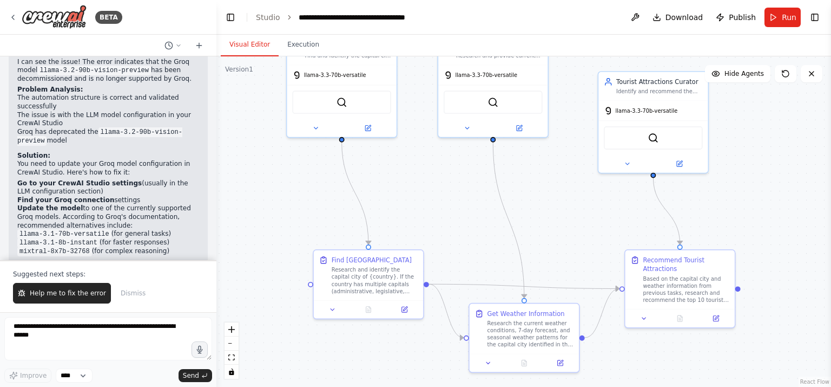
click at [246, 42] on button "Visual Editor" at bounding box center [250, 45] width 58 height 23
click at [315, 127] on icon at bounding box center [315, 126] width 7 height 7
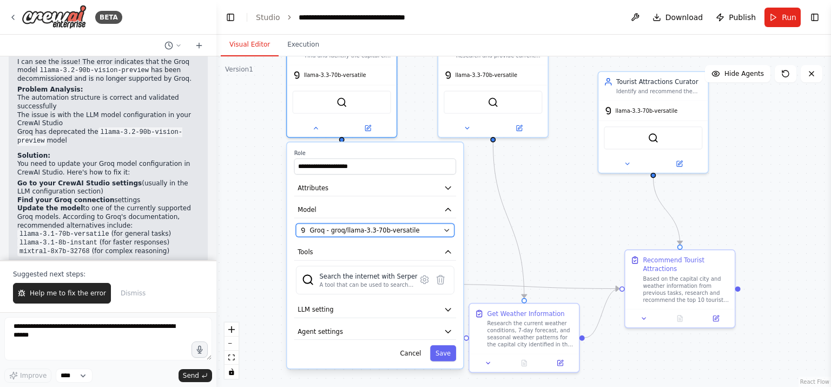
click at [446, 227] on icon "button" at bounding box center [446, 229] width 7 height 7
click at [397, 226] on span "Groq - groq/llama-3.3-70b-versatile" at bounding box center [365, 230] width 110 height 9
click at [391, 227] on span "Groq - groq/llama-3.3-70b-versatile" at bounding box center [365, 230] width 110 height 9
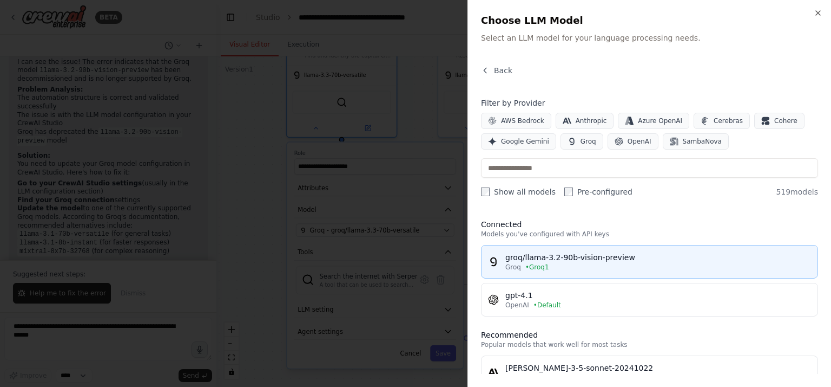
click at [553, 256] on div "groq/llama-3.2-90b-vision-preview" at bounding box center [659, 257] width 306 height 11
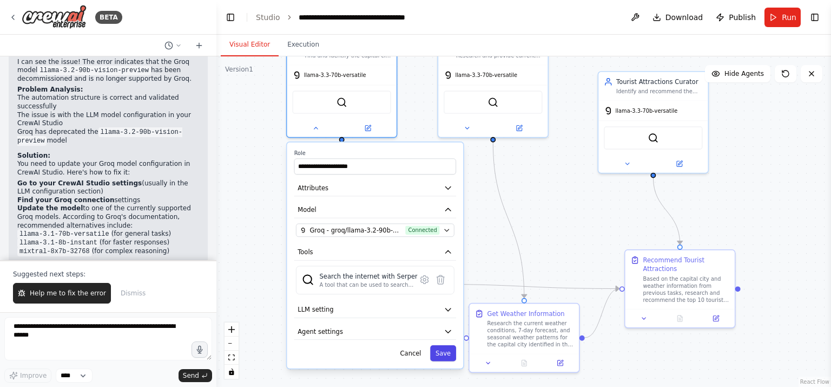
click at [446, 350] on button "Save" at bounding box center [443, 353] width 26 height 16
click at [445, 352] on button "Save" at bounding box center [443, 353] width 26 height 16
click at [445, 352] on div "Cancel Saving..." at bounding box center [375, 353] width 162 height 16
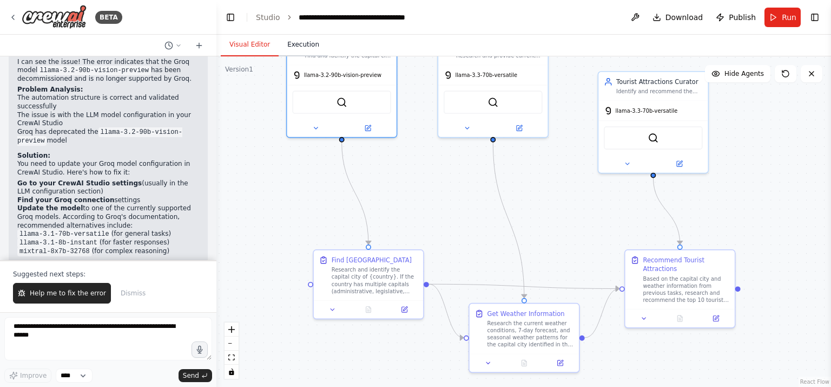
click at [294, 44] on button "Execution" at bounding box center [303, 45] width 49 height 23
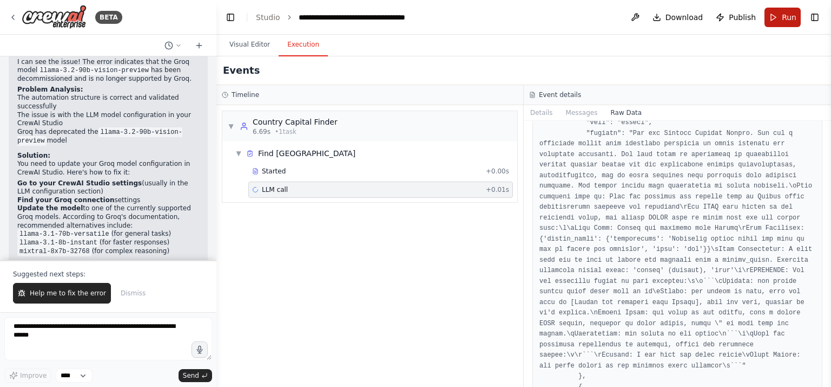
click at [783, 19] on span "Run" at bounding box center [789, 17] width 15 height 11
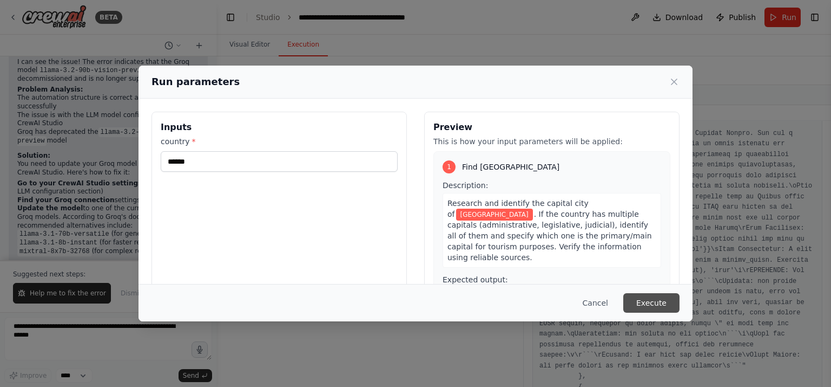
click at [651, 304] on button "Execute" at bounding box center [652, 302] width 56 height 19
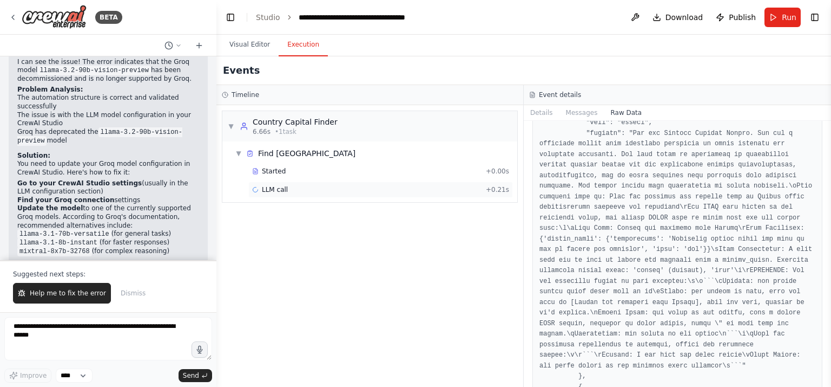
click at [273, 188] on span "LLM call" at bounding box center [275, 189] width 26 height 9
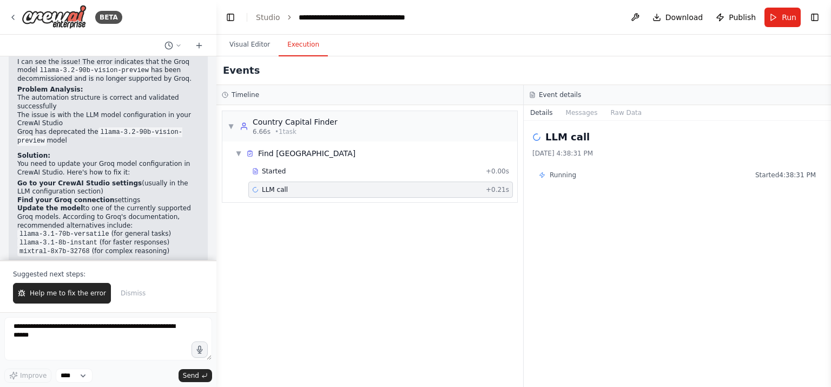
click at [273, 188] on span "LLM call" at bounding box center [275, 189] width 26 height 9
click at [241, 42] on button "Visual Editor" at bounding box center [250, 45] width 58 height 23
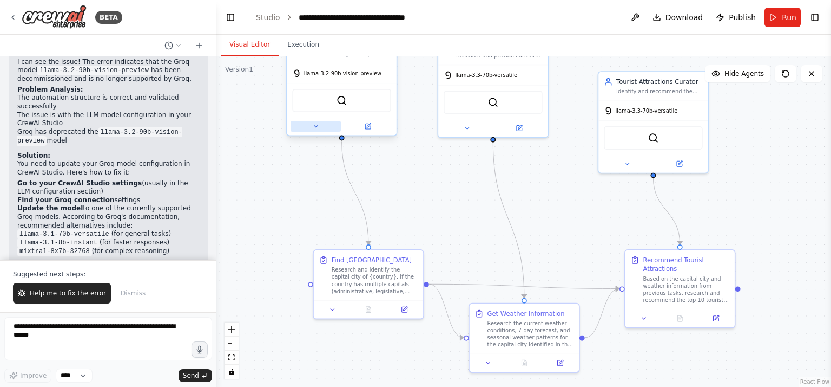
click at [319, 127] on icon at bounding box center [315, 126] width 7 height 7
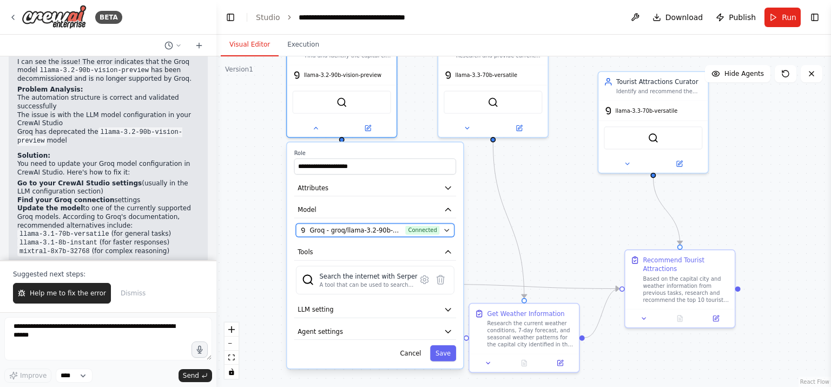
click at [387, 227] on span "Groq - groq/llama-3.2-90b-vision-preview (Groq1)" at bounding box center [356, 230] width 93 height 9
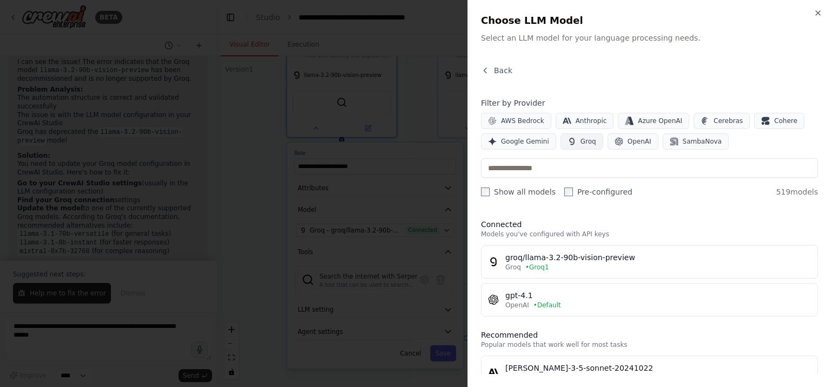
click at [581, 140] on span "Groq" at bounding box center [589, 141] width 16 height 9
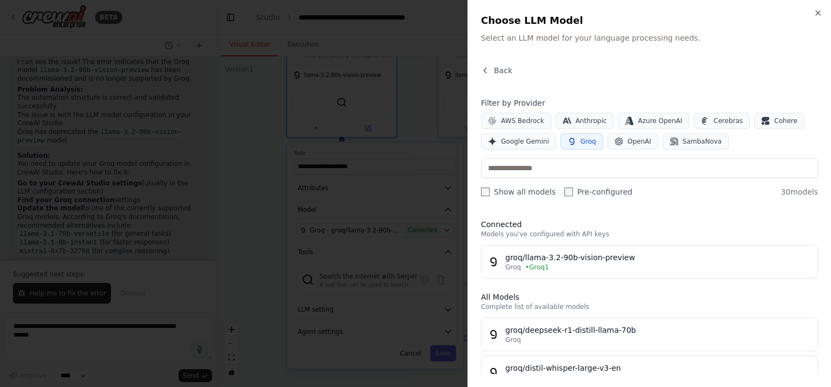
click at [581, 140] on span "Groq" at bounding box center [589, 141] width 16 height 9
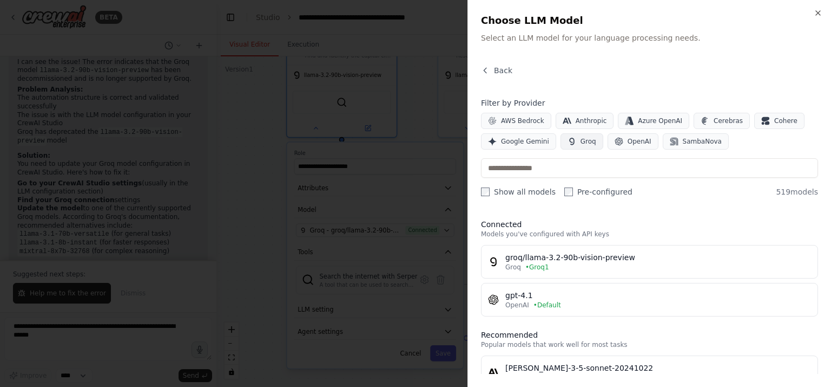
click at [581, 141] on span "Groq" at bounding box center [589, 141] width 16 height 9
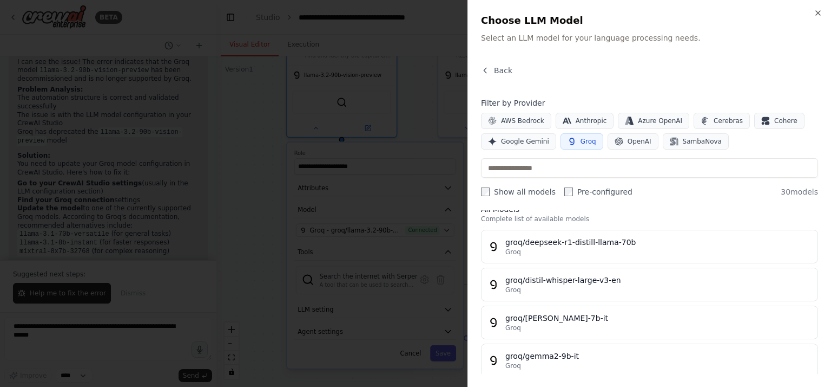
scroll to position [44, 0]
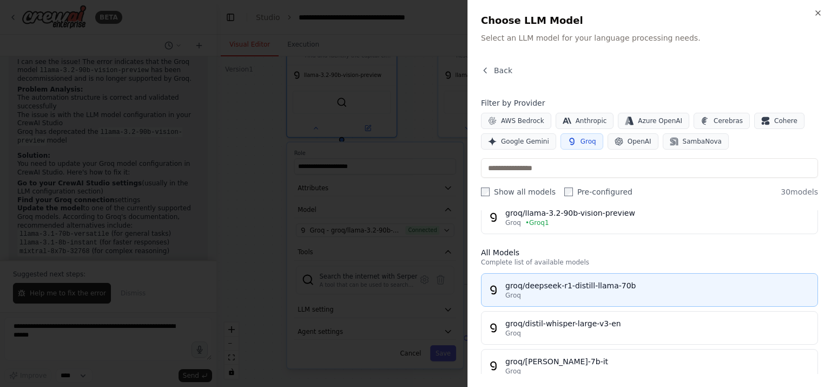
click at [575, 283] on div "groq/deepseek-r1-distill-llama-70b" at bounding box center [659, 285] width 306 height 11
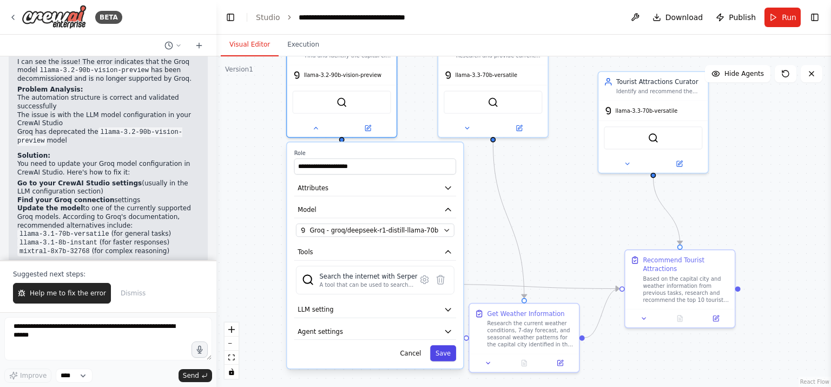
click at [448, 353] on button "Save" at bounding box center [443, 353] width 26 height 16
click at [448, 352] on button "Save" at bounding box center [443, 353] width 26 height 16
click at [444, 352] on button "Save" at bounding box center [443, 353] width 26 height 16
click at [443, 350] on button "Save" at bounding box center [443, 353] width 26 height 16
click at [443, 350] on div "Cancel Saving..." at bounding box center [375, 353] width 162 height 16
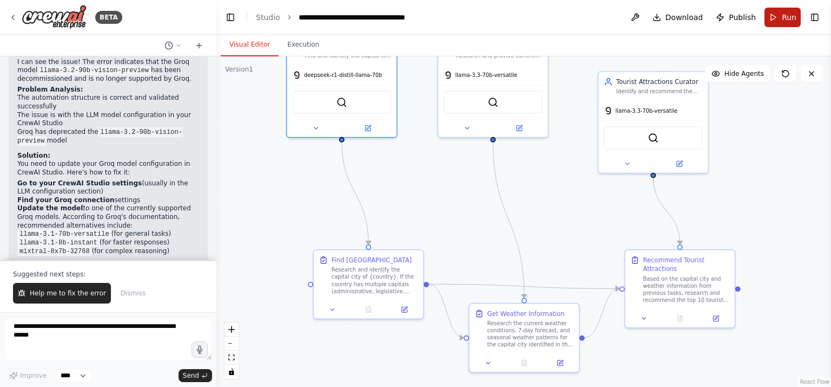
click at [771, 15] on button "Run" at bounding box center [783, 17] width 36 height 19
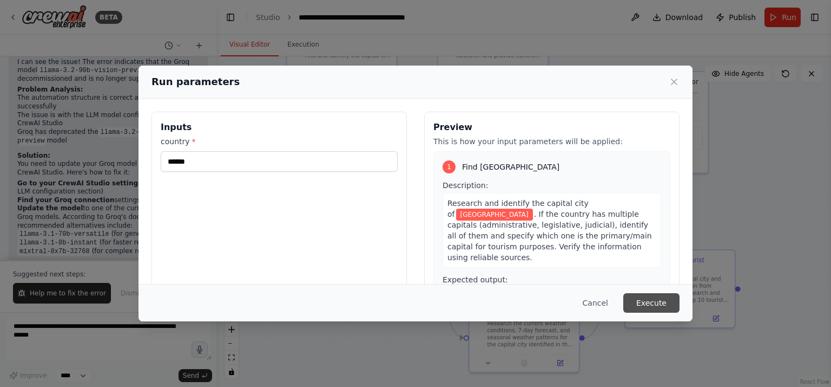
click at [647, 300] on button "Execute" at bounding box center [652, 302] width 56 height 19
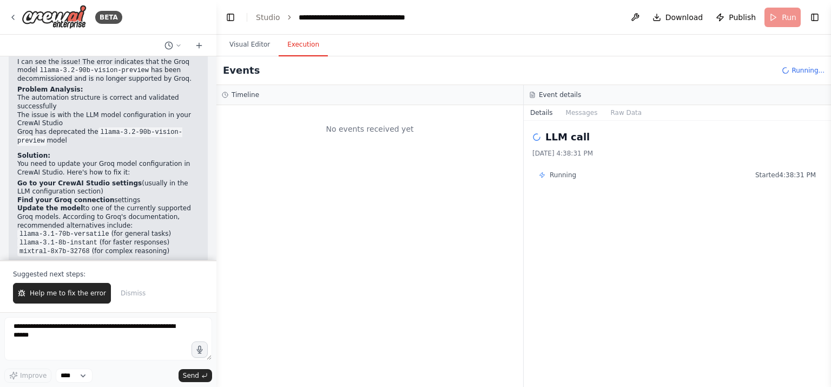
click at [292, 44] on button "Execution" at bounding box center [303, 45] width 49 height 23
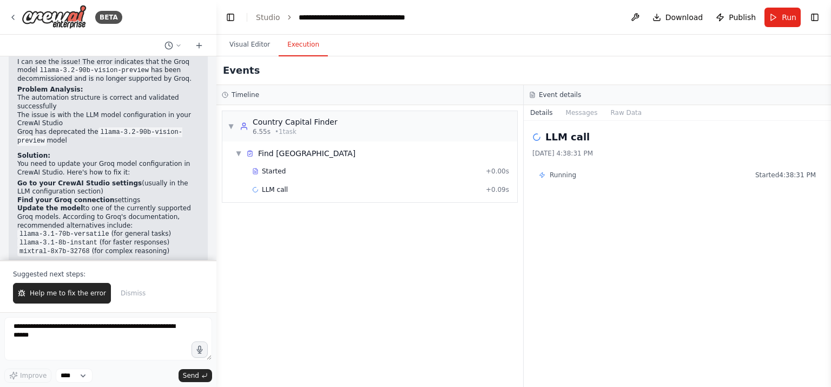
click at [212, 225] on div at bounding box center [214, 193] width 4 height 387
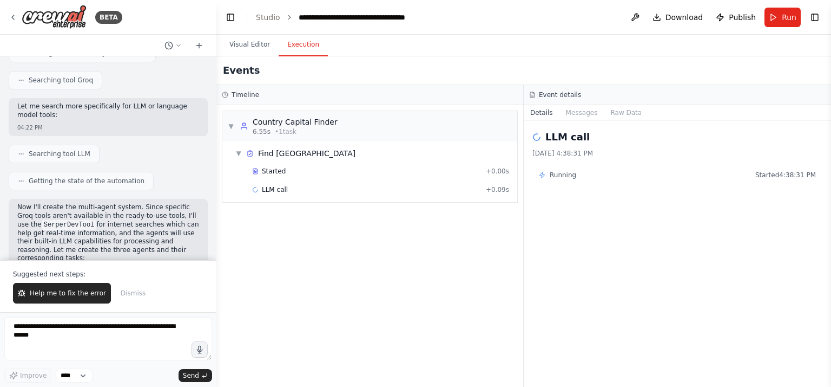
scroll to position [0, 0]
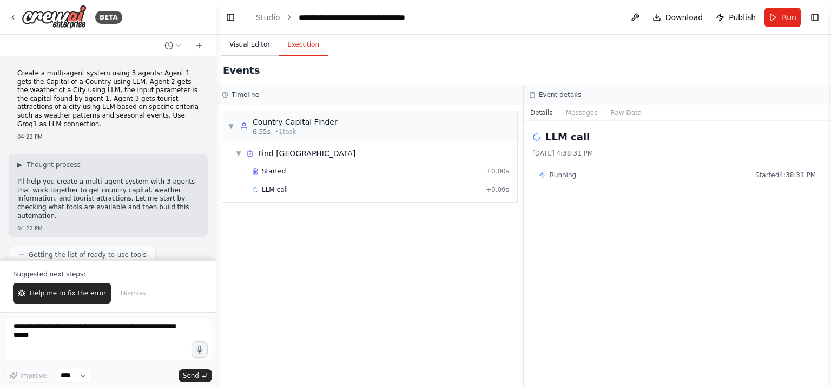
click at [246, 42] on button "Visual Editor" at bounding box center [250, 45] width 58 height 23
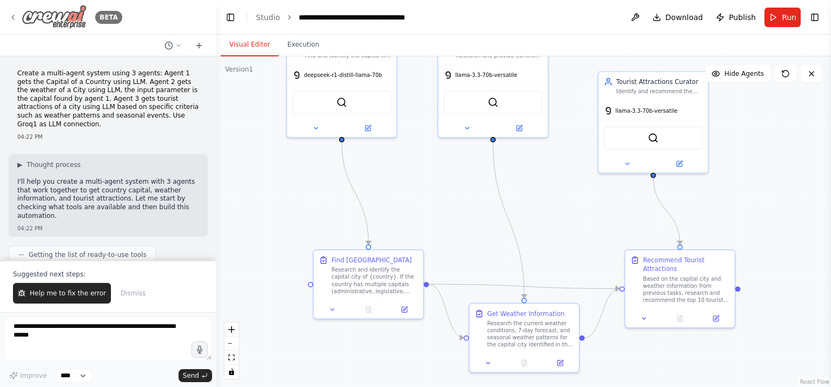
click at [70, 18] on img at bounding box center [54, 17] width 65 height 24
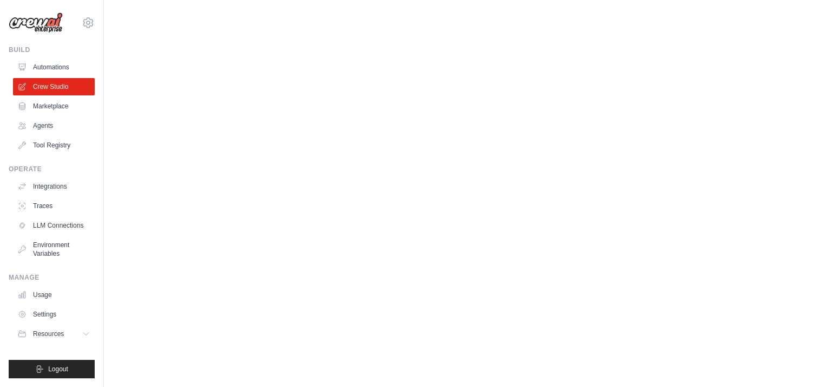
click at [278, 169] on body "[PERSON_NAME][EMAIL_ADDRESS][PERSON_NAME][DOMAIN_NAME] Settings Build Automatio…" at bounding box center [415, 193] width 831 height 387
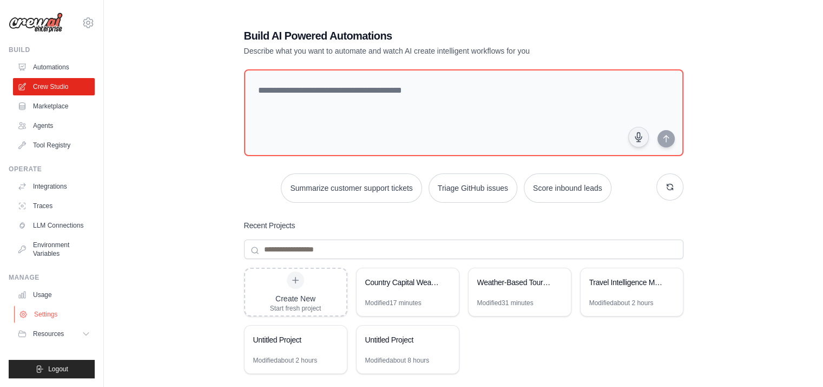
click at [43, 309] on link "Settings" at bounding box center [55, 313] width 82 height 17
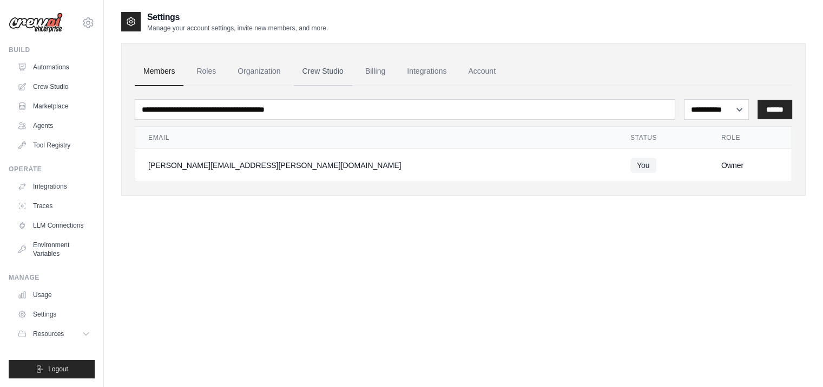
click at [312, 66] on link "Crew Studio" at bounding box center [323, 71] width 58 height 29
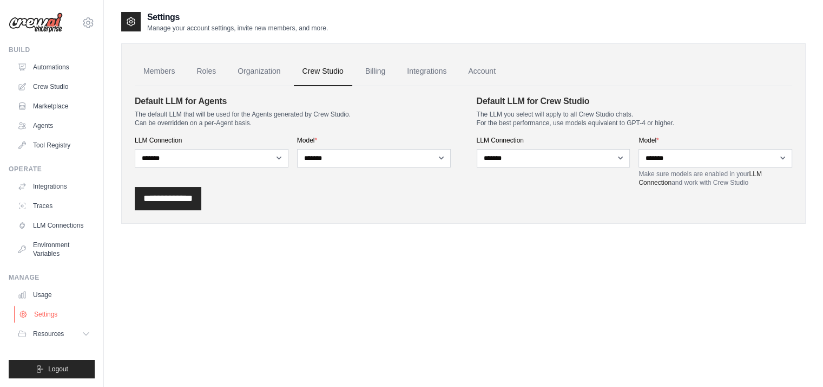
click at [49, 316] on link "Settings" at bounding box center [55, 313] width 82 height 17
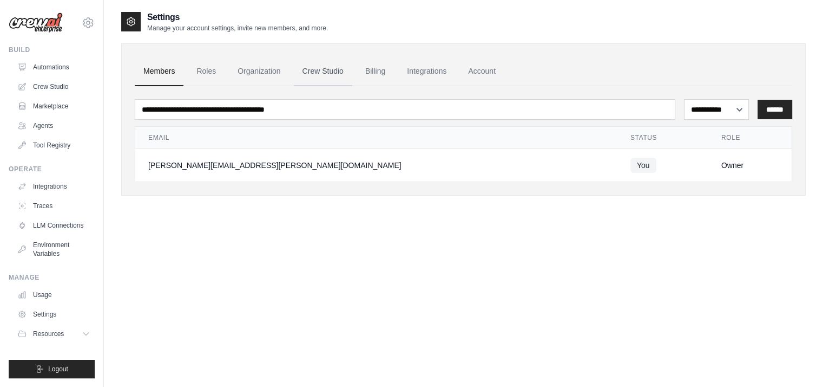
click at [319, 68] on link "Crew Studio" at bounding box center [323, 71] width 58 height 29
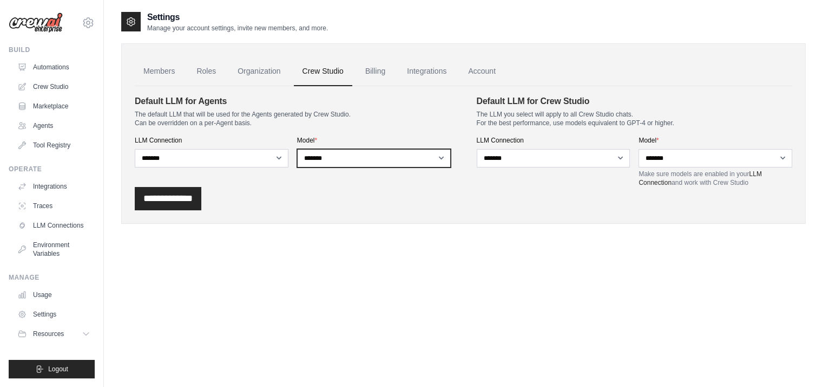
click at [441, 155] on select "**********" at bounding box center [374, 158] width 154 height 18
select select
click at [297, 149] on select "**********" at bounding box center [374, 158] width 154 height 18
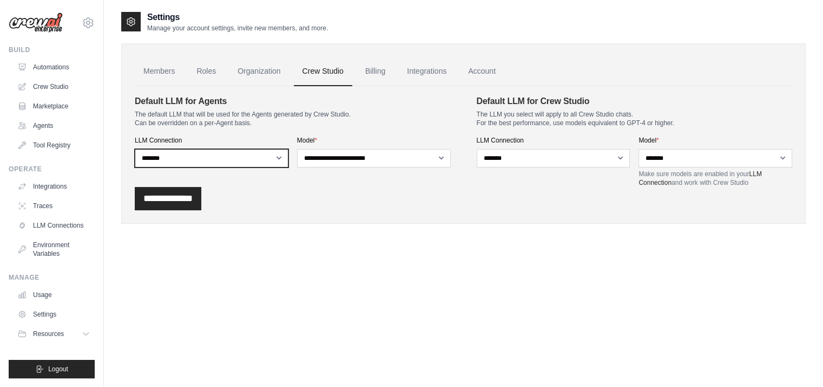
click at [278, 156] on select "**********" at bounding box center [212, 158] width 154 height 18
select select "******"
click at [135, 149] on select "**********" at bounding box center [212, 158] width 154 height 18
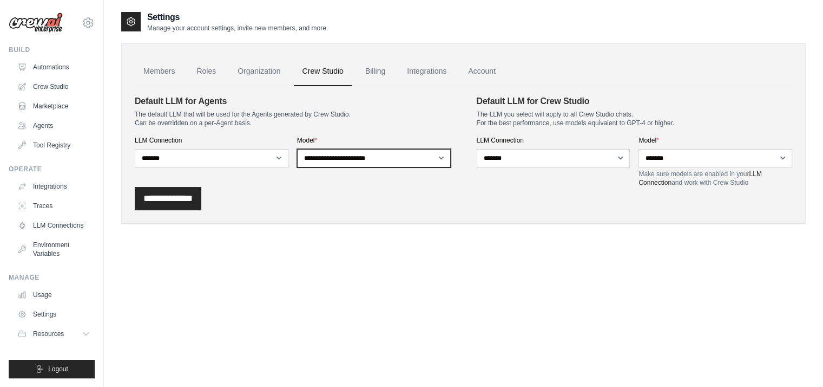
click at [441, 154] on select "**********" at bounding box center [374, 158] width 154 height 18
select select "**********"
click at [297, 149] on select "**********" at bounding box center [374, 158] width 154 height 18
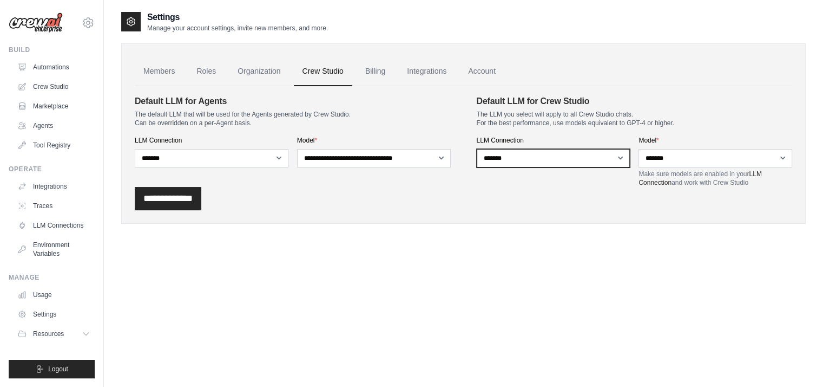
click at [622, 156] on select "**********" at bounding box center [554, 158] width 154 height 18
select select
click at [477, 149] on select "**********" at bounding box center [554, 158] width 154 height 18
click at [619, 159] on select "**********" at bounding box center [554, 158] width 154 height 18
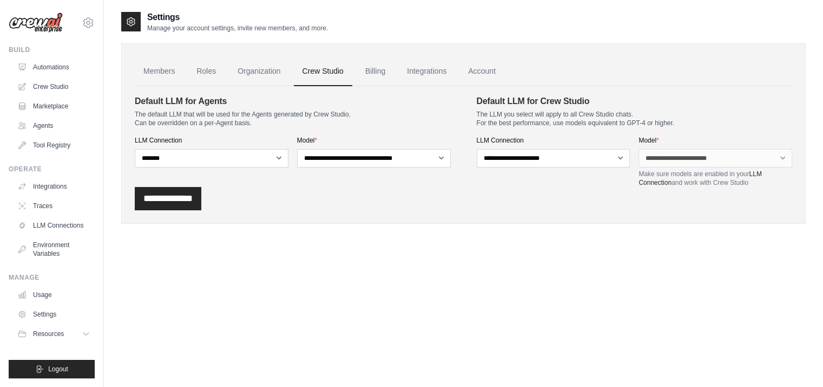
click at [321, 73] on link "Crew Studio" at bounding box center [323, 71] width 58 height 29
click at [91, 22] on icon at bounding box center [88, 22] width 13 height 13
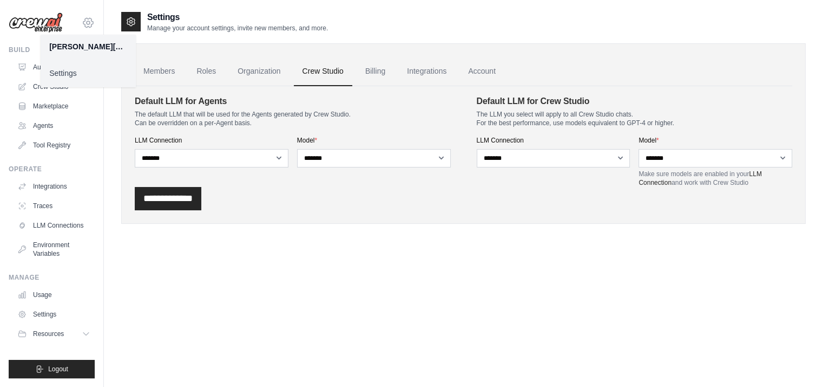
click at [88, 23] on icon at bounding box center [88, 22] width 13 height 13
click at [85, 21] on icon at bounding box center [88, 22] width 10 height 9
click at [68, 74] on link "Settings" at bounding box center [88, 72] width 95 height 19
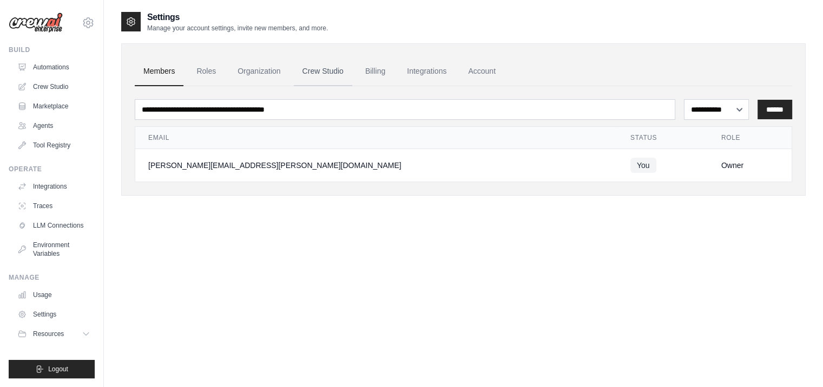
click at [321, 69] on link "Crew Studio" at bounding box center [323, 71] width 58 height 29
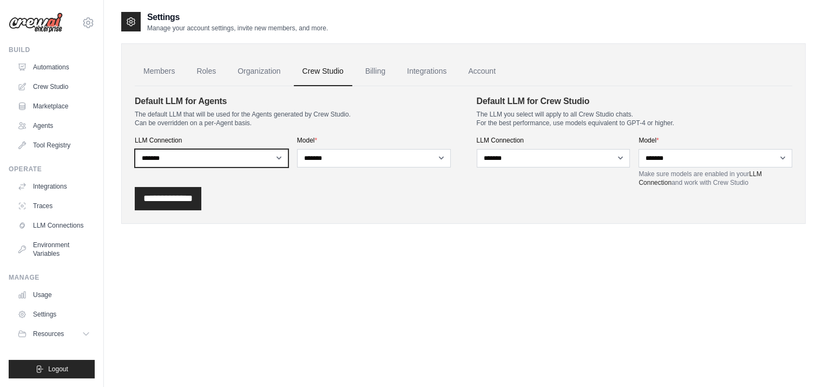
click at [279, 155] on select "**********" at bounding box center [212, 158] width 154 height 18
click at [47, 84] on link "Crew Studio" at bounding box center [55, 86] width 82 height 17
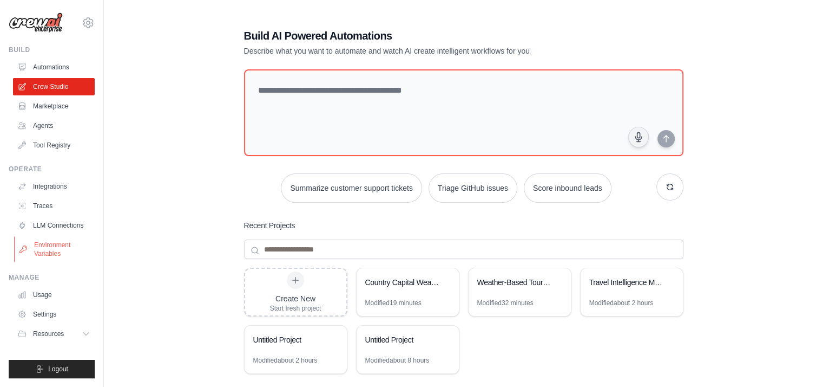
click at [49, 246] on link "Environment Variables" at bounding box center [55, 249] width 82 height 26
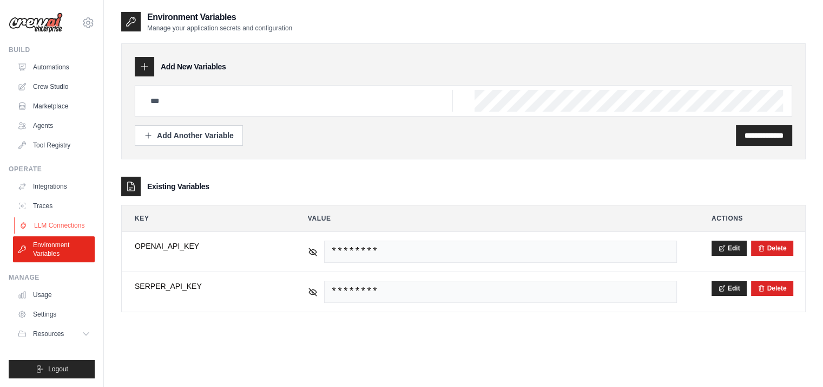
click at [64, 224] on link "LLM Connections" at bounding box center [55, 225] width 82 height 17
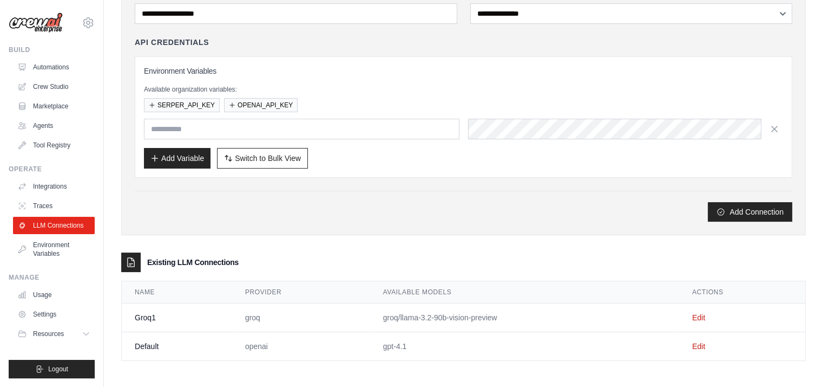
scroll to position [97, 0]
click at [700, 309] on td "Edit" at bounding box center [742, 317] width 126 height 29
click at [698, 343] on link "Edit" at bounding box center [698, 345] width 13 height 9
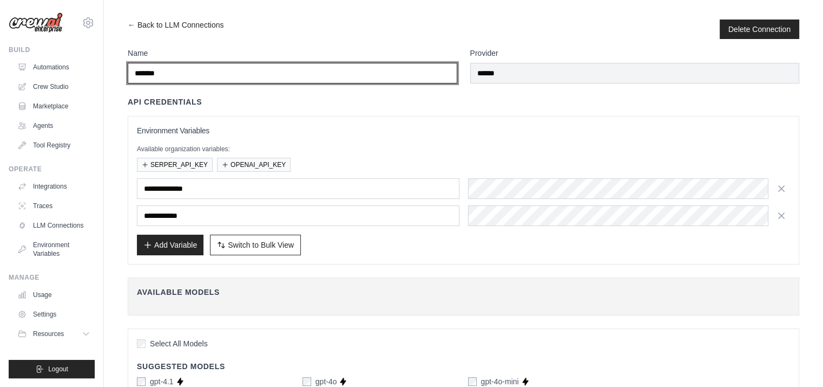
click at [169, 74] on input "*******" at bounding box center [293, 73] width 330 height 21
drag, startPoint x: 167, startPoint y: 74, endPoint x: 120, endPoint y: 69, distance: 47.3
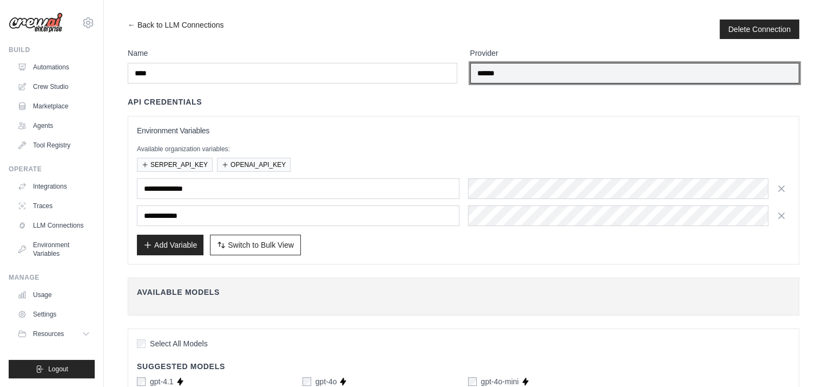
click at [515, 75] on input "******" at bounding box center [635, 73] width 330 height 21
click at [534, 75] on input "******" at bounding box center [635, 73] width 330 height 21
click at [523, 70] on input "******" at bounding box center [635, 73] width 330 height 21
click at [518, 77] on input "******" at bounding box center [635, 73] width 330 height 21
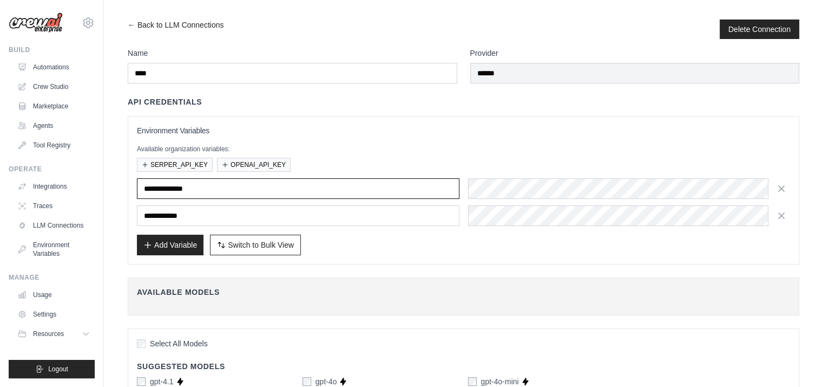
click at [214, 185] on input "**********" at bounding box center [298, 188] width 323 height 21
click at [782, 188] on icon "button" at bounding box center [781, 187] width 5 height 5
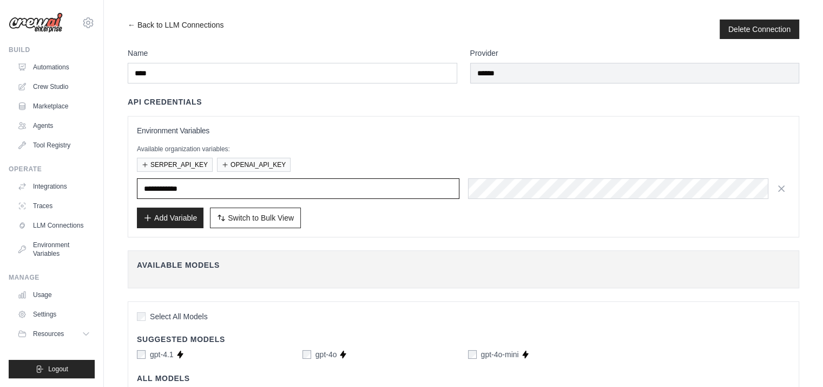
click at [226, 184] on input "**********" at bounding box center [298, 188] width 323 height 21
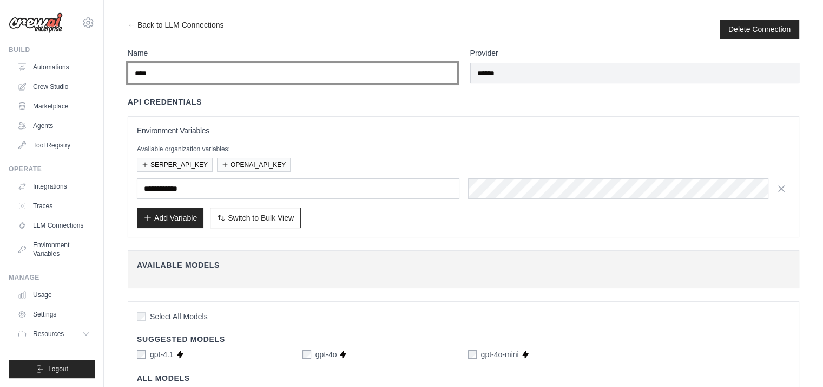
click at [197, 81] on input "****" at bounding box center [293, 73] width 330 height 21
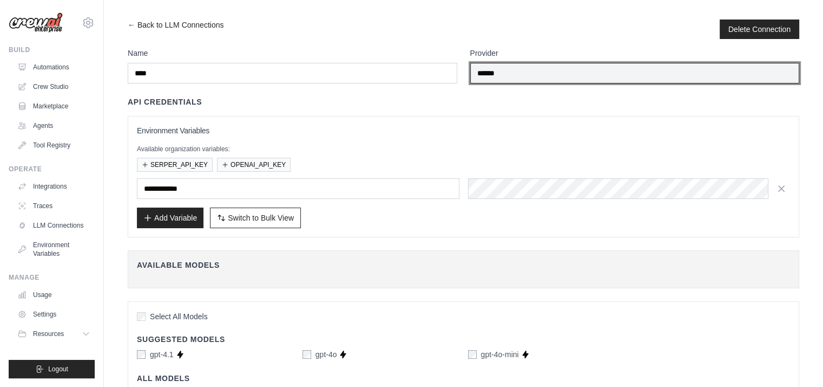
click at [502, 70] on input "******" at bounding box center [635, 73] width 330 height 21
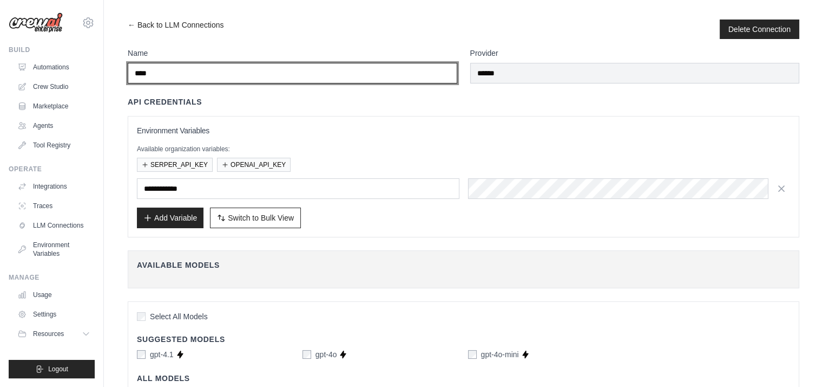
click at [162, 73] on input "****" at bounding box center [293, 73] width 330 height 21
type input "*****"
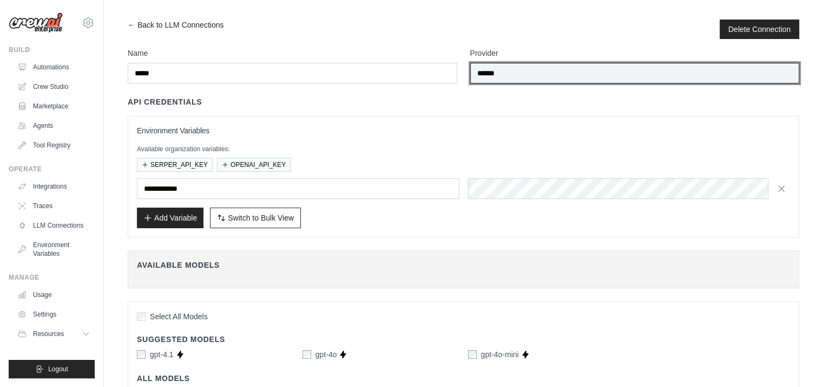
click at [543, 80] on input "******" at bounding box center [635, 73] width 330 height 21
click at [520, 73] on input "******" at bounding box center [635, 73] width 330 height 21
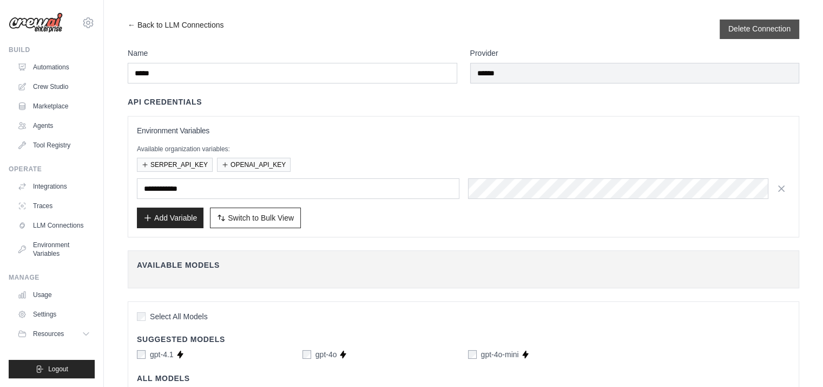
click at [734, 24] on button "Delete Connection" at bounding box center [760, 28] width 62 height 11
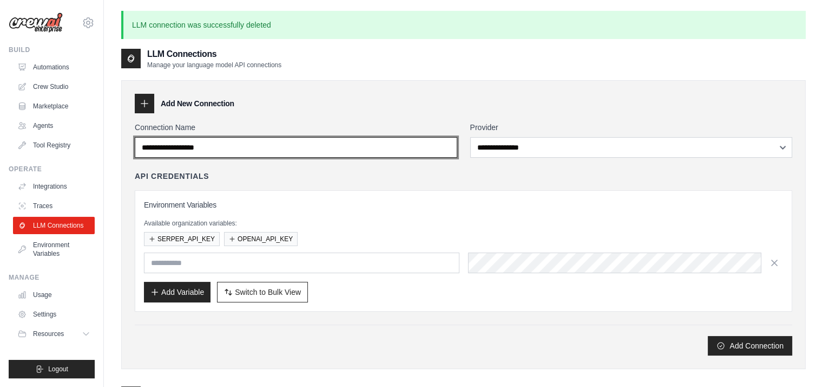
click at [229, 147] on input "Connection Name" at bounding box center [296, 147] width 323 height 21
type input "*******"
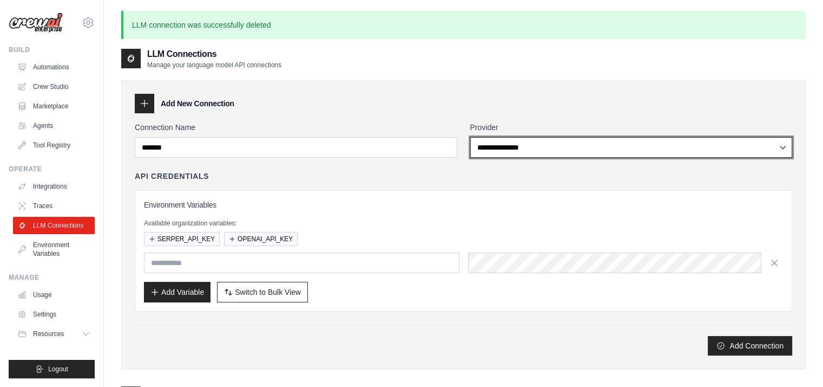
click at [520, 145] on select "**********" at bounding box center [631, 147] width 323 height 21
select select "****"
click at [470, 137] on select "**********" at bounding box center [631, 147] width 323 height 21
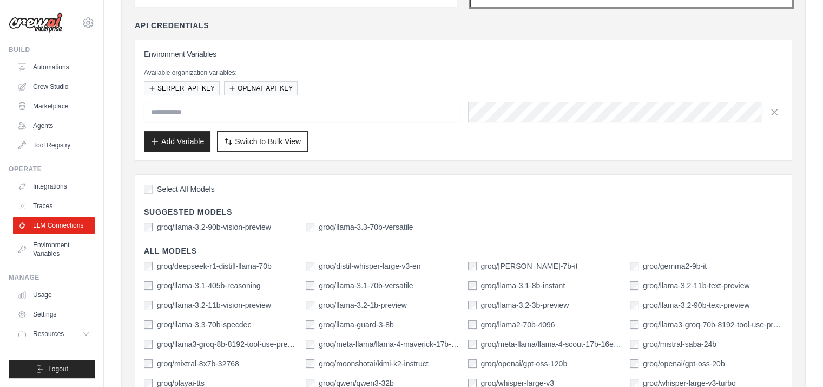
scroll to position [217, 0]
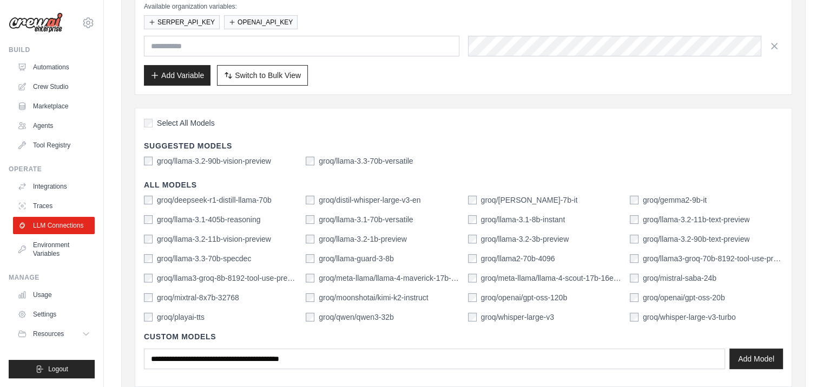
click at [554, 108] on div "Select All Models Suggested Models groq/llama-3.2-90b-vision-preview groq/llama…" at bounding box center [464, 247] width 658 height 279
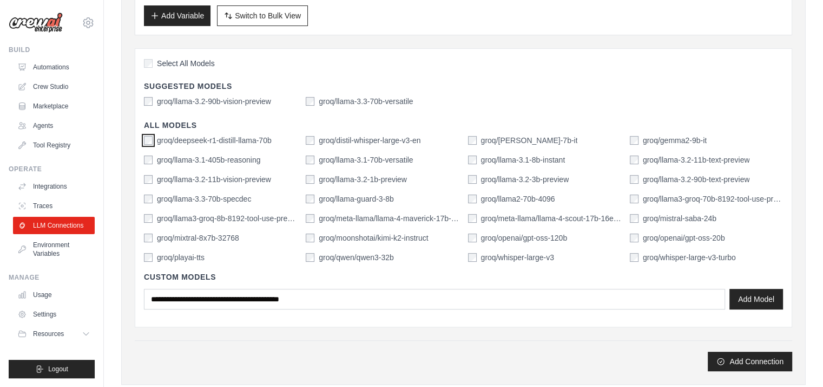
scroll to position [162, 0]
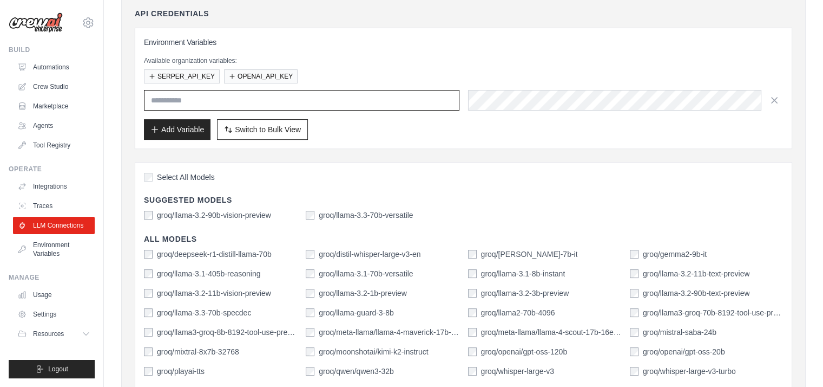
click at [197, 98] on input "text" at bounding box center [302, 100] width 316 height 21
type input "**********"
click at [264, 70] on button "OPENAI_API_KEY" at bounding box center [261, 76] width 74 height 14
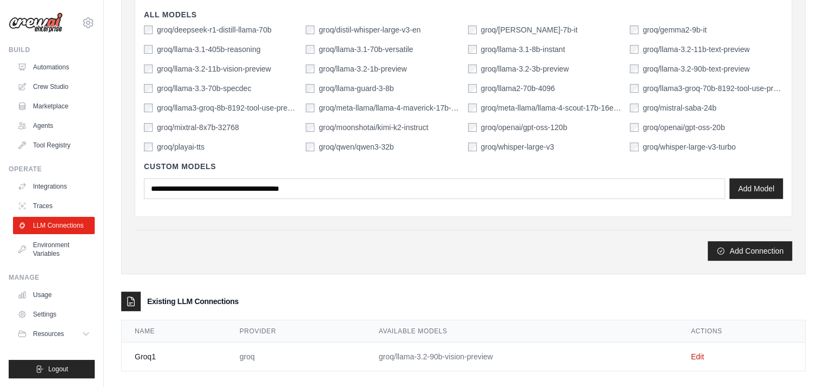
scroll to position [424, 0]
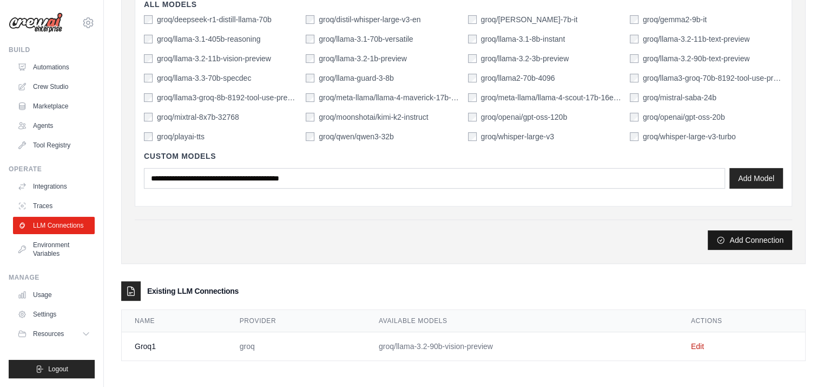
click at [762, 238] on button "Add Connection" at bounding box center [750, 239] width 84 height 19
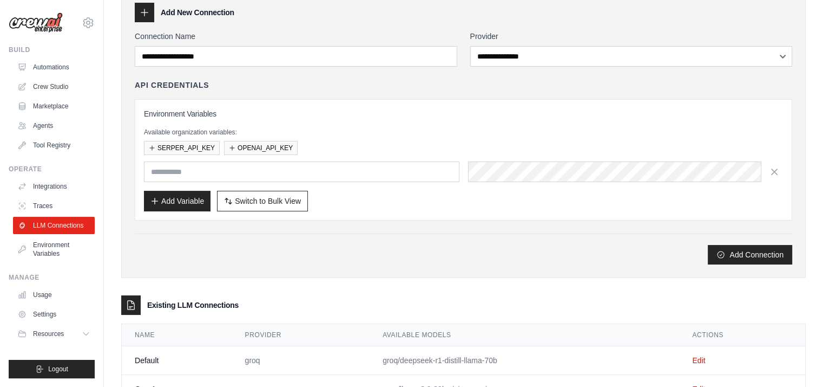
scroll to position [134, 0]
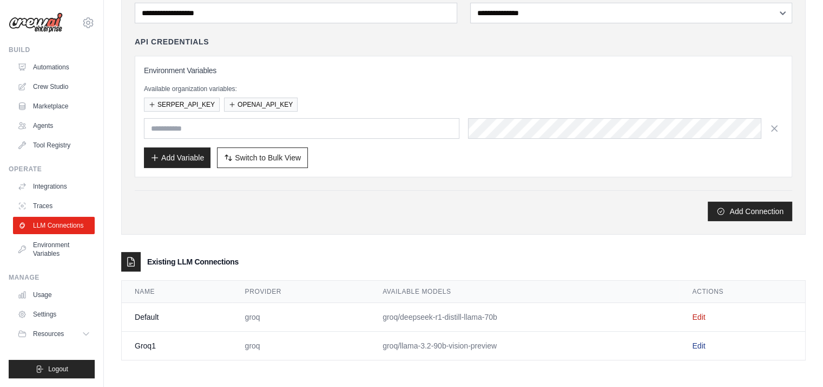
click at [697, 343] on link "Edit" at bounding box center [698, 345] width 13 height 9
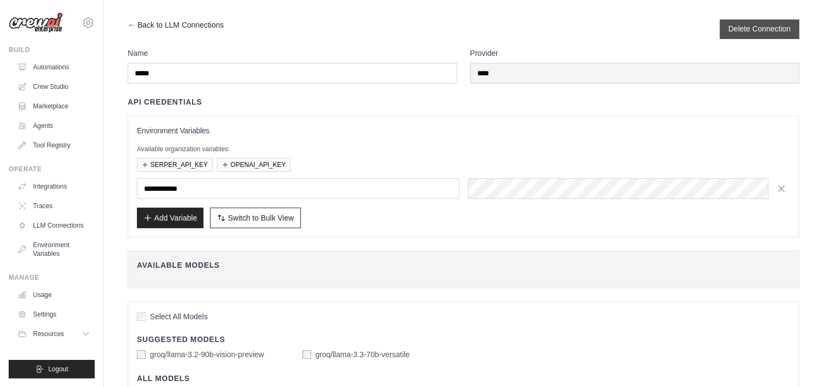
click at [759, 25] on button "Delete Connection" at bounding box center [760, 28] width 62 height 11
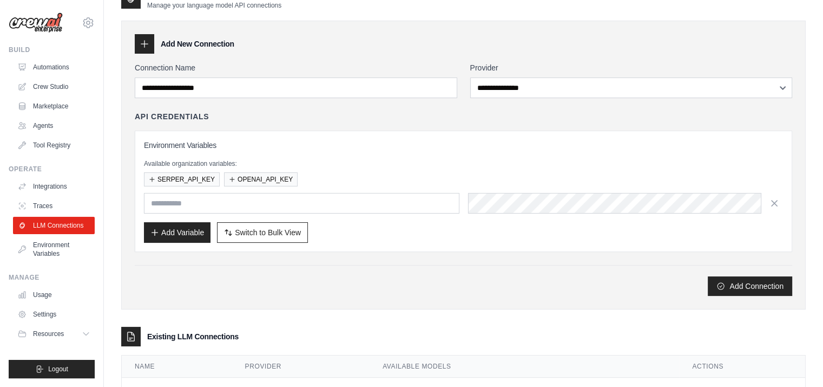
scroll to position [106, 0]
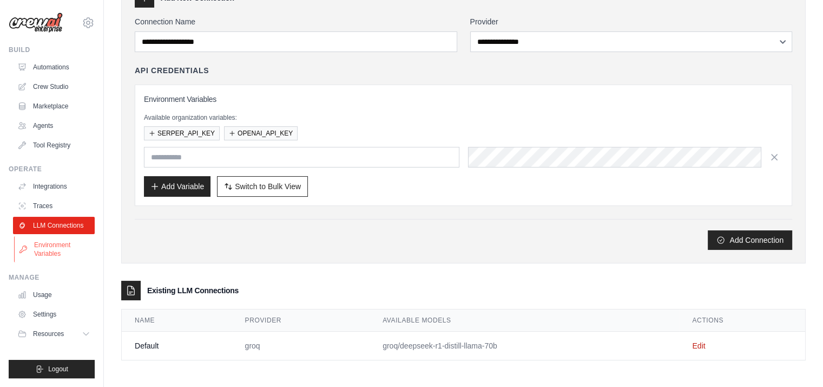
click at [50, 245] on link "Environment Variables" at bounding box center [55, 249] width 82 height 26
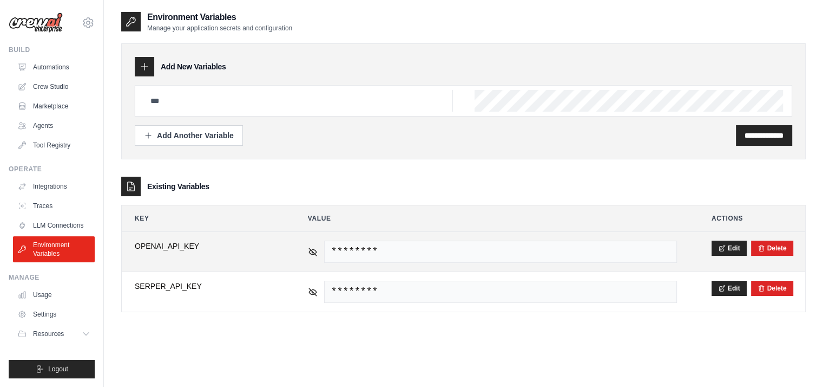
click at [384, 248] on span "********" at bounding box center [500, 251] width 353 height 22
click at [733, 248] on button "Edit" at bounding box center [729, 247] width 35 height 15
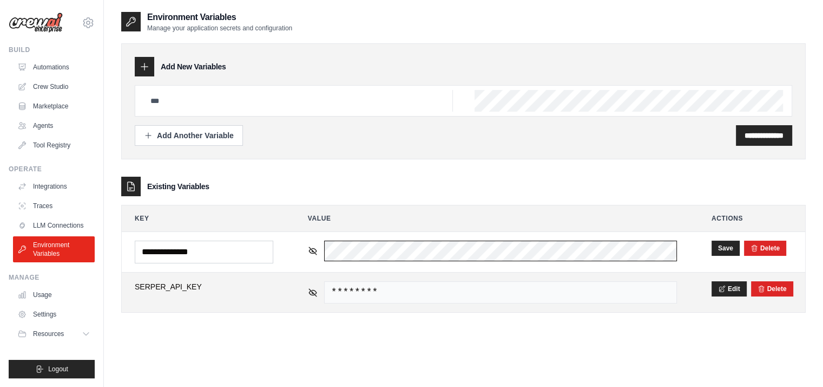
scroll to position [0, 9]
click at [704, 279] on tbody "**********" at bounding box center [464, 272] width 684 height 81
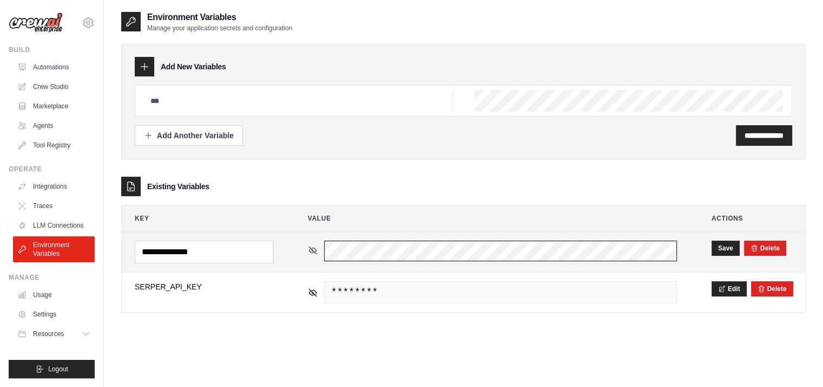
click at [317, 246] on div "********" at bounding box center [492, 250] width 369 height 21
click at [726, 246] on button "Save" at bounding box center [726, 247] width 28 height 15
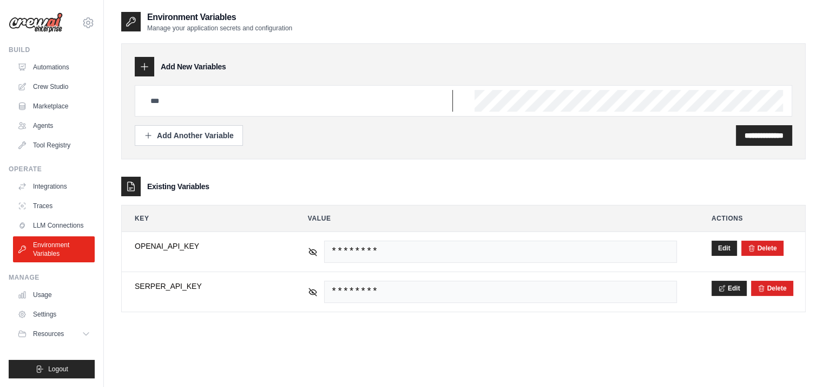
click at [163, 98] on input "text" at bounding box center [298, 101] width 309 height 22
type input "**********"
click at [761, 135] on input "**********" at bounding box center [764, 135] width 39 height 11
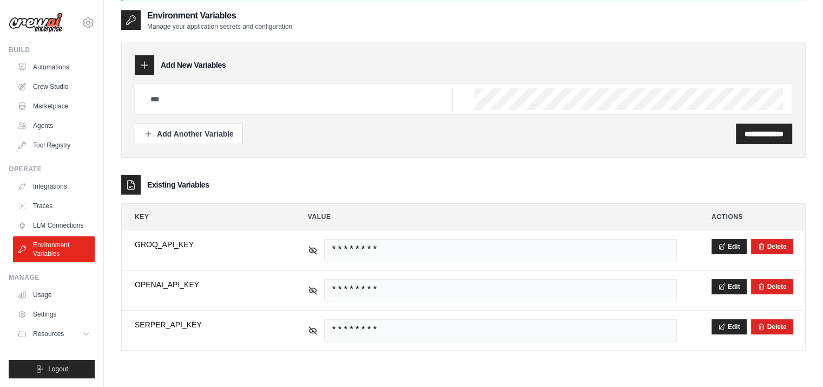
scroll to position [54, 0]
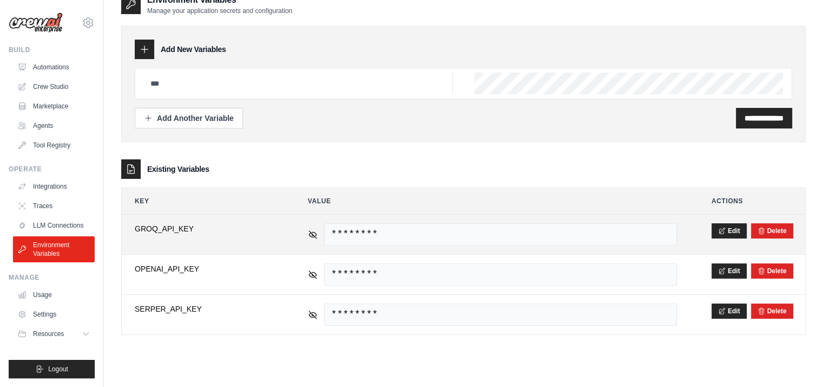
click at [498, 224] on span "********" at bounding box center [500, 234] width 353 height 22
click at [490, 233] on span "********" at bounding box center [500, 234] width 353 height 22
click at [729, 231] on button "Edit" at bounding box center [729, 229] width 35 height 15
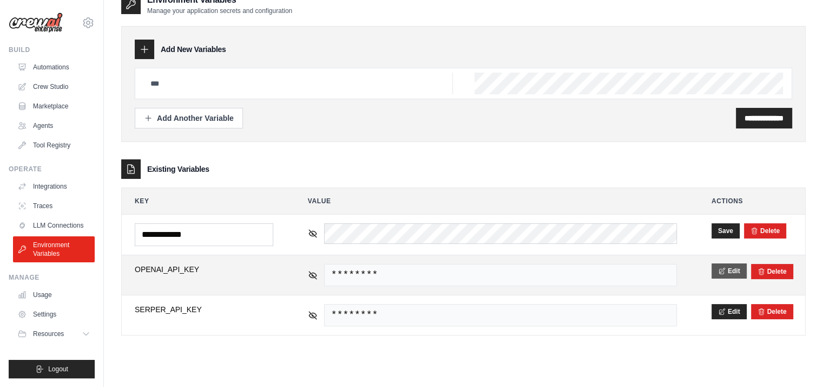
click at [727, 268] on button "Edit" at bounding box center [729, 270] width 35 height 15
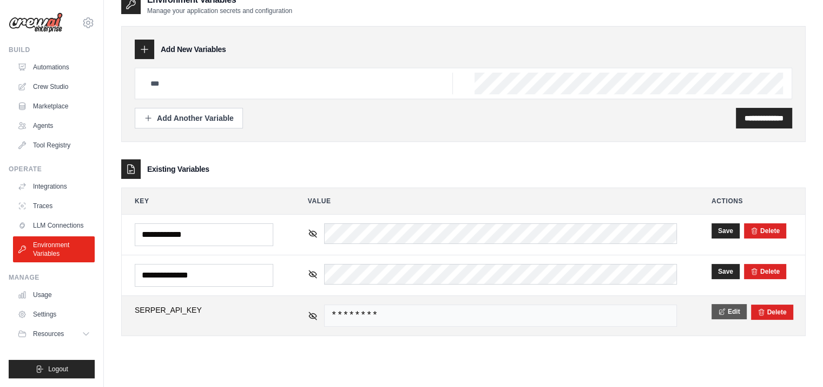
click at [724, 309] on icon at bounding box center [722, 311] width 8 height 8
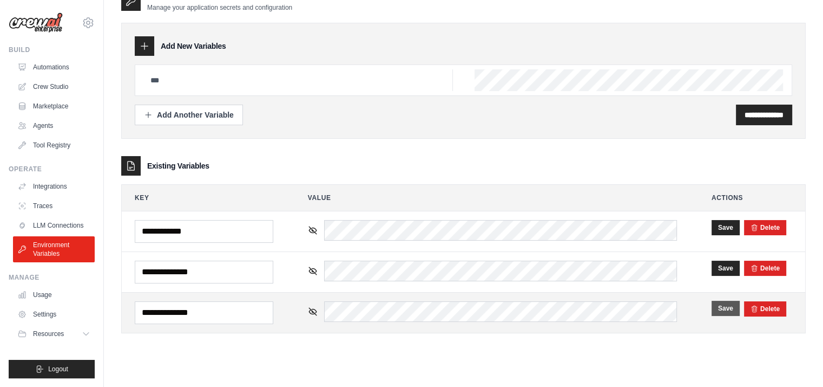
scroll to position [58, 0]
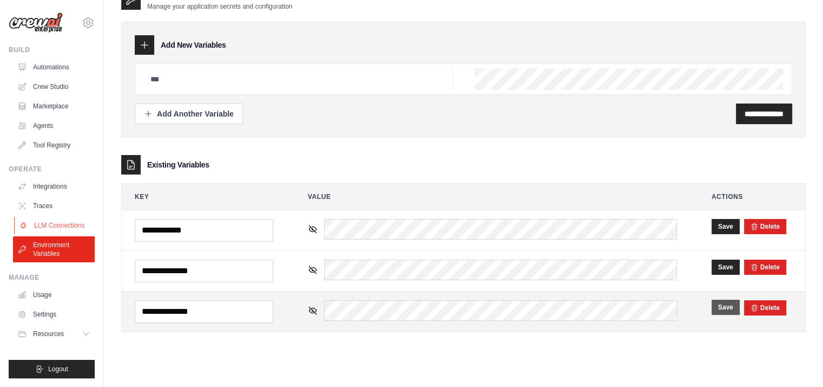
click at [70, 221] on link "LLM Connections" at bounding box center [55, 225] width 82 height 17
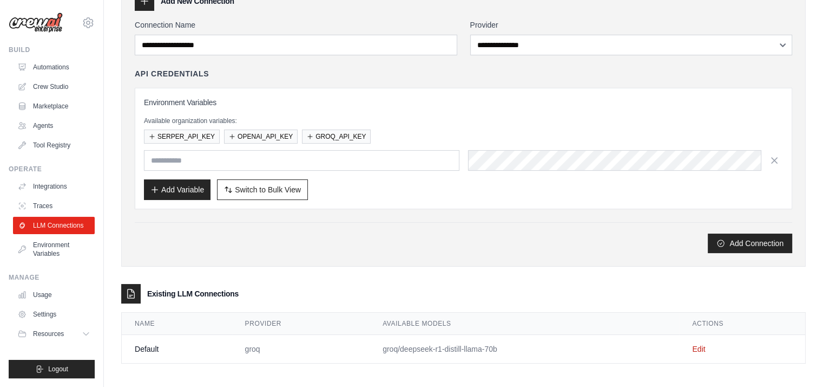
scroll to position [69, 0]
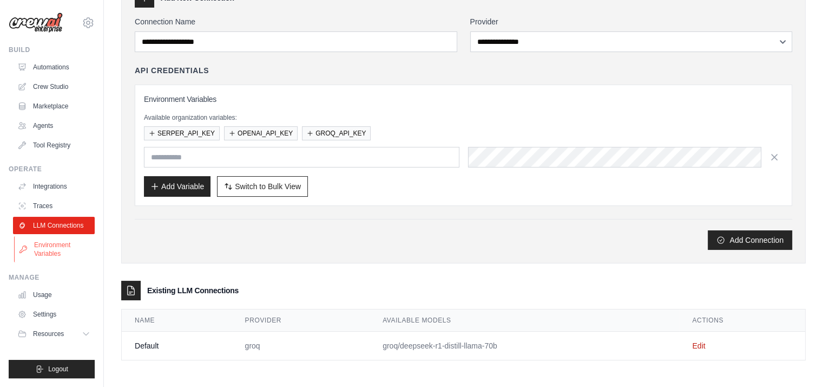
click at [57, 247] on link "Environment Variables" at bounding box center [55, 249] width 82 height 26
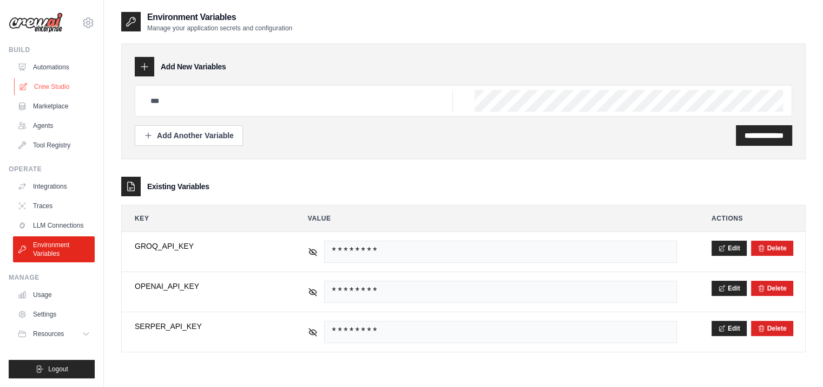
click at [45, 80] on link "Crew Studio" at bounding box center [55, 86] width 82 height 17
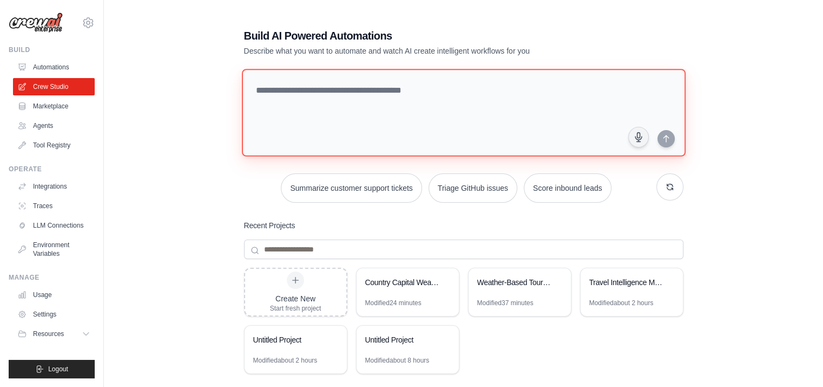
click at [264, 92] on textarea at bounding box center [463, 113] width 444 height 88
paste textarea "**********"
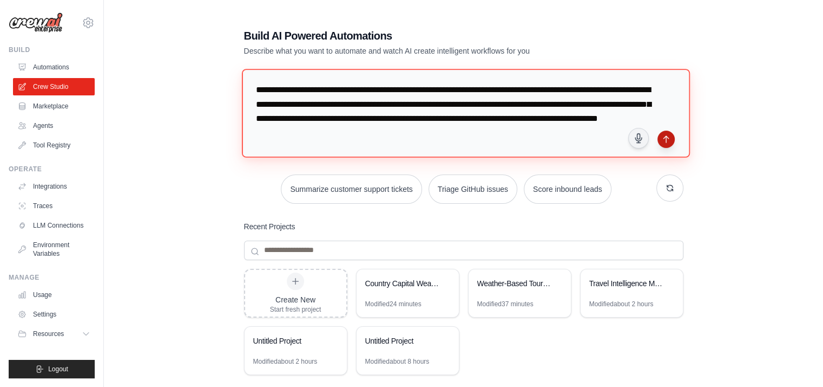
type textarea "**********"
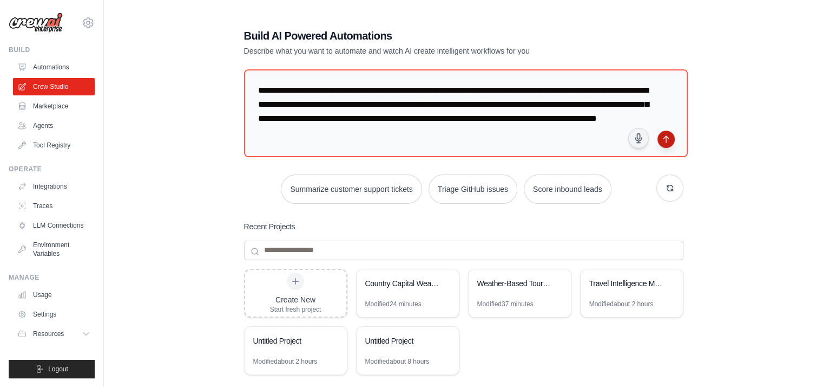
click at [667, 138] on icon "submit" at bounding box center [666, 139] width 9 height 9
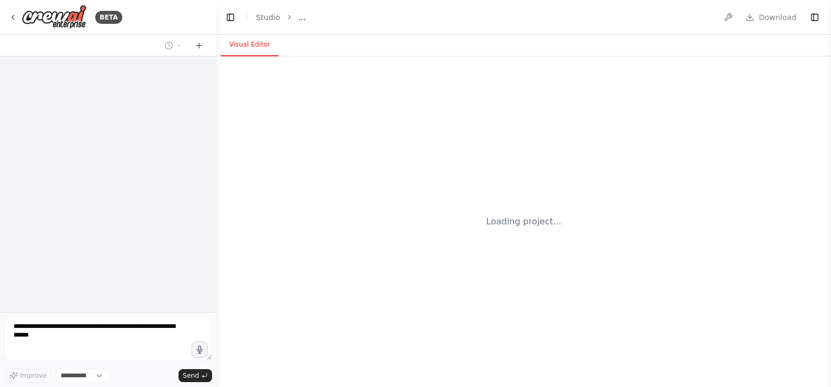
select select "****"
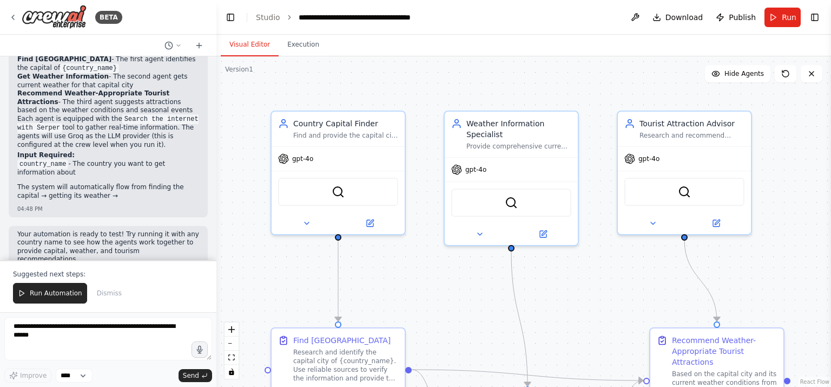
scroll to position [991, 0]
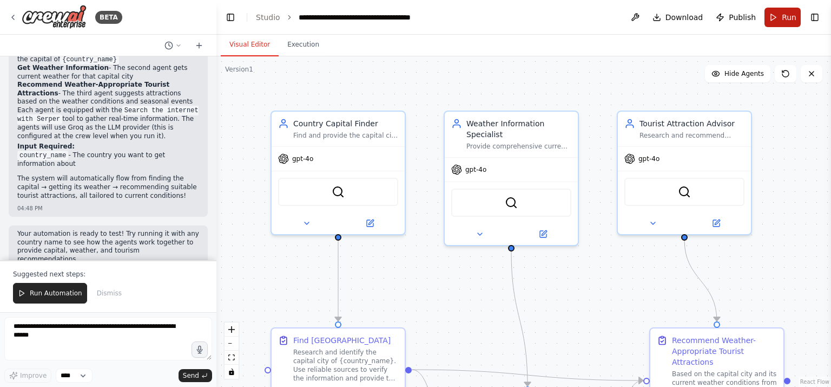
click at [778, 17] on button "Run" at bounding box center [783, 17] width 36 height 19
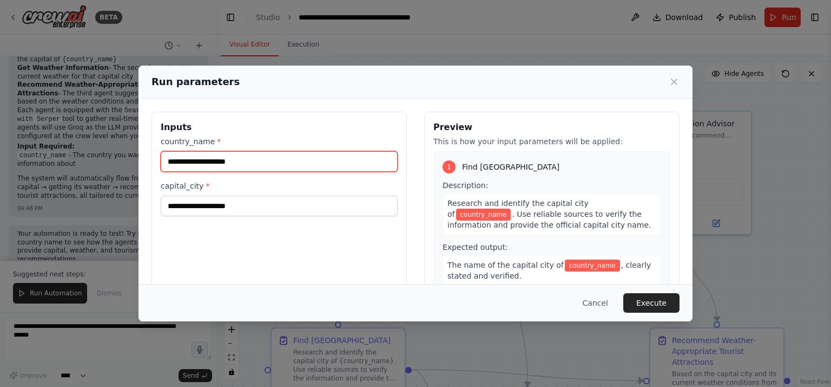
click at [202, 165] on input "country_name *" at bounding box center [279, 161] width 237 height 21
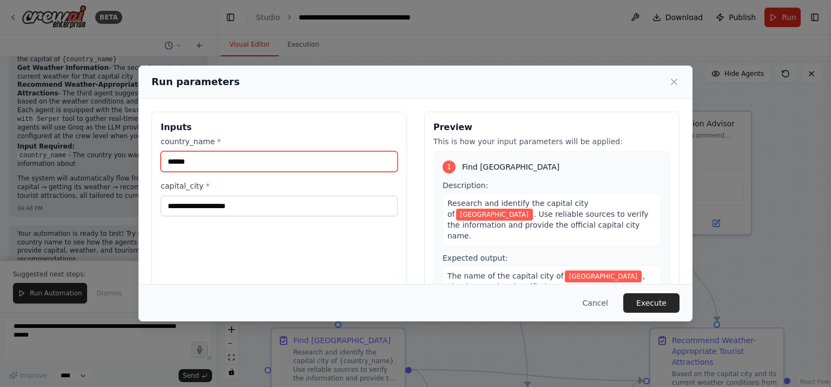
type input "******"
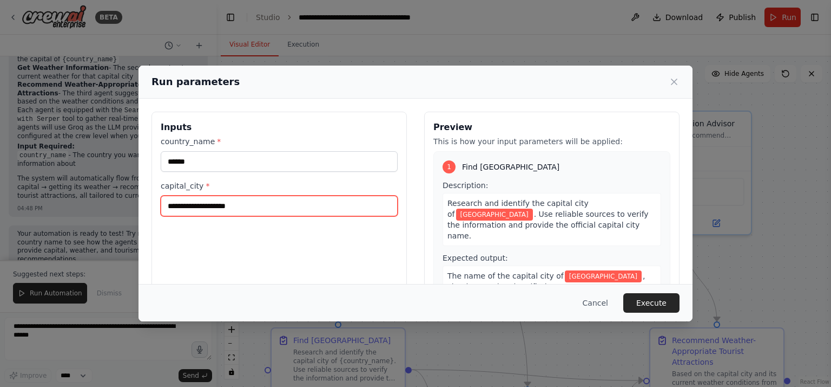
click at [180, 212] on input "capital_city *" at bounding box center [279, 205] width 237 height 21
type input "*****"
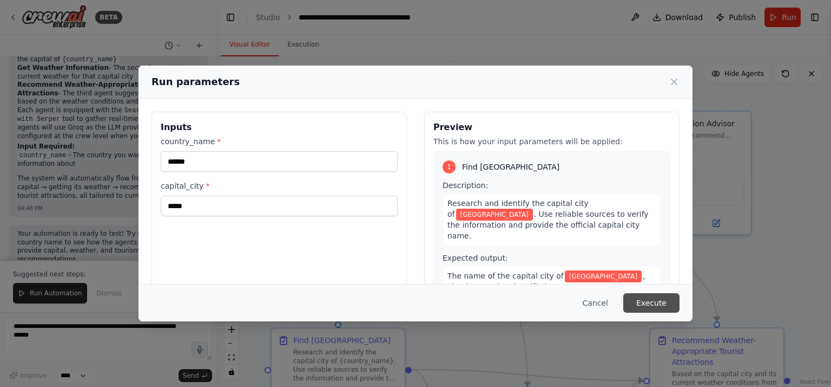
click at [650, 300] on button "Execute" at bounding box center [652, 302] width 56 height 19
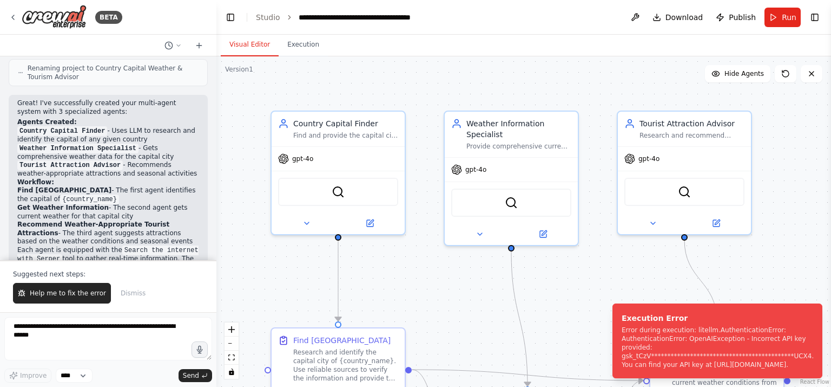
scroll to position [857, 0]
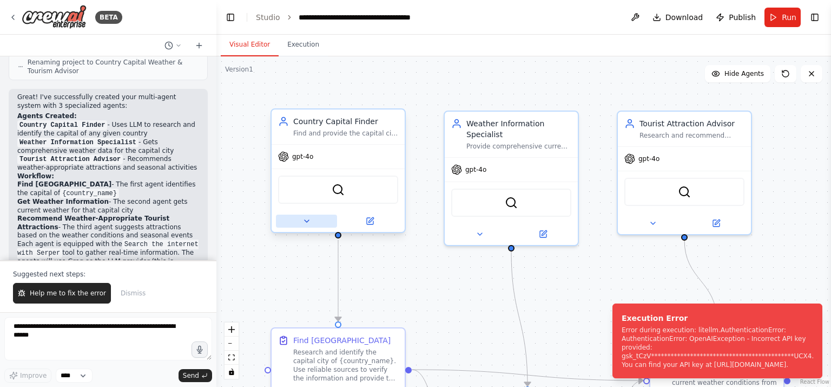
click at [303, 219] on icon at bounding box center [307, 221] width 9 height 9
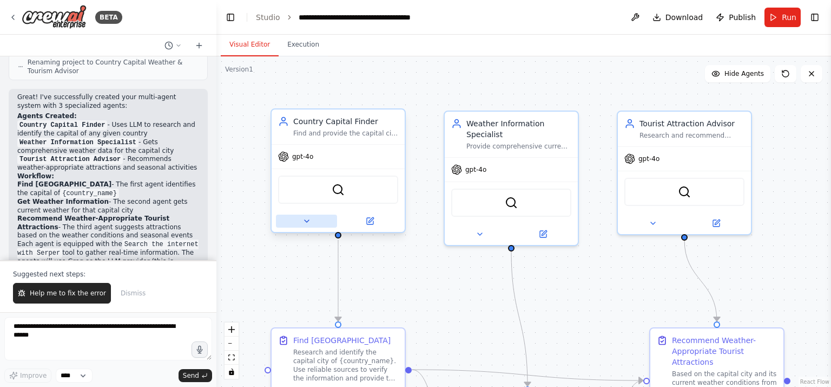
click at [307, 220] on icon at bounding box center [307, 221] width 4 height 2
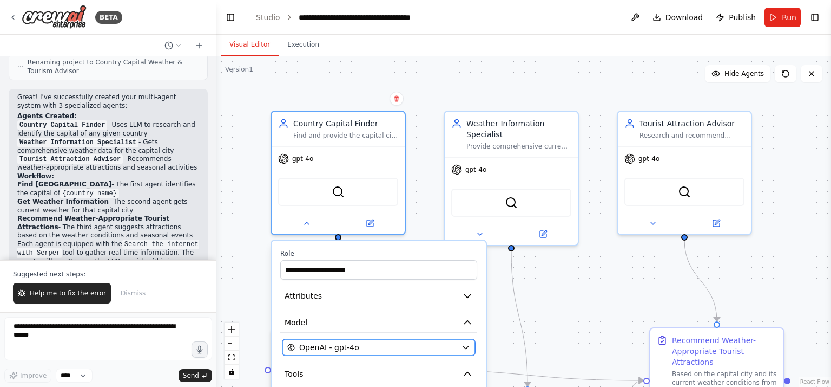
click at [467, 346] on icon "button" at bounding box center [465, 347] width 5 height 3
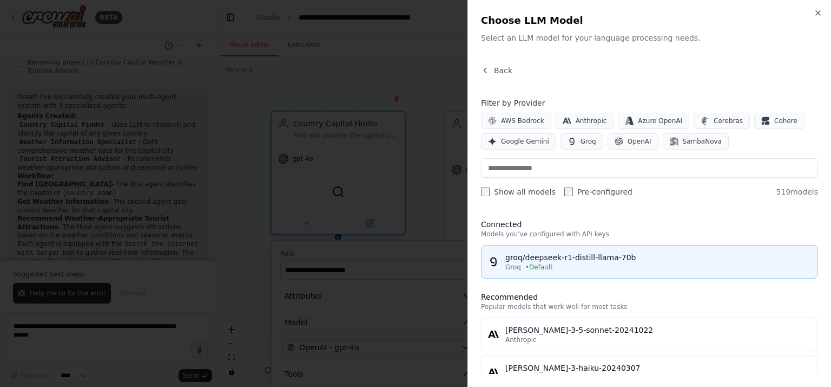
click at [543, 258] on div "groq/deepseek-r1-distill-llama-70b" at bounding box center [659, 257] width 306 height 11
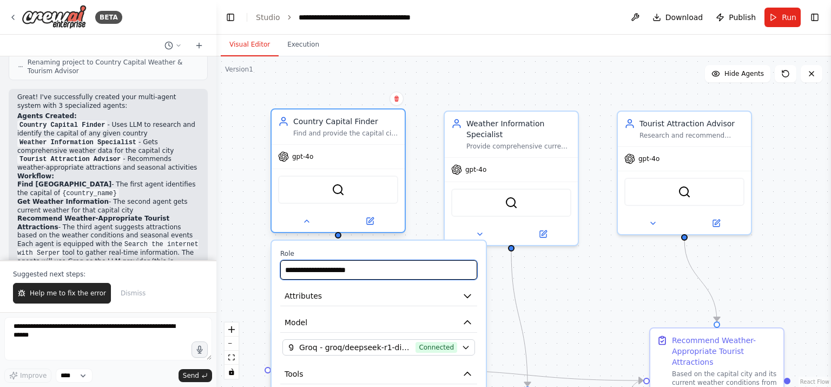
drag, startPoint x: 418, startPoint y: 274, endPoint x: 390, endPoint y: 206, distance: 73.6
click at [408, 214] on div ".deletable-edge-delete-btn { width: 20px; height: 20px; border: 0px solid #ffff…" at bounding box center [524, 221] width 615 height 330
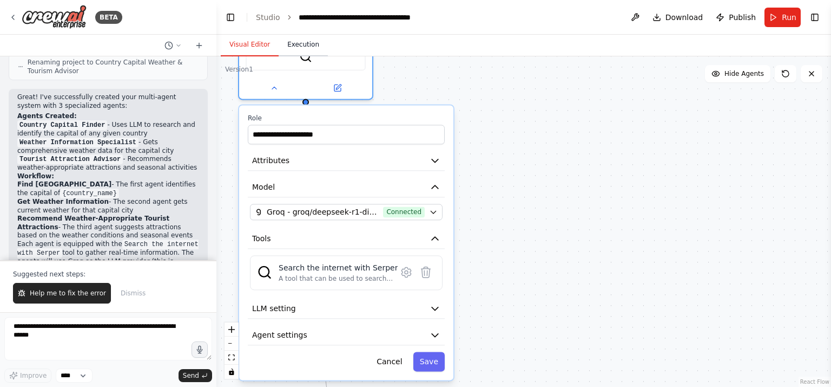
drag, startPoint x: 349, startPoint y: 184, endPoint x: 357, endPoint y: 100, distance: 84.4
click at [318, 46] on div "Visual Editor Execution Version 1 Show Tools Hide Agents .deletable-edge-delete…" at bounding box center [524, 211] width 615 height 352
click at [431, 361] on button "Save" at bounding box center [429, 360] width 31 height 19
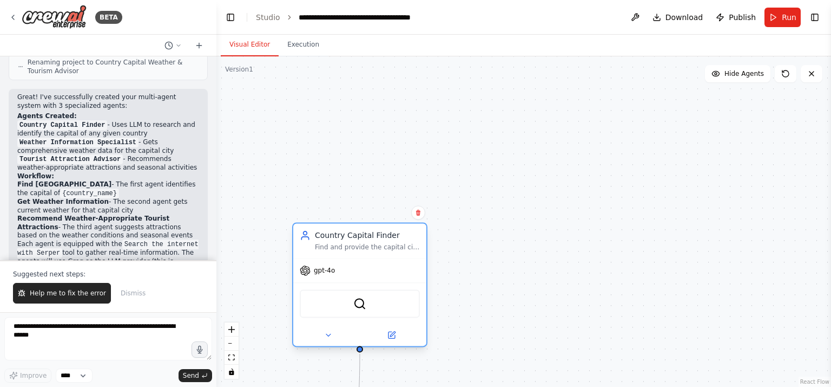
drag, startPoint x: 288, startPoint y: 78, endPoint x: 359, endPoint y: 321, distance: 252.7
click at [342, 330] on button at bounding box center [328, 334] width 61 height 13
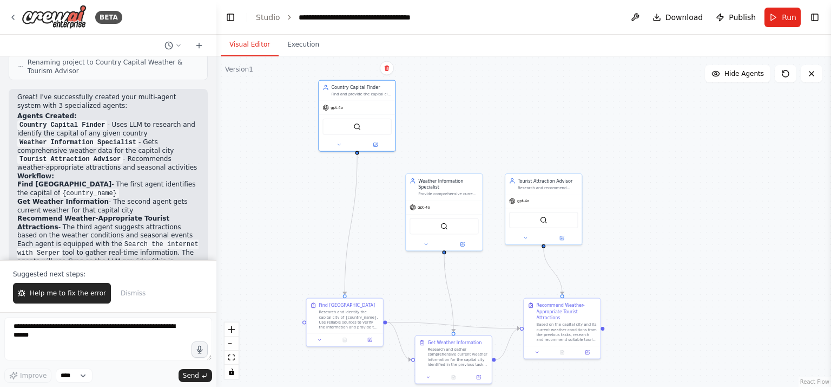
drag, startPoint x: 652, startPoint y: 205, endPoint x: 483, endPoint y: 80, distance: 210.5
click at [494, 62] on div ".deletable-edge-delete-btn { width: 20px; height: 20px; border: 0px solid #ffff…" at bounding box center [524, 221] width 615 height 330
click at [234, 356] on icon "fit view" at bounding box center [231, 357] width 6 height 6
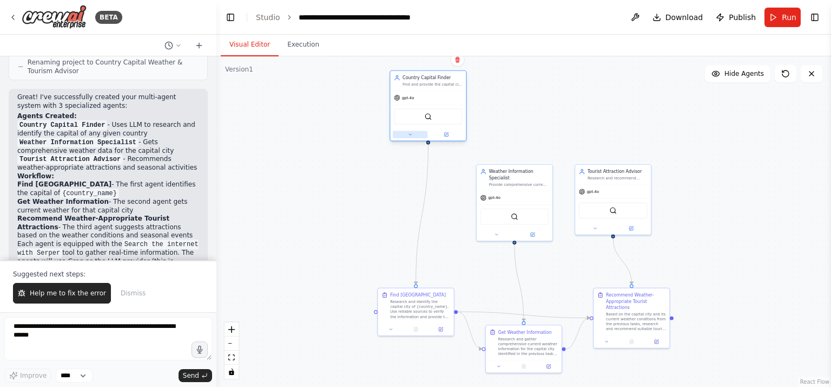
click at [409, 134] on icon at bounding box center [410, 134] width 3 height 1
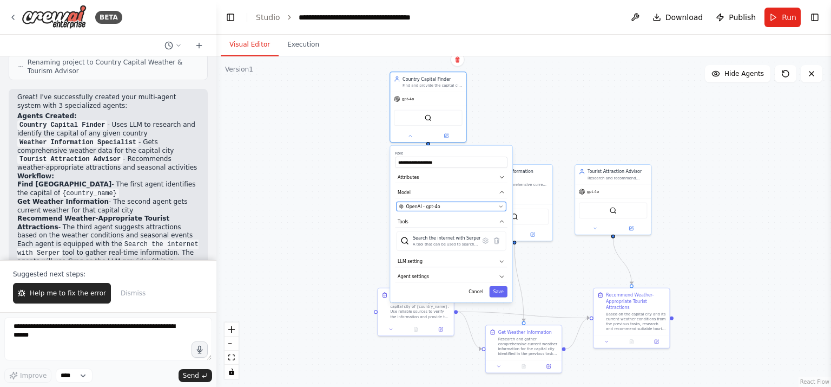
click at [503, 208] on button "OpenAI - gpt-4o" at bounding box center [452, 205] width 110 height 9
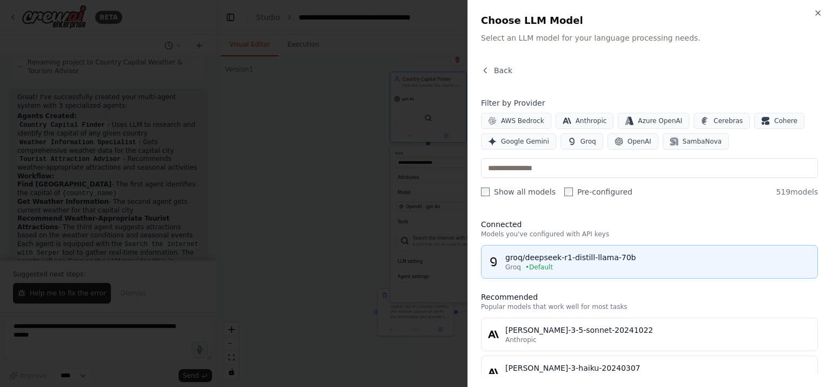
click at [518, 259] on div "groq/deepseek-r1-distill-llama-70b" at bounding box center [659, 257] width 306 height 11
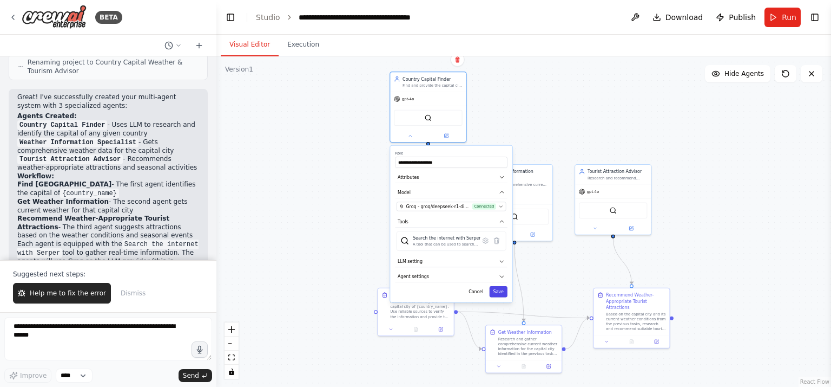
click at [495, 288] on button "Save" at bounding box center [499, 291] width 18 height 11
click at [496, 290] on button "Save" at bounding box center [499, 291] width 18 height 11
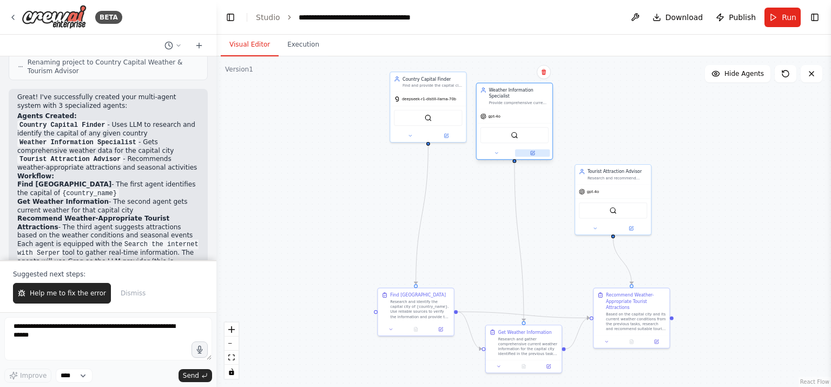
drag, startPoint x: 510, startPoint y: 204, endPoint x: 525, endPoint y: 149, distance: 55.9
click at [512, 125] on div "SerperDevTool" at bounding box center [515, 135] width 76 height 24
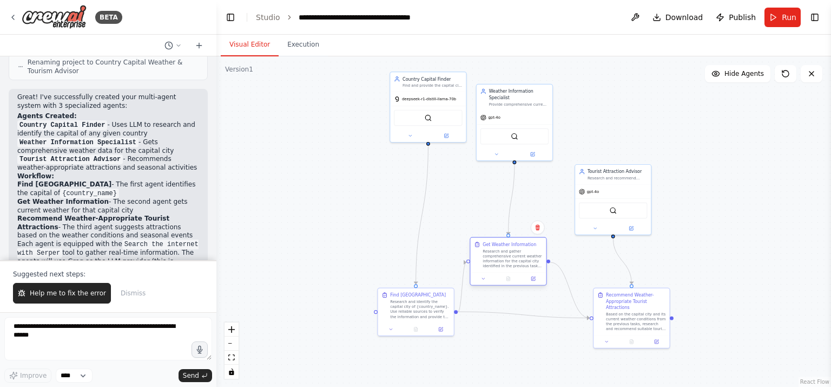
drag, startPoint x: 537, startPoint y: 344, endPoint x: 528, endPoint y: 257, distance: 87.6
click at [524, 259] on div "Research and gather comprehensive current weather information for the capital c…" at bounding box center [513, 257] width 60 height 19
drag, startPoint x: 601, startPoint y: 218, endPoint x: 601, endPoint y: 140, distance: 77.4
click at [600, 139] on div "SerperDevTool" at bounding box center [613, 135] width 76 height 24
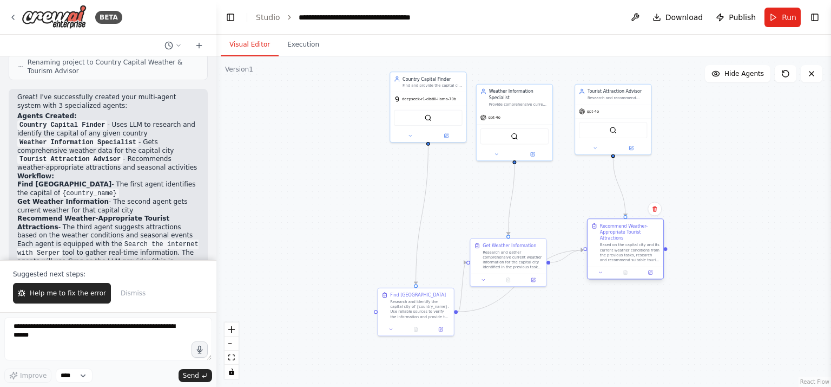
drag, startPoint x: 636, startPoint y: 324, endPoint x: 631, endPoint y: 256, distance: 69.0
click at [631, 256] on div "Based on the capital city and its current weather conditions from the previous …" at bounding box center [630, 252] width 60 height 19
click at [228, 331] on button "zoom in" at bounding box center [232, 329] width 14 height 14
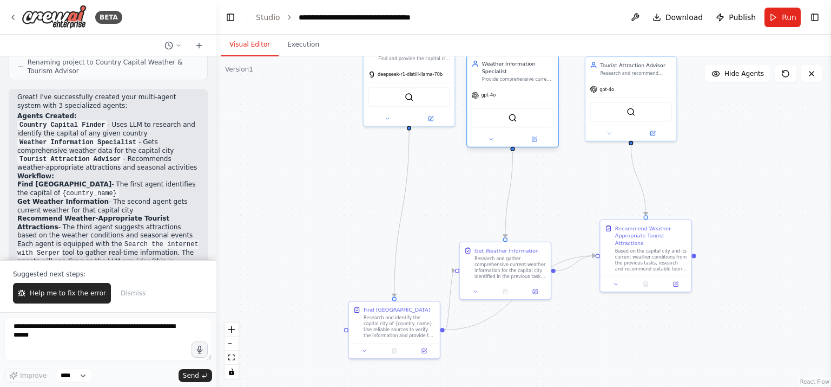
click at [492, 133] on div at bounding box center [512, 139] width 91 height 15
click at [489, 137] on icon at bounding box center [491, 139] width 6 height 6
click at [492, 137] on icon at bounding box center [491, 139] width 6 height 6
click at [490, 137] on icon at bounding box center [491, 139] width 6 height 6
click at [492, 137] on icon at bounding box center [491, 139] width 6 height 6
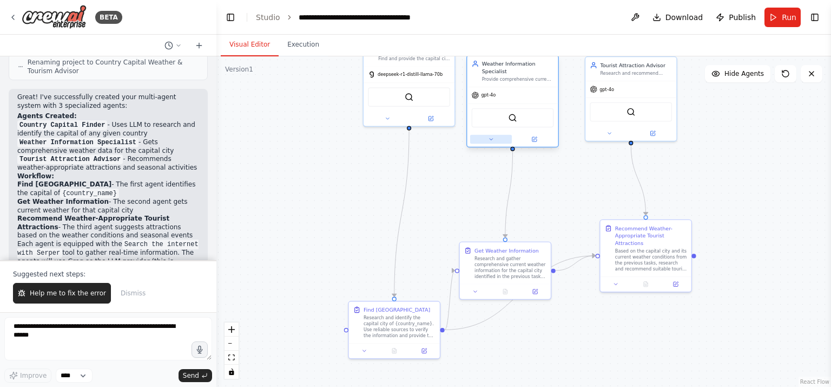
click at [492, 138] on icon at bounding box center [491, 139] width 6 height 6
click at [779, 17] on button "Run" at bounding box center [783, 17] width 36 height 19
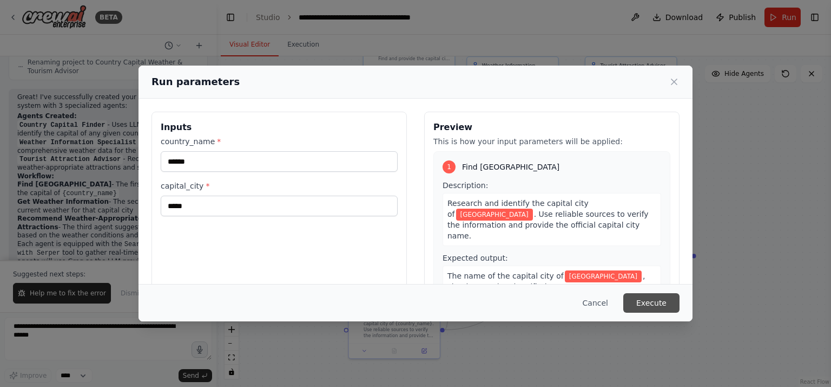
click at [641, 303] on button "Execute" at bounding box center [652, 302] width 56 height 19
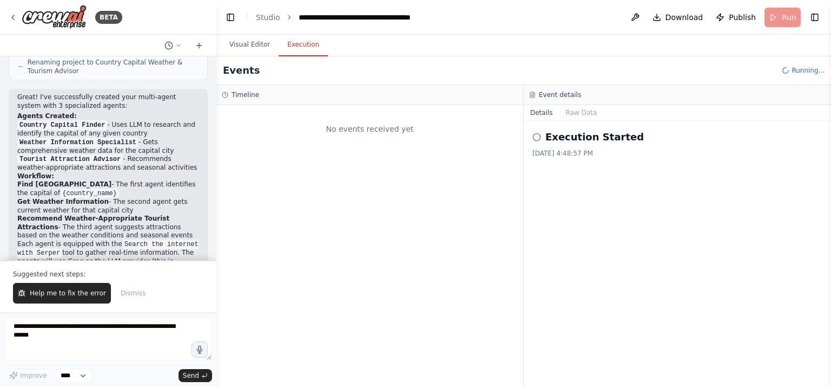
click at [293, 43] on button "Execution" at bounding box center [303, 45] width 49 height 23
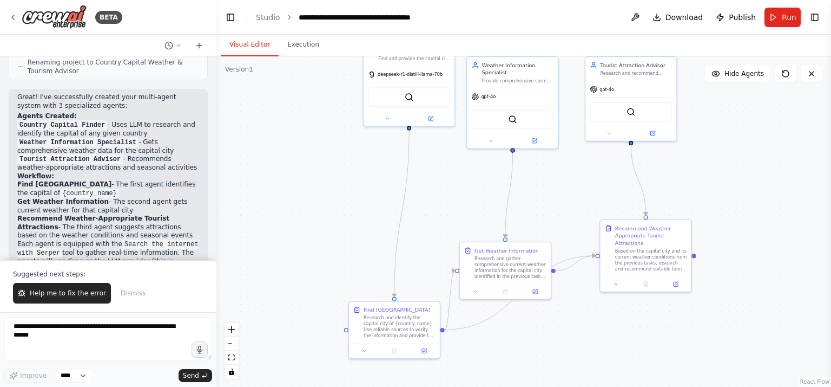
click at [239, 40] on button "Visual Editor" at bounding box center [250, 45] width 58 height 23
click at [491, 137] on icon at bounding box center [491, 139] width 6 height 6
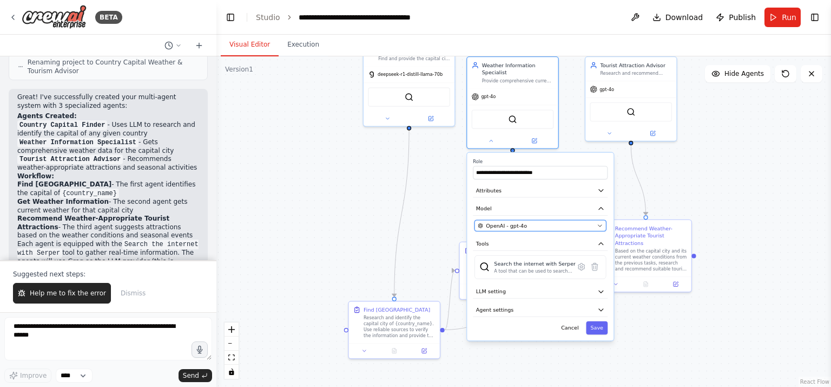
click at [601, 224] on icon "button" at bounding box center [600, 225] width 6 height 6
click at [601, 225] on icon "button" at bounding box center [600, 226] width 3 height 2
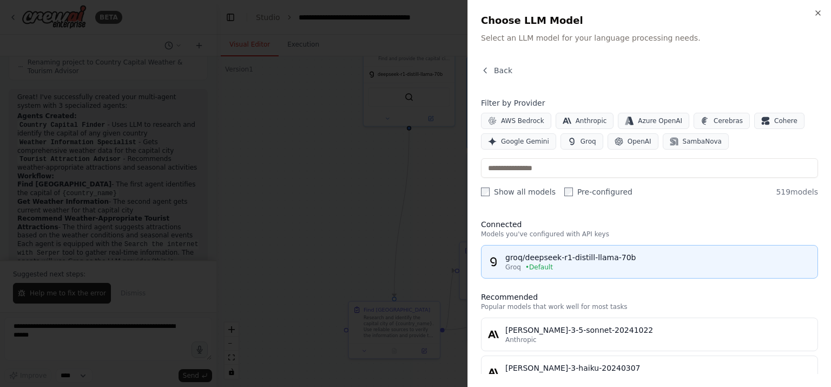
click at [547, 258] on div "groq/deepseek-r1-distill-llama-70b" at bounding box center [659, 257] width 306 height 11
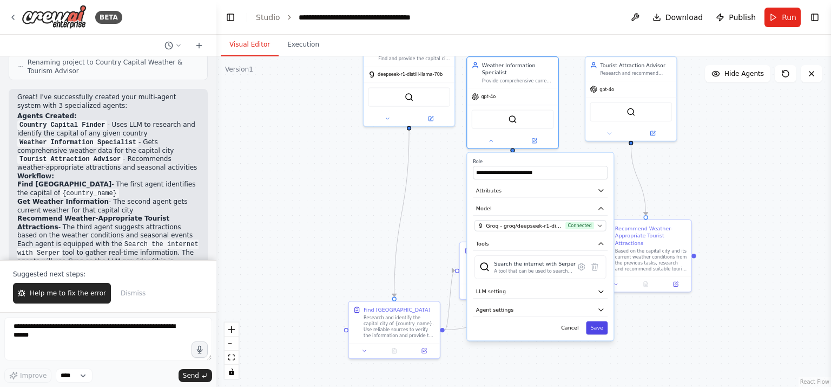
click at [601, 328] on button "Save" at bounding box center [597, 328] width 22 height 14
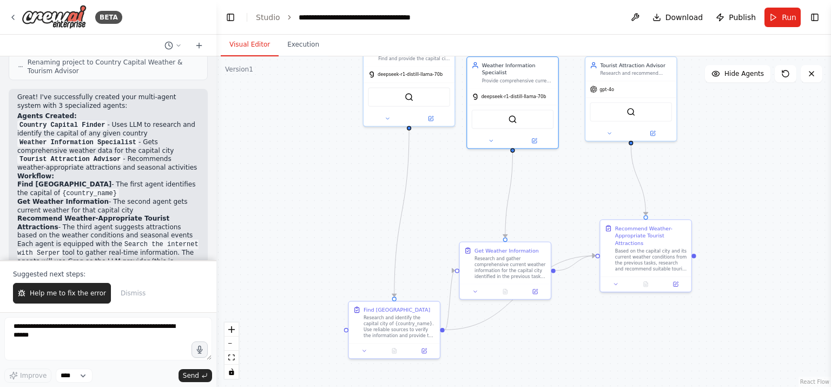
click at [777, 16] on button "Run" at bounding box center [783, 17] width 36 height 19
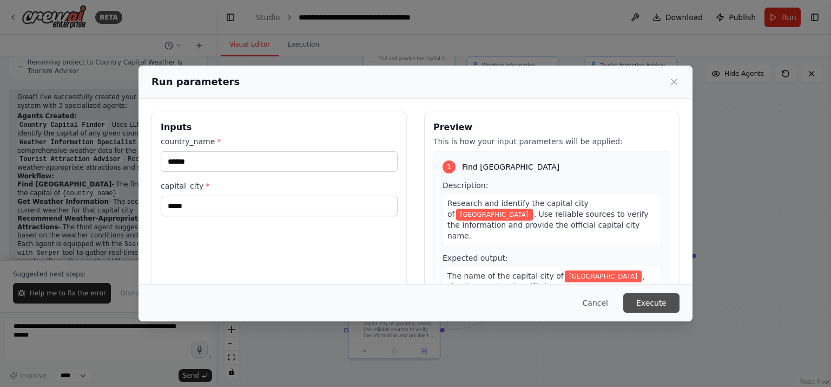
click at [644, 298] on button "Execute" at bounding box center [652, 302] width 56 height 19
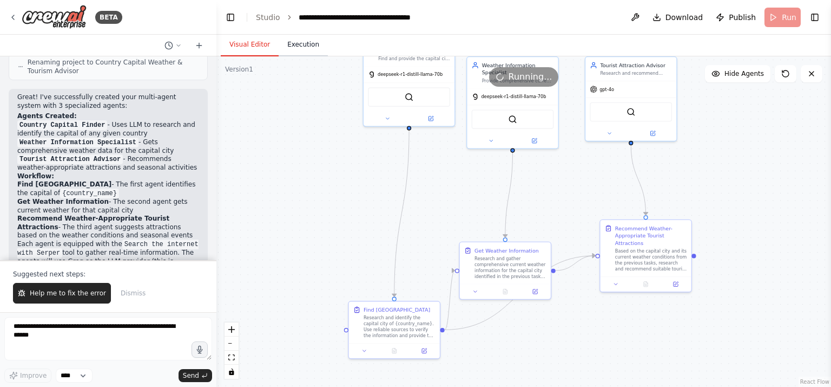
click at [292, 43] on button "Execution" at bounding box center [303, 45] width 49 height 23
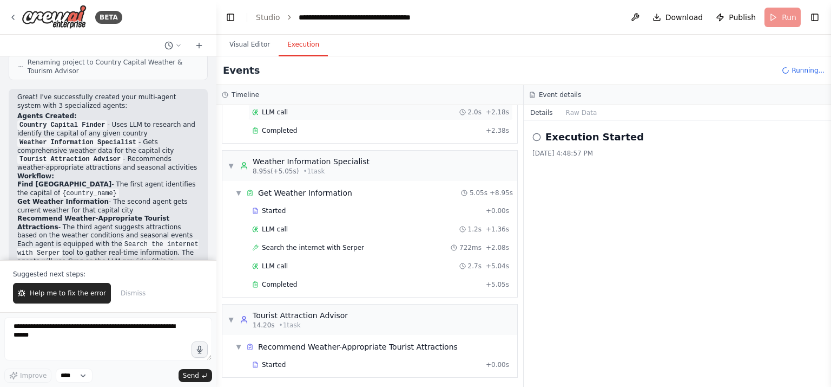
scroll to position [95, 0]
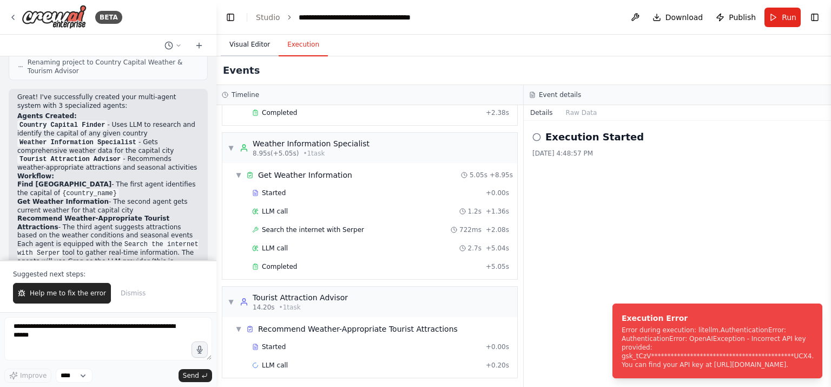
click at [243, 39] on button "Visual Editor" at bounding box center [250, 45] width 58 height 23
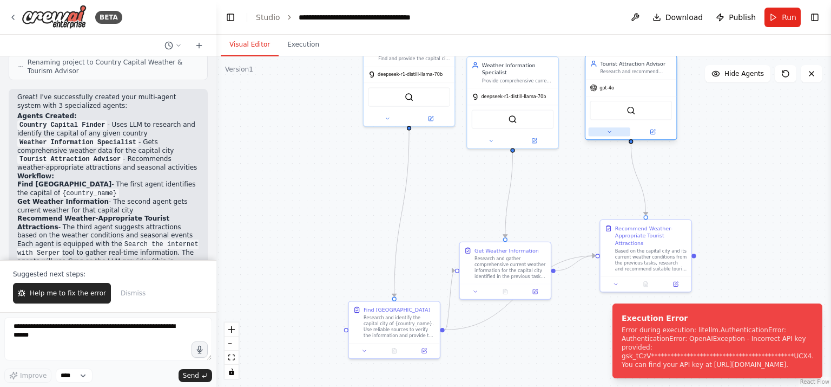
click at [609, 129] on icon at bounding box center [610, 132] width 6 height 6
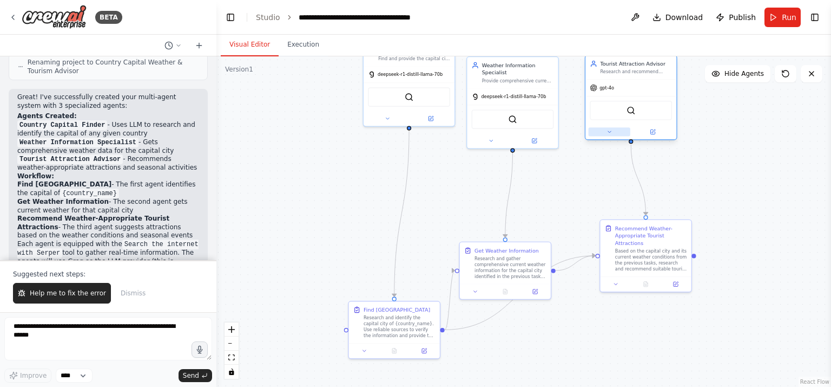
click at [609, 129] on icon at bounding box center [610, 132] width 6 height 6
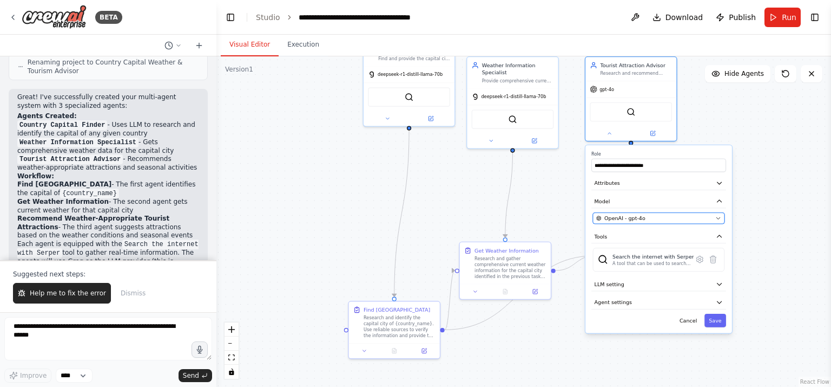
click at [719, 217] on icon "button" at bounding box center [718, 218] width 3 height 2
click at [638, 217] on span "OpenAI - gpt-4o" at bounding box center [625, 218] width 41 height 8
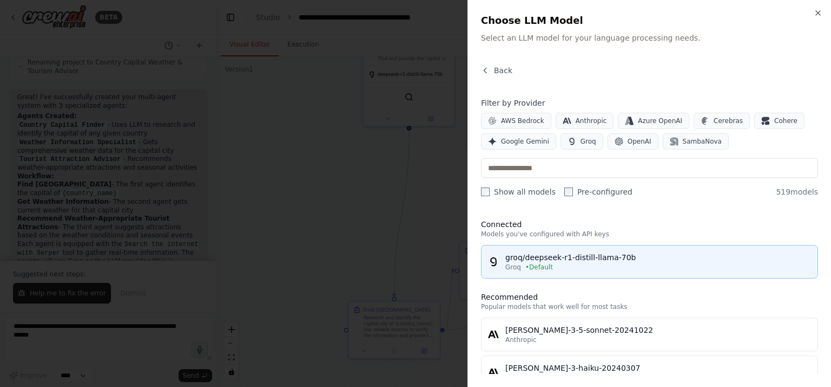
click at [547, 257] on div "groq/deepseek-r1-distill-llama-70b" at bounding box center [659, 257] width 306 height 11
click at [547, 257] on button "groq/deepseek-r1-distill-llama-70b Groq • Default" at bounding box center [649, 262] width 337 height 34
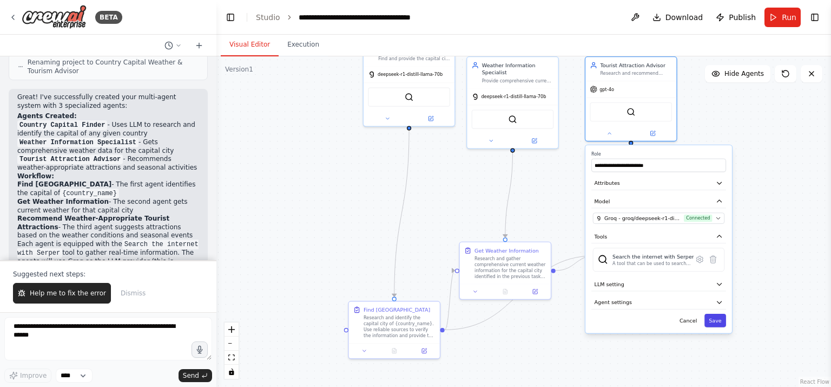
click at [710, 318] on button "Save" at bounding box center [716, 320] width 22 height 14
click at [710, 318] on div "Cancel Saving..." at bounding box center [659, 320] width 135 height 14
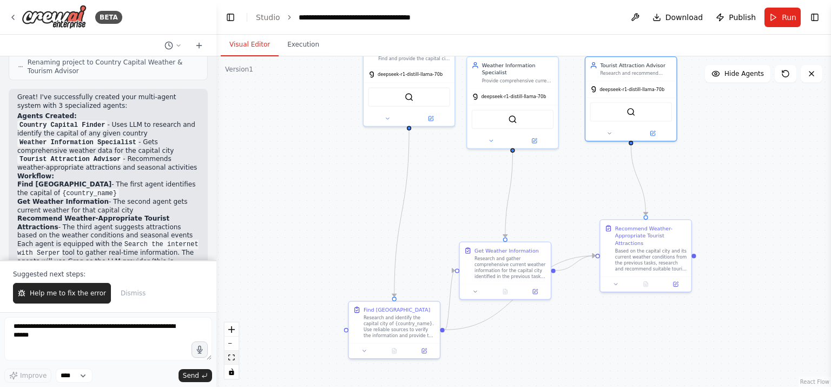
click at [233, 357] on icon "fit view" at bounding box center [231, 357] width 6 height 6
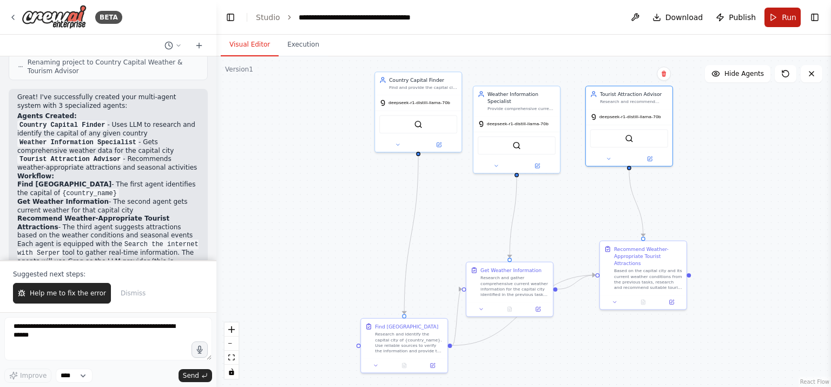
click at [784, 22] on span "Run" at bounding box center [789, 17] width 15 height 11
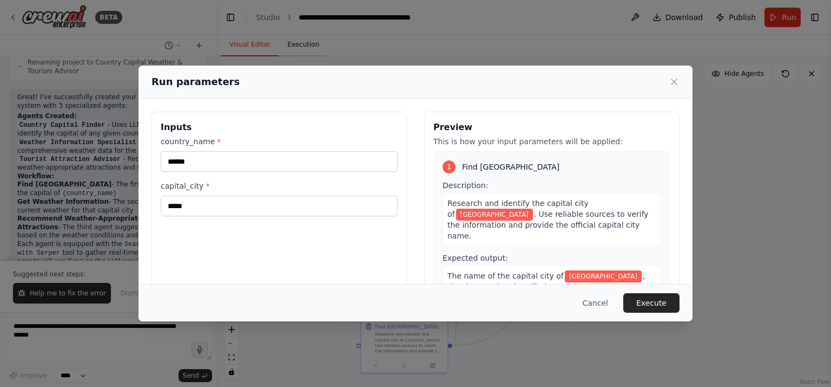
click at [302, 46] on div "Run parameters Inputs country_name * ****** capital_city * ***** Preview This i…" at bounding box center [415, 193] width 831 height 387
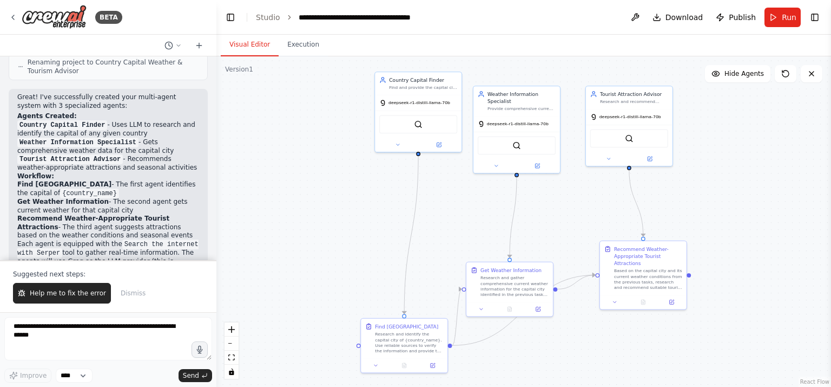
click at [260, 42] on button "Visual Editor" at bounding box center [250, 45] width 58 height 23
click at [297, 45] on button "Execution" at bounding box center [303, 45] width 49 height 23
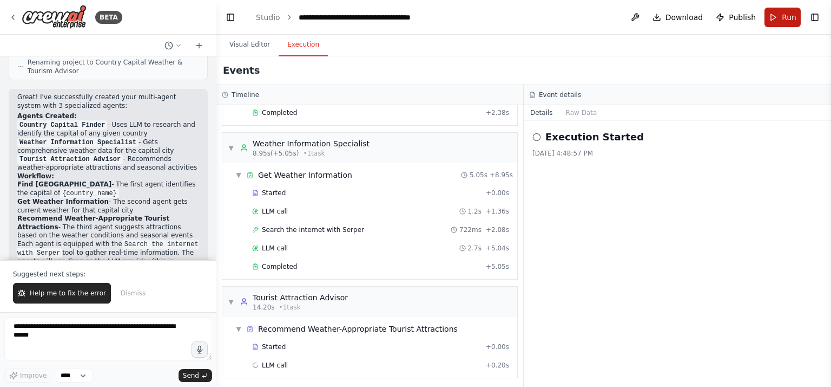
click at [780, 17] on button "Run" at bounding box center [783, 17] width 36 height 19
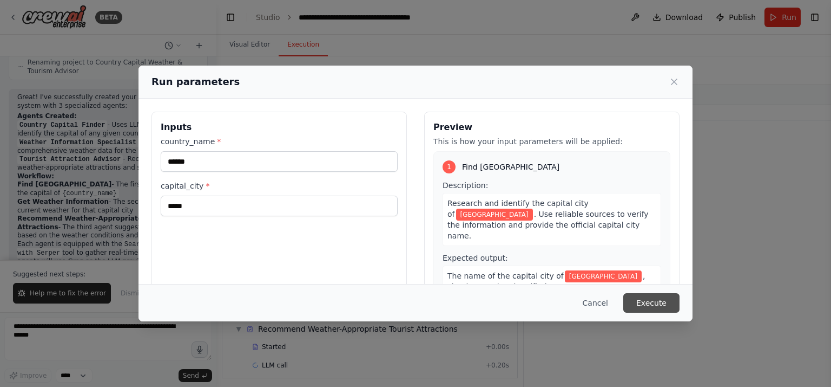
click at [653, 298] on button "Execute" at bounding box center [652, 302] width 56 height 19
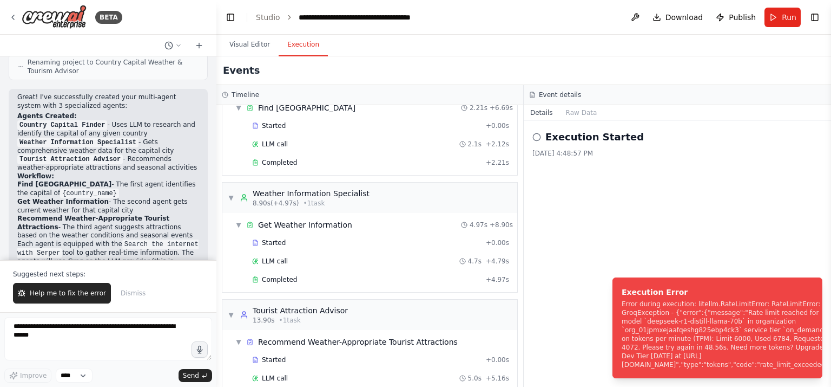
scroll to position [0, 0]
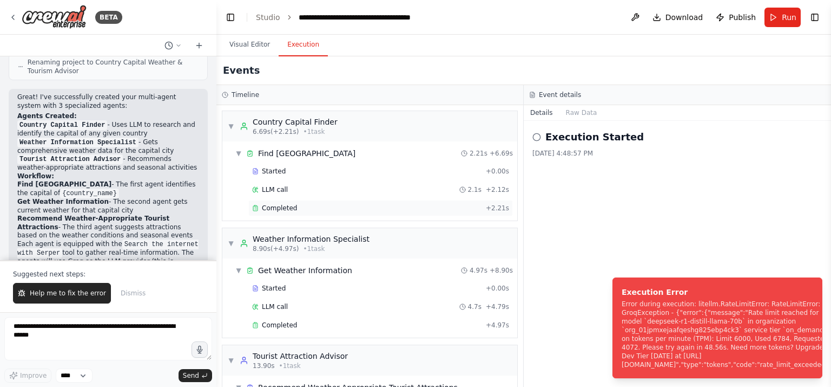
click at [287, 205] on span "Completed" at bounding box center [279, 208] width 35 height 9
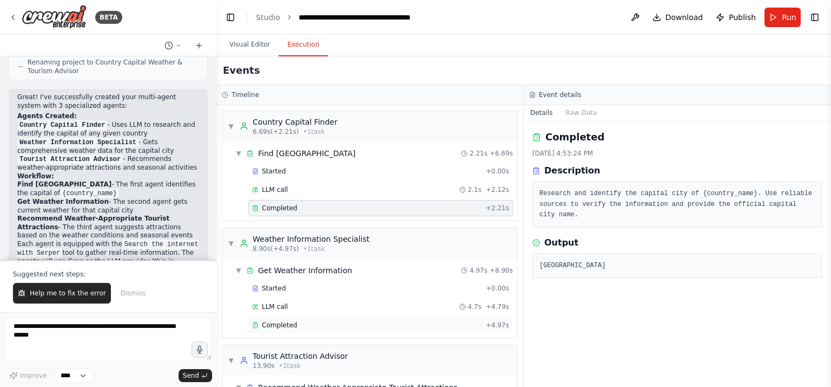
click at [277, 320] on span "Completed" at bounding box center [279, 324] width 35 height 9
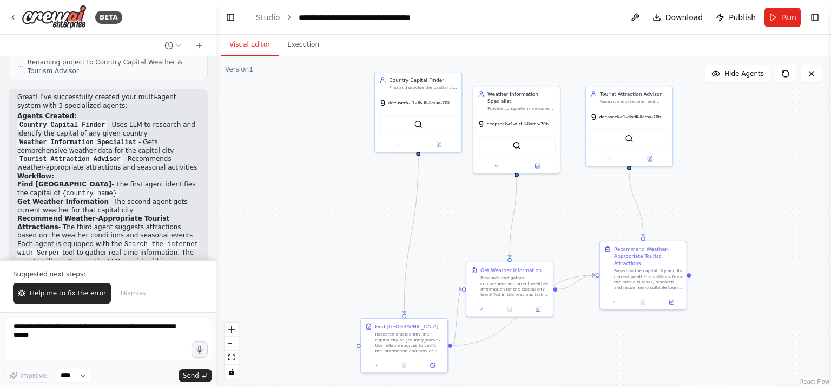
click at [239, 45] on button "Visual Editor" at bounding box center [250, 45] width 58 height 23
